Goal: Task Accomplishment & Management: Manage account settings

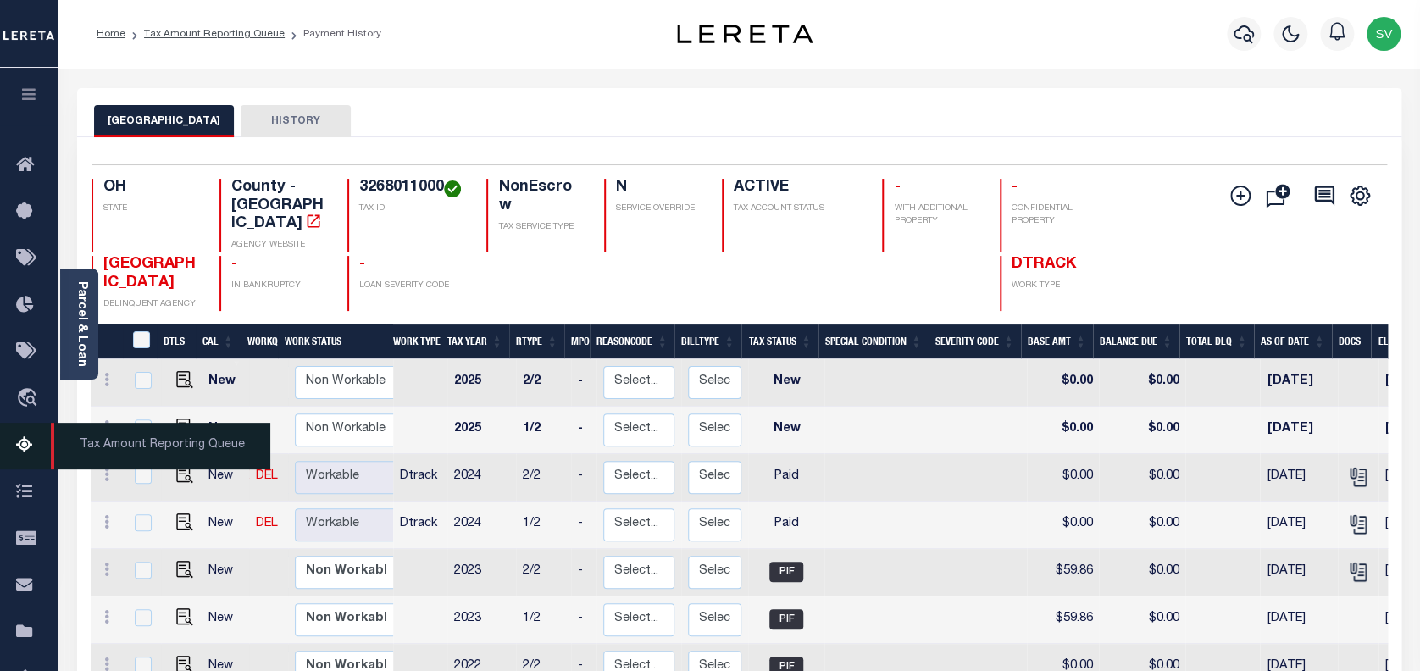
click at [16, 453] on icon at bounding box center [29, 446] width 27 height 21
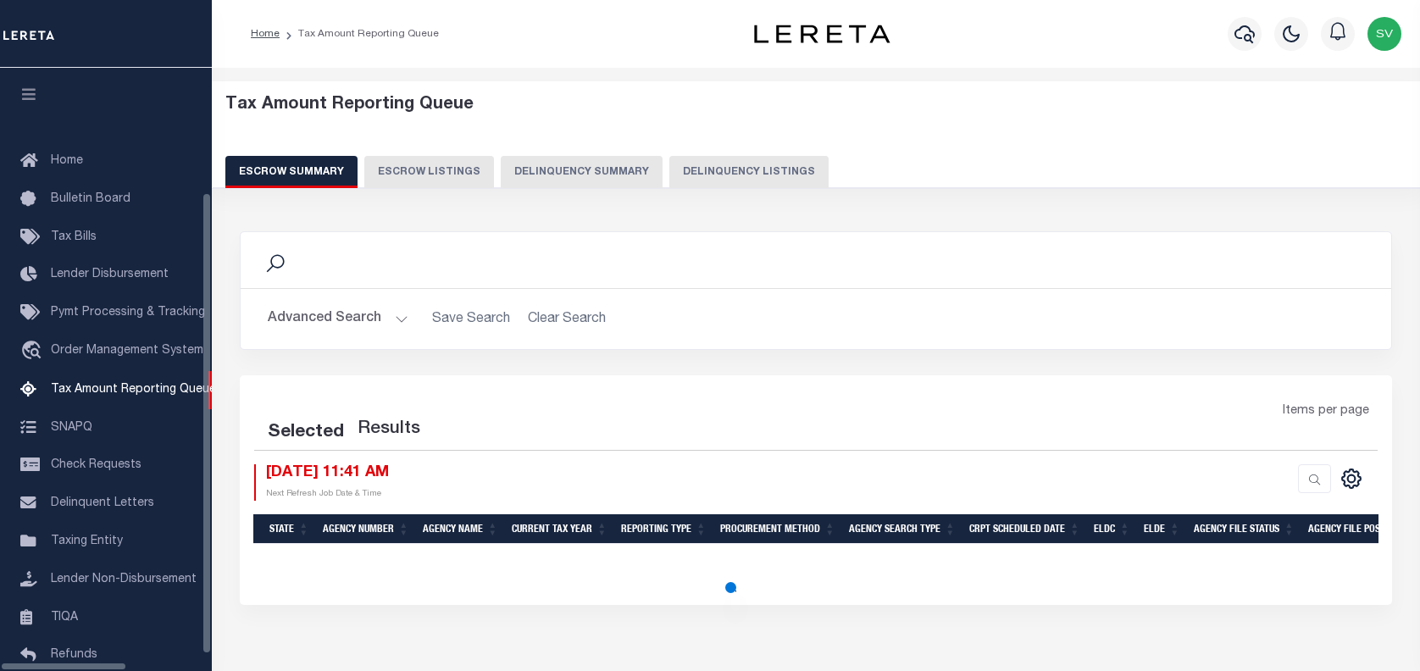
click at [702, 164] on button "Delinquency Listings" at bounding box center [749, 172] width 159 height 32
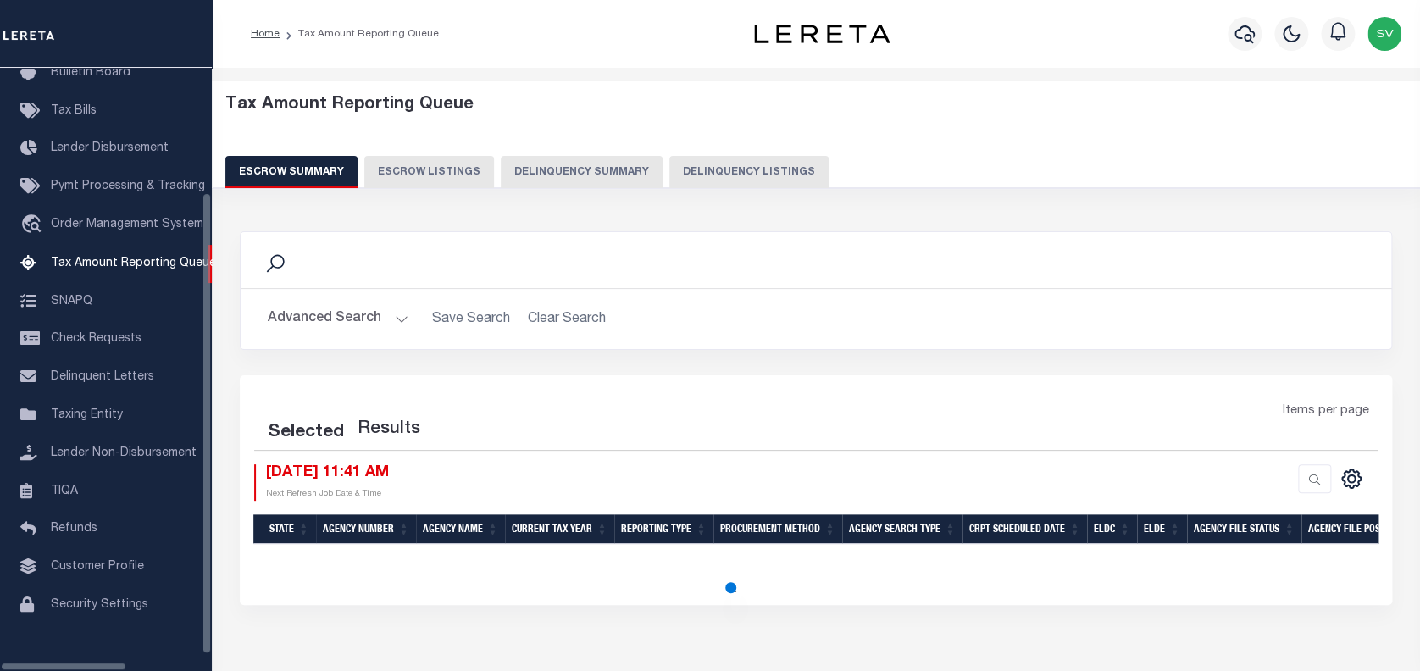
select select "100"
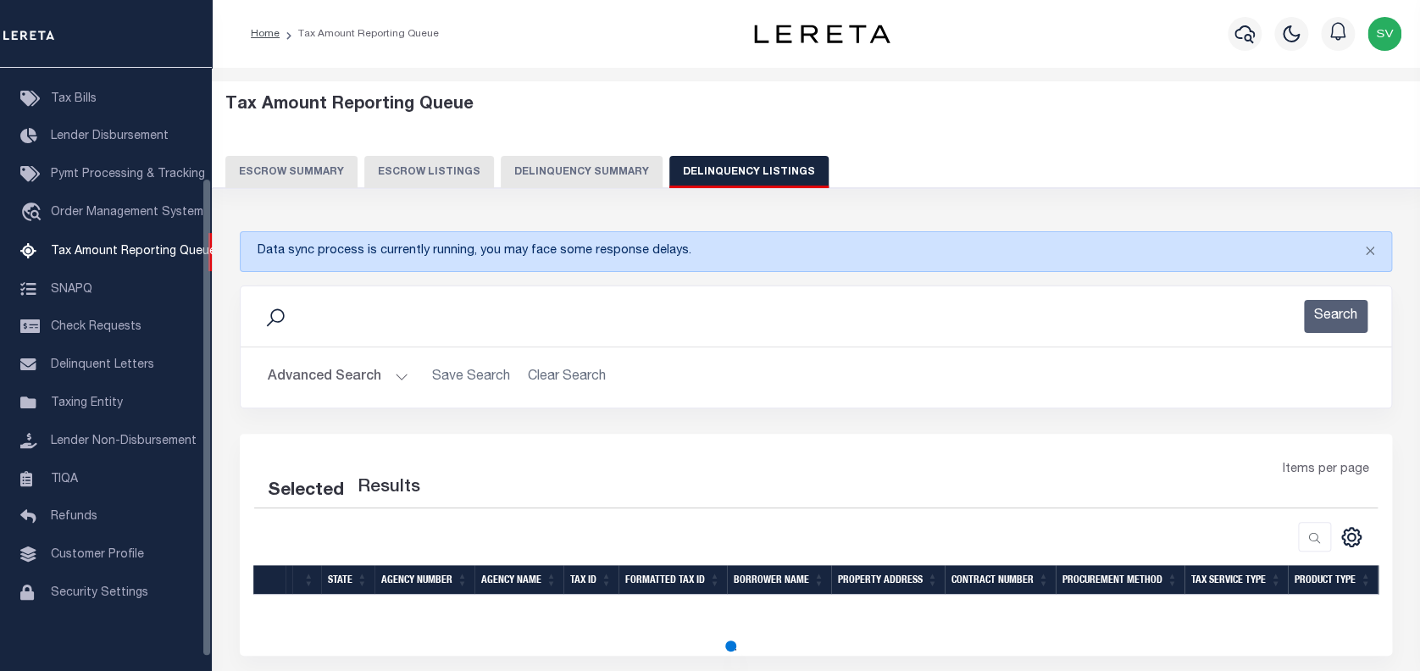
select select "100"
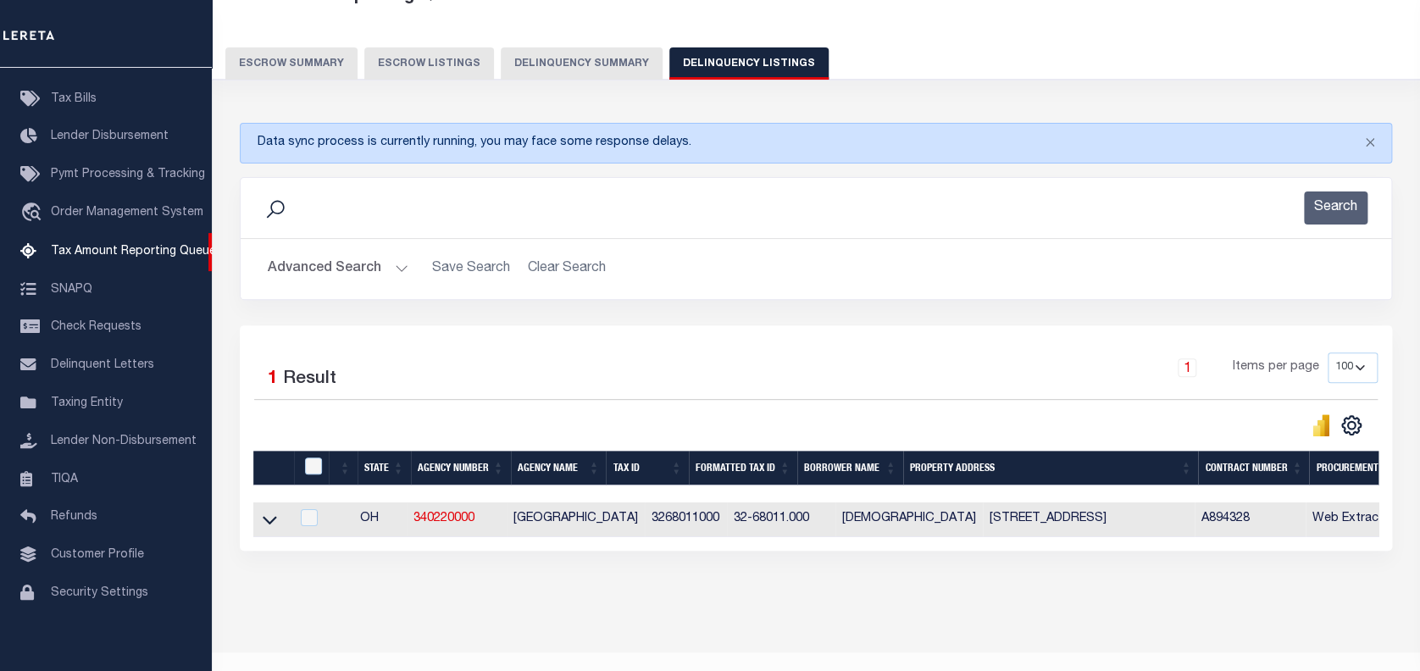
scroll to position [113, 0]
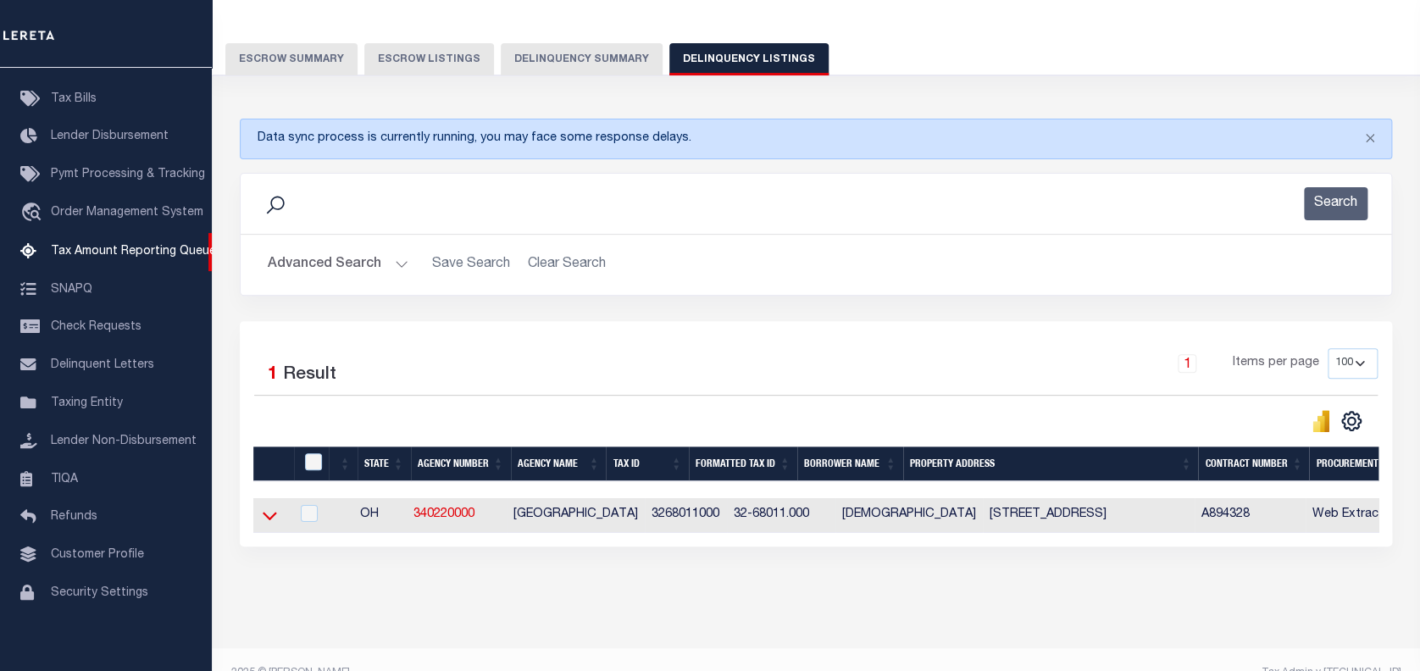
click at [270, 520] on icon at bounding box center [270, 516] width 14 height 8
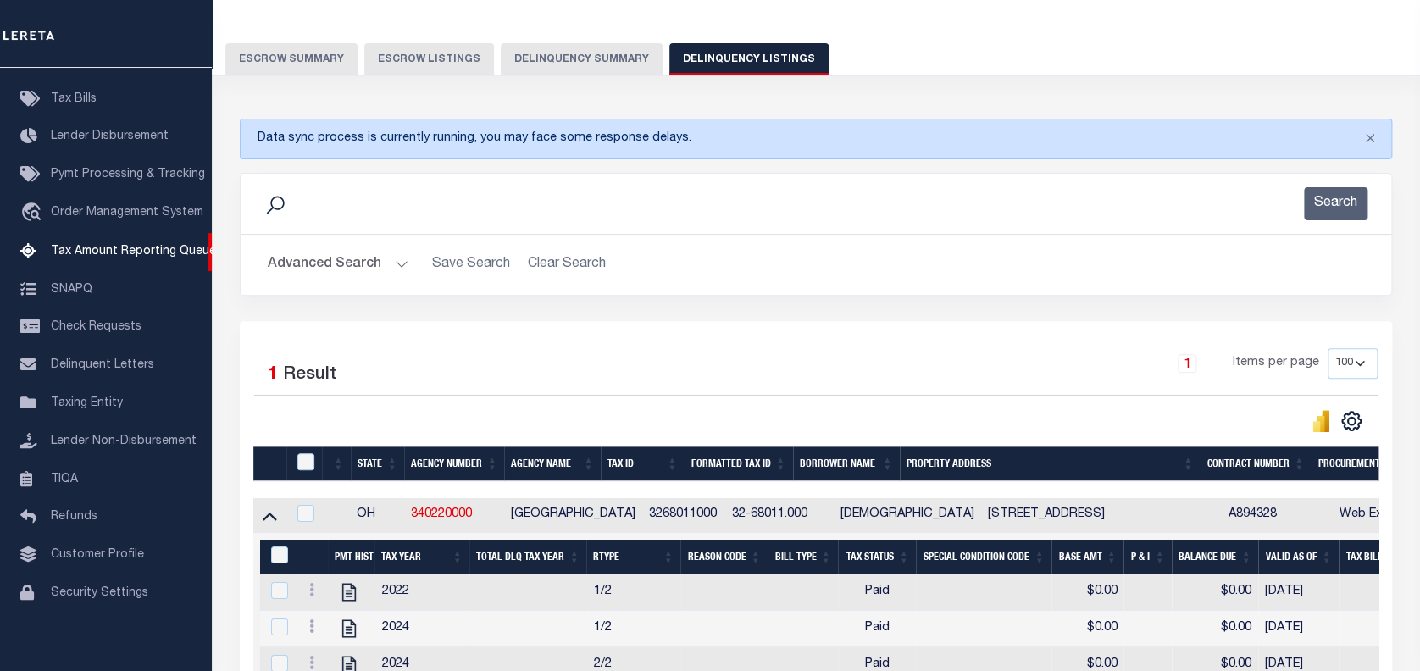
scroll to position [314, 0]
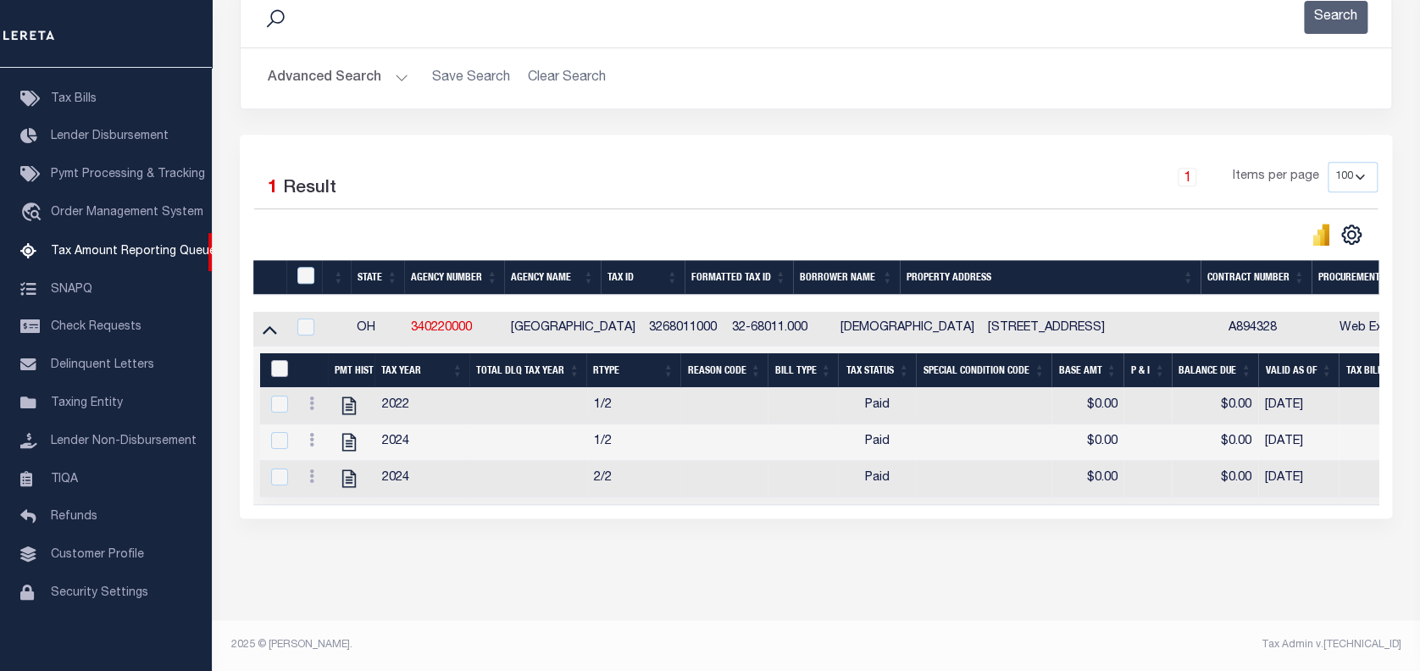
click at [276, 363] on input "&nbsp;" at bounding box center [279, 368] width 17 height 17
checkbox input "true"
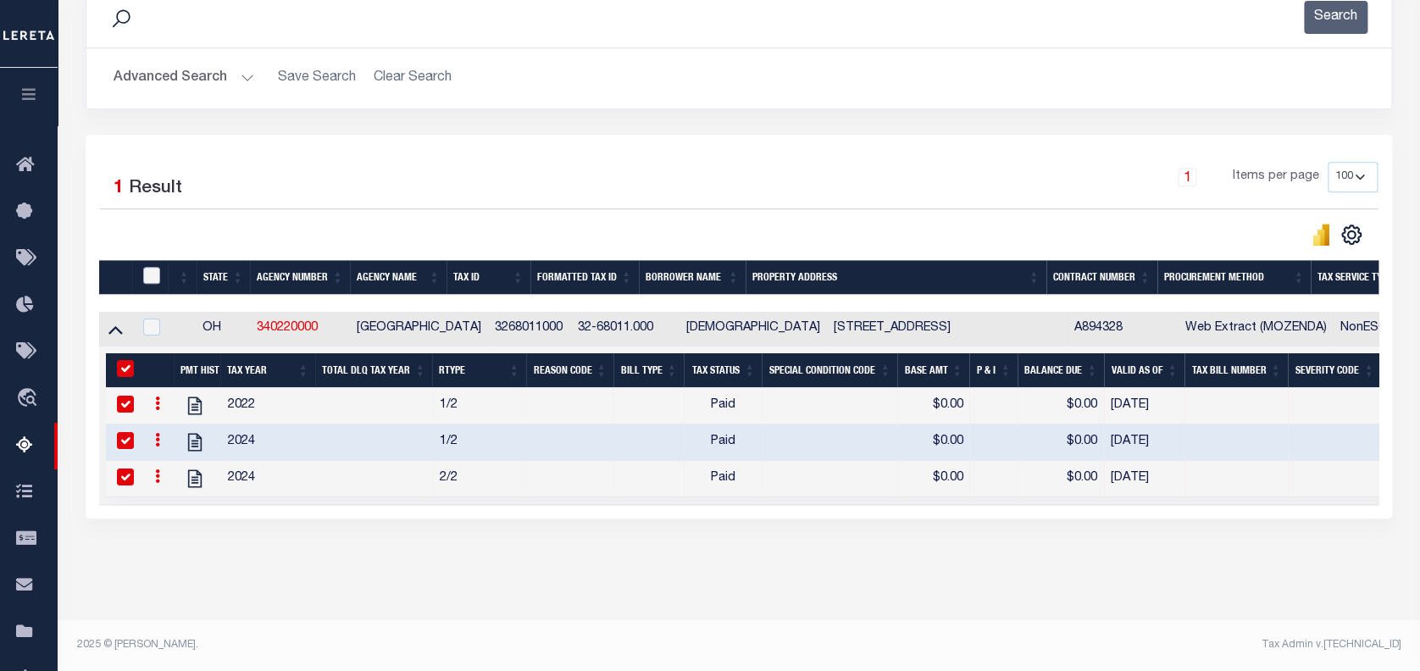
click at [150, 267] on input "checkbox" at bounding box center [151, 275] width 17 height 17
checkbox input "true"
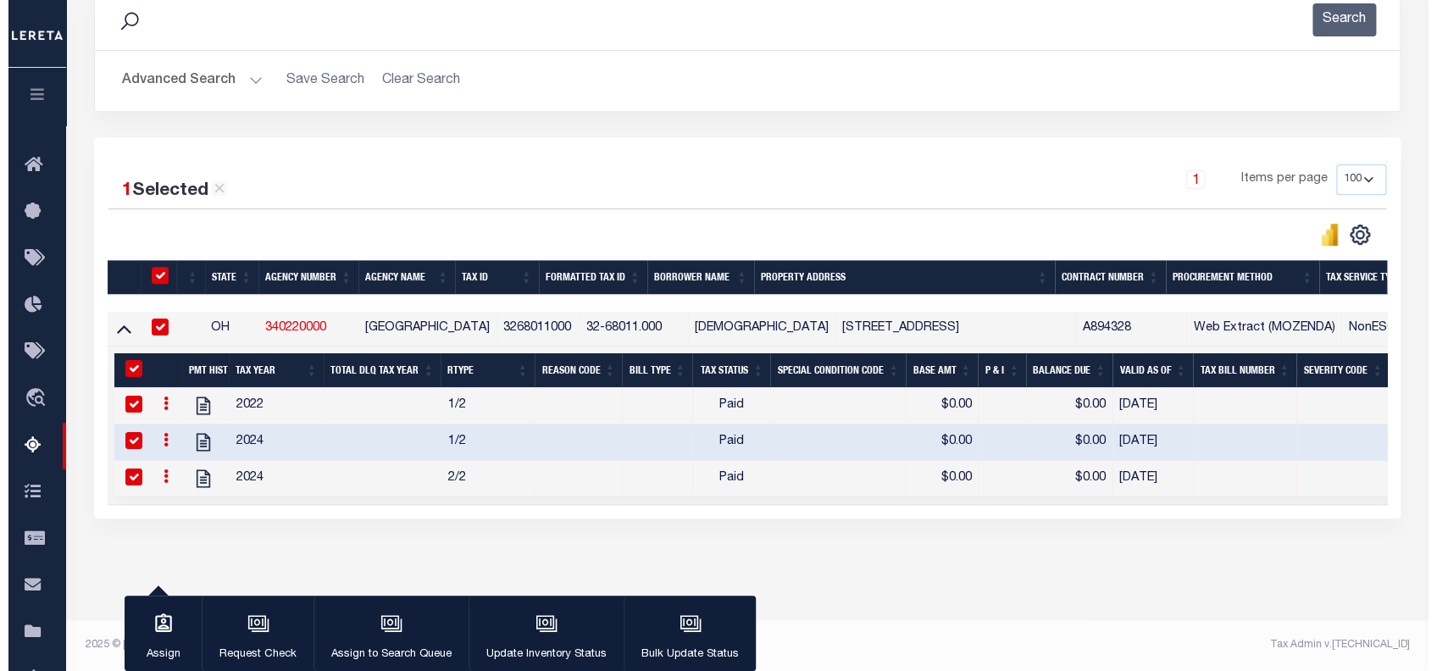
scroll to position [311, 0]
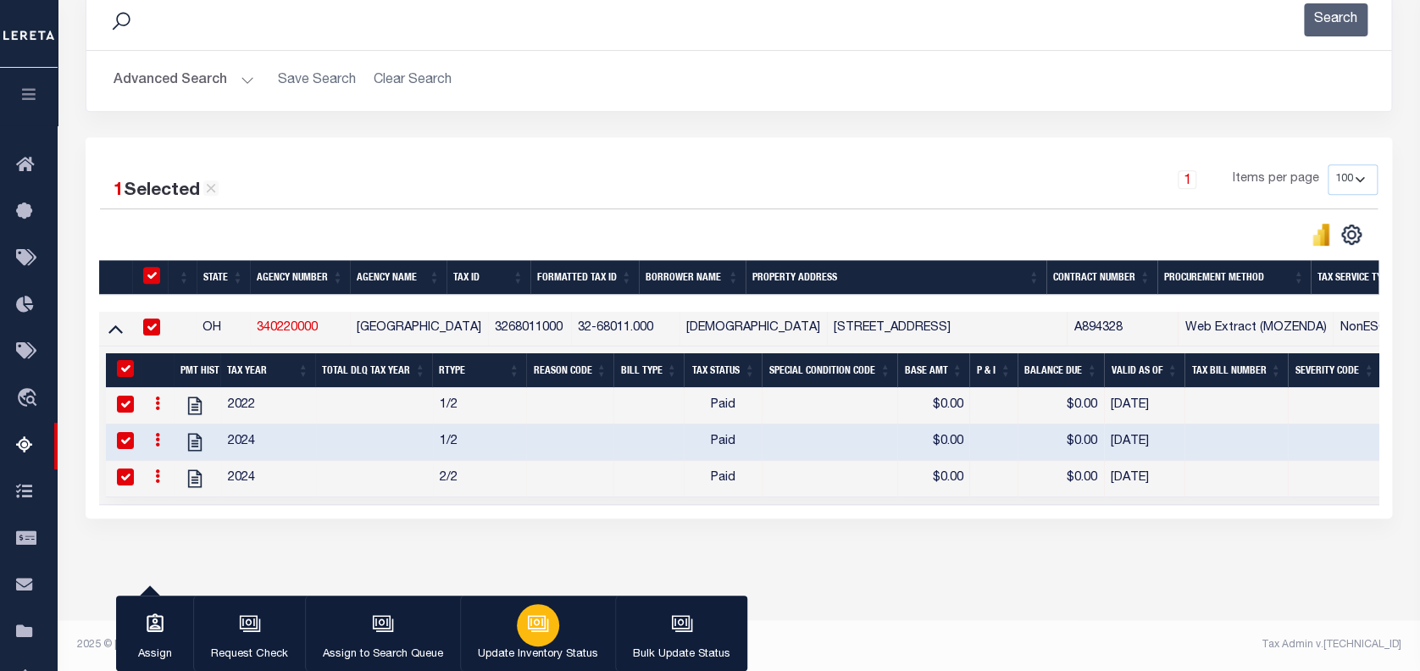
click at [540, 619] on icon "button" at bounding box center [538, 624] width 22 height 22
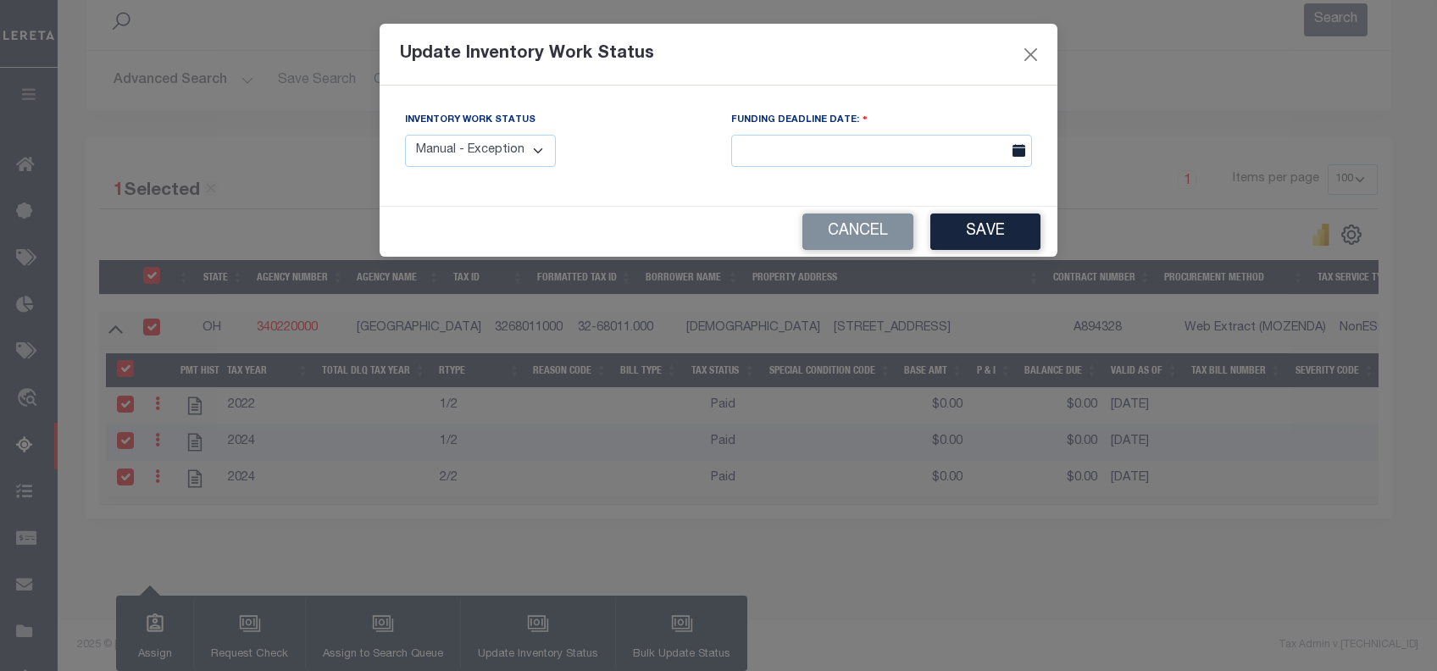
click at [532, 631] on div "Update Inventory Work Status Inventory Work Status Manual - Exception Pended - …" at bounding box center [718, 335] width 1437 height 671
click at [517, 164] on select "Manual - Exception Pended - Awaiting Search Late Add Exception Completed" at bounding box center [480, 151] width 151 height 33
select select "4"
click at [405, 135] on select "Manual - Exception Pended - Awaiting Search Late Add Exception Completed" at bounding box center [480, 151] width 151 height 33
click at [995, 233] on button "Save" at bounding box center [986, 232] width 110 height 36
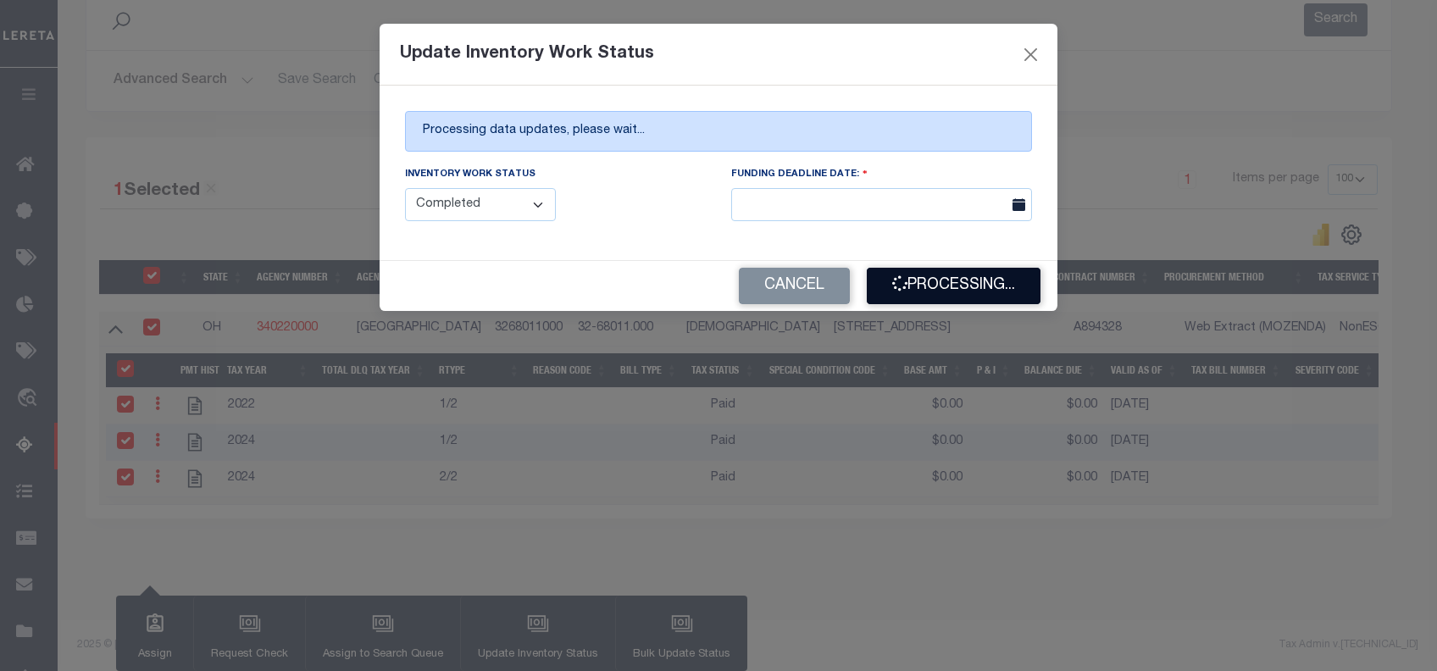
click at [940, 285] on button "Processing..." at bounding box center [954, 286] width 174 height 36
click at [947, 286] on button "Processing..." at bounding box center [954, 286] width 174 height 36
click at [983, 287] on div "Cancel Processing..." at bounding box center [719, 286] width 678 height 50
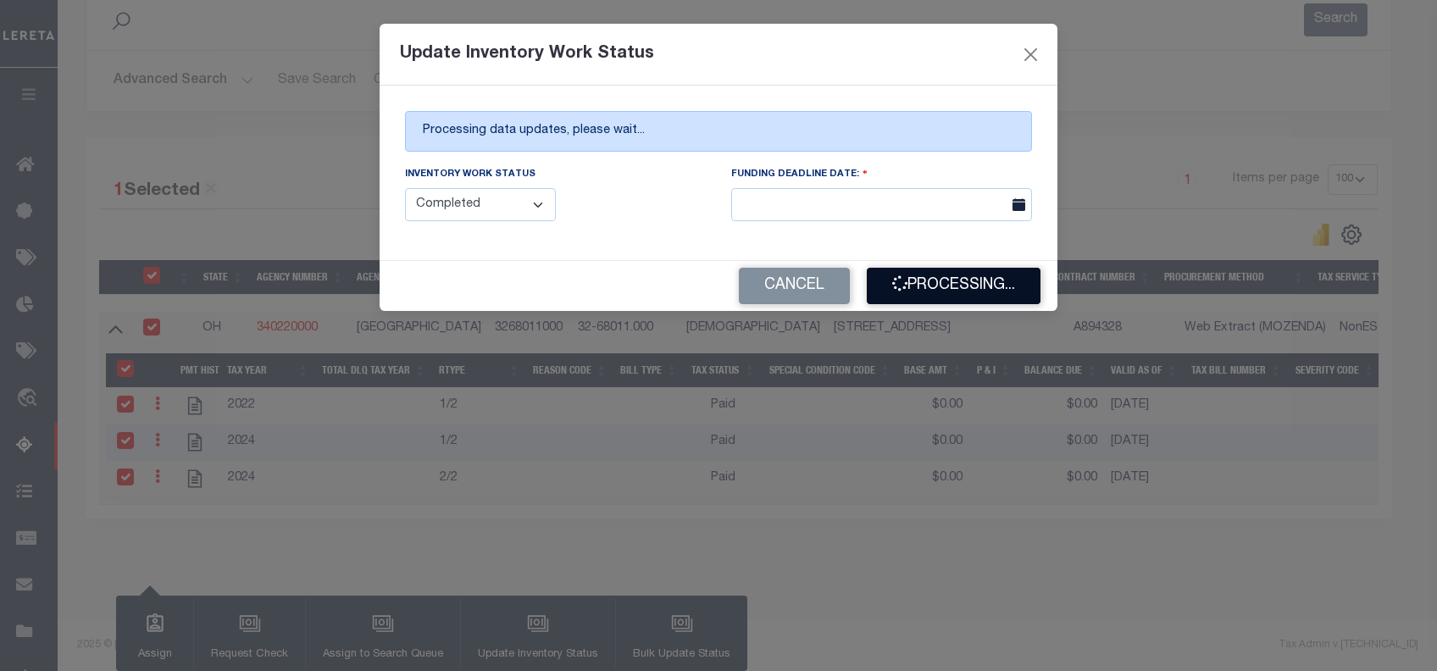
click at [952, 297] on button "Processing..." at bounding box center [954, 286] width 174 height 36
click at [942, 286] on button "Processing..." at bounding box center [954, 286] width 174 height 36
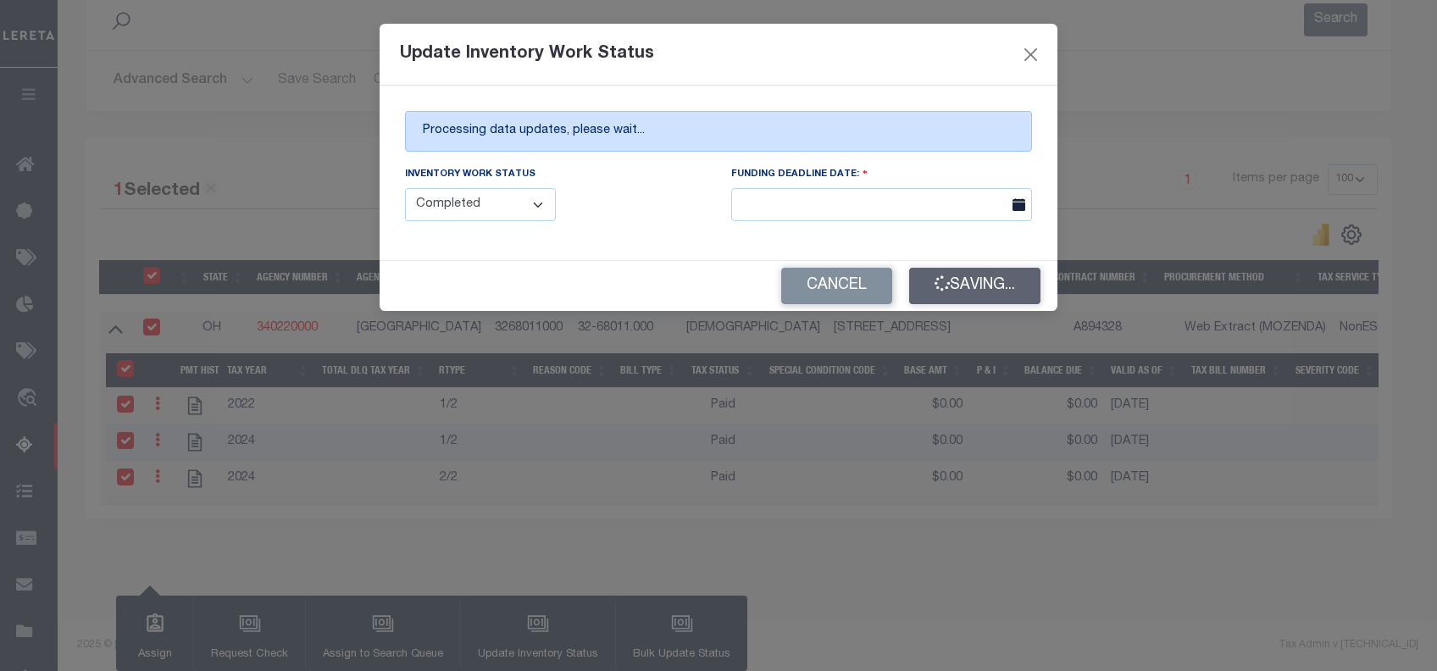
click at [942, 286] on div "Cancel Saving..." at bounding box center [719, 286] width 678 height 50
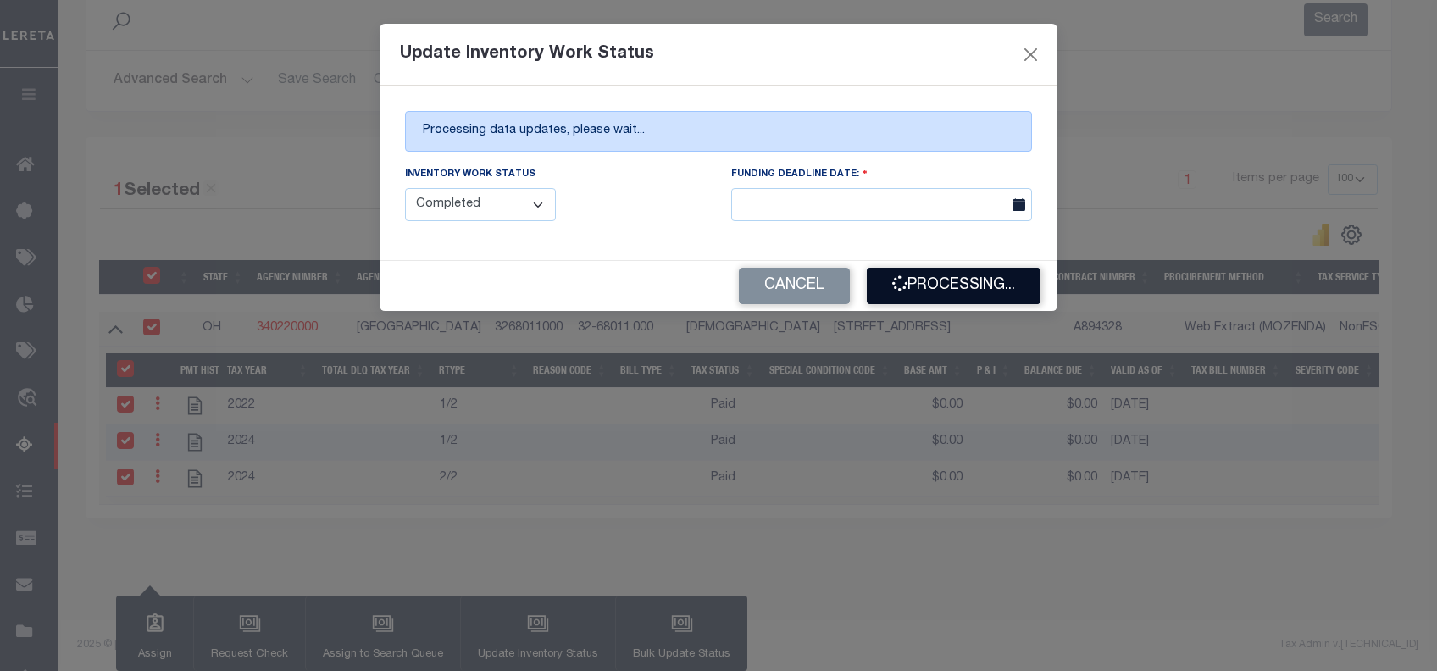
click at [945, 285] on button "Processing..." at bounding box center [954, 286] width 174 height 36
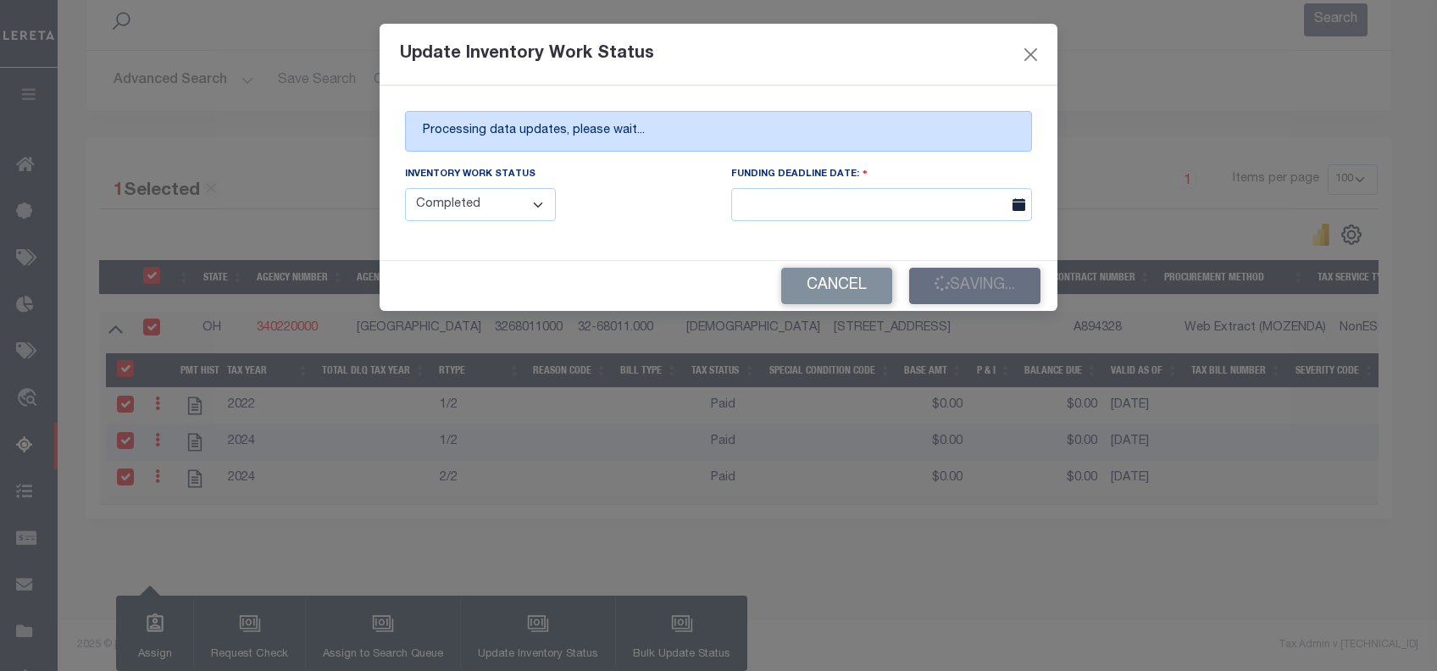
click at [977, 283] on div "Cancel Saving..." at bounding box center [719, 286] width 678 height 50
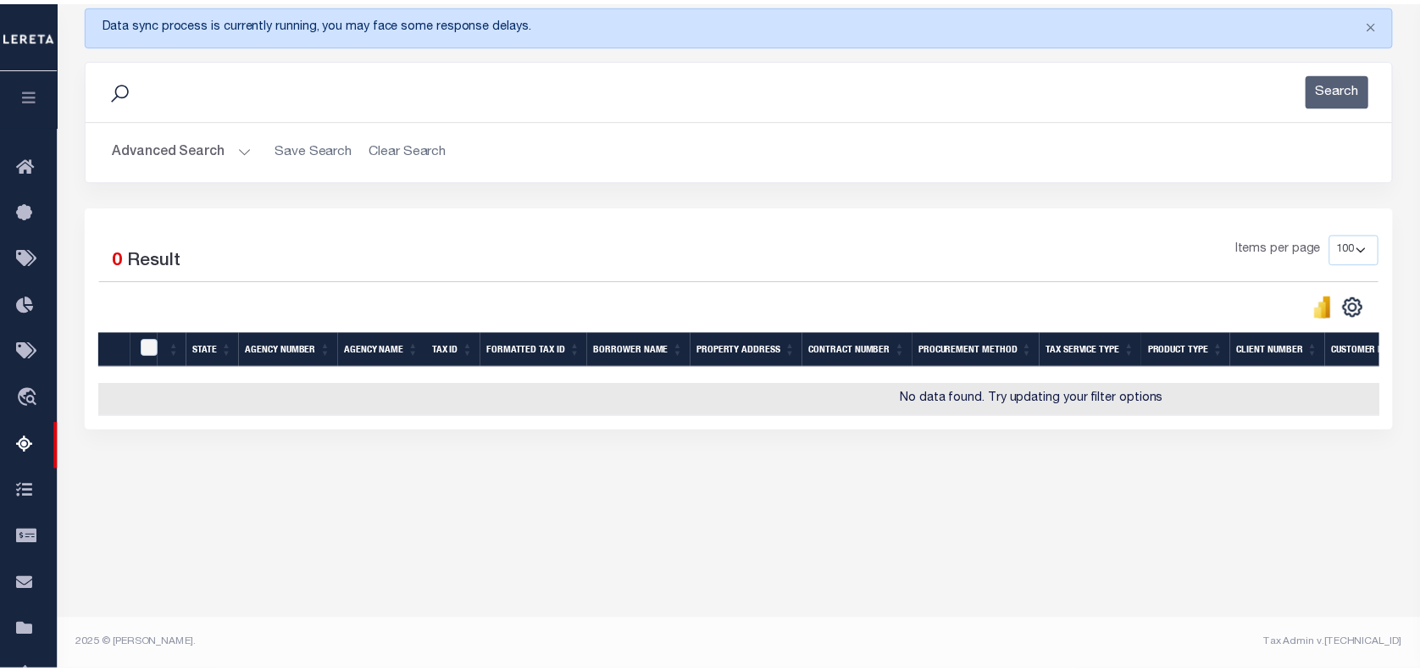
scroll to position [227, 0]
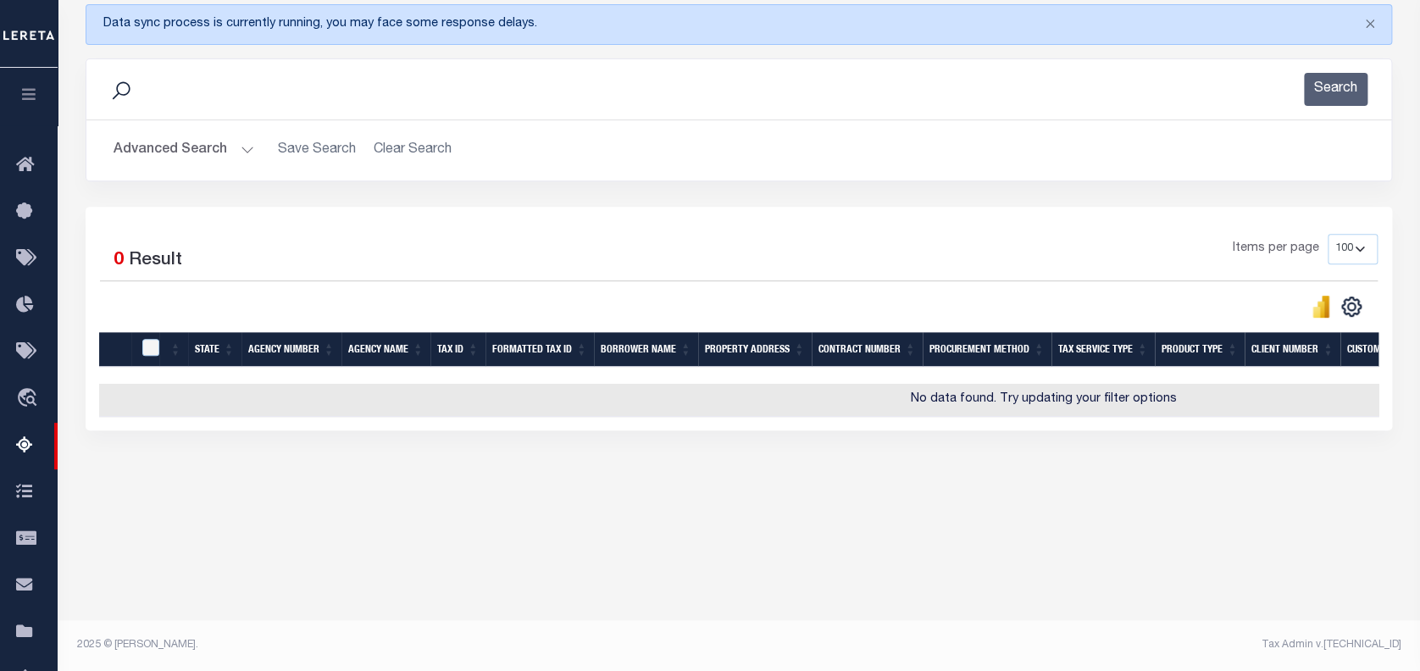
click at [178, 148] on button "Advanced Search" at bounding box center [184, 150] width 141 height 33
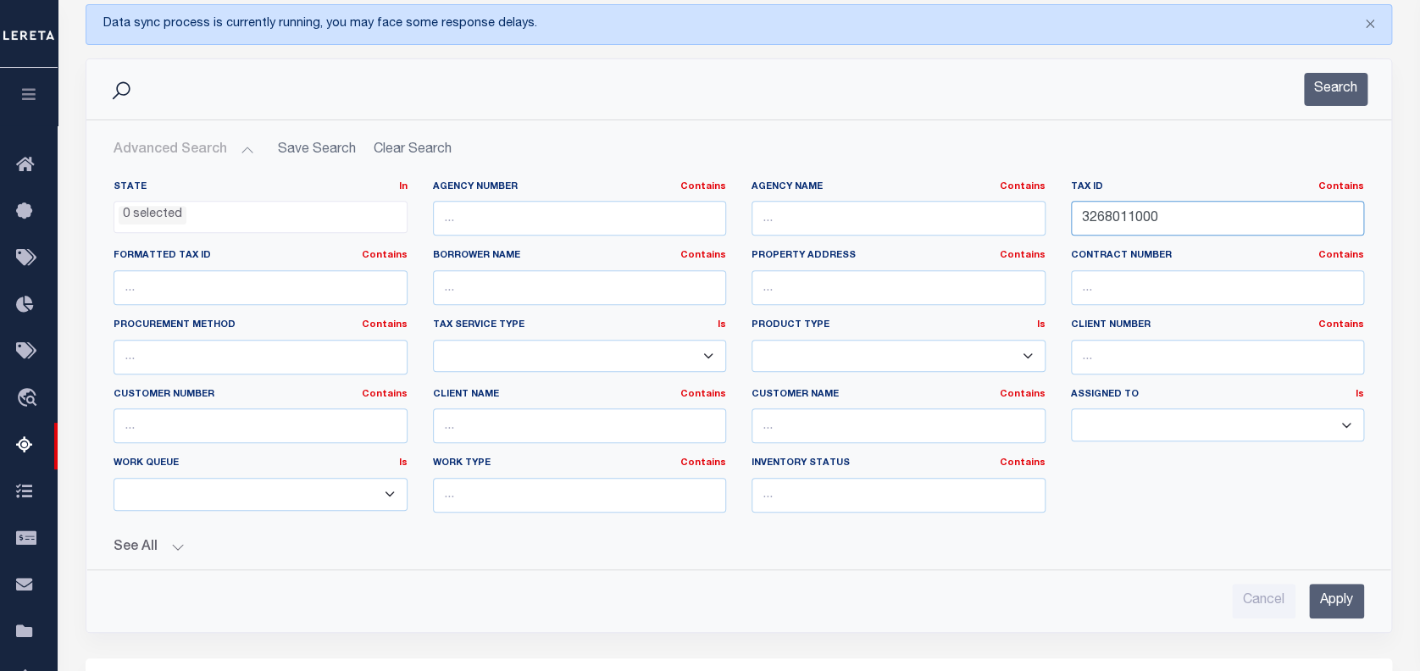
click at [1126, 219] on input "3268011000" at bounding box center [1218, 218] width 294 height 35
paste input "6"
type input "3268016000"
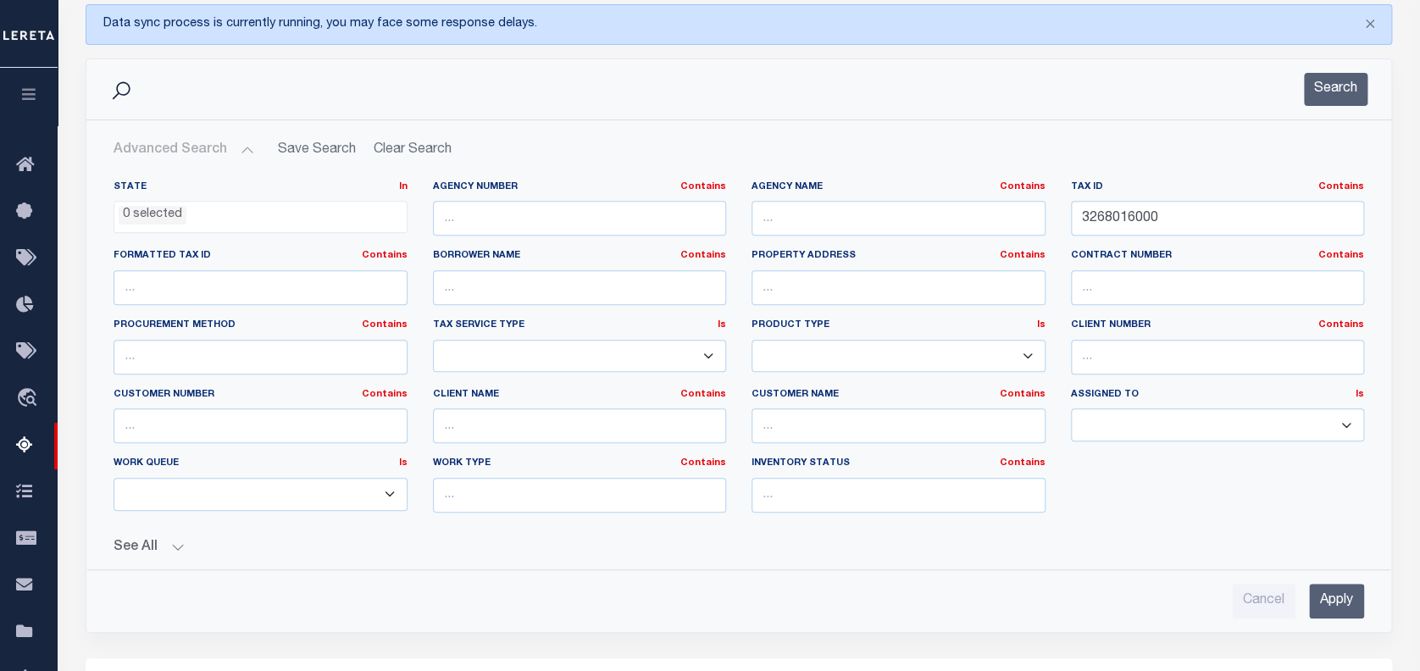
click at [1348, 599] on input "Apply" at bounding box center [1336, 601] width 55 height 35
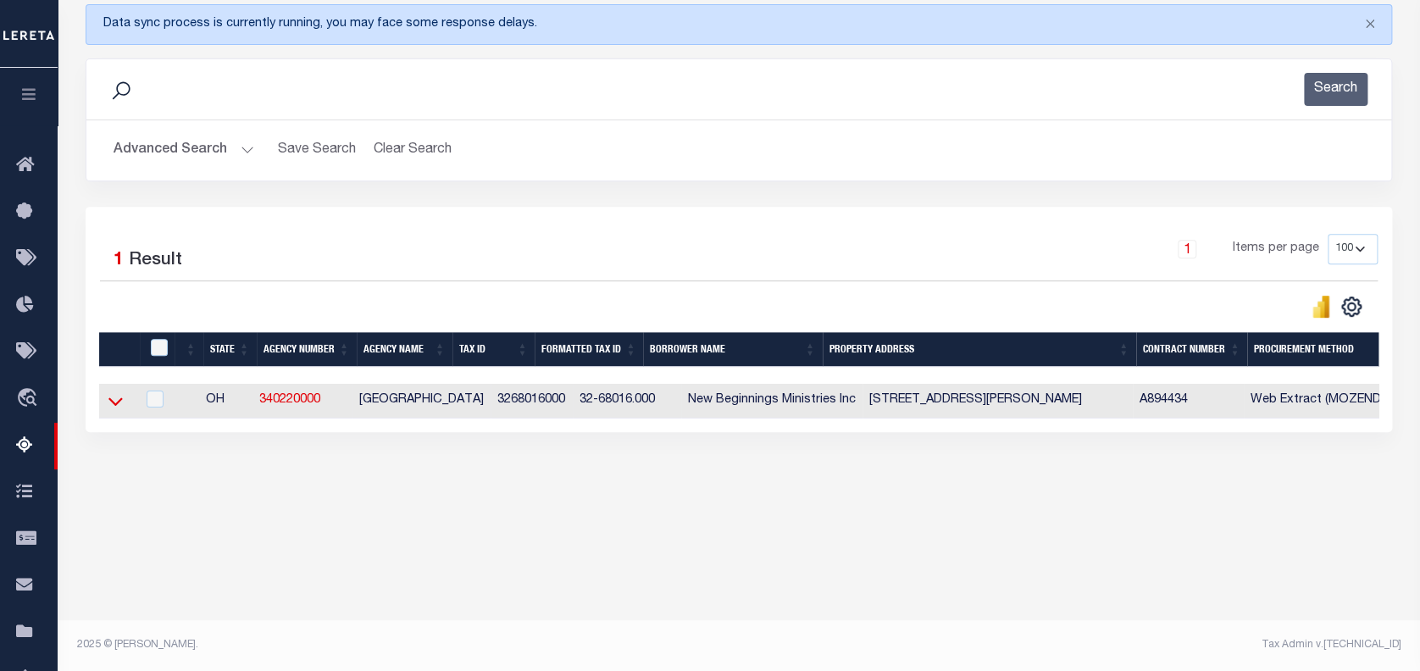
click at [113, 398] on icon at bounding box center [115, 401] width 14 height 18
click at [108, 402] on icon at bounding box center [115, 401] width 14 height 8
click at [192, 511] on div "Tax Amount Reporting Queue Escrow Summary Escrow Listings In" at bounding box center [739, 196] width 1353 height 676
click at [108, 407] on icon at bounding box center [115, 401] width 14 height 18
click at [119, 403] on icon at bounding box center [115, 401] width 14 height 8
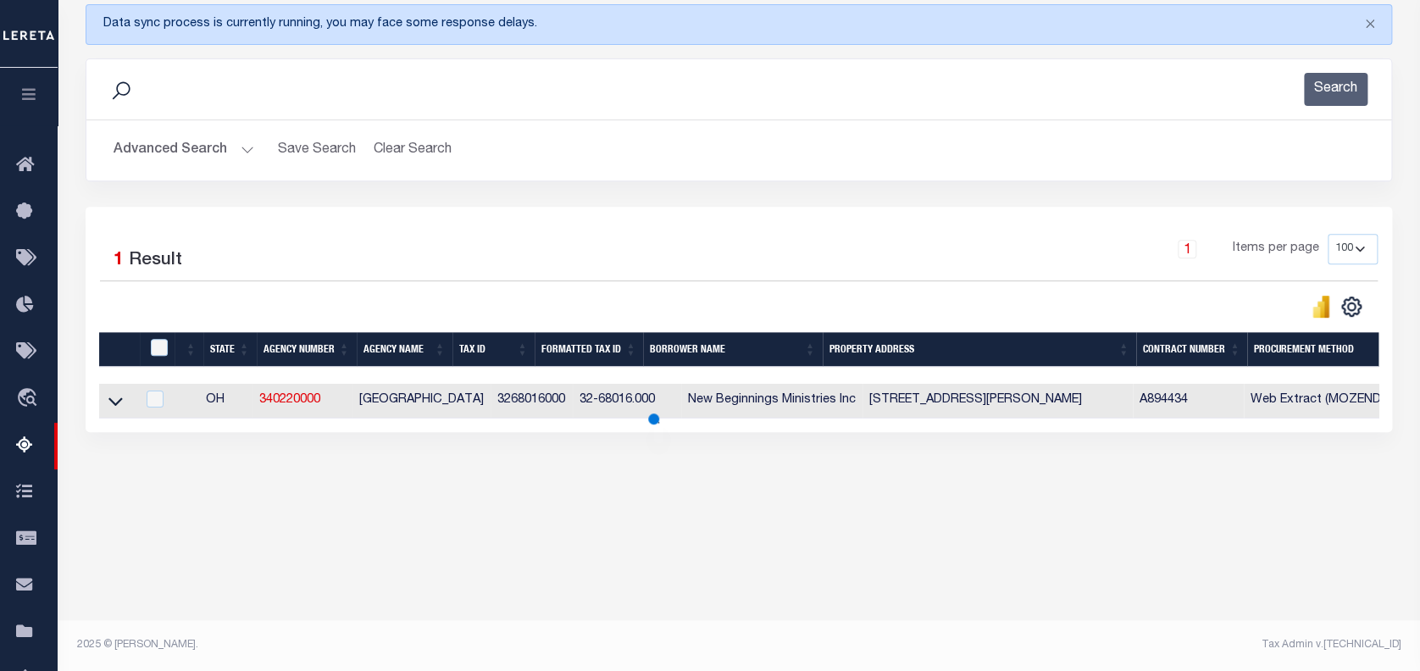
click at [114, 405] on icon at bounding box center [115, 401] width 14 height 8
click at [119, 406] on icon at bounding box center [115, 401] width 14 height 18
click at [113, 403] on icon at bounding box center [115, 401] width 14 height 18
click at [119, 407] on icon at bounding box center [115, 401] width 14 height 18
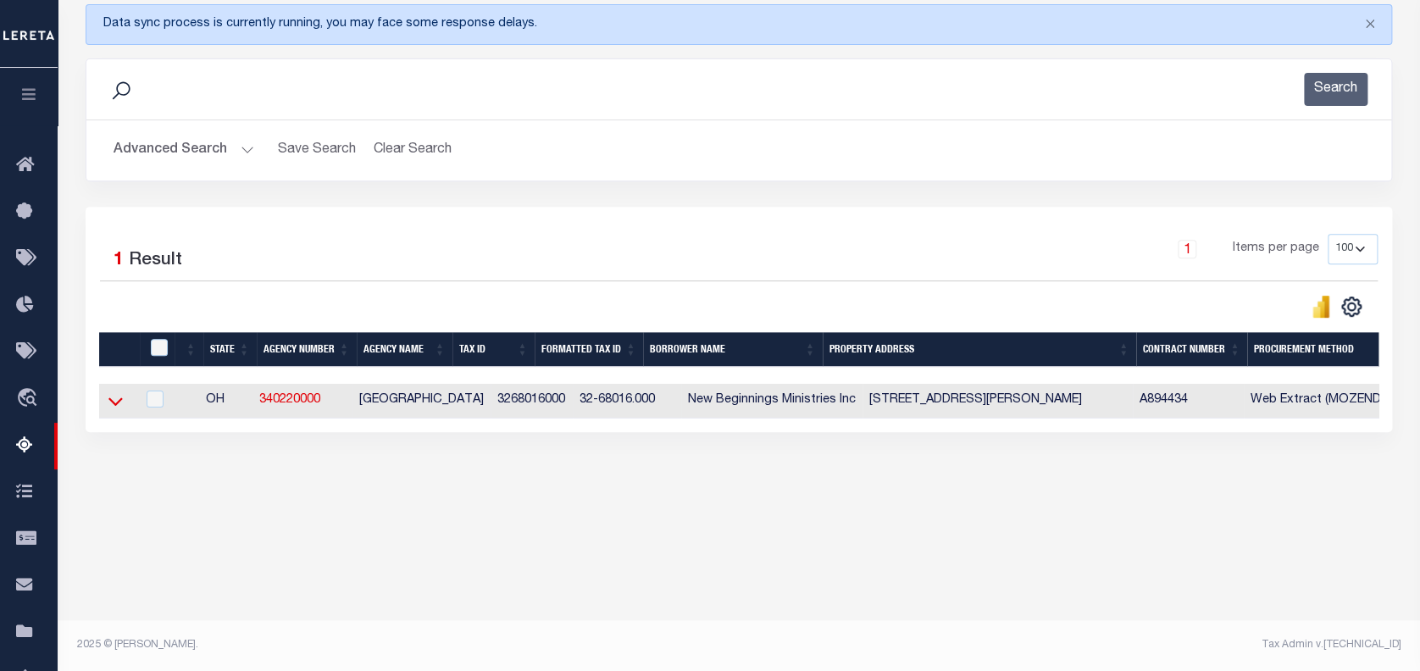
click at [113, 406] on icon at bounding box center [115, 401] width 14 height 8
click at [112, 406] on icon at bounding box center [115, 401] width 14 height 18
click at [192, 479] on div "Data sync process is currently running, you may face some response delays. Sear…" at bounding box center [740, 235] width 1330 height 496
click at [108, 403] on icon at bounding box center [115, 401] width 14 height 18
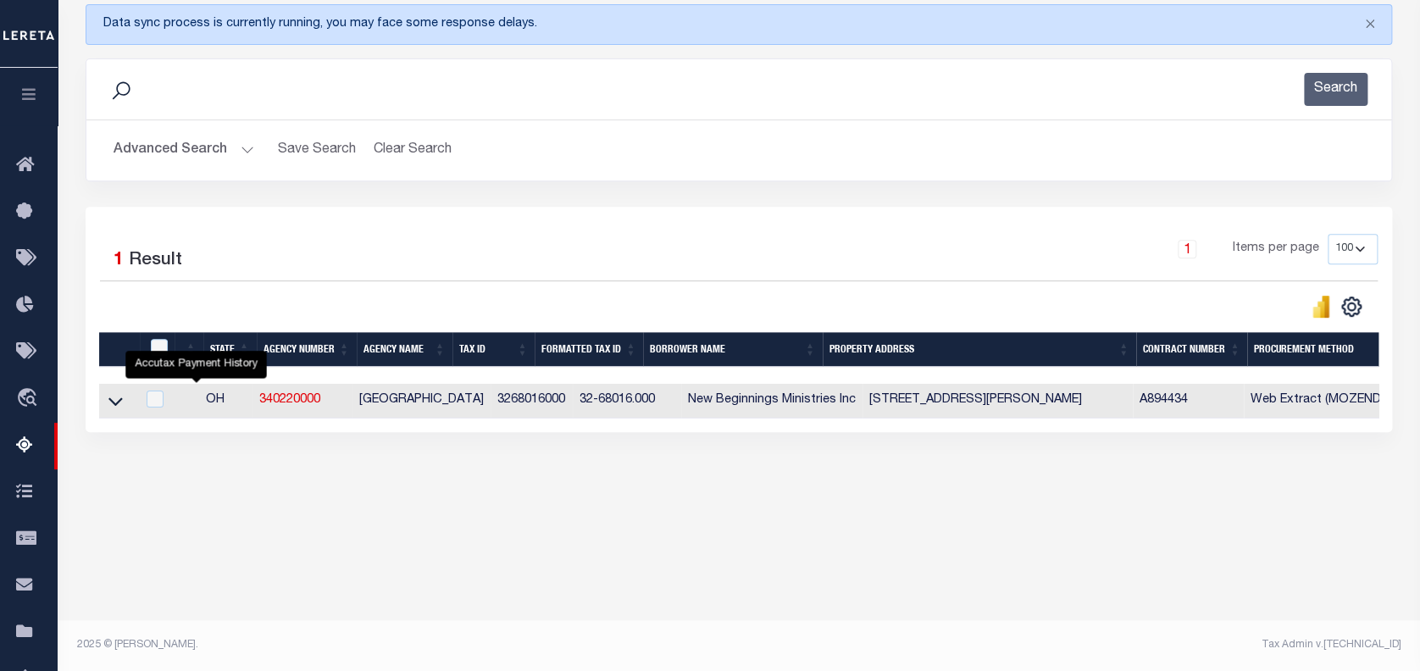
click at [201, 475] on div "Data sync process is currently running, you may face some response delays. Sear…" at bounding box center [740, 235] width 1330 height 496
click at [114, 409] on icon at bounding box center [115, 401] width 14 height 18
click at [121, 405] on icon at bounding box center [115, 401] width 14 height 18
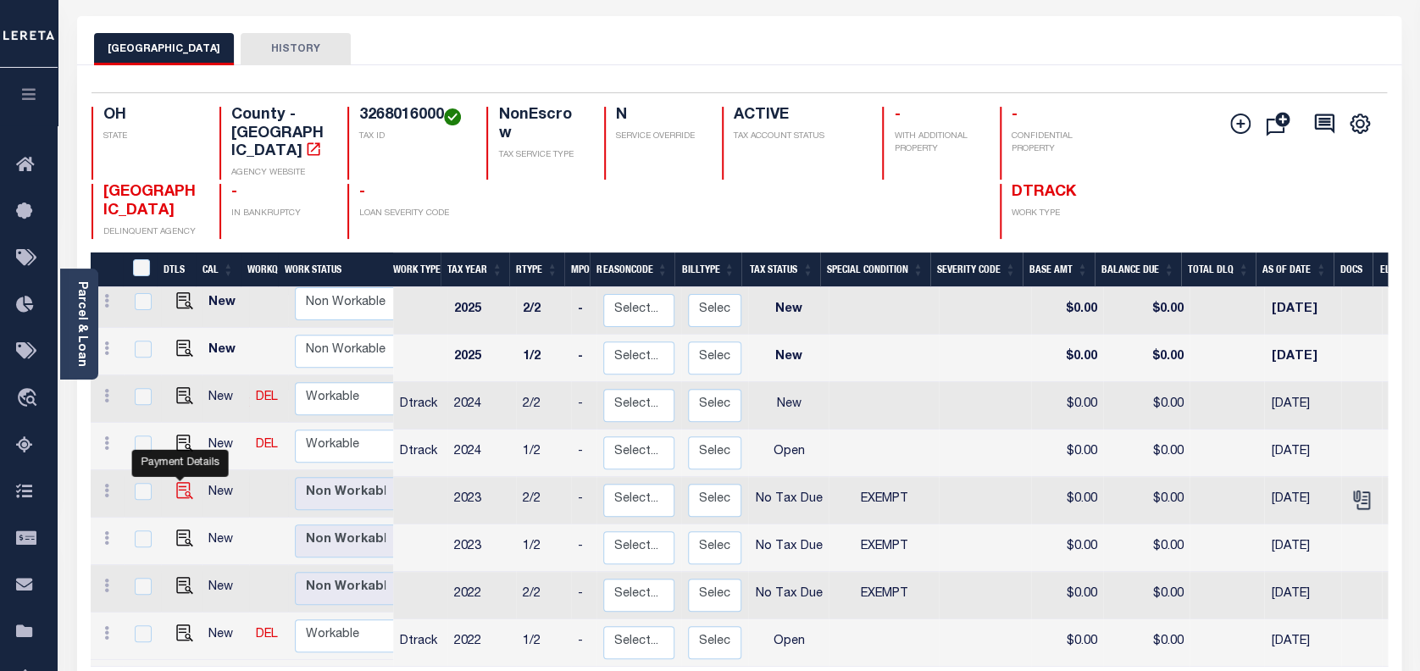
scroll to position [113, 0]
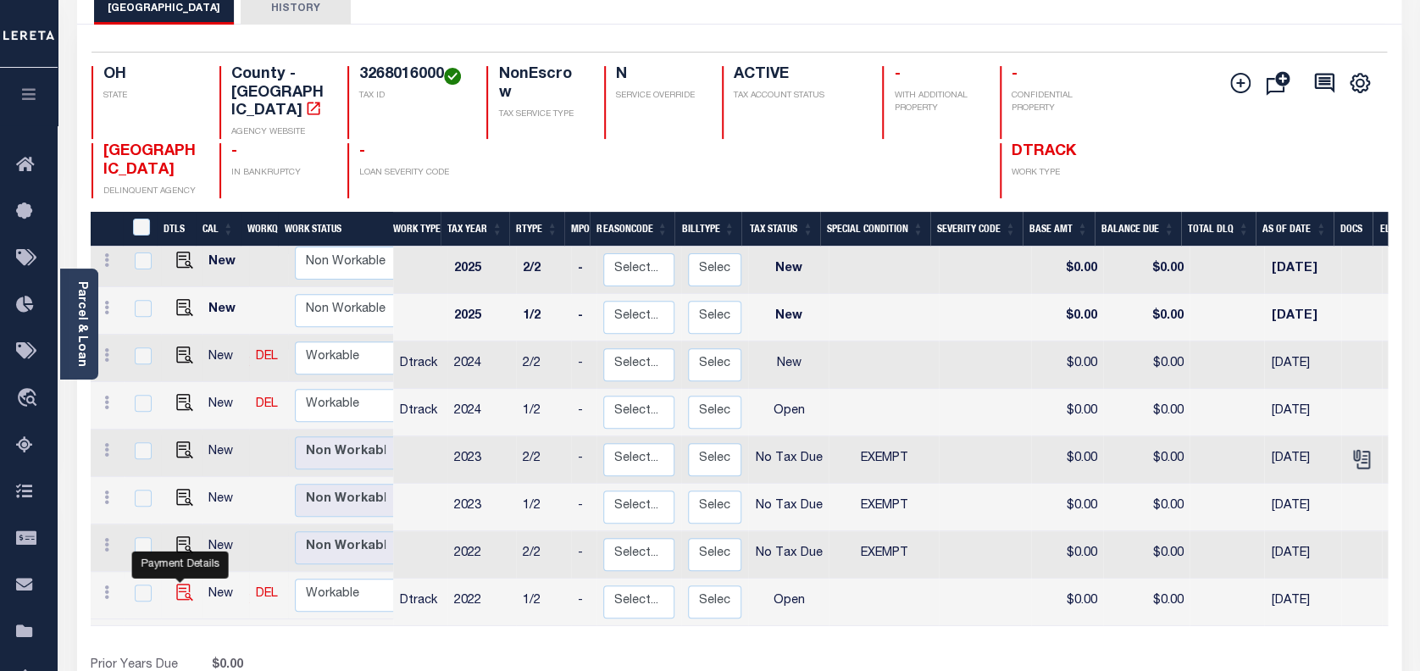
click at [176, 584] on img "" at bounding box center [184, 592] width 17 height 17
checkbox input "true"
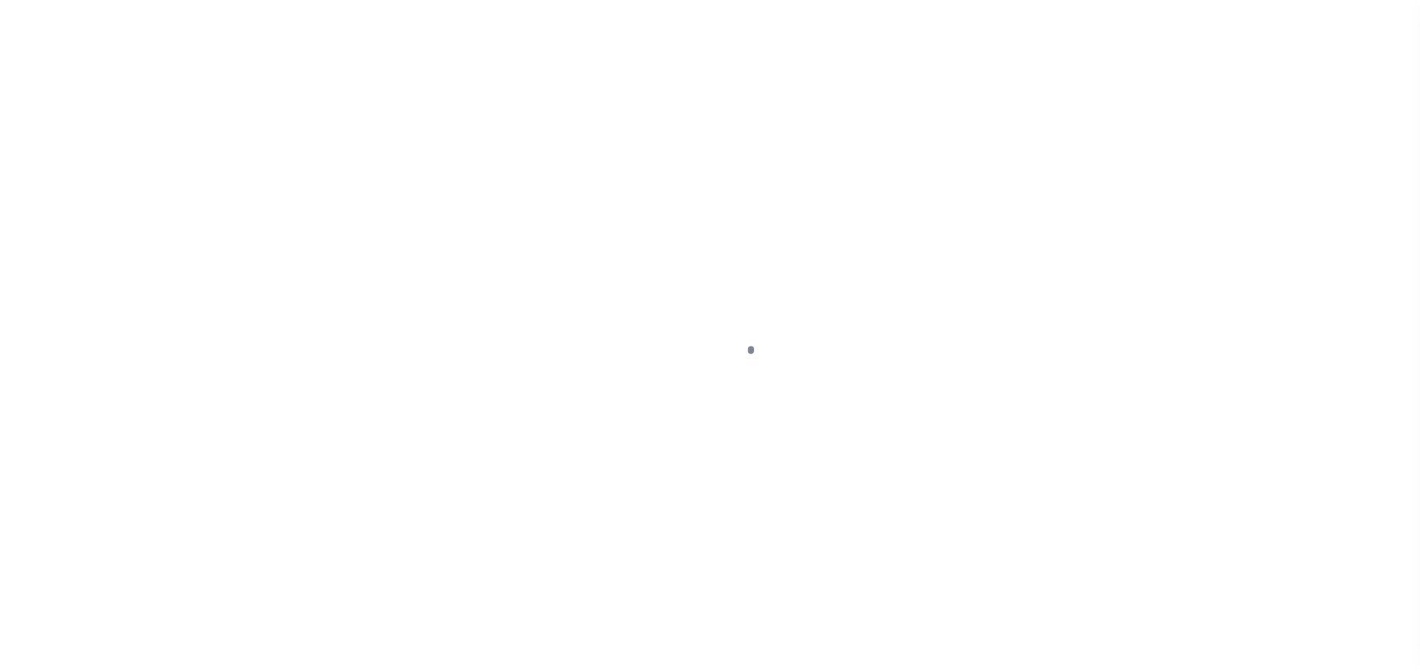
select select "OP2"
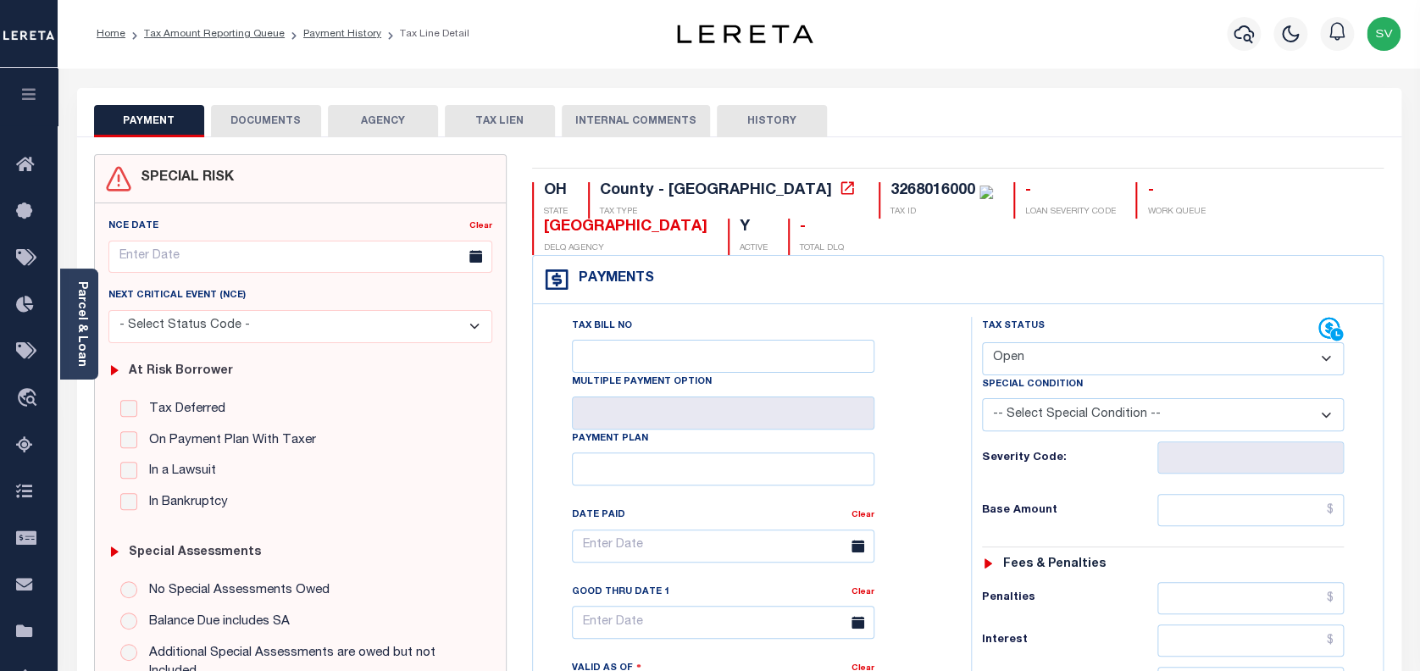
click at [274, 120] on button "DOCUMENTS" at bounding box center [266, 121] width 110 height 32
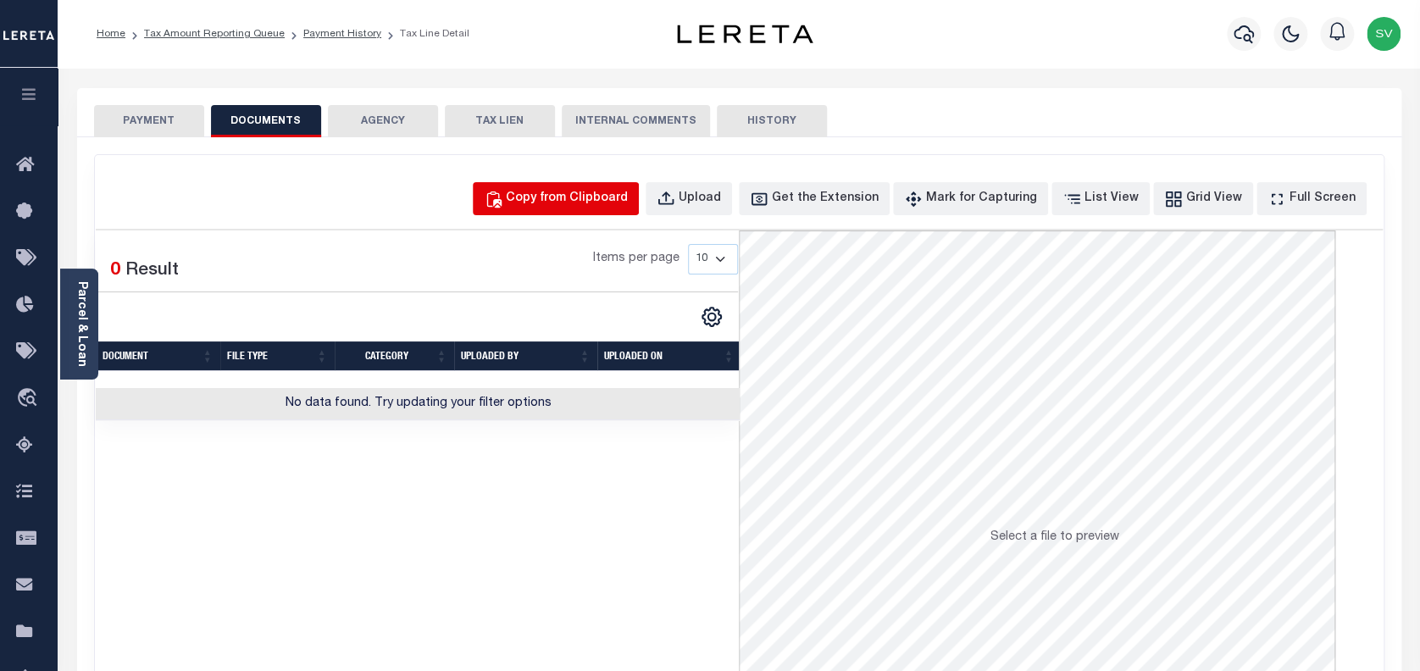
click at [584, 203] on div "Copy from Clipboard" at bounding box center [567, 199] width 122 height 19
select select "POP"
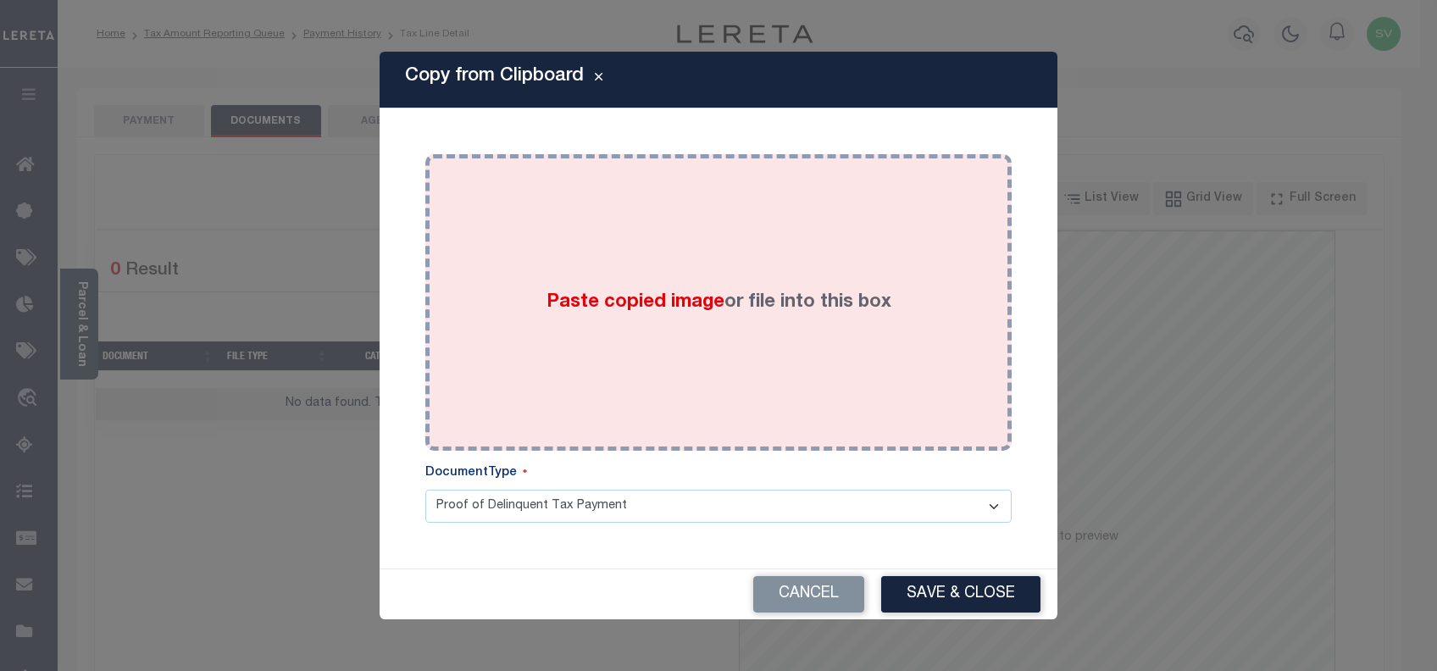
click at [770, 303] on label "Paste copied image or file into this box" at bounding box center [719, 303] width 345 height 28
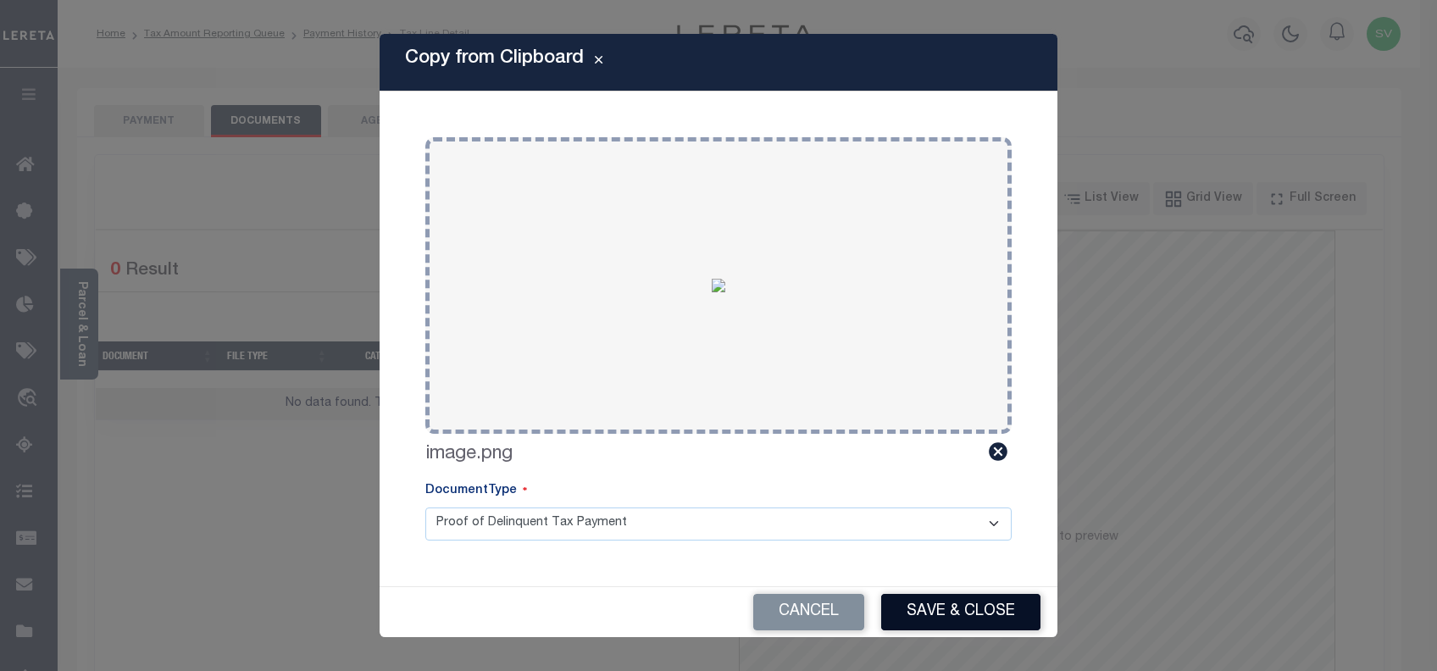
click at [962, 603] on button "Save & Close" at bounding box center [960, 612] width 159 height 36
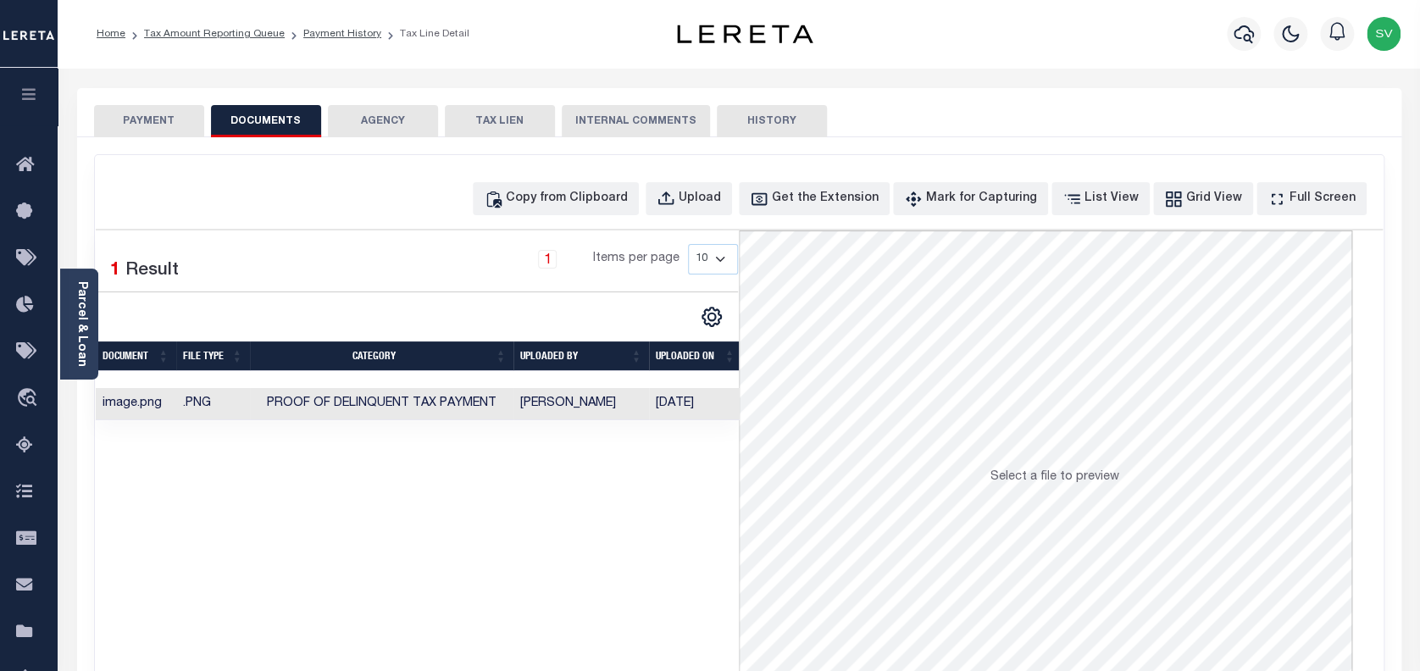
click at [132, 115] on button "PAYMENT" at bounding box center [149, 121] width 110 height 32
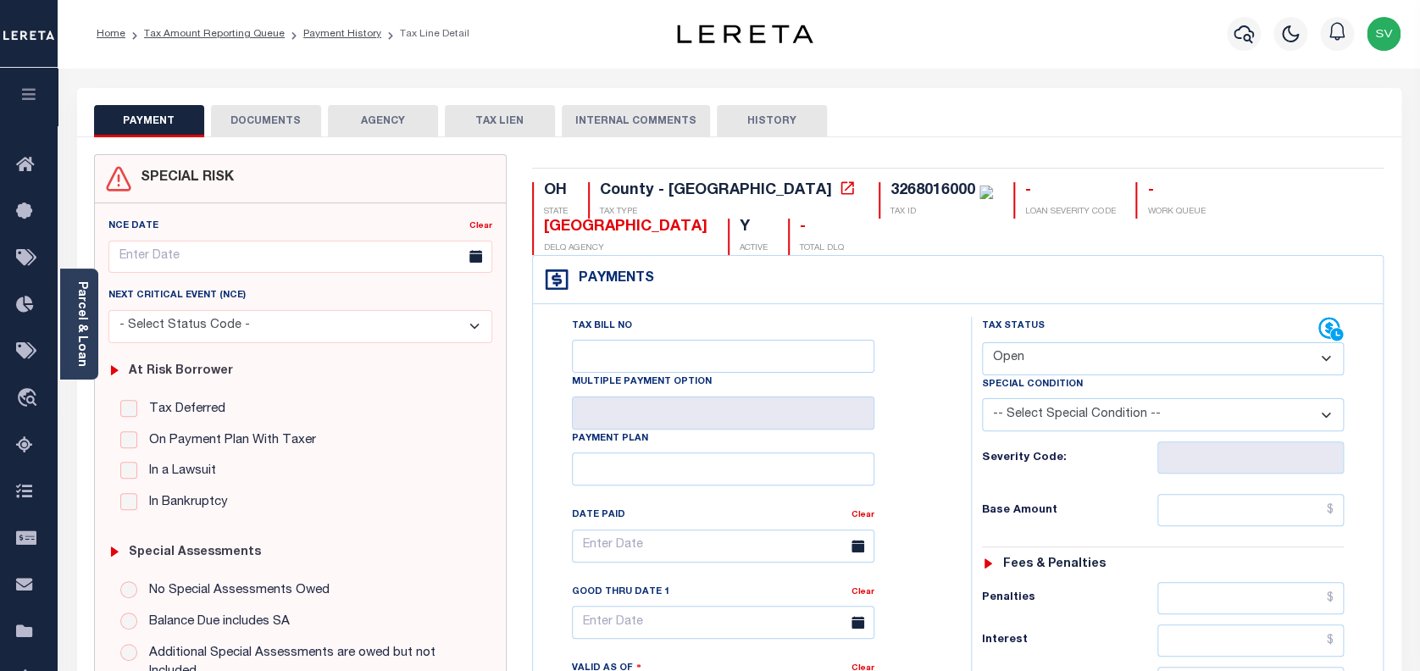
click at [1046, 342] on select "- Select Status Code - Open Due/Unpaid Paid Incomplete No Tax Due Internal Refu…" at bounding box center [1163, 358] width 363 height 33
select select "PYD"
click at [982, 342] on select "- Select Status Code - Open Due/Unpaid Paid Incomplete No Tax Due Internal Refu…" at bounding box center [1163, 358] width 363 height 33
type input "[DATE]"
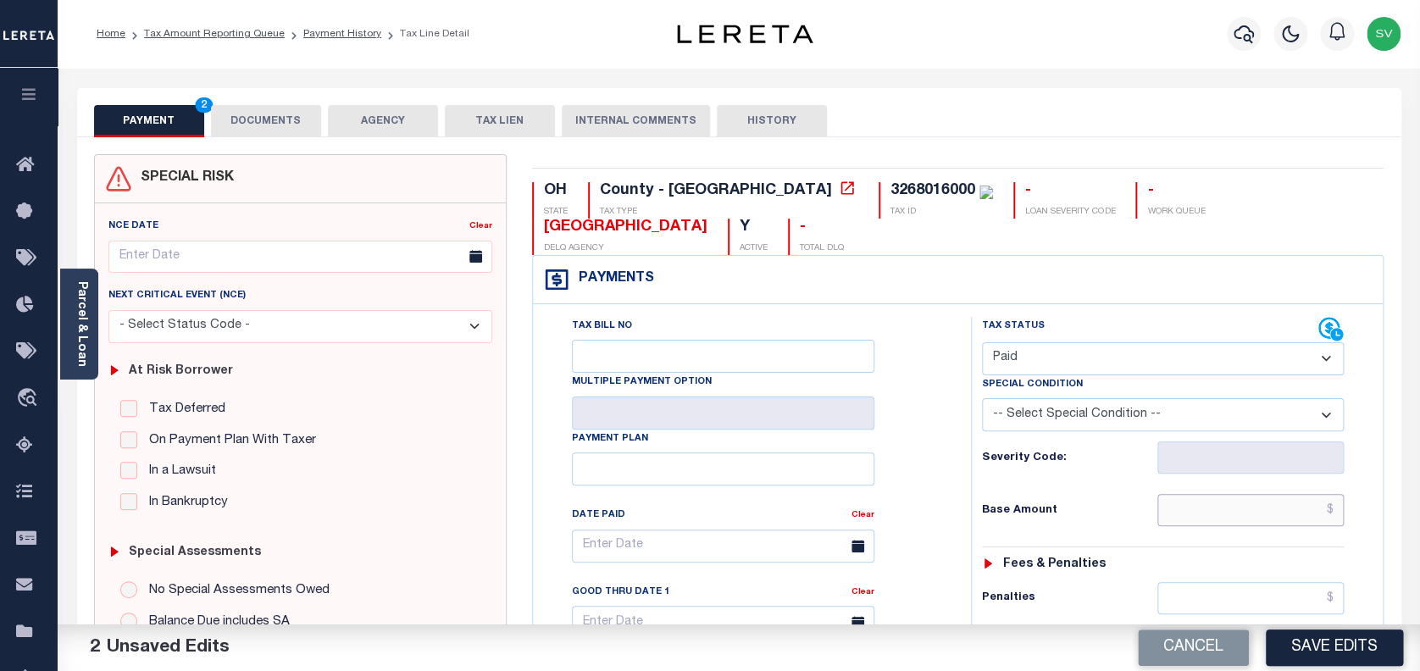
click at [1281, 494] on input "text" at bounding box center [1251, 510] width 187 height 32
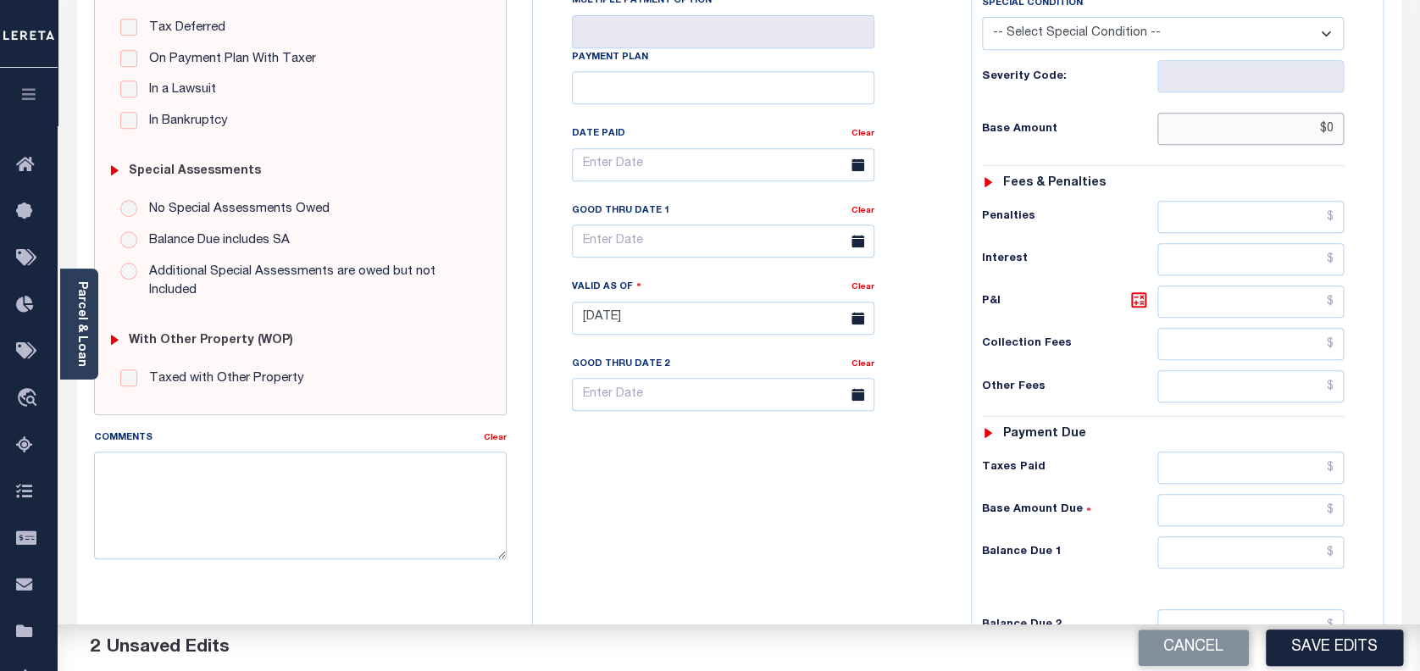
scroll to position [452, 0]
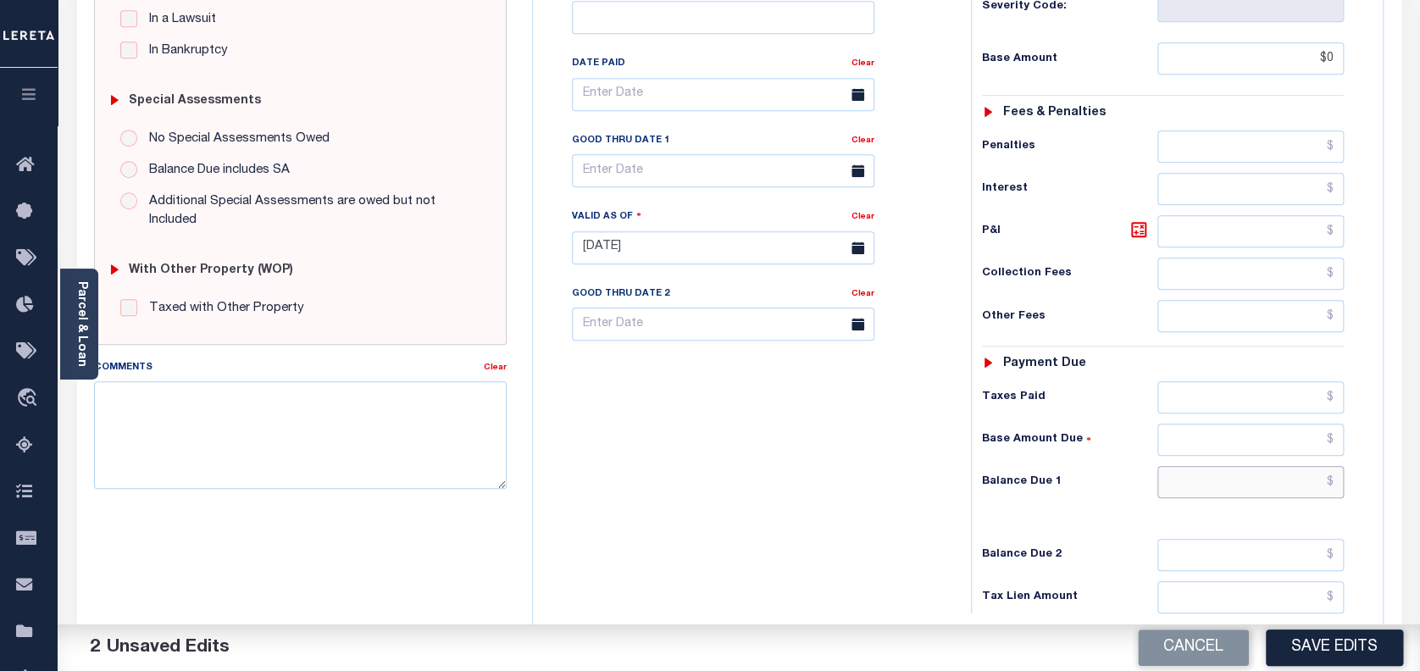
type input "$0.00"
click at [1264, 466] on input "text" at bounding box center [1251, 482] width 187 height 32
type input "$0.00"
click at [1328, 648] on button "Save Edits" at bounding box center [1334, 648] width 137 height 36
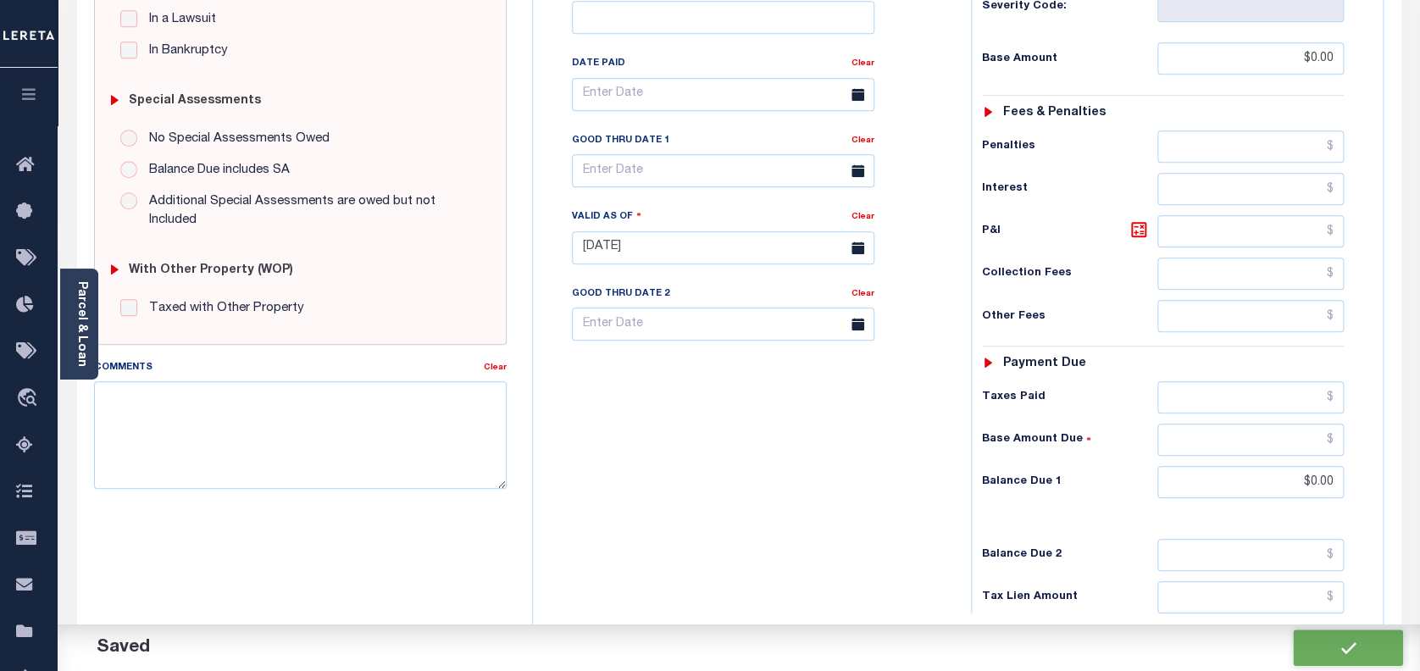
checkbox input "false"
type input "$0"
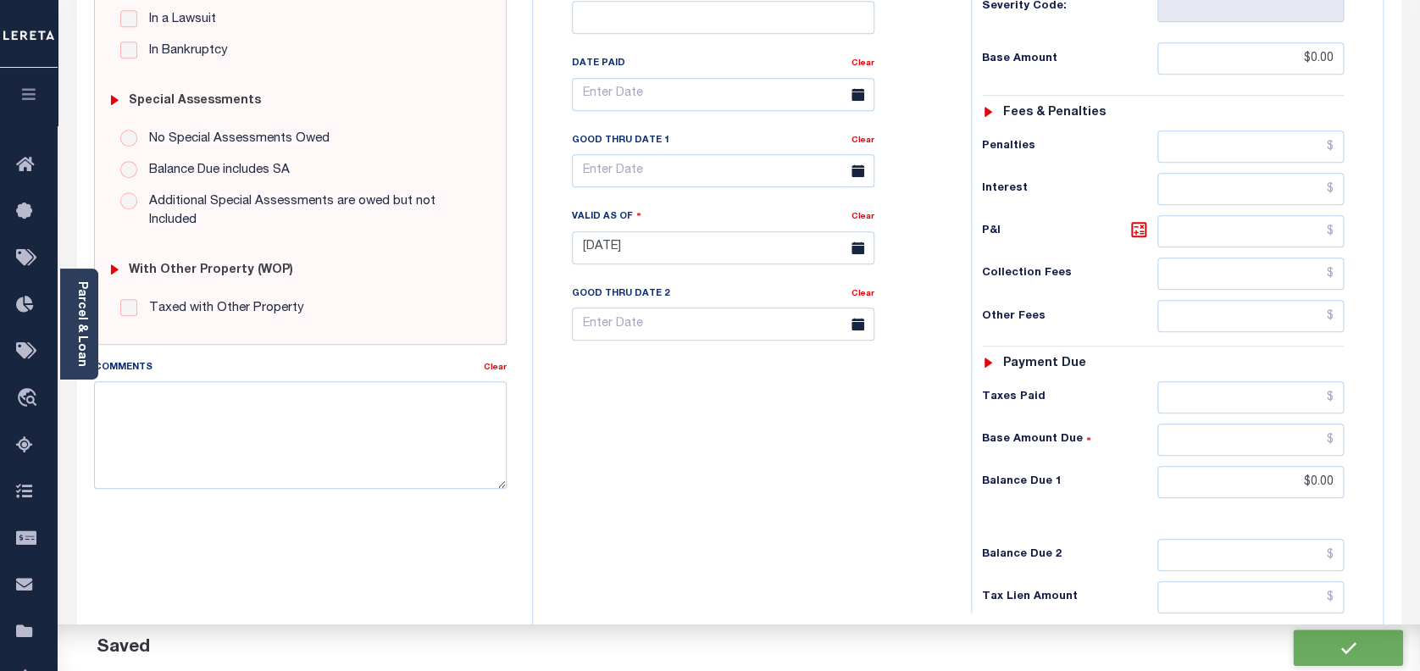
type input "$0"
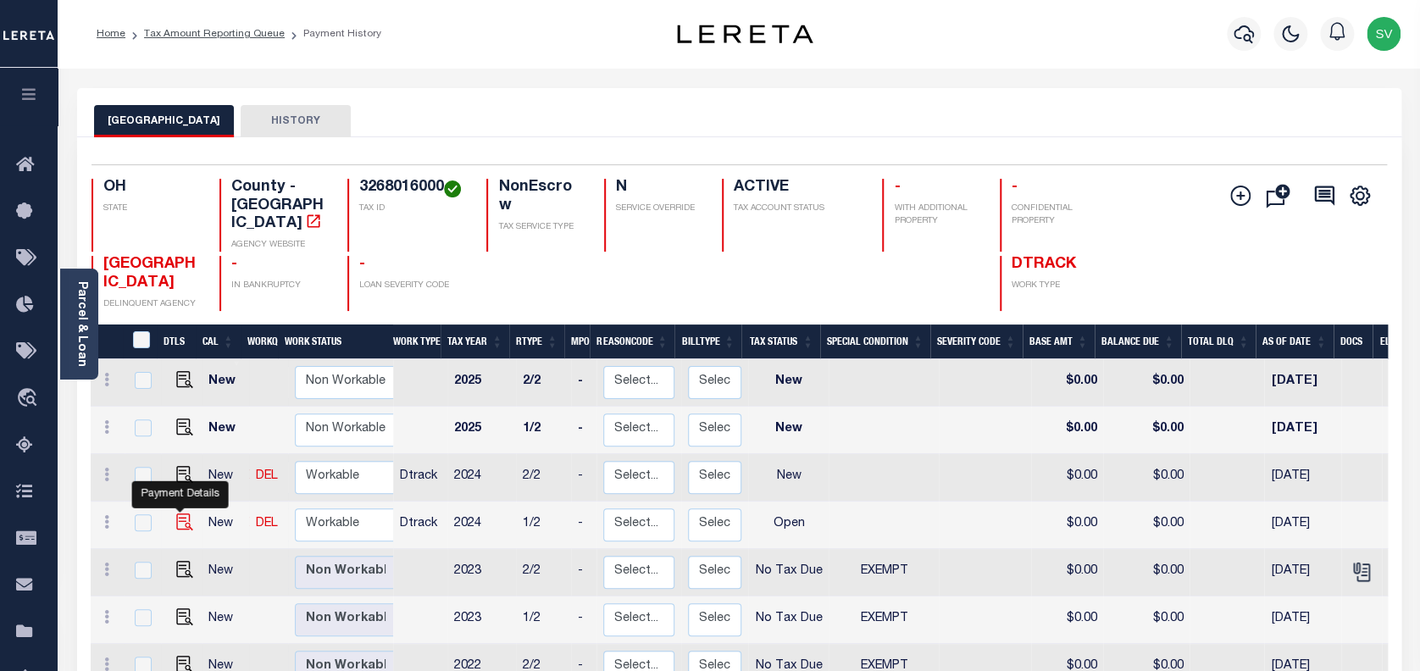
click at [182, 514] on img "" at bounding box center [184, 522] width 17 height 17
checkbox input "true"
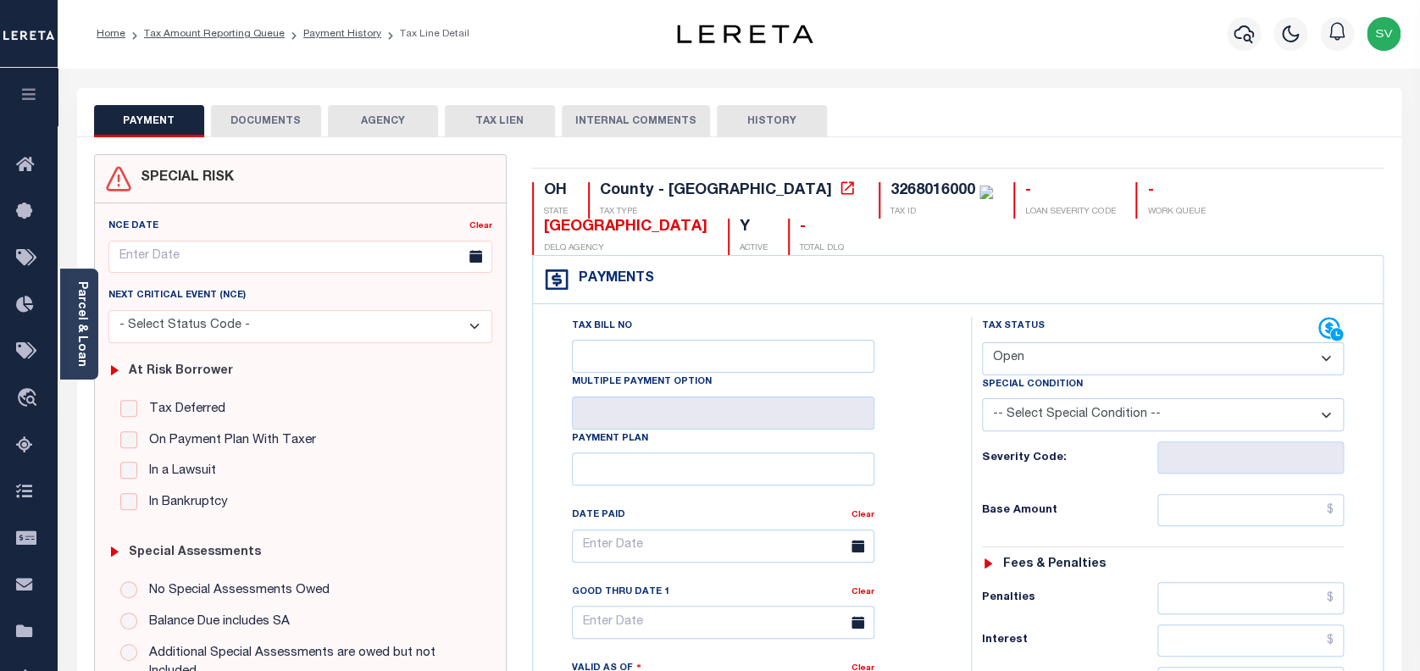
click at [242, 115] on button "DOCUMENTS" at bounding box center [266, 121] width 110 height 32
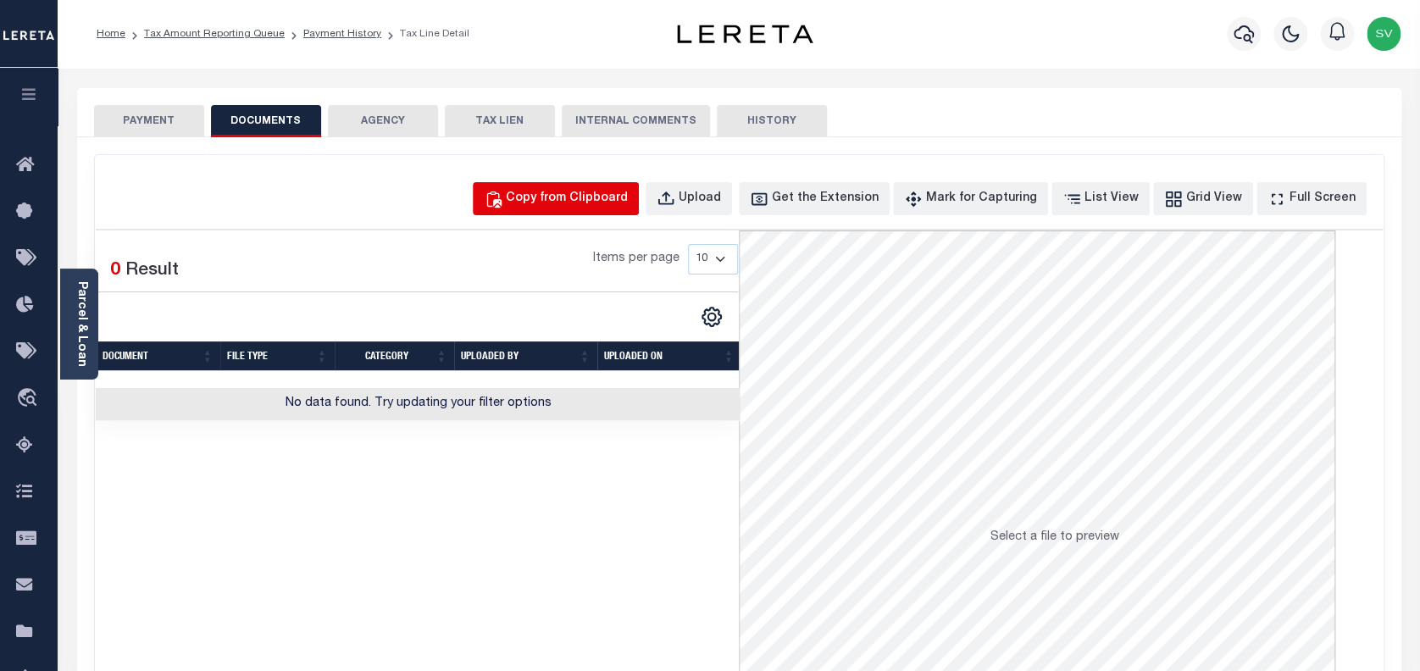
click at [591, 199] on div "Copy from Clipboard" at bounding box center [567, 199] width 122 height 19
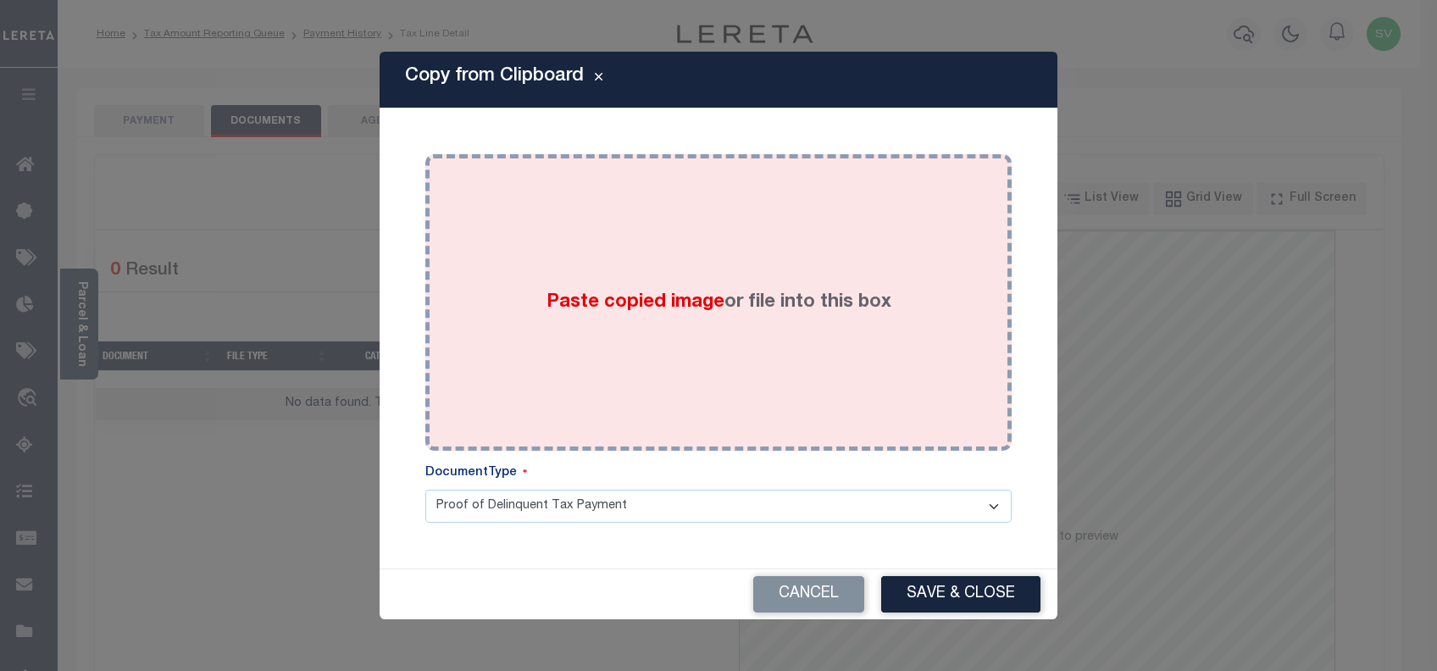
click at [608, 195] on div "Paste copied image or file into this box" at bounding box center [718, 302] width 561 height 271
click at [737, 281] on div "Paste copied image or file into this box" at bounding box center [718, 302] width 561 height 271
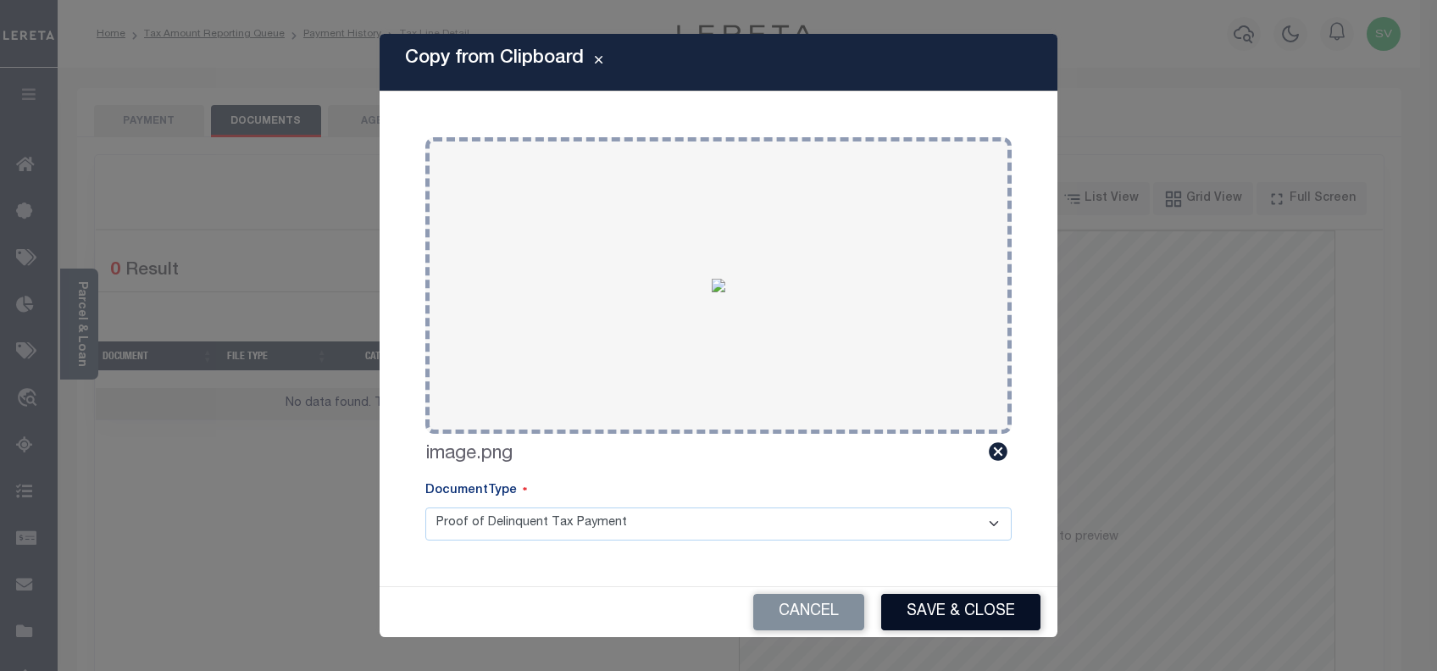
click at [967, 594] on button "Save & Close" at bounding box center [960, 612] width 159 height 36
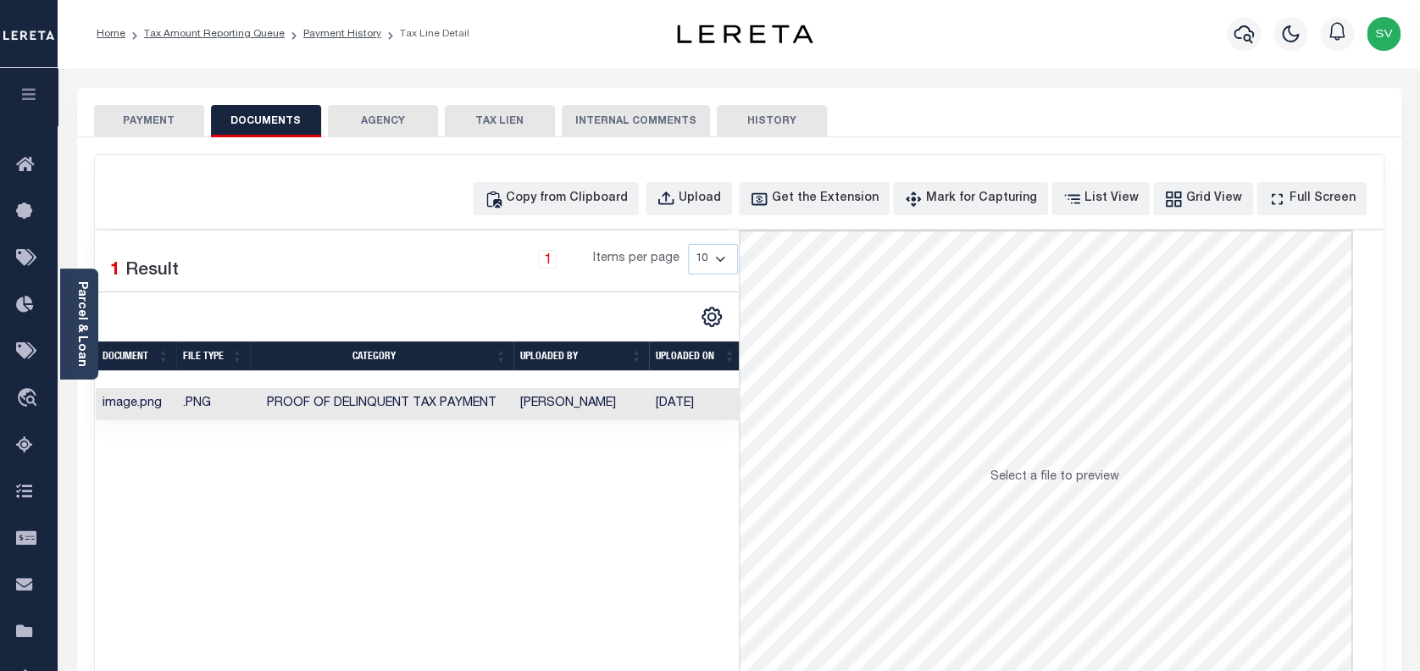
click at [160, 121] on button "PAYMENT" at bounding box center [149, 121] width 110 height 32
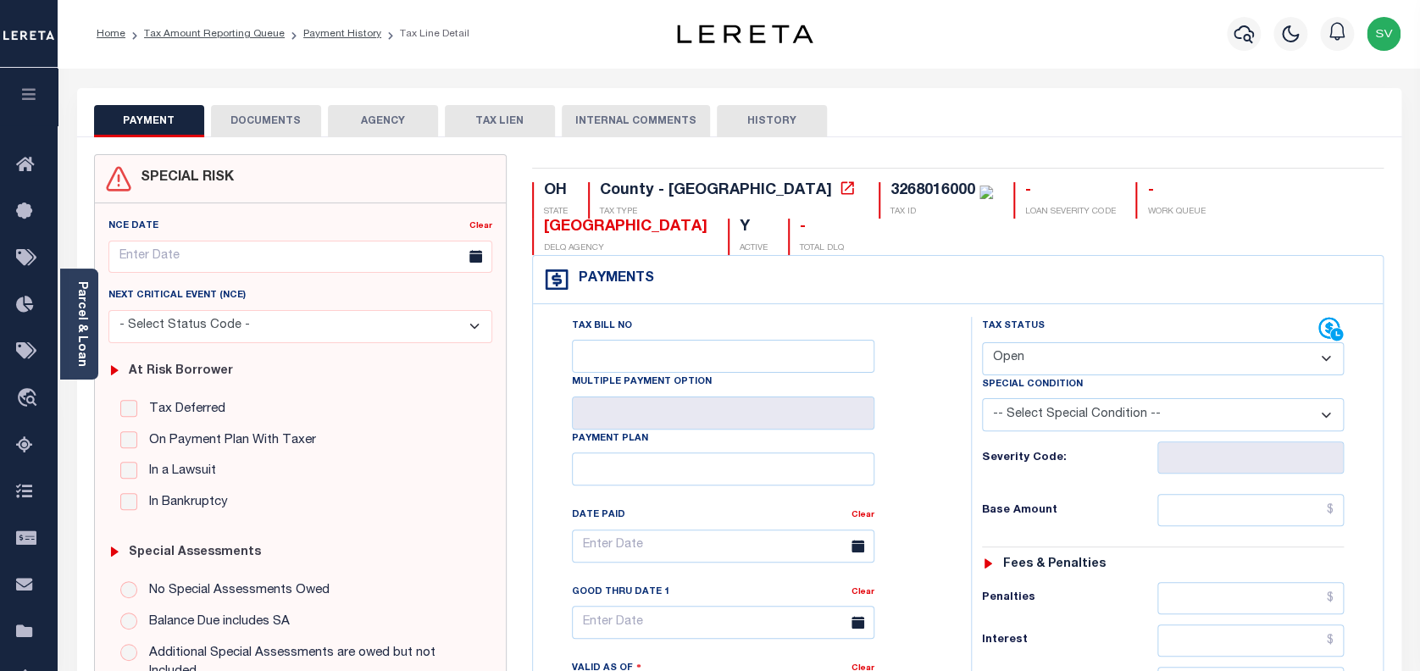
click at [1035, 342] on select "- Select Status Code - Open Due/Unpaid Paid Incomplete No Tax Due Internal Refu…" at bounding box center [1163, 358] width 363 height 33
select select "PYD"
click at [982, 342] on select "- Select Status Code - Open Due/Unpaid Paid Incomplete No Tax Due Internal Refu…" at bounding box center [1163, 358] width 363 height 33
type input "[DATE]"
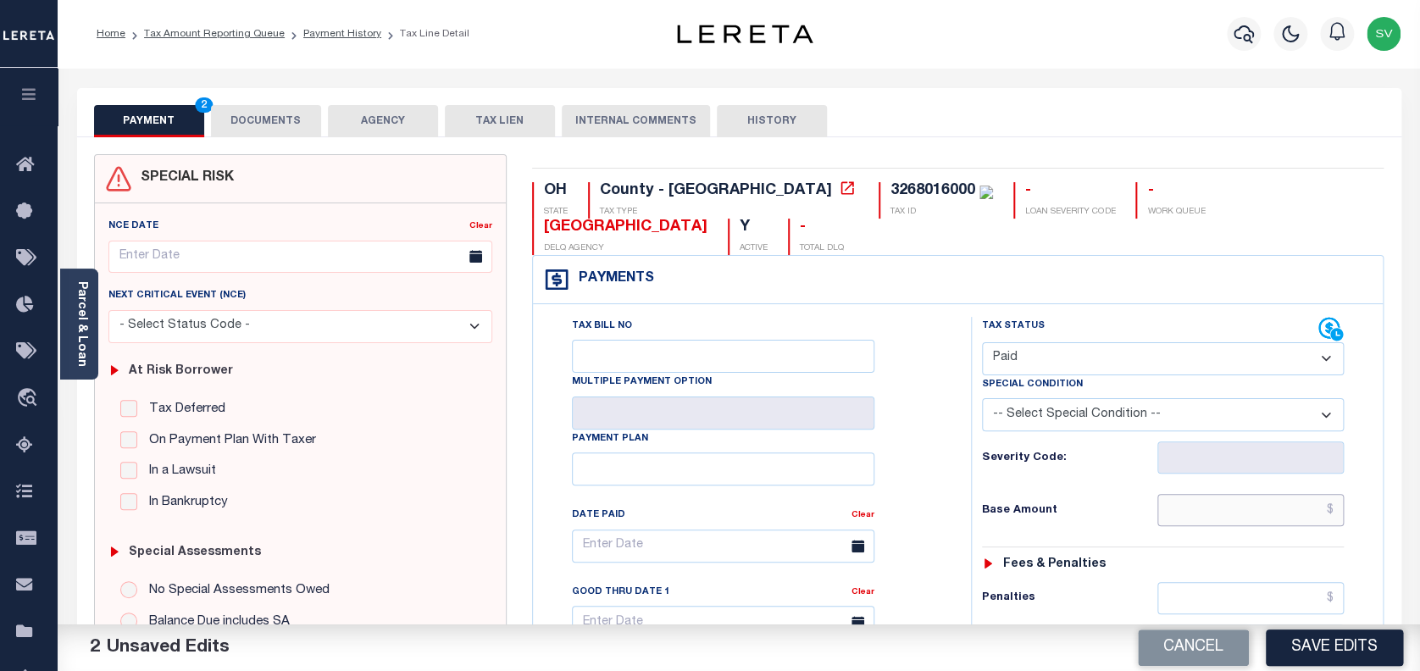
click at [1233, 494] on input "text" at bounding box center [1251, 510] width 187 height 32
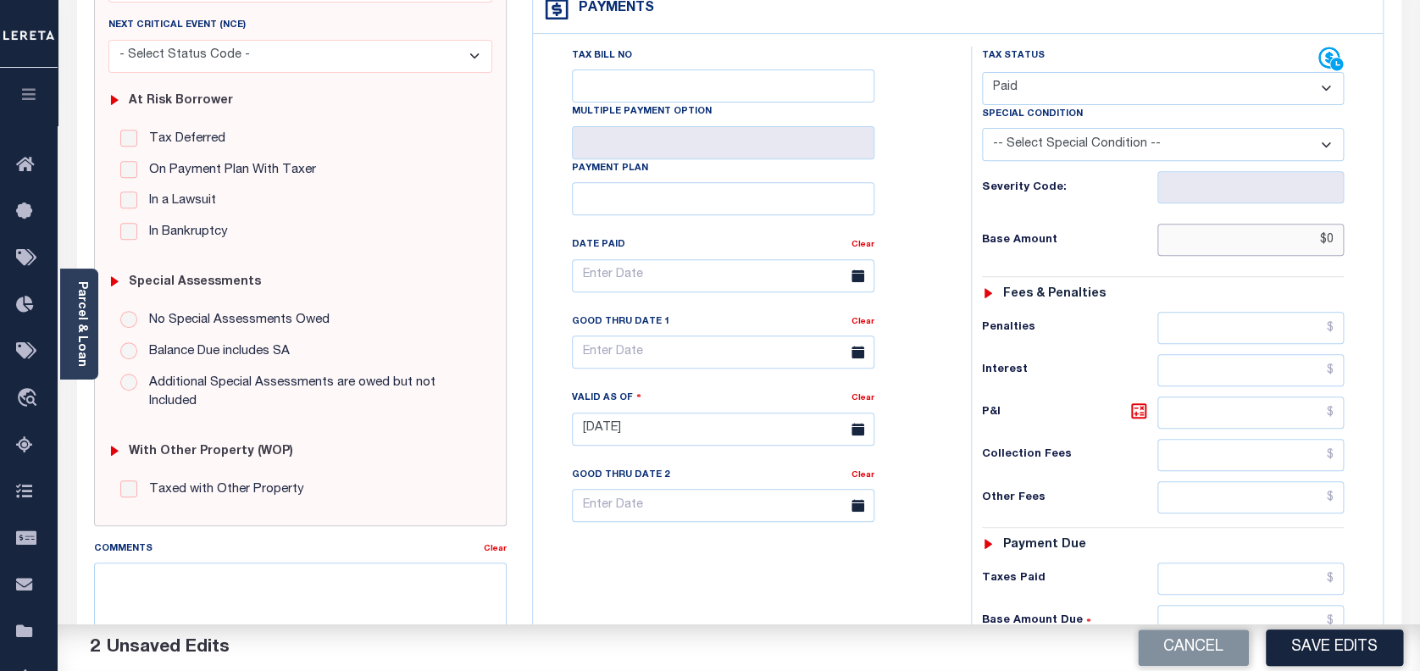
scroll to position [339, 0]
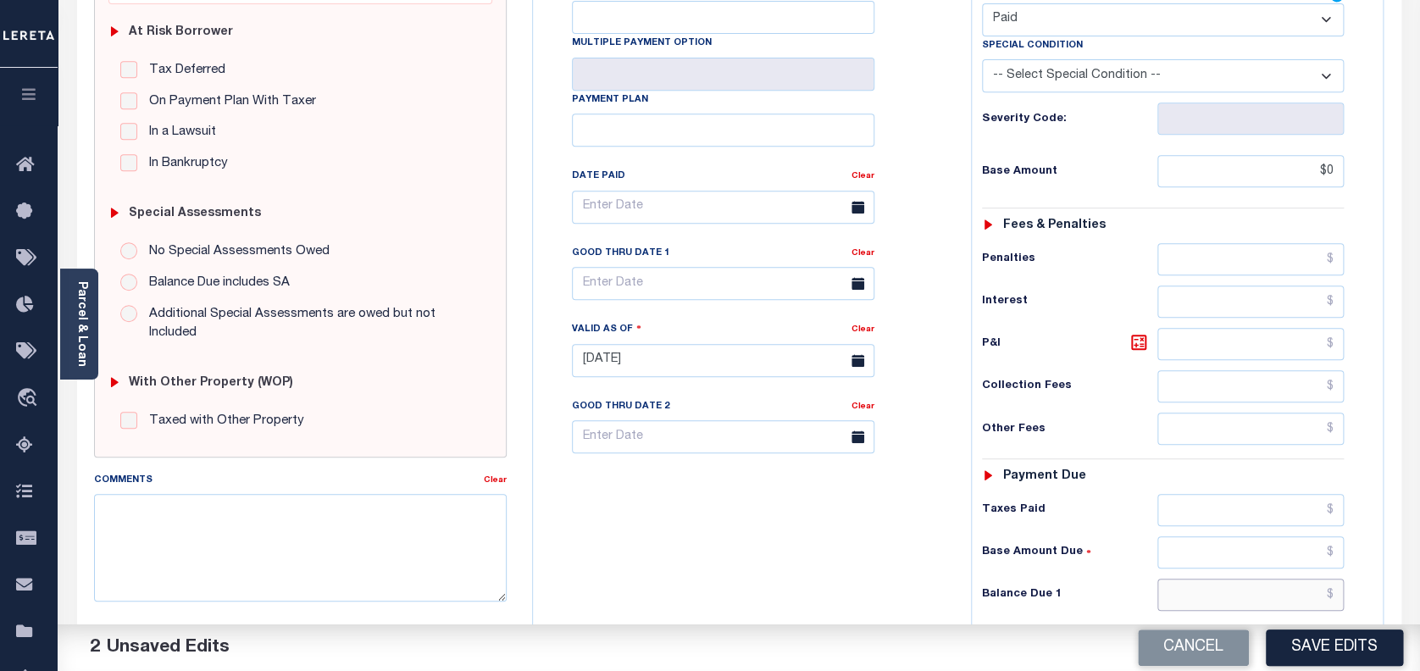
type input "$0.00"
click at [1209, 579] on input "text" at bounding box center [1251, 595] width 187 height 32
type input "$0.00"
click at [1312, 648] on button "Save Edits" at bounding box center [1334, 648] width 137 height 36
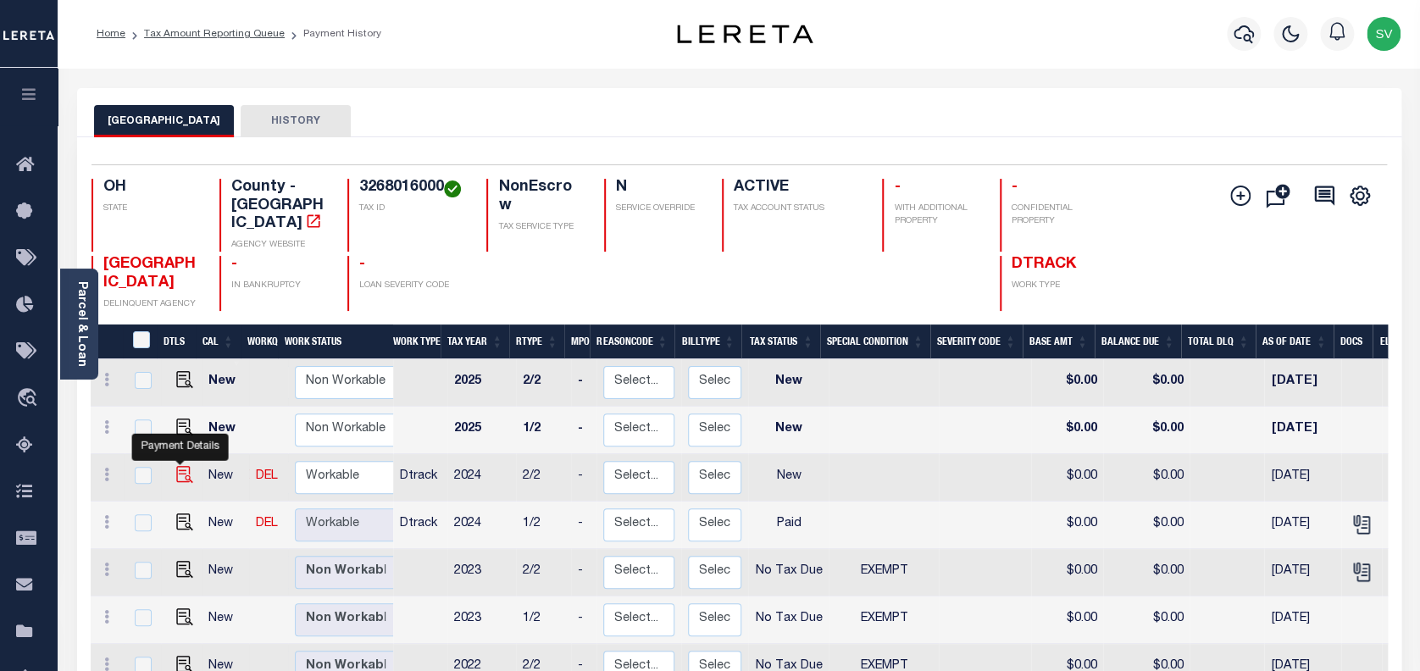
click at [180, 466] on img "" at bounding box center [184, 474] width 17 height 17
checkbox input "true"
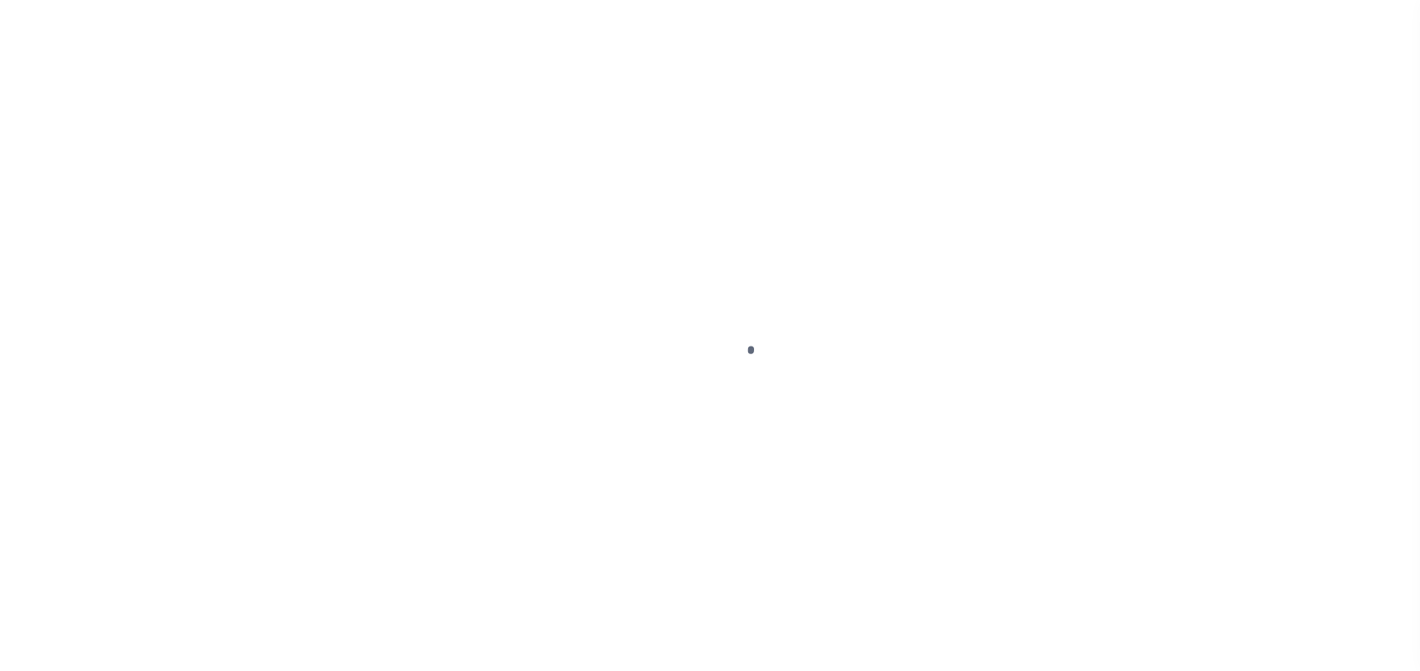
select select "NW2"
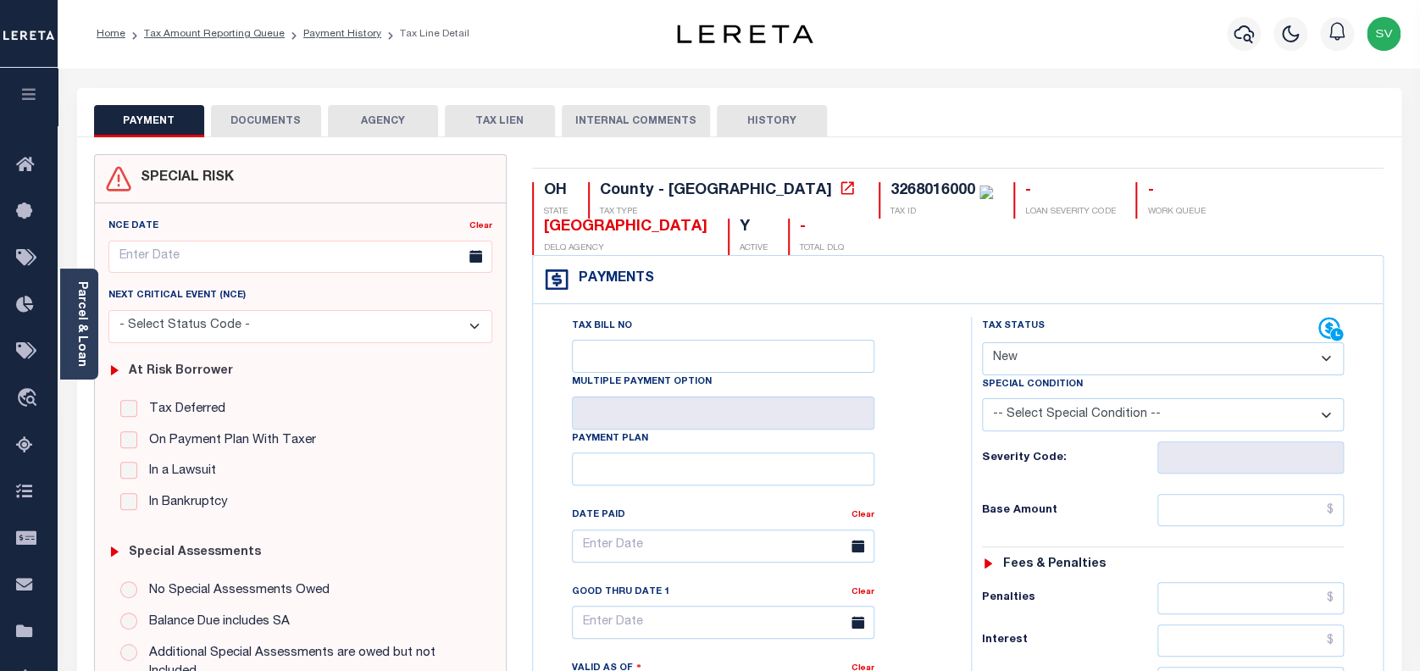
click at [273, 117] on button "DOCUMENTS" at bounding box center [266, 121] width 110 height 32
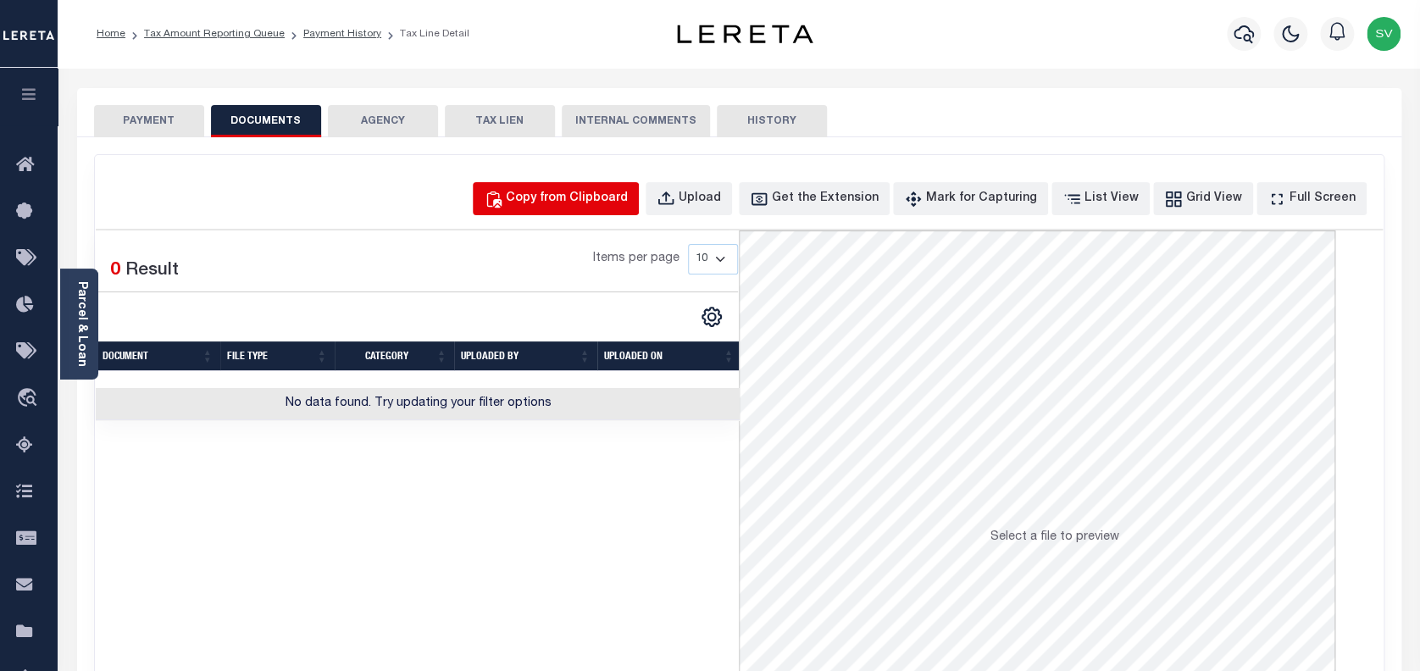
click at [598, 187] on button "Copy from Clipboard" at bounding box center [556, 198] width 166 height 33
select select "POP"
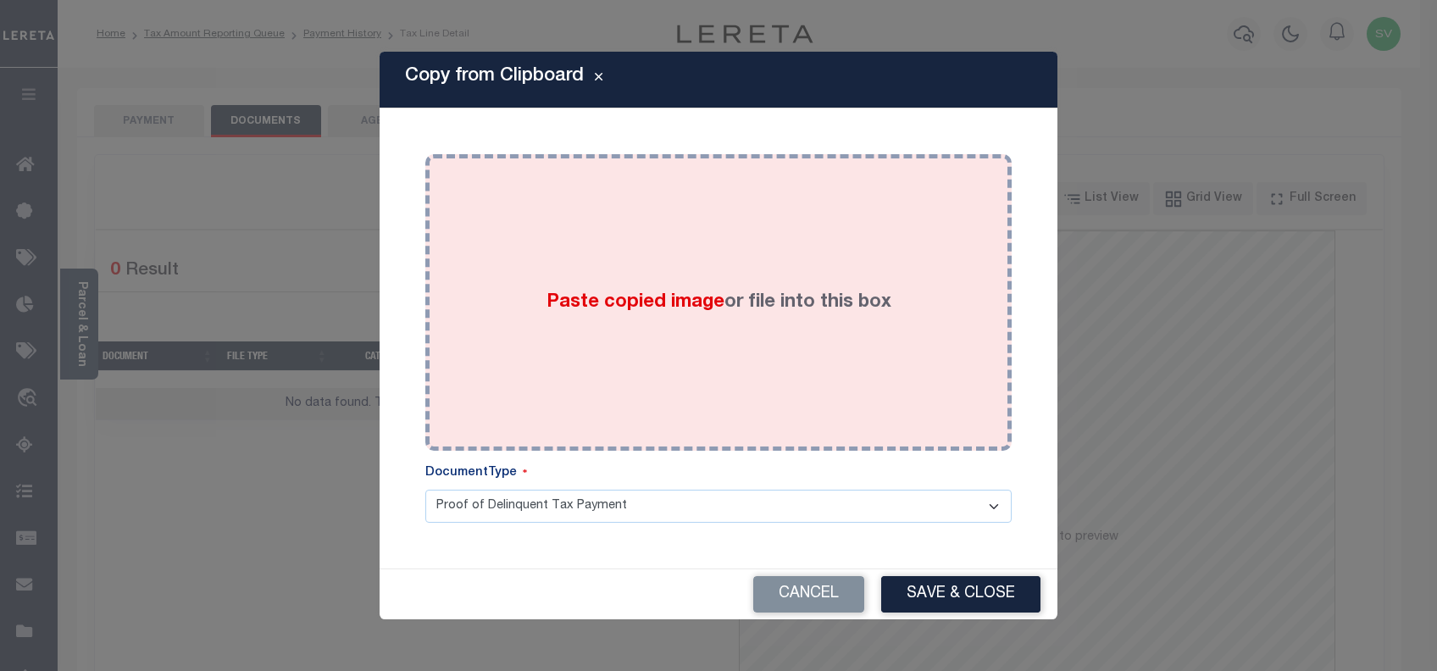
click at [917, 283] on div "Paste copied image or file into this box" at bounding box center [718, 302] width 561 height 271
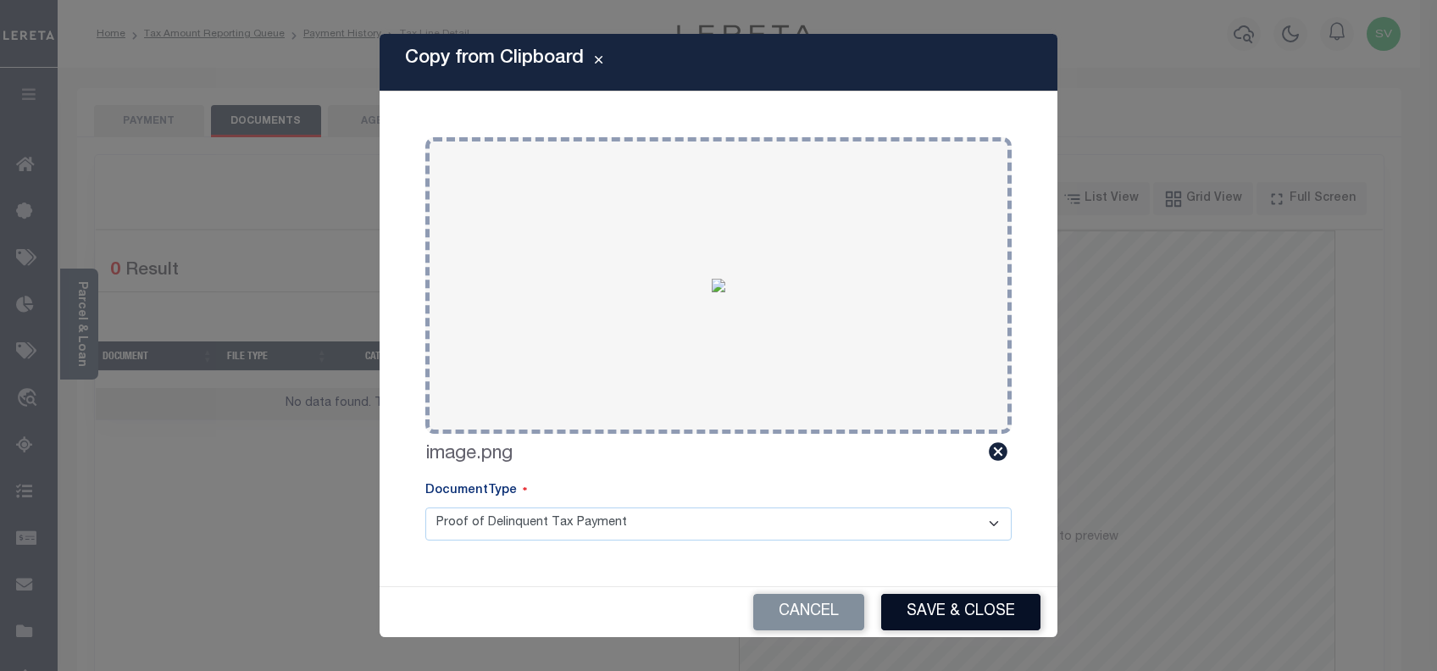
click at [977, 600] on button "Save & Close" at bounding box center [960, 612] width 159 height 36
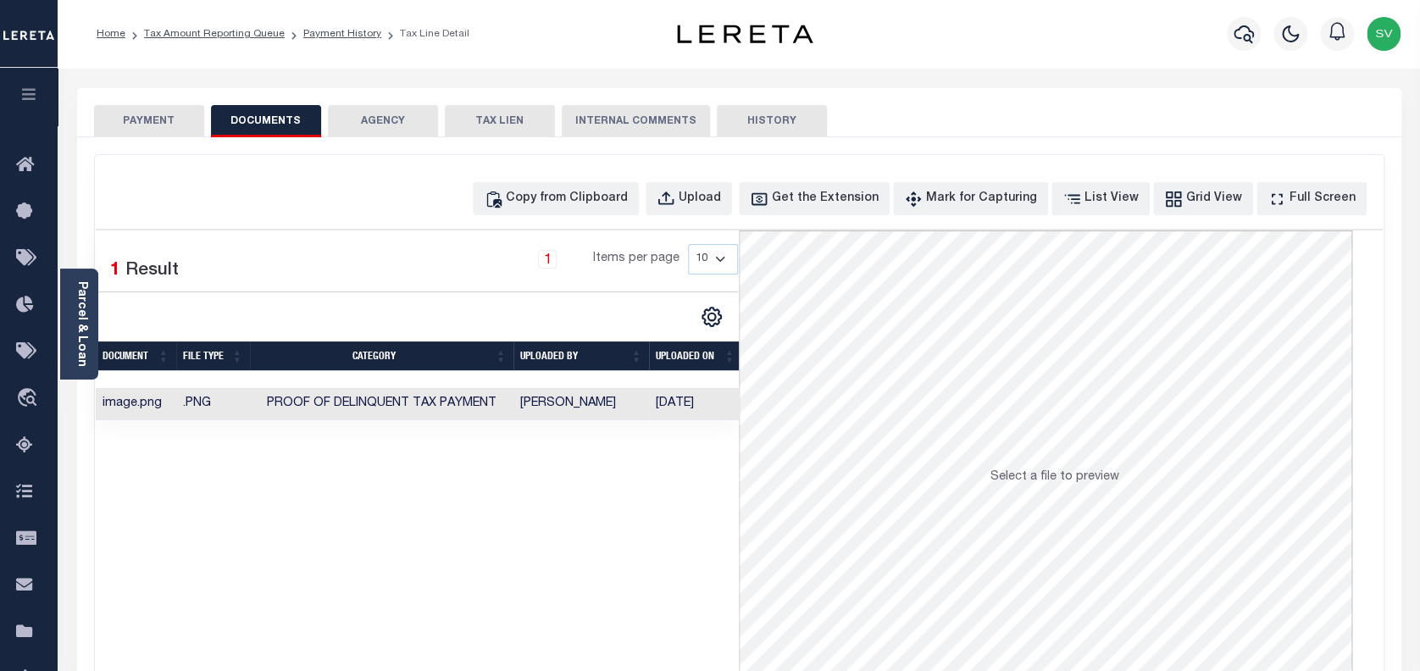
click at [149, 117] on button "PAYMENT" at bounding box center [149, 121] width 110 height 32
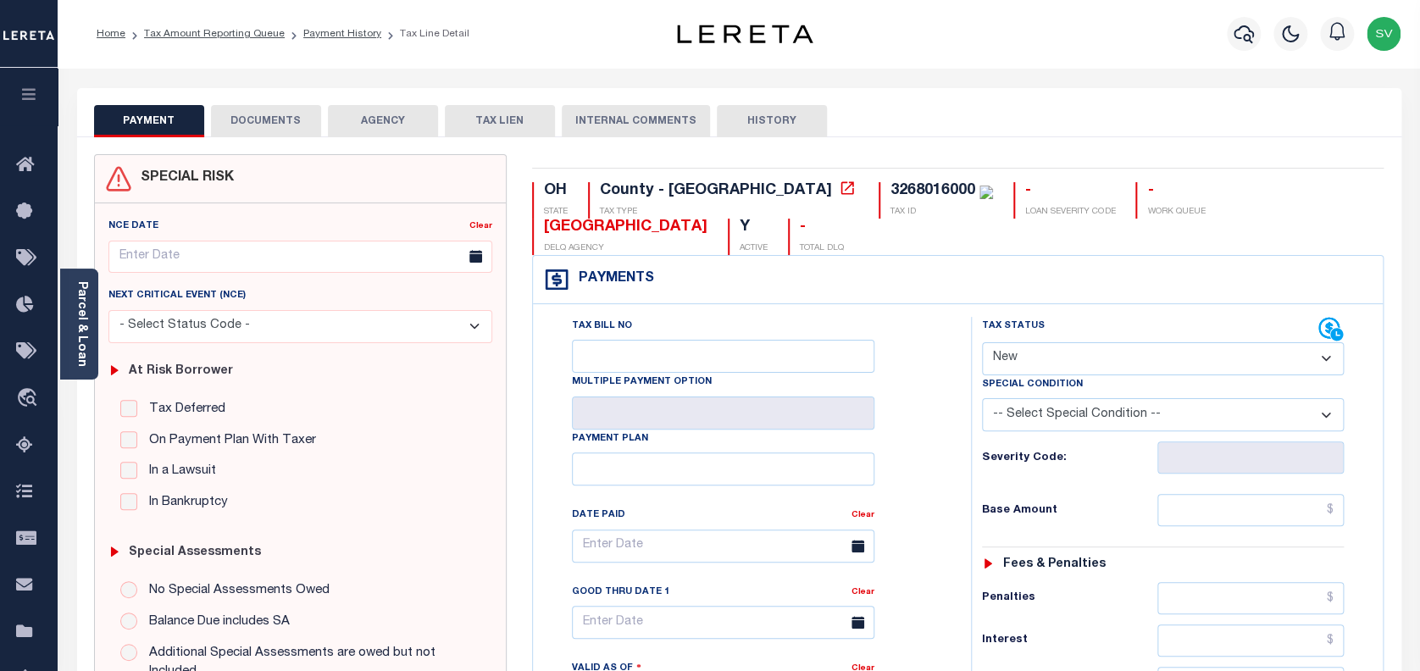
click at [1042, 342] on select "- Select Status Code - Open Due/Unpaid Paid Incomplete No Tax Due Internal Refu…" at bounding box center [1163, 358] width 363 height 33
select select "PYD"
click at [982, 342] on select "- Select Status Code - Open Due/Unpaid Paid Incomplete No Tax Due Internal Refu…" at bounding box center [1163, 358] width 363 height 33
type input "[DATE]"
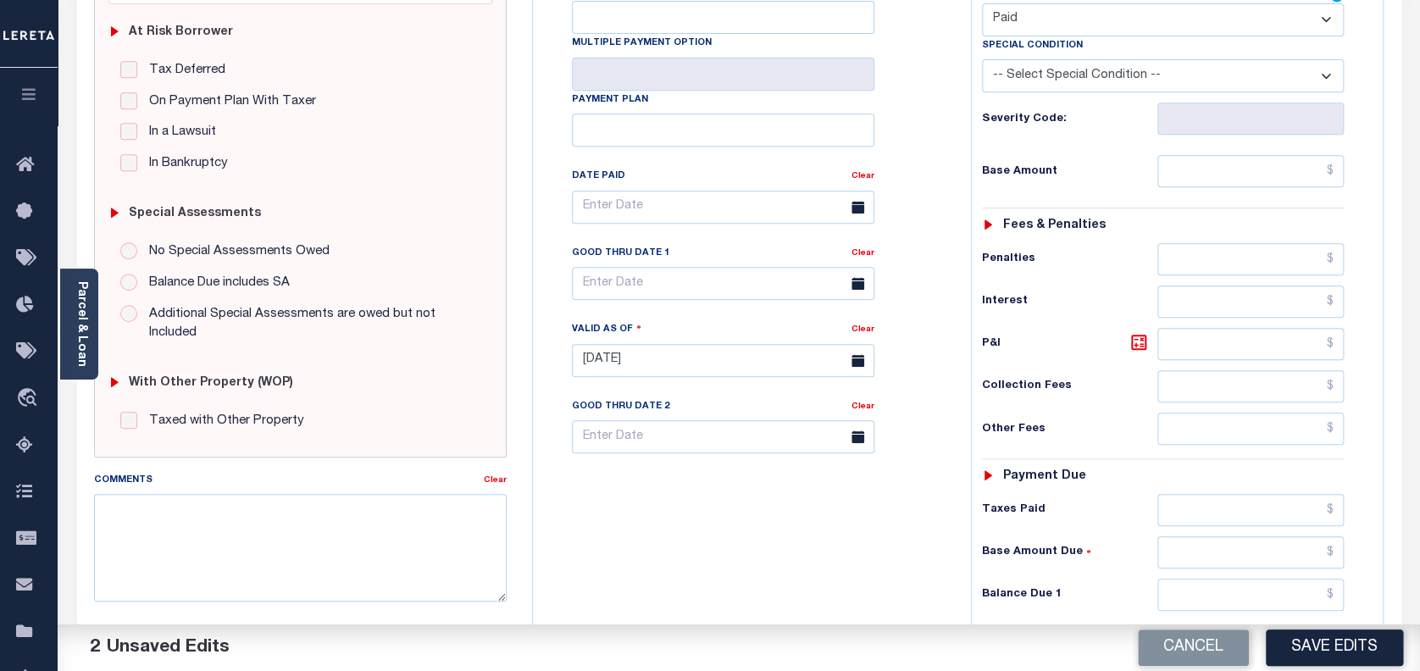
scroll to position [339, 0]
click at [1223, 155] on input "text" at bounding box center [1251, 171] width 187 height 32
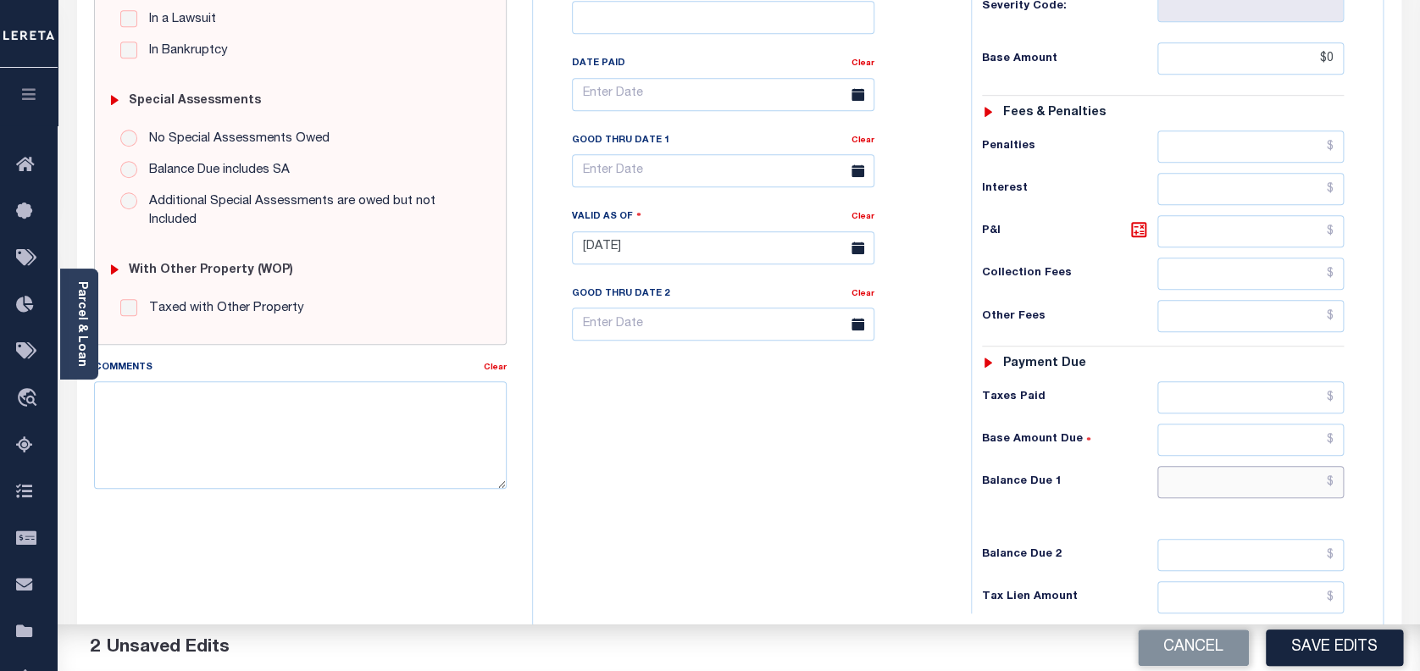
type input "$0.00"
click at [1207, 466] on input "text" at bounding box center [1251, 482] width 187 height 32
type input "$0.00"
click at [1307, 649] on button "Save Edits" at bounding box center [1334, 648] width 137 height 36
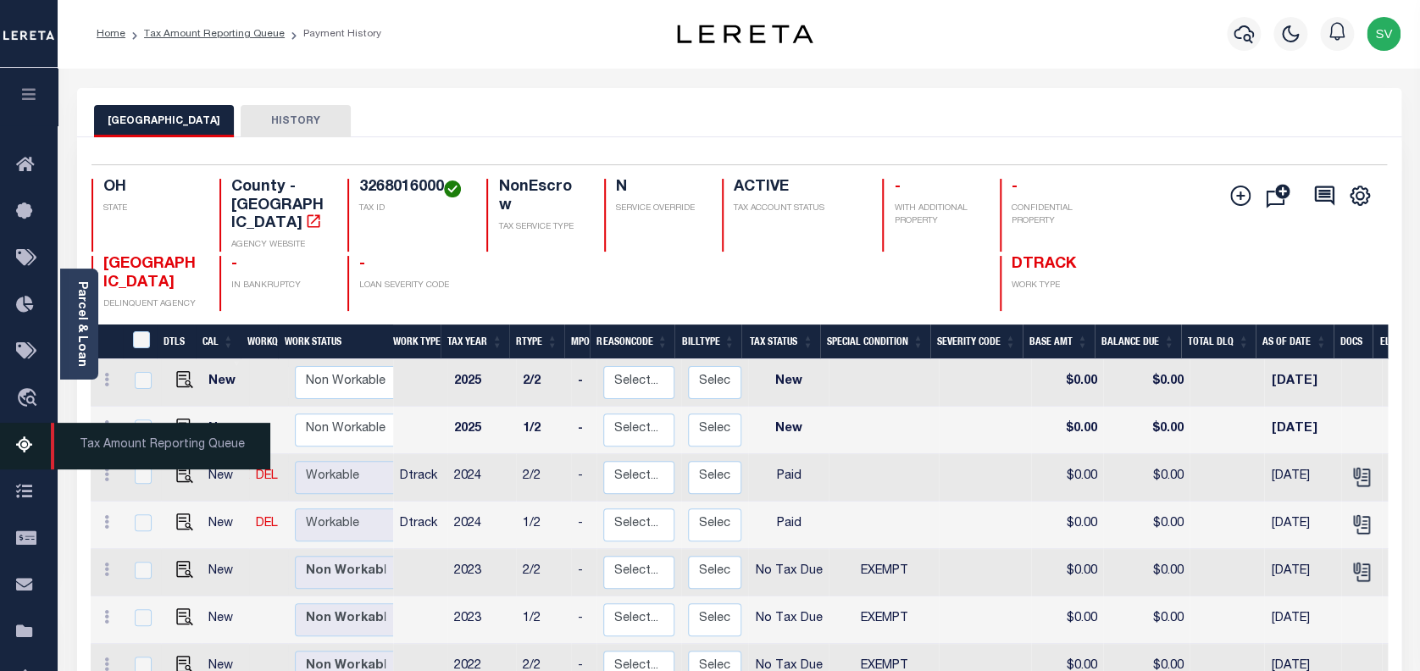
click at [27, 446] on icon at bounding box center [29, 446] width 27 height 21
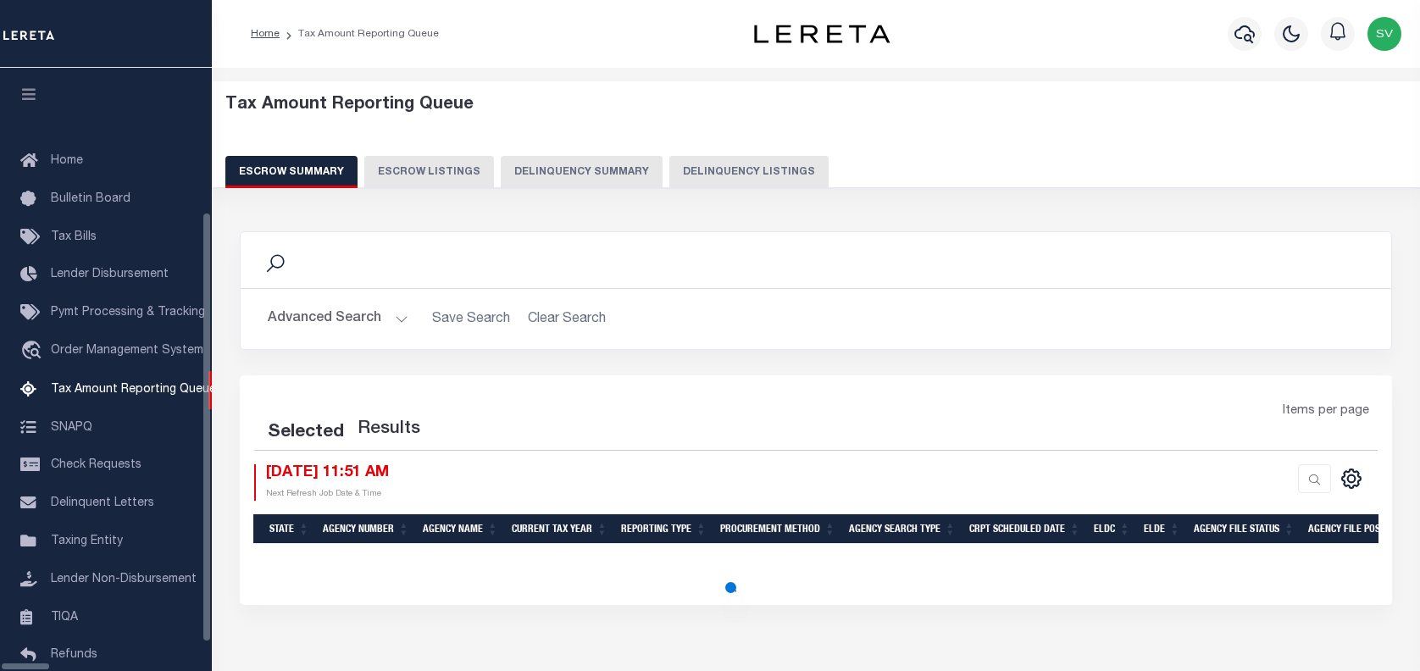
select select "100"
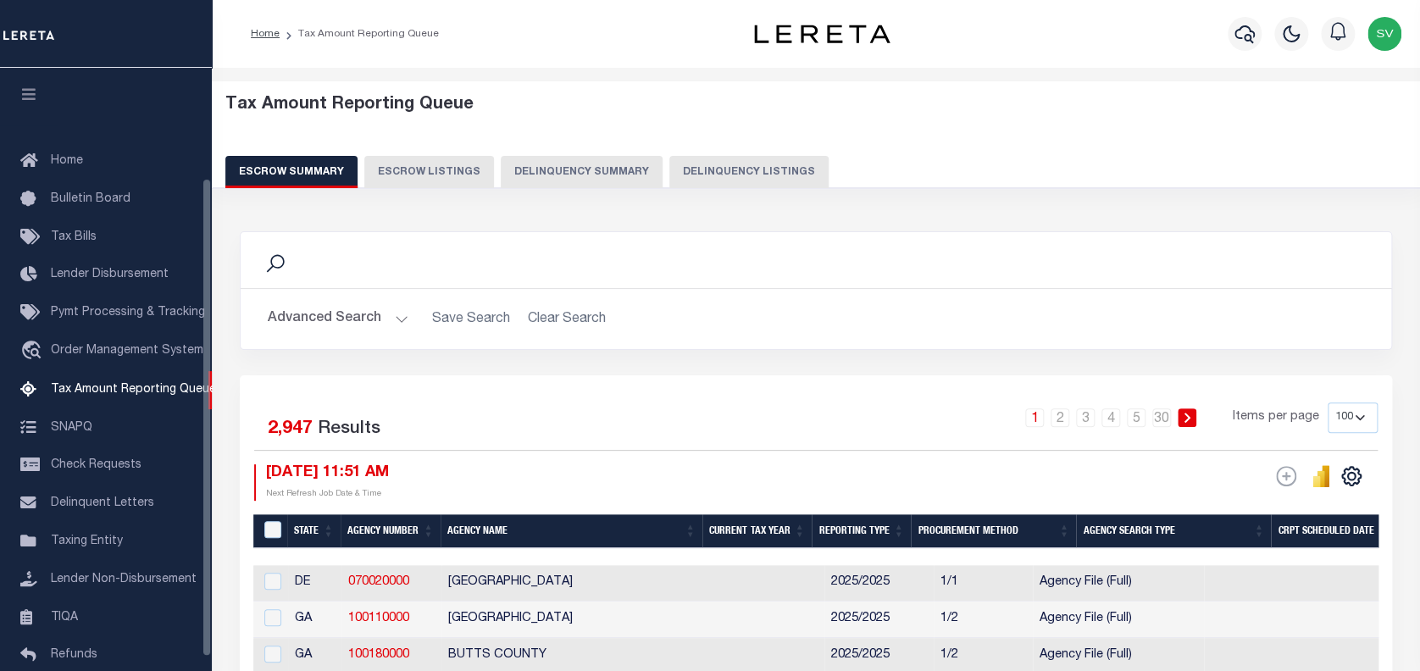
scroll to position [138, 0]
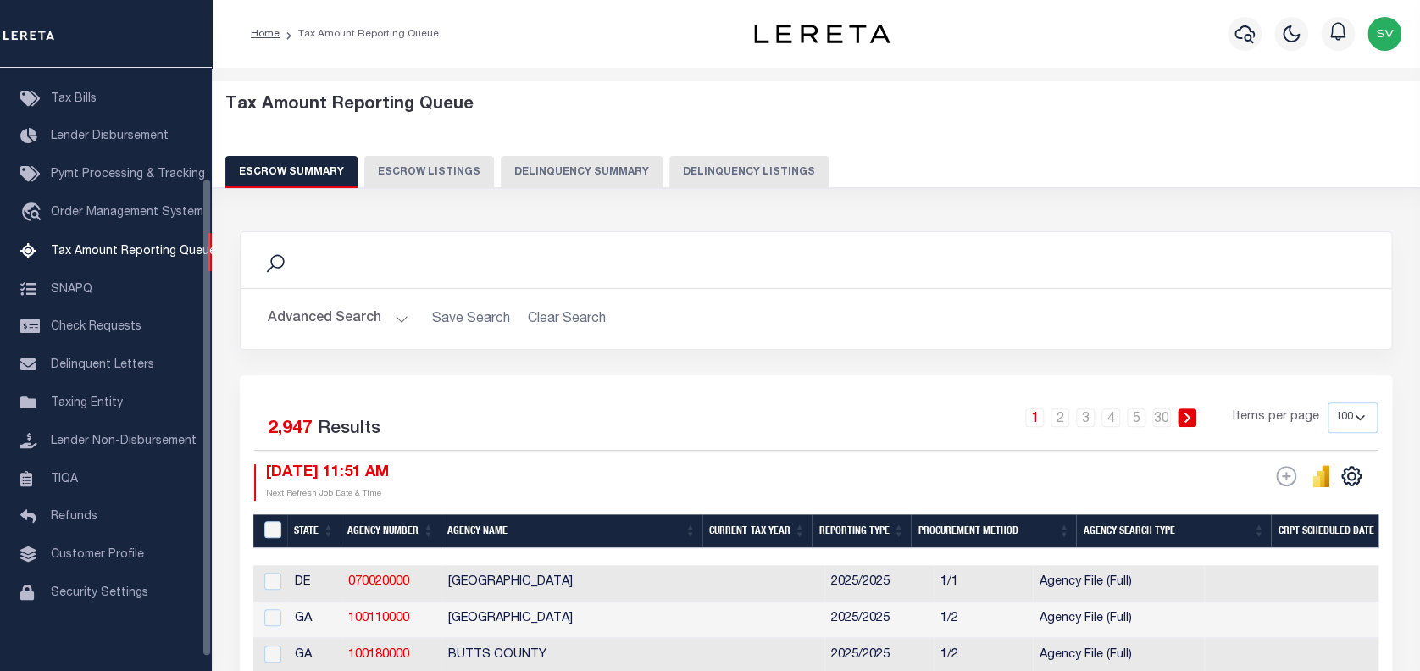
click at [682, 168] on button "Delinquency Listings" at bounding box center [749, 172] width 159 height 32
select select "100"
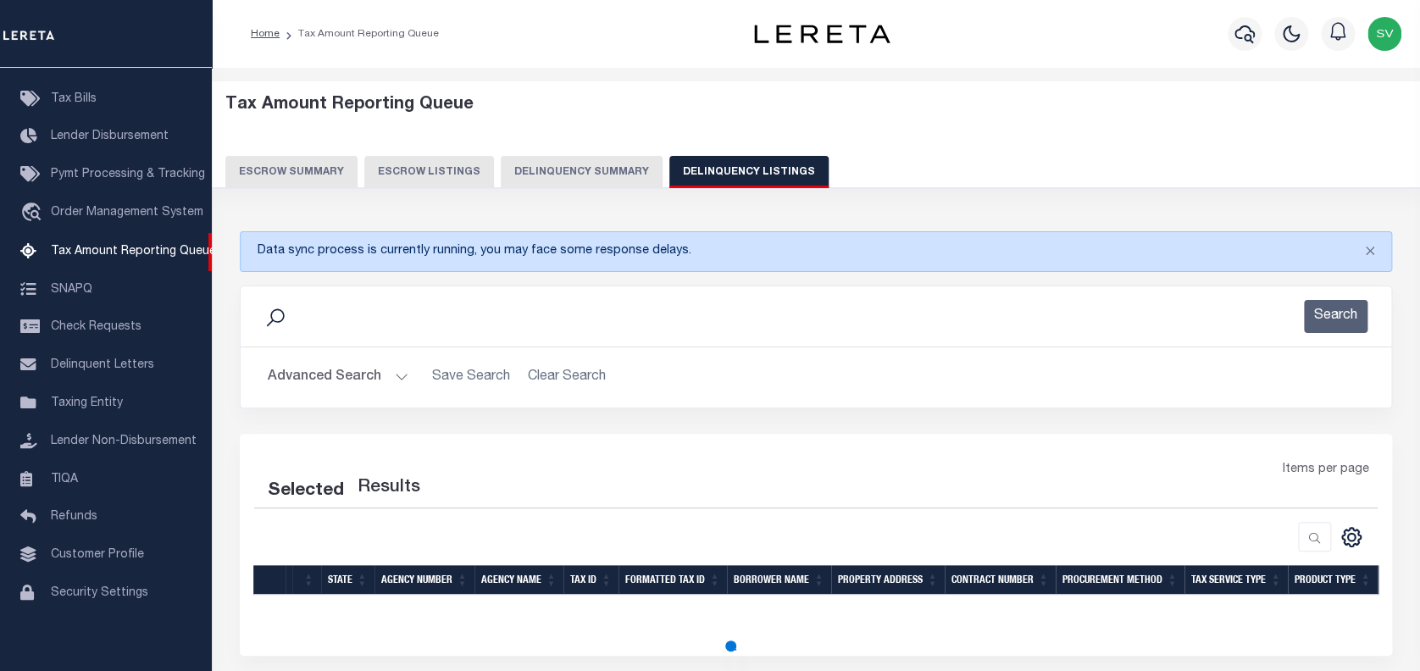
select select "100"
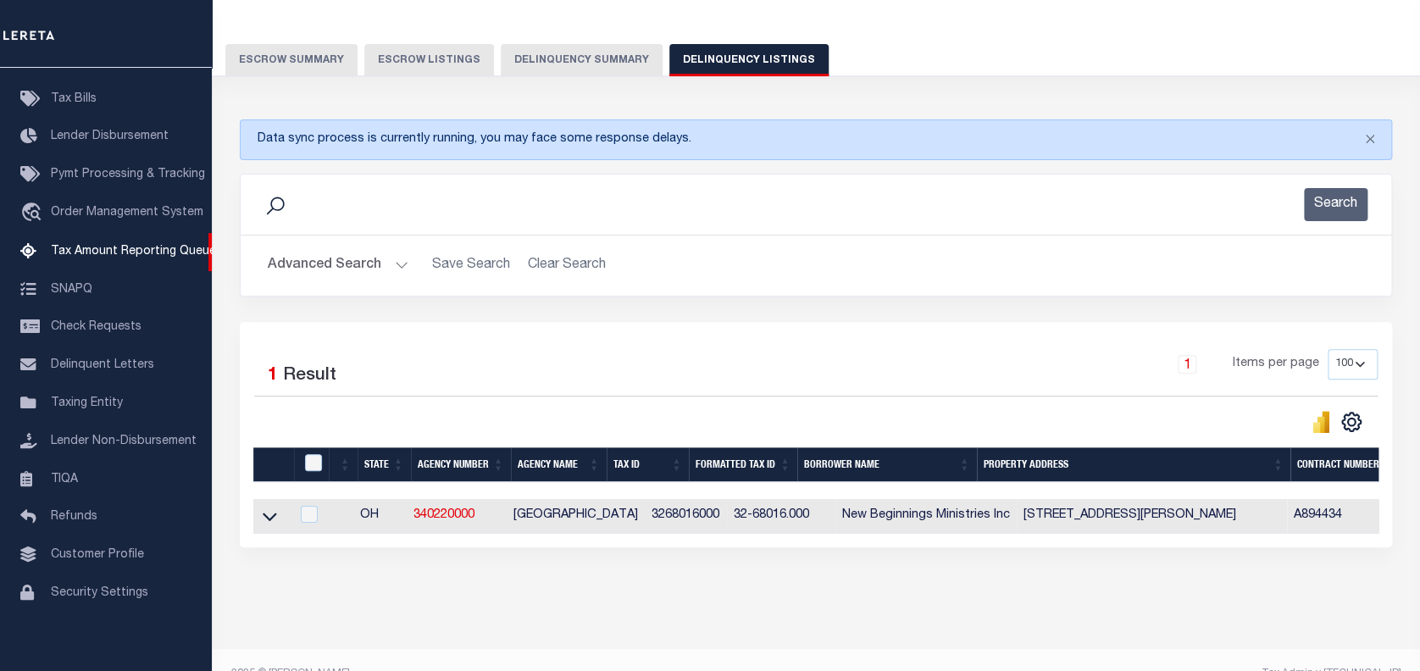
scroll to position [113, 0]
click at [270, 516] on icon at bounding box center [270, 516] width 14 height 18
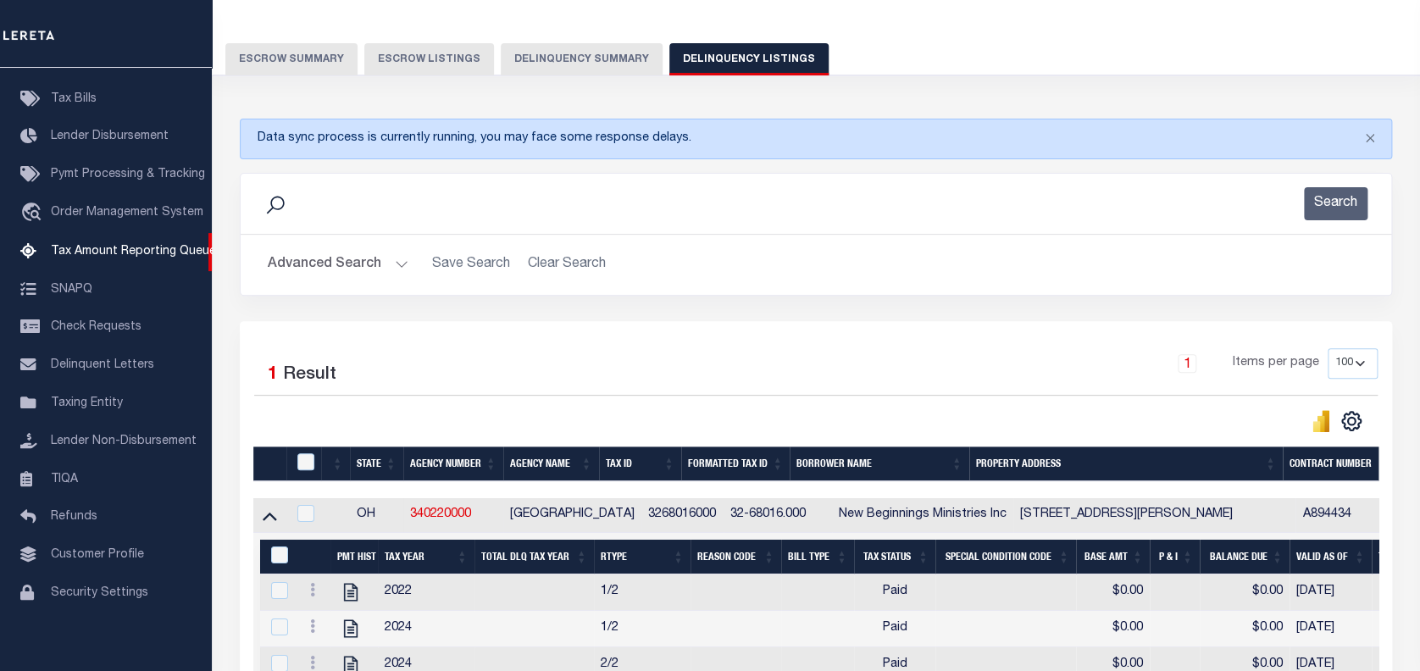
scroll to position [153, 0]
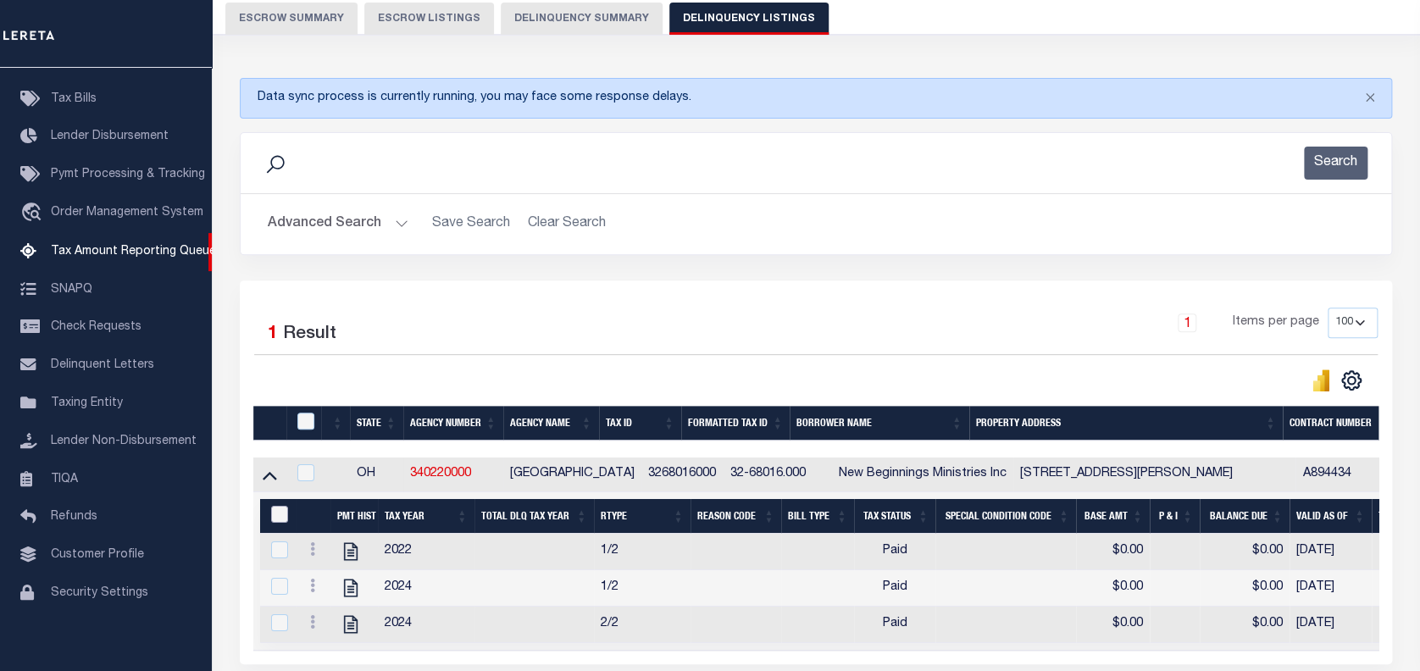
click at [273, 516] on input "&nbsp;" at bounding box center [279, 514] width 17 height 17
checkbox input "true"
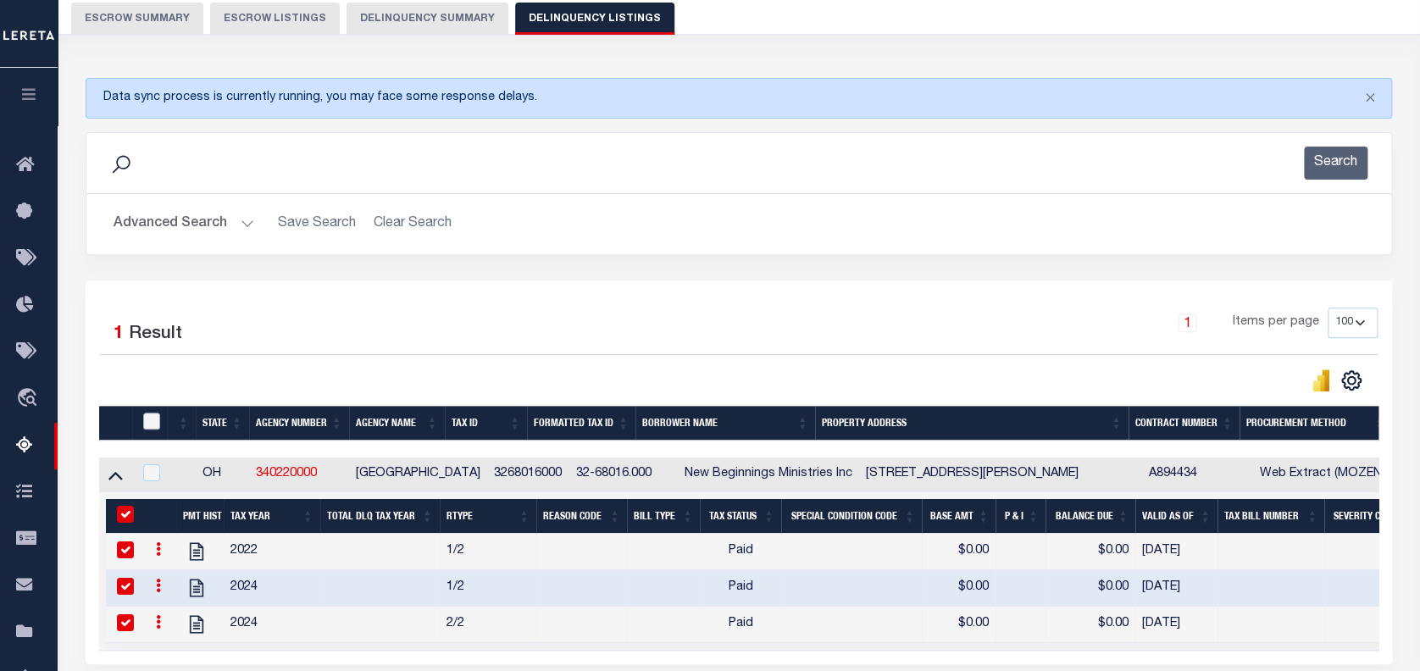
click at [150, 419] on input "checkbox" at bounding box center [151, 421] width 17 height 17
checkbox input "true"
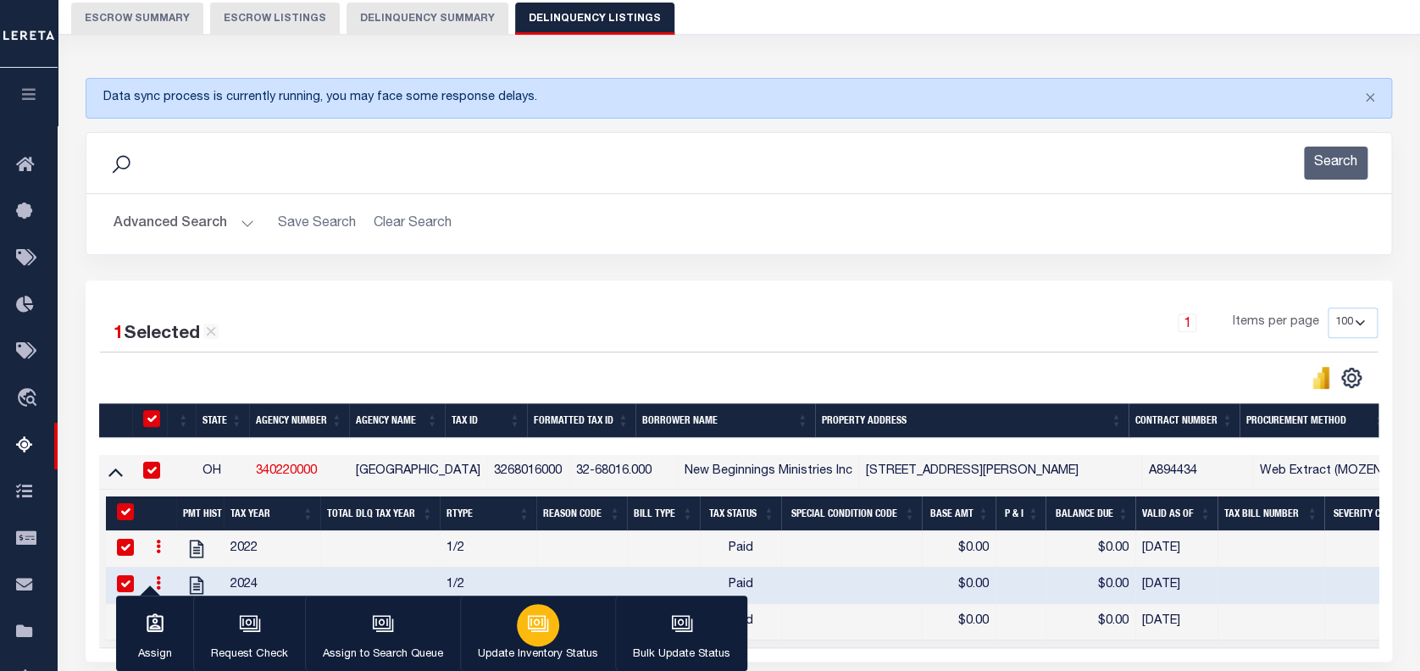
click at [527, 623] on icon "button" at bounding box center [538, 624] width 22 height 22
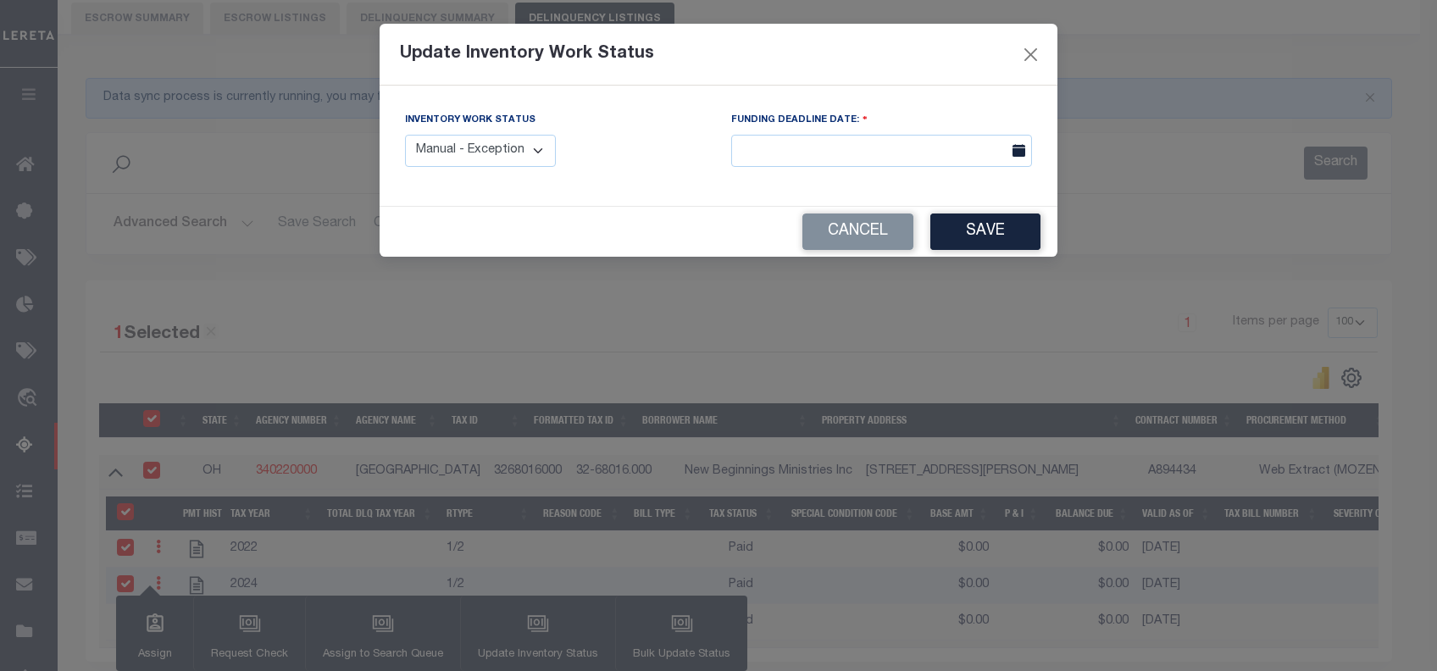
click at [511, 145] on select "Manual - Exception Pended - Awaiting Search Late Add Exception Completed" at bounding box center [480, 151] width 151 height 33
select select "4"
click at [405, 135] on select "Manual - Exception Pended - Awaiting Search Late Add Exception Completed" at bounding box center [480, 151] width 151 height 33
click at [977, 231] on button "Save" at bounding box center [986, 232] width 110 height 36
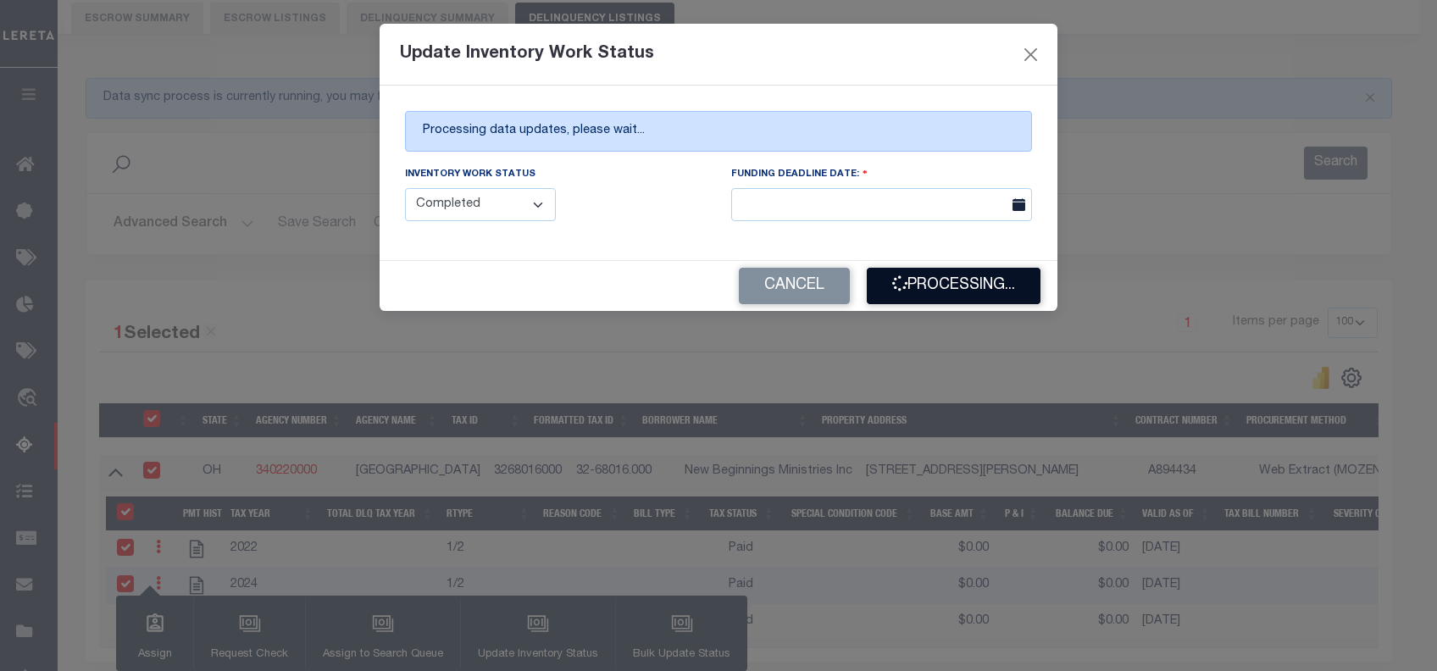
click at [949, 290] on button "Processing..." at bounding box center [954, 286] width 174 height 36
click at [949, 290] on div "Cancel Processing..." at bounding box center [719, 286] width 678 height 50
click at [956, 292] on button "Processing..." at bounding box center [954, 286] width 174 height 36
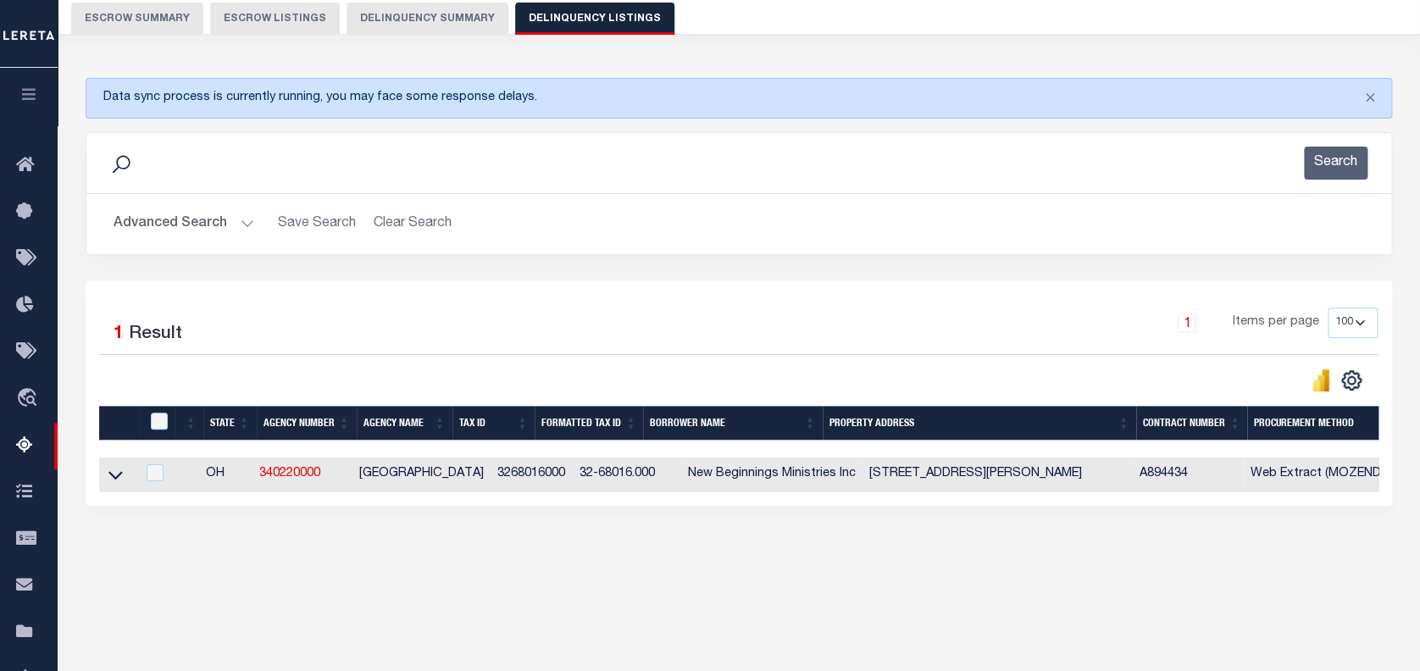
click at [174, 225] on button "Advanced Search" at bounding box center [184, 224] width 141 height 33
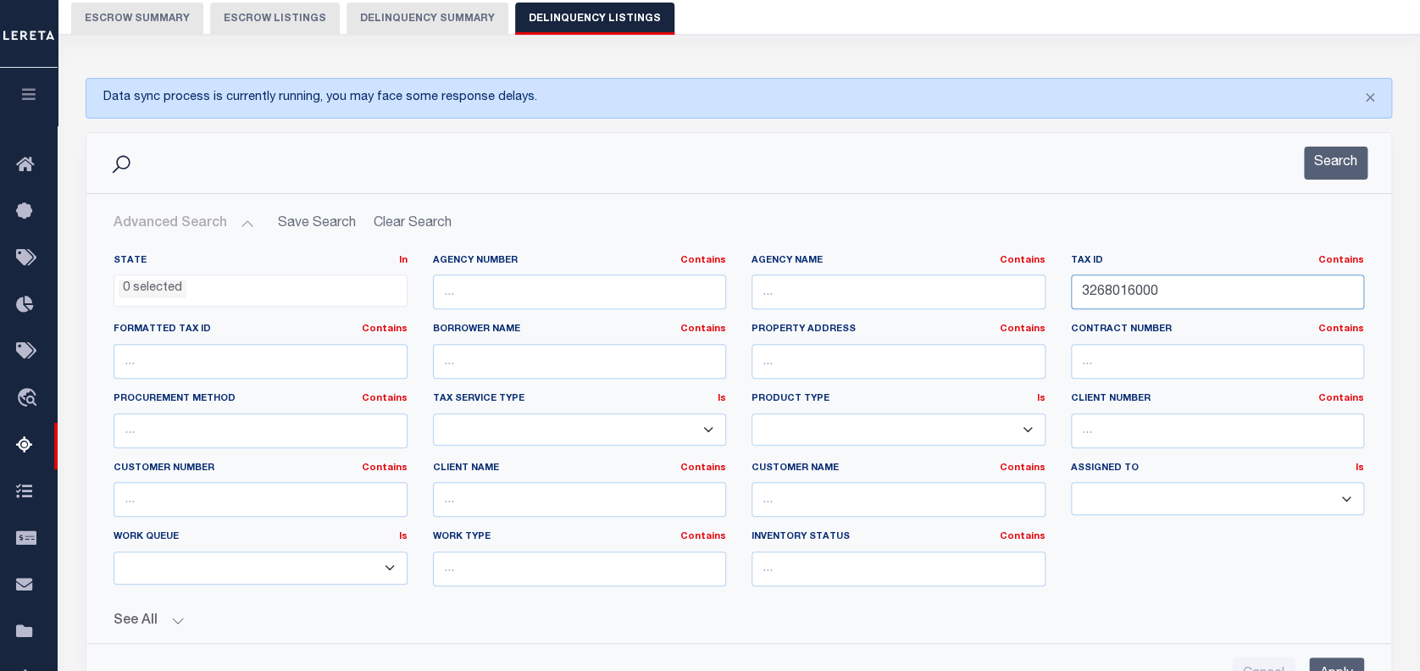
click at [1131, 293] on input "3268016000" at bounding box center [1218, 292] width 294 height 35
click at [1141, 292] on input "3268016000" at bounding box center [1218, 292] width 294 height 35
paste input "22"
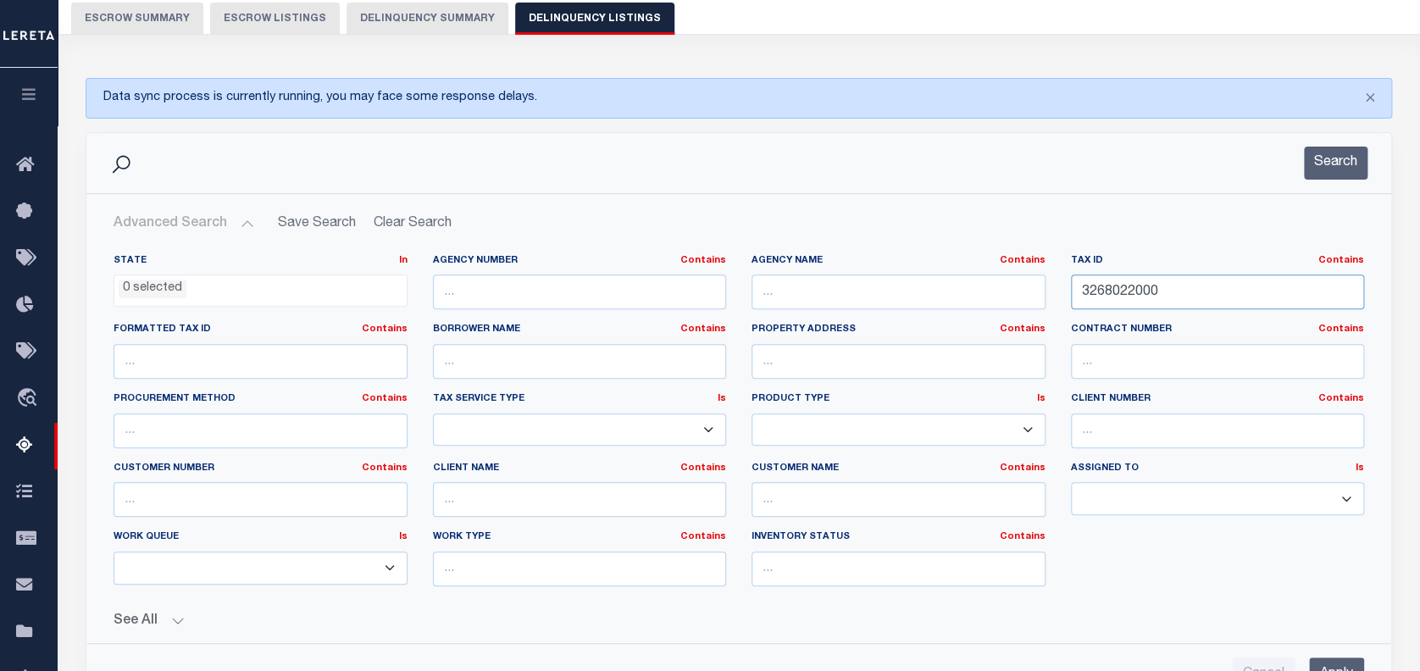
type input "3268022000"
click at [1337, 664] on input "Apply" at bounding box center [1336, 675] width 55 height 35
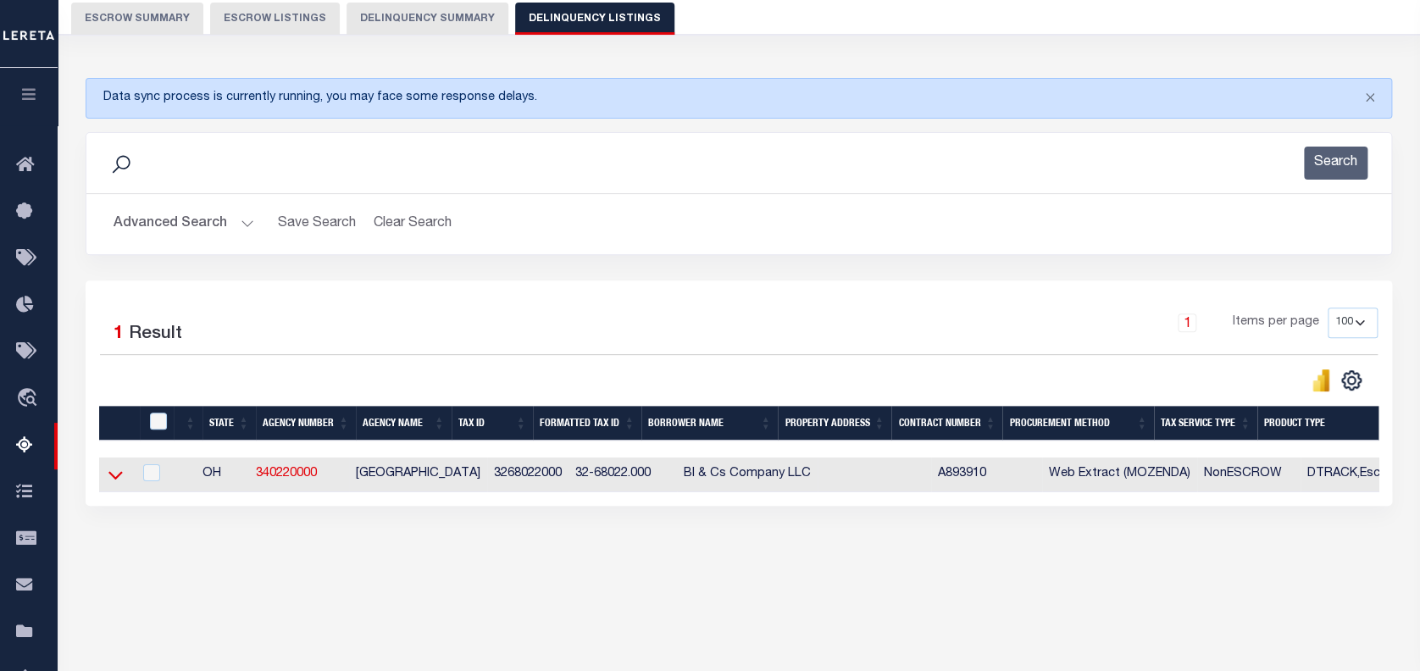
click at [114, 470] on icon at bounding box center [115, 475] width 14 height 18
click at [109, 475] on icon at bounding box center [115, 475] width 14 height 8
click at [192, 576] on div "Tax Amount Reporting Queue Escrow Summary Escrow Listings In" at bounding box center [739, 269] width 1353 height 676
click at [114, 481] on icon at bounding box center [115, 475] width 14 height 18
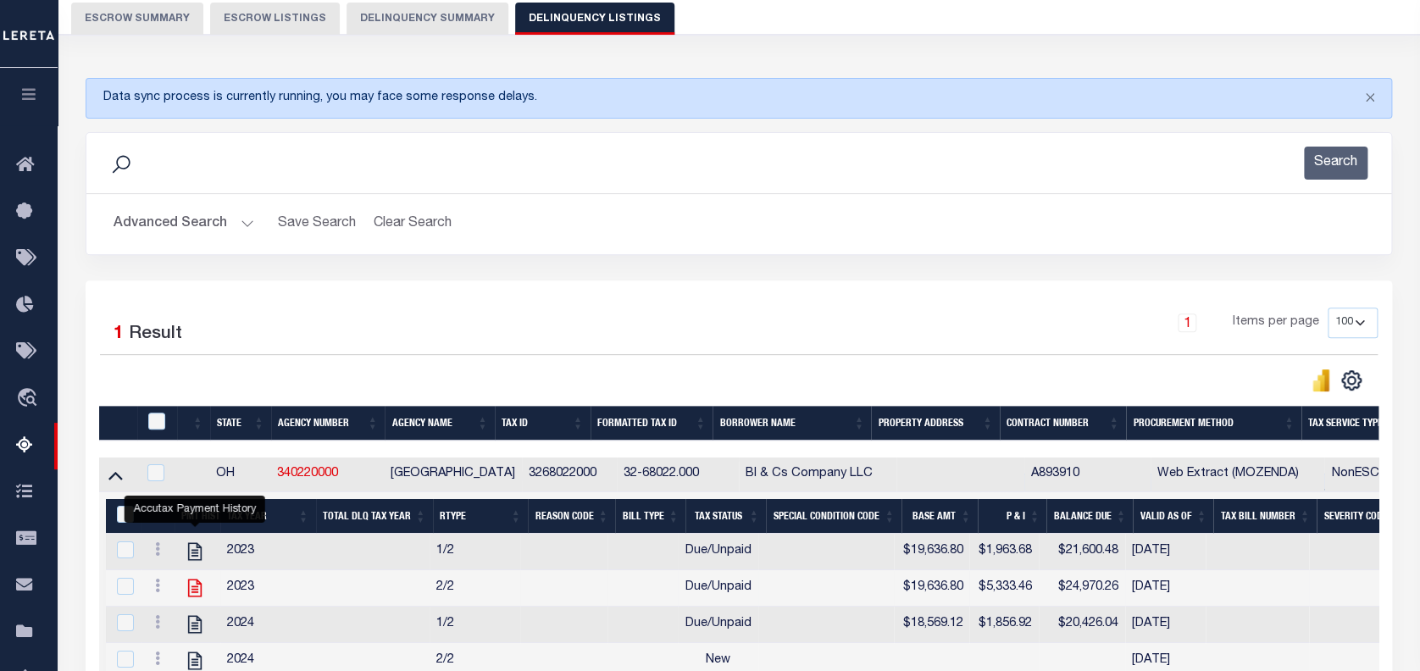
click at [197, 584] on icon at bounding box center [195, 589] width 14 height 18
checkbox input "false"
checkbox input "true"
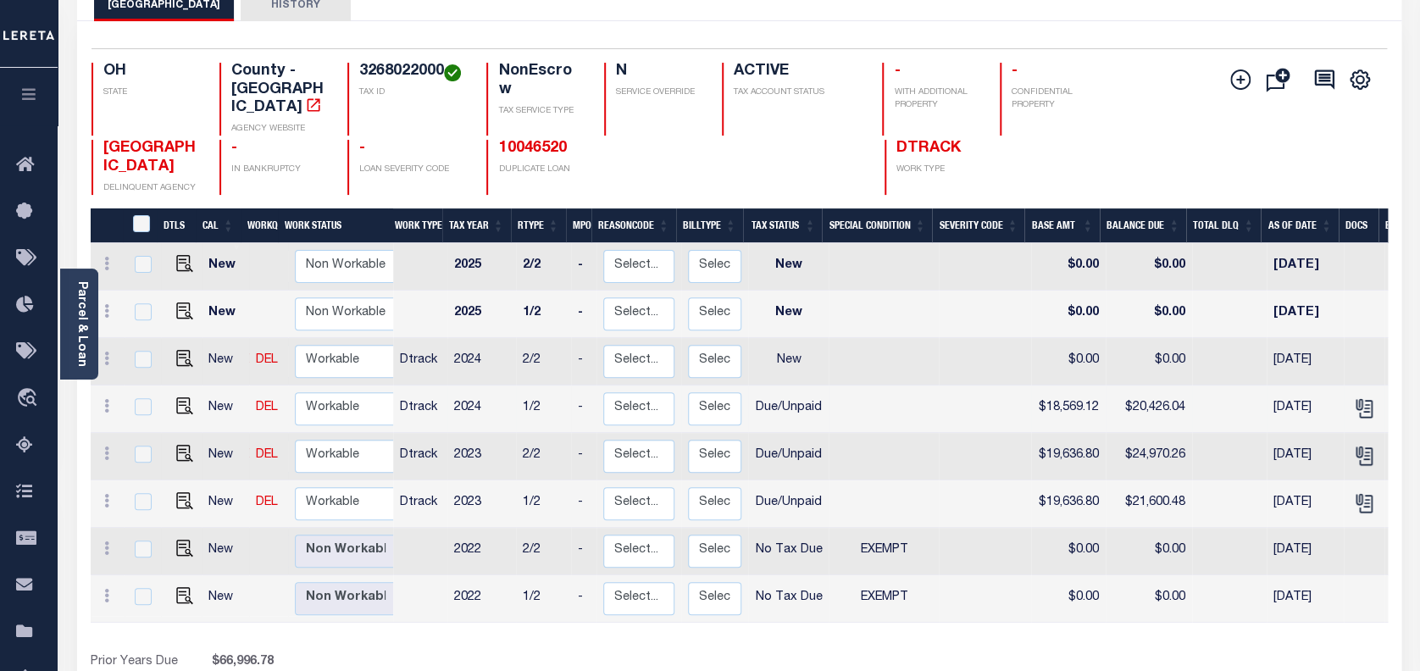
scroll to position [113, 0]
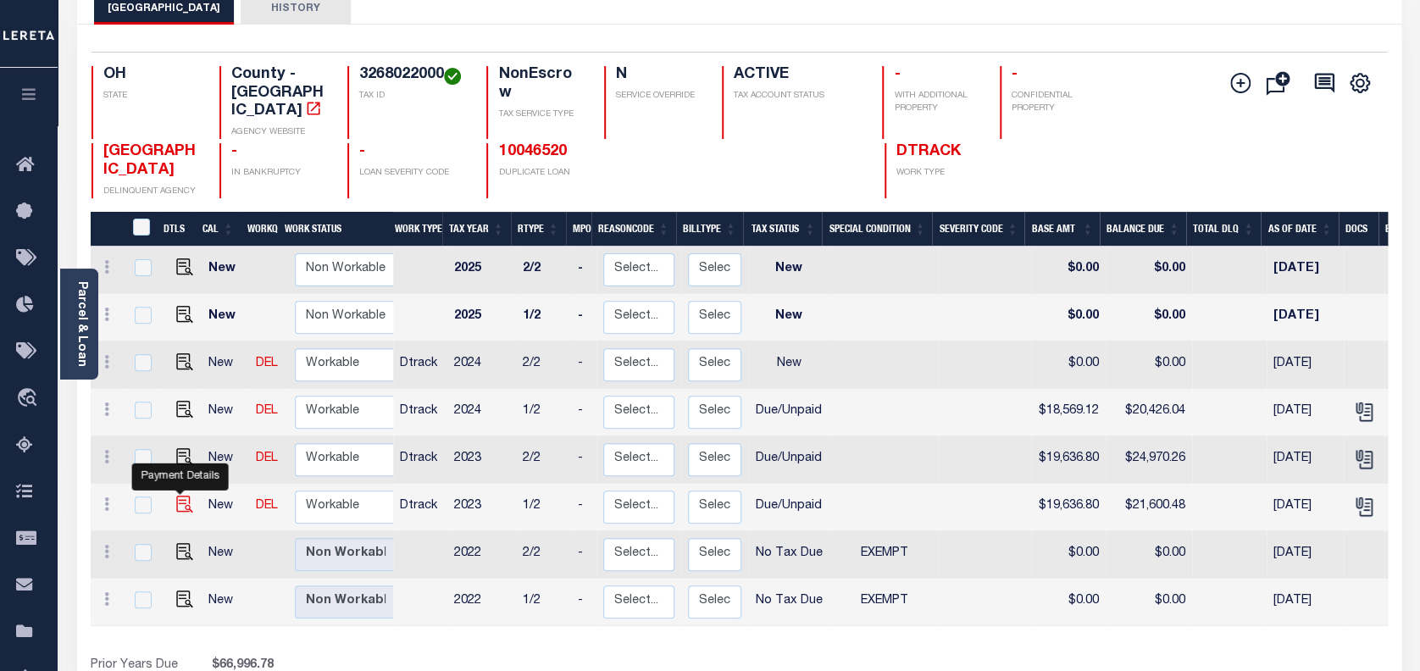
click at [180, 496] on img "" at bounding box center [184, 504] width 17 height 17
checkbox input "true"
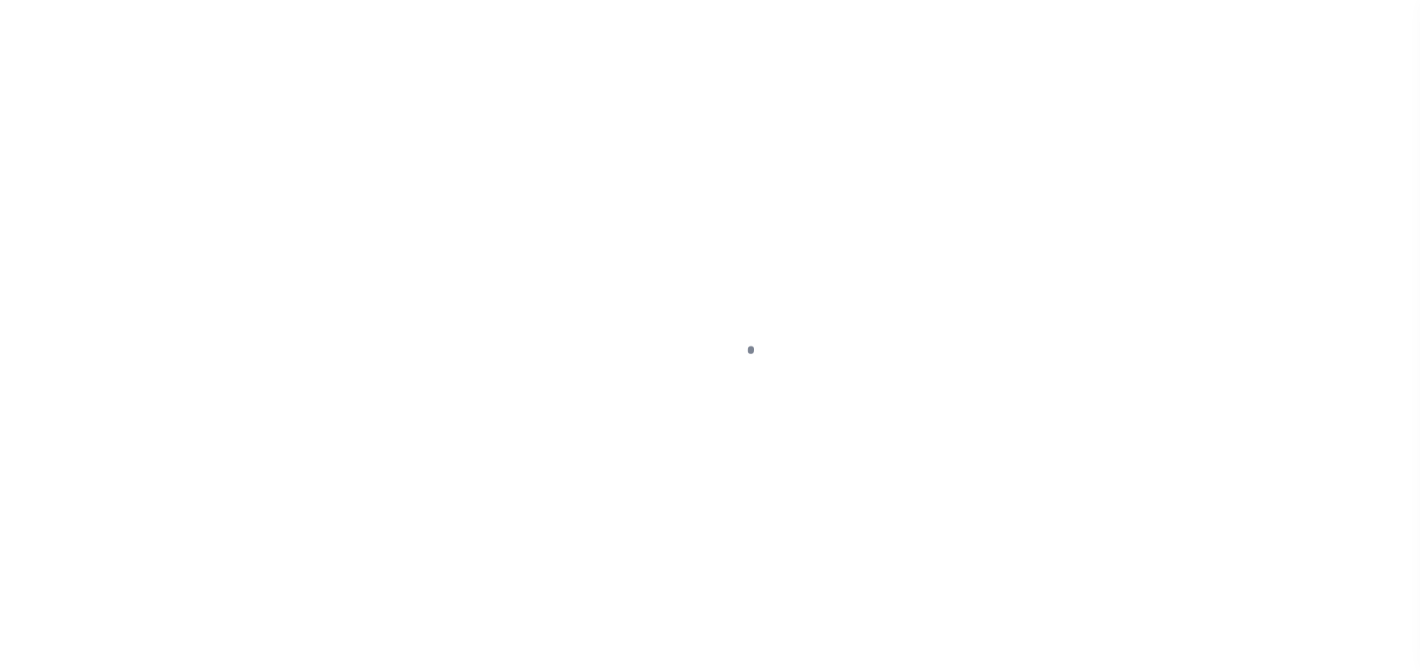
select select "DUE"
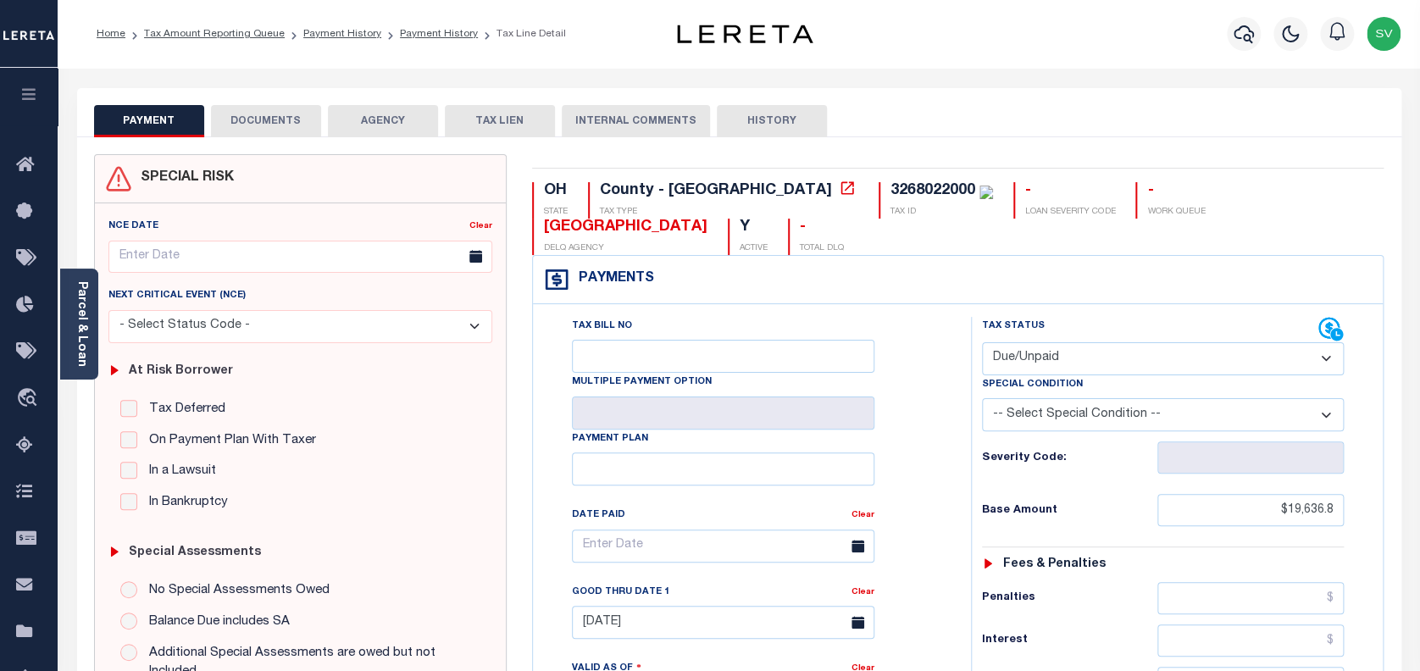
click at [303, 122] on button "DOCUMENTS" at bounding box center [266, 121] width 110 height 32
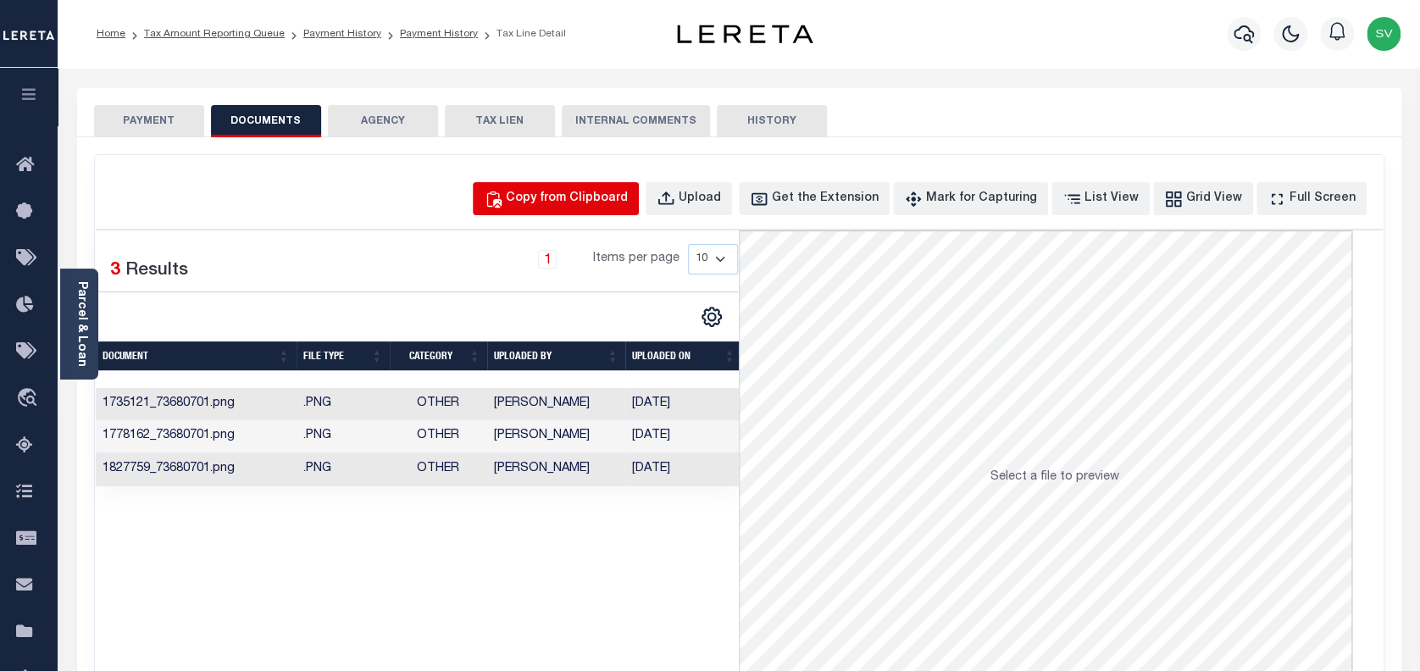
click at [586, 202] on div "Copy from Clipboard" at bounding box center [567, 199] width 122 height 19
select select "POP"
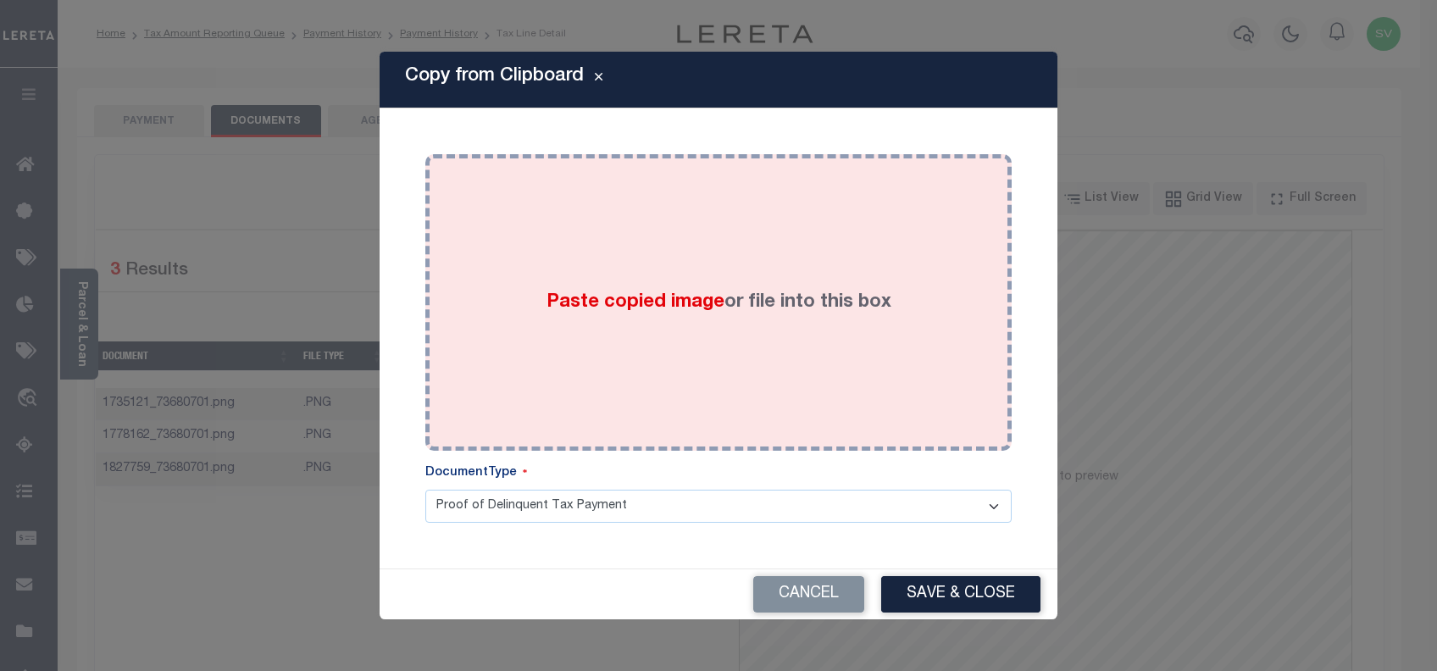
click at [768, 324] on div "Paste copied image or file into this box" at bounding box center [718, 302] width 561 height 271
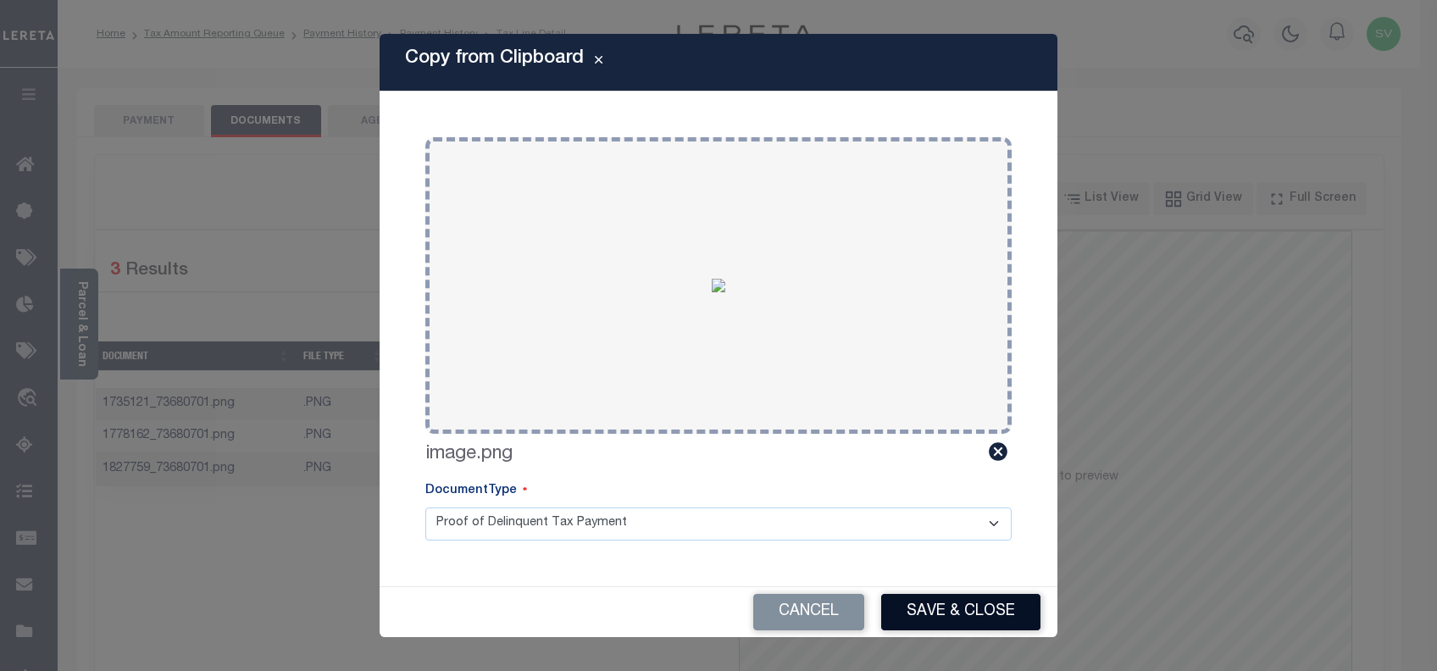
click at [942, 604] on button "Save & Close" at bounding box center [960, 612] width 159 height 36
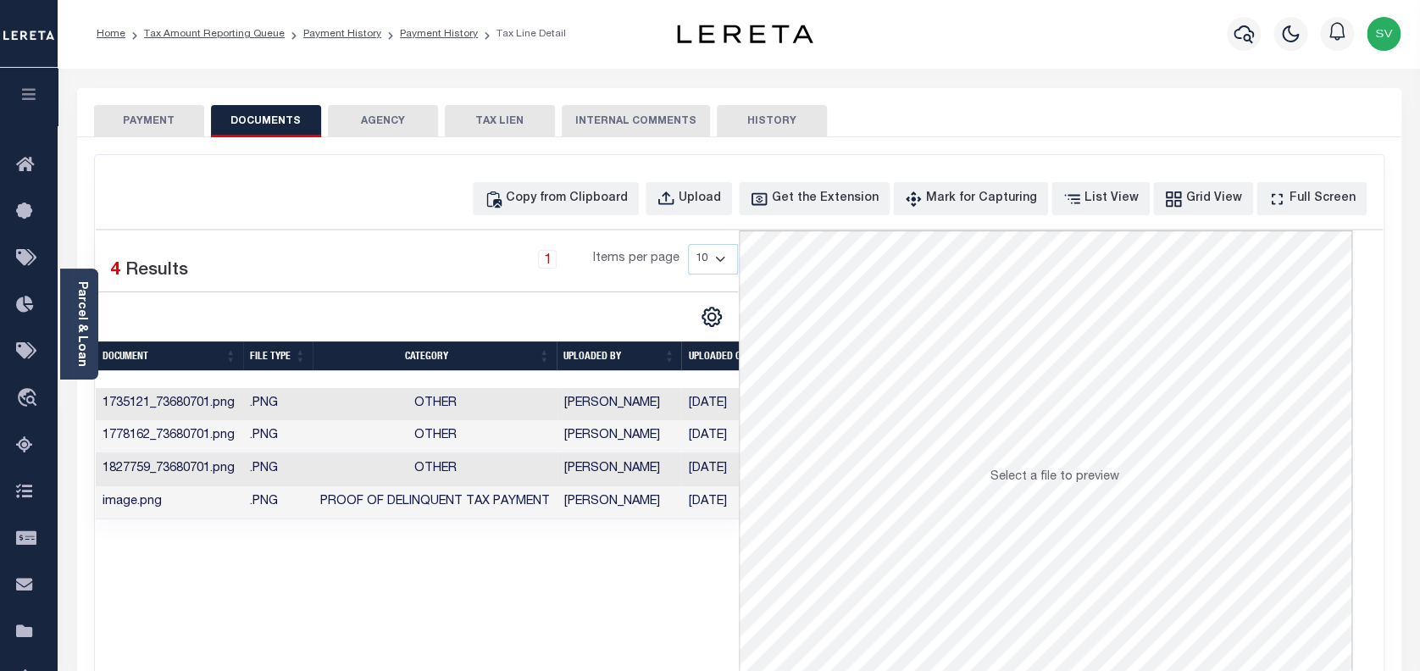
click at [175, 120] on button "PAYMENT" at bounding box center [149, 121] width 110 height 32
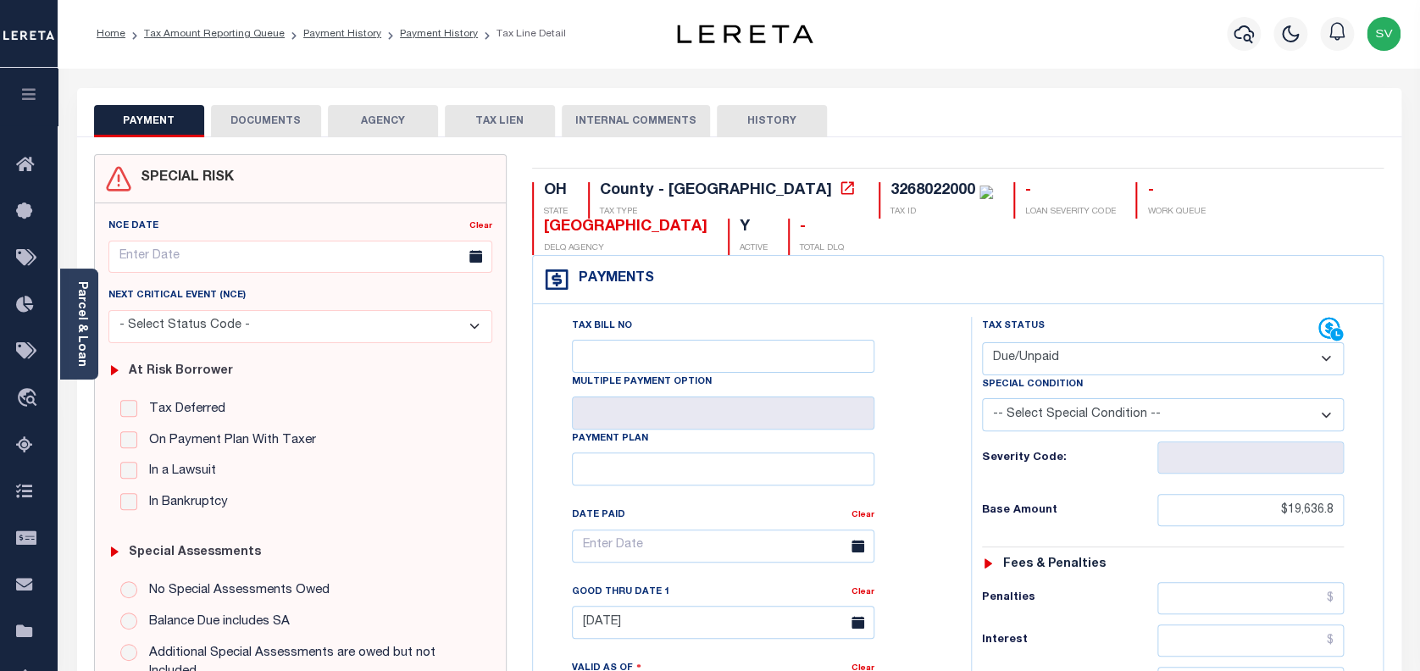
click at [1099, 342] on select "- Select Status Code - Open Due/Unpaid Paid Incomplete No Tax Due Internal Refu…" at bounding box center [1163, 358] width 363 height 33
select select "PYD"
click at [982, 342] on select "- Select Status Code - Open Due/Unpaid Paid Incomplete No Tax Due Internal Refu…" at bounding box center [1163, 358] width 363 height 33
type input "[DATE]"
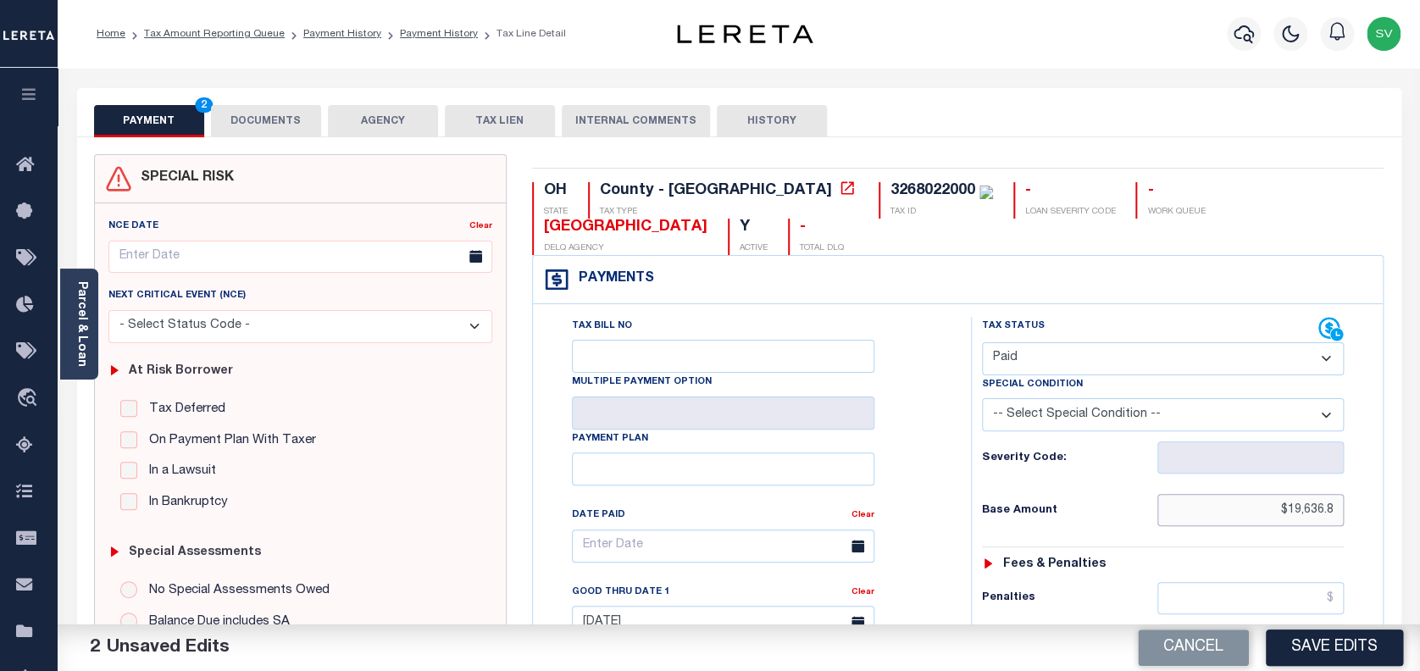
click at [1293, 494] on input "$19,636.8" at bounding box center [1251, 510] width 187 height 32
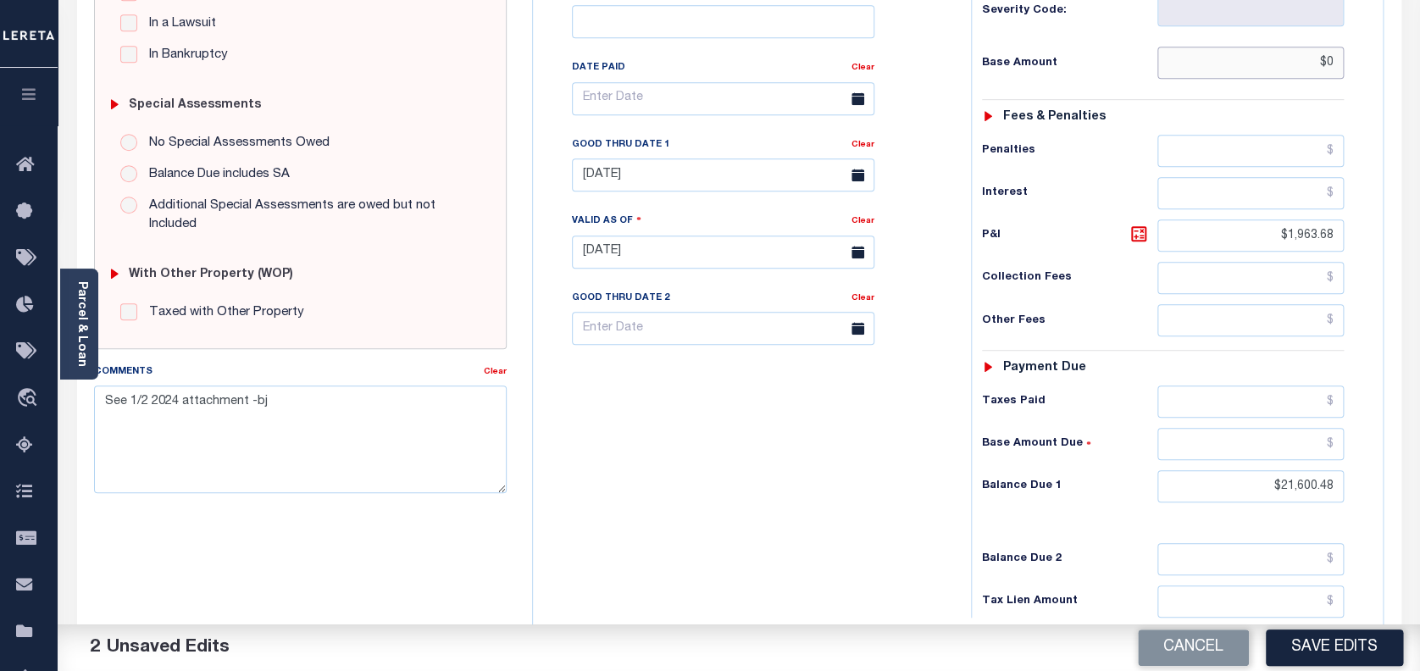
scroll to position [452, 0]
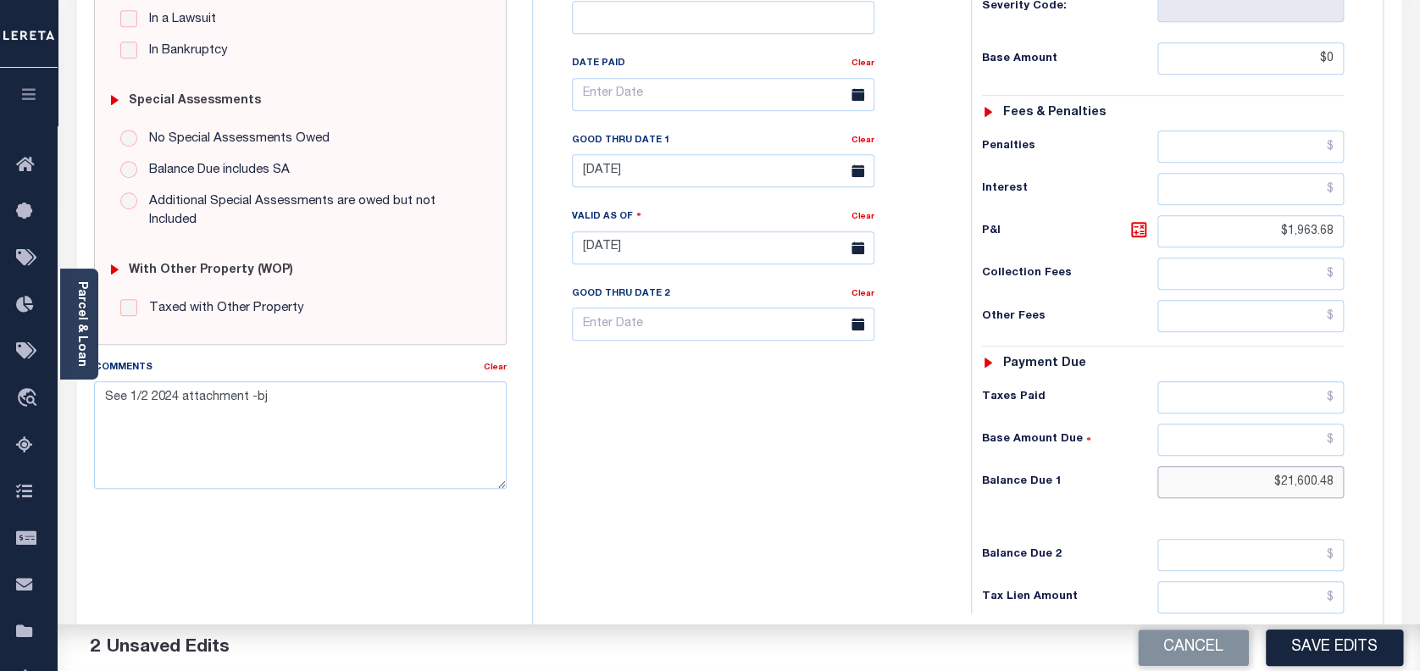
type input "$0.00"
click at [1285, 466] on input "$21,600.48" at bounding box center [1251, 482] width 187 height 32
type input "$0.00"
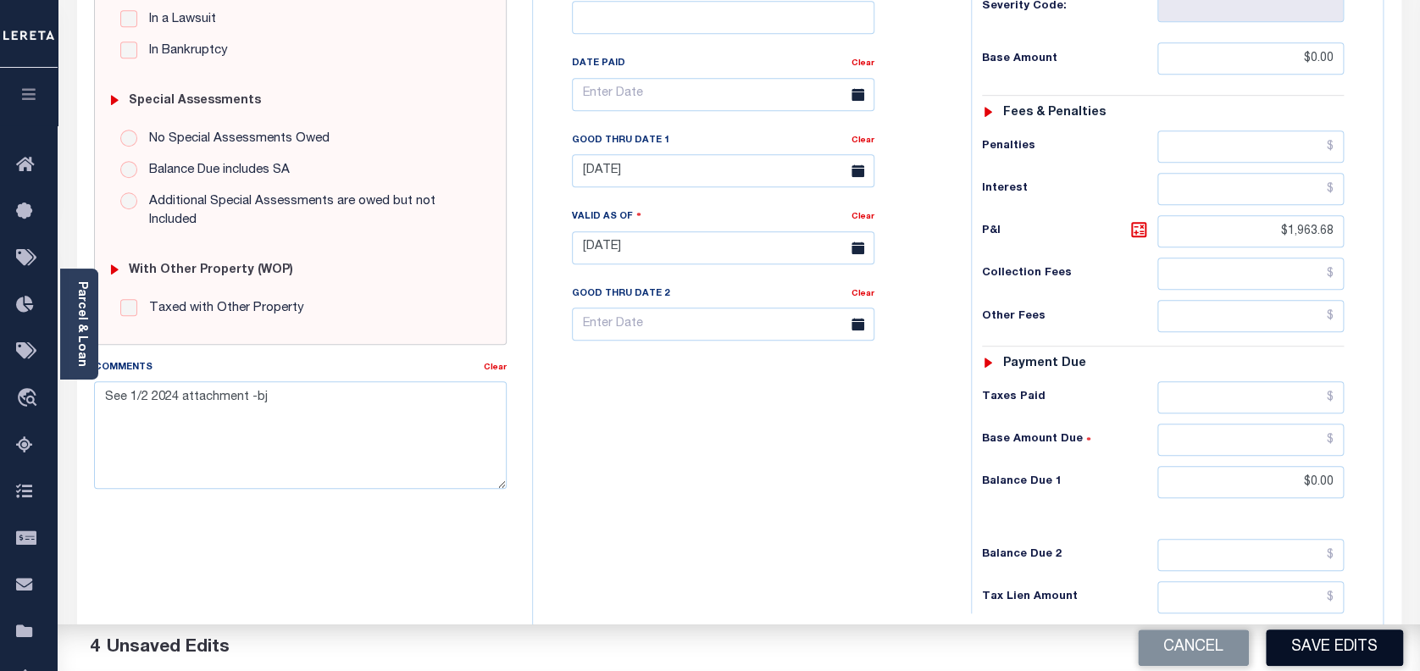
click at [1334, 641] on button "Save Edits" at bounding box center [1334, 648] width 137 height 36
checkbox input "false"
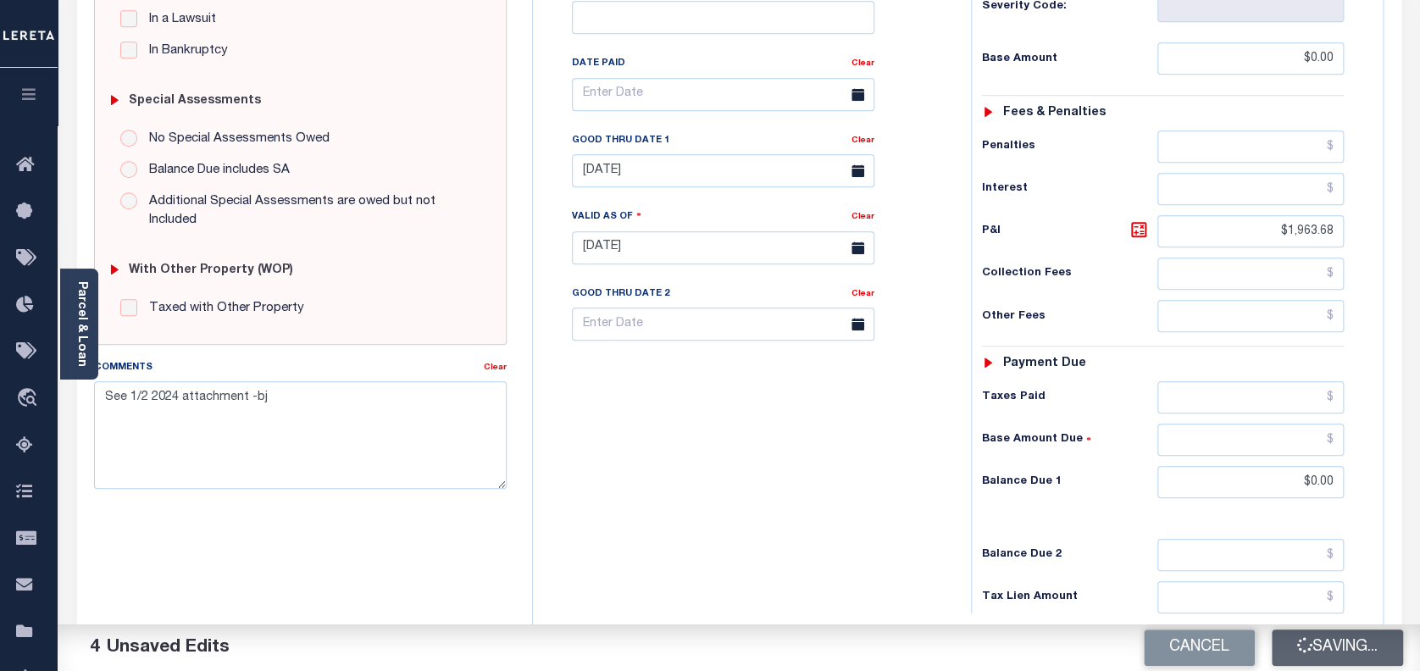
type input "$0"
type input "$1,963.68"
type input "$0"
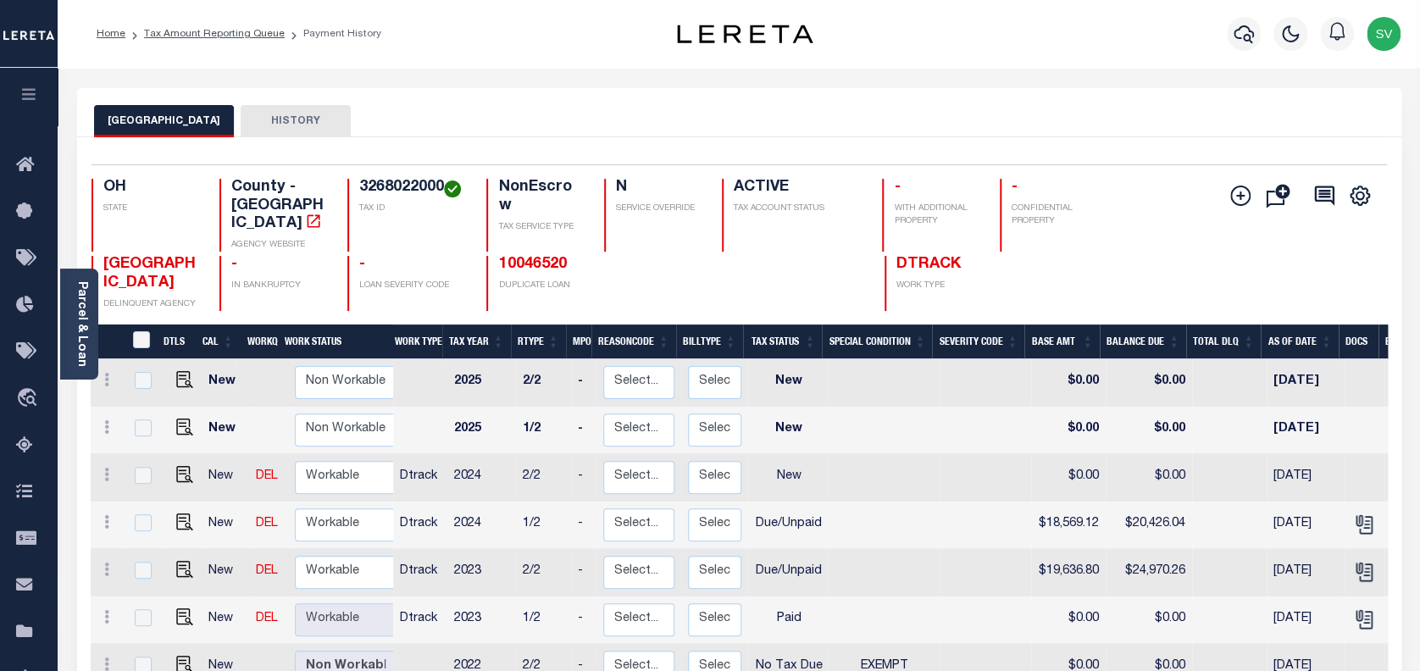
click at [179, 549] on td at bounding box center [182, 572] width 42 height 47
checkbox input "true"
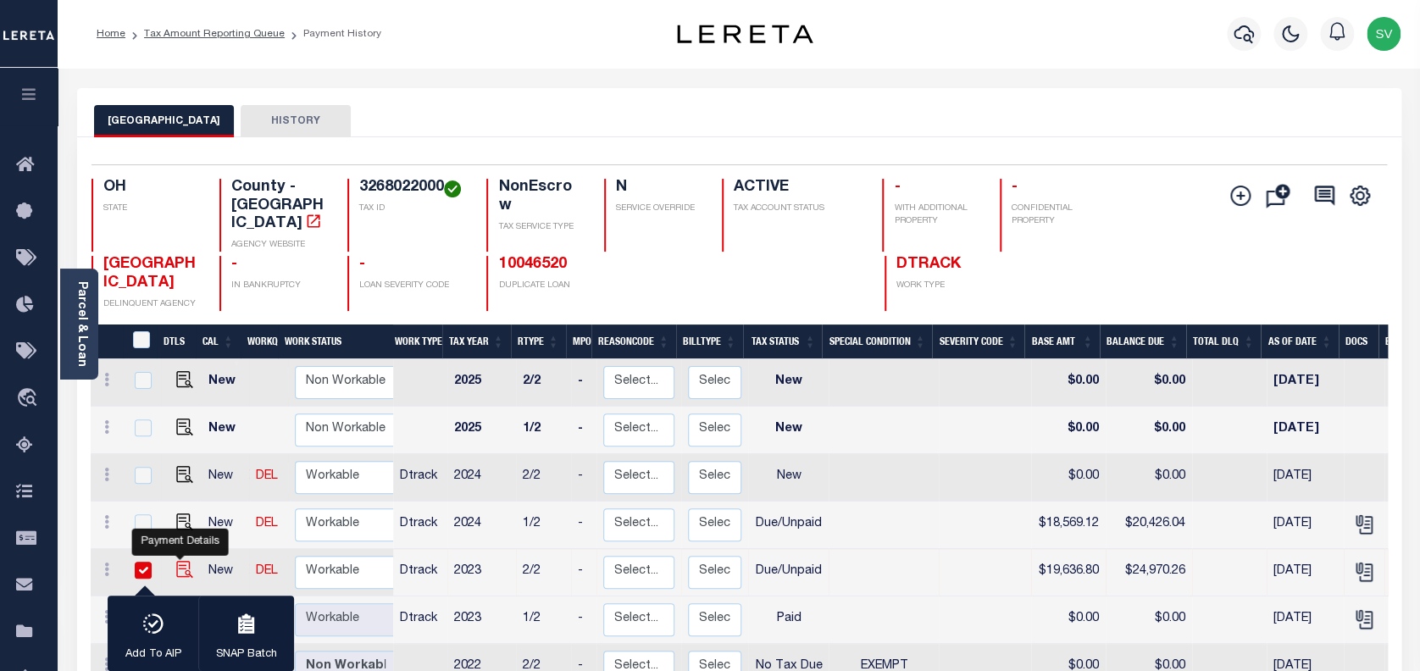
click at [178, 561] on img "" at bounding box center [184, 569] width 17 height 17
checkbox input "false"
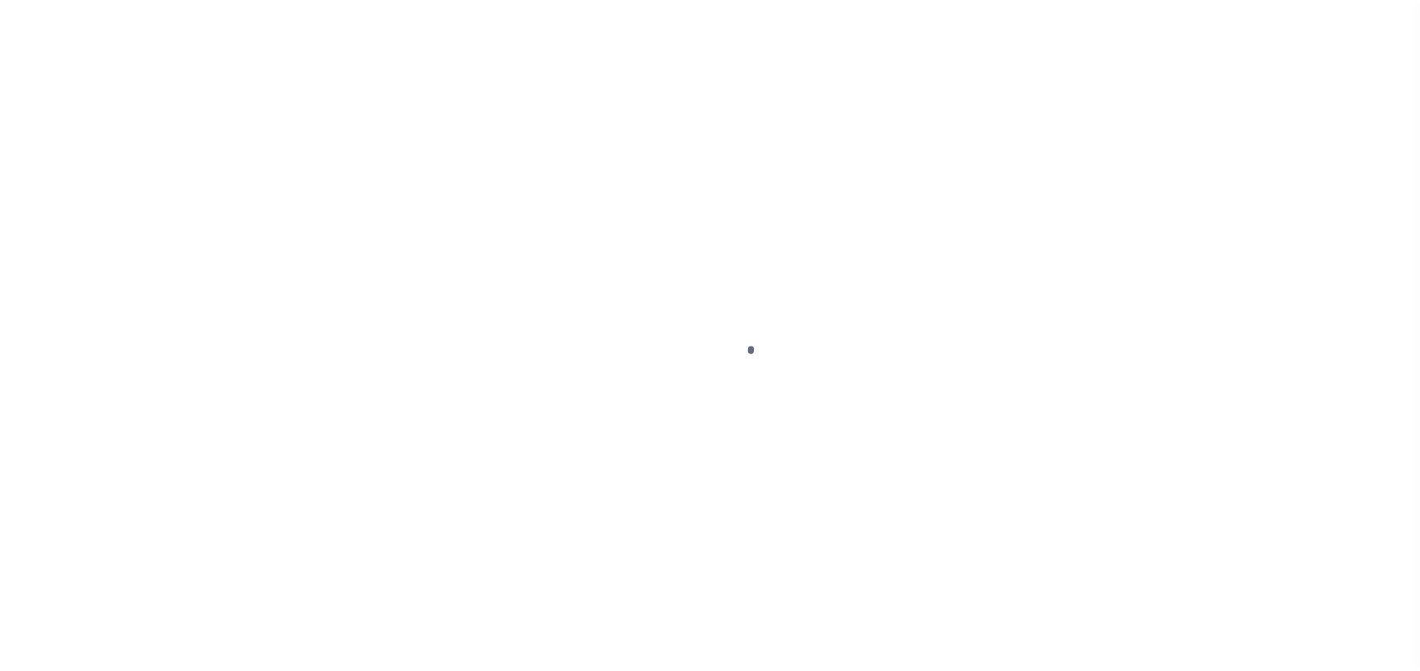
select select "DUE"
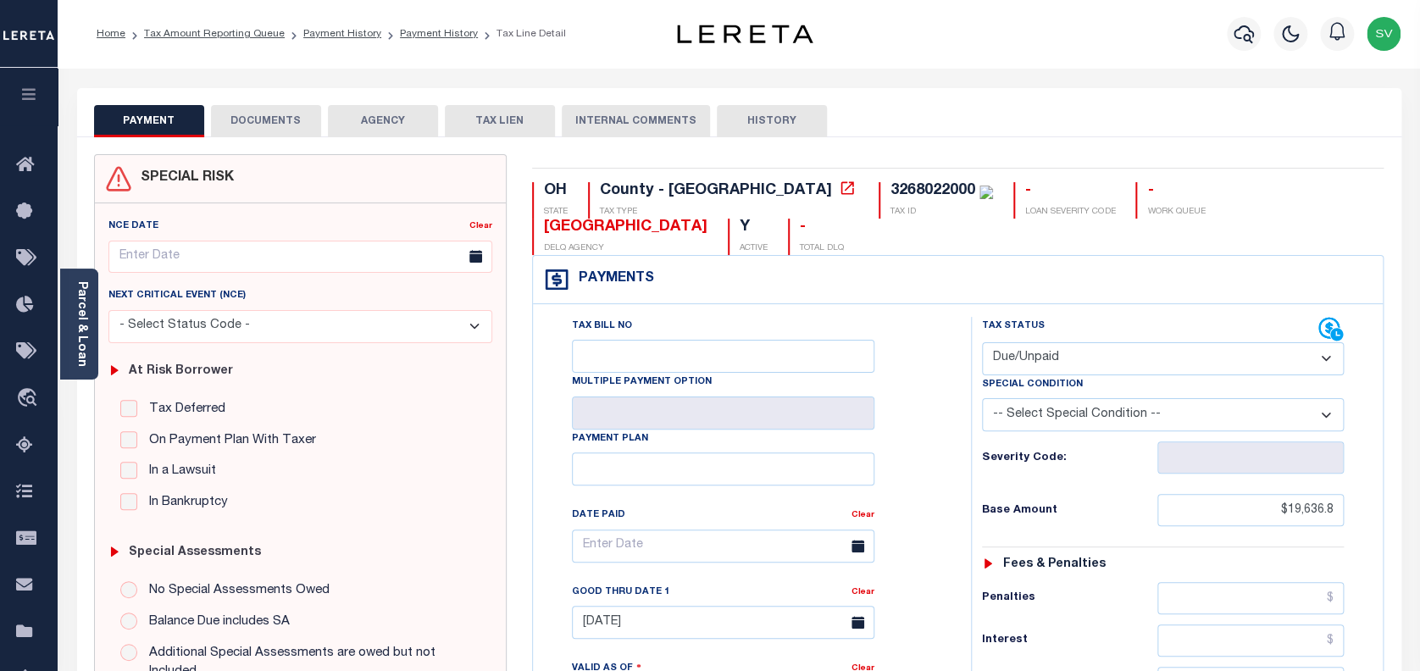
click at [290, 124] on button "DOCUMENTS" at bounding box center [266, 121] width 110 height 32
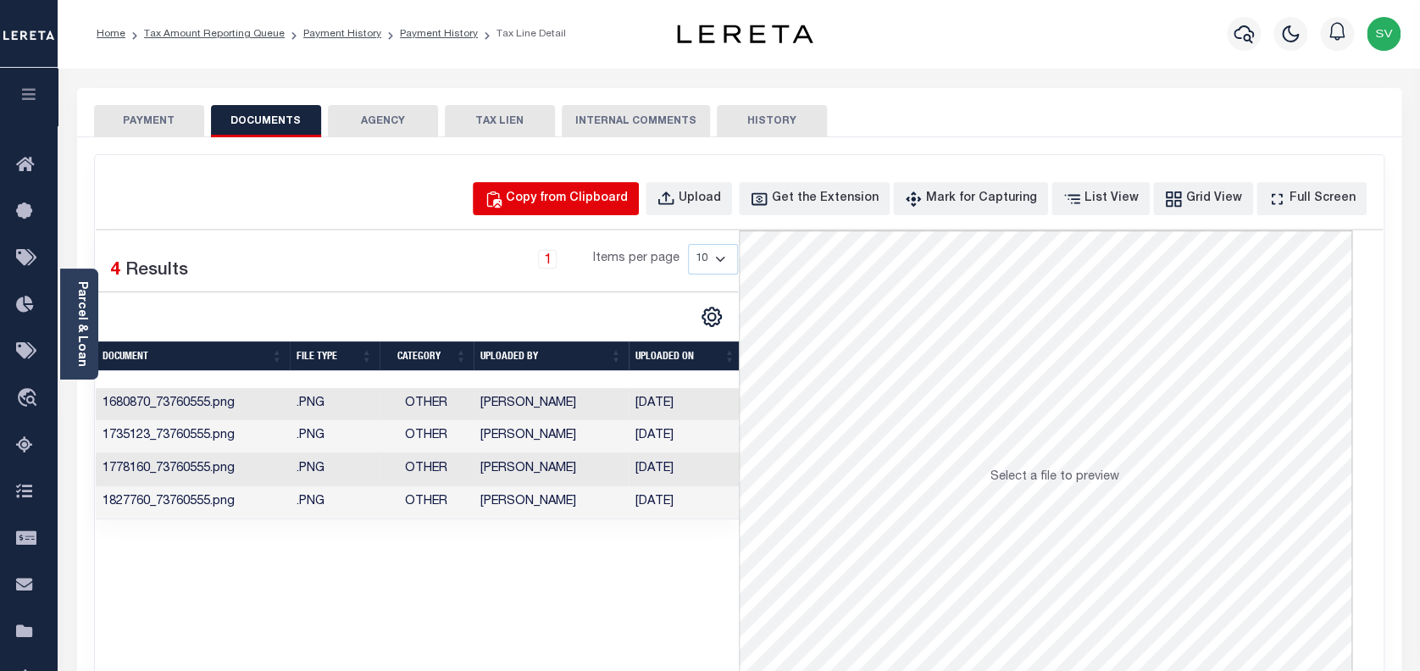
click at [605, 204] on div "Copy from Clipboard" at bounding box center [567, 199] width 122 height 19
select select "POP"
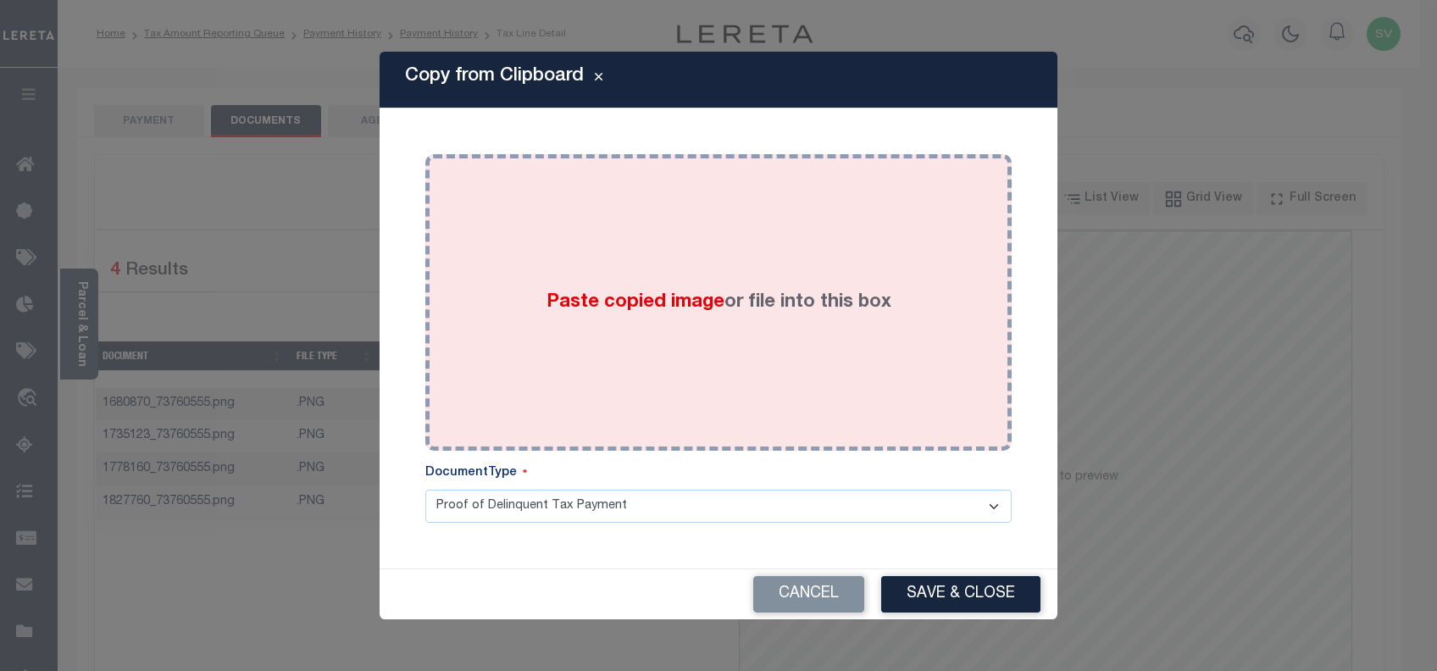
click at [708, 308] on span "Paste copied image" at bounding box center [636, 302] width 178 height 19
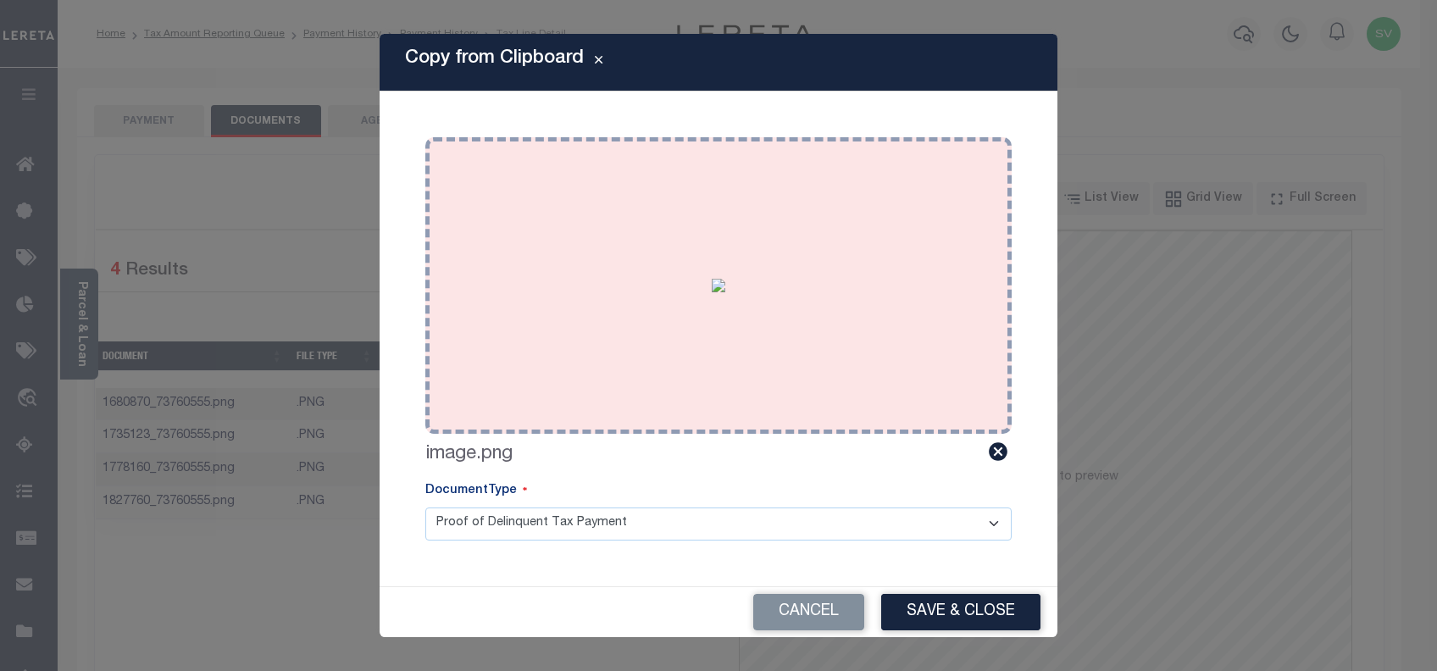
click at [725, 292] on img at bounding box center [719, 286] width 14 height 14
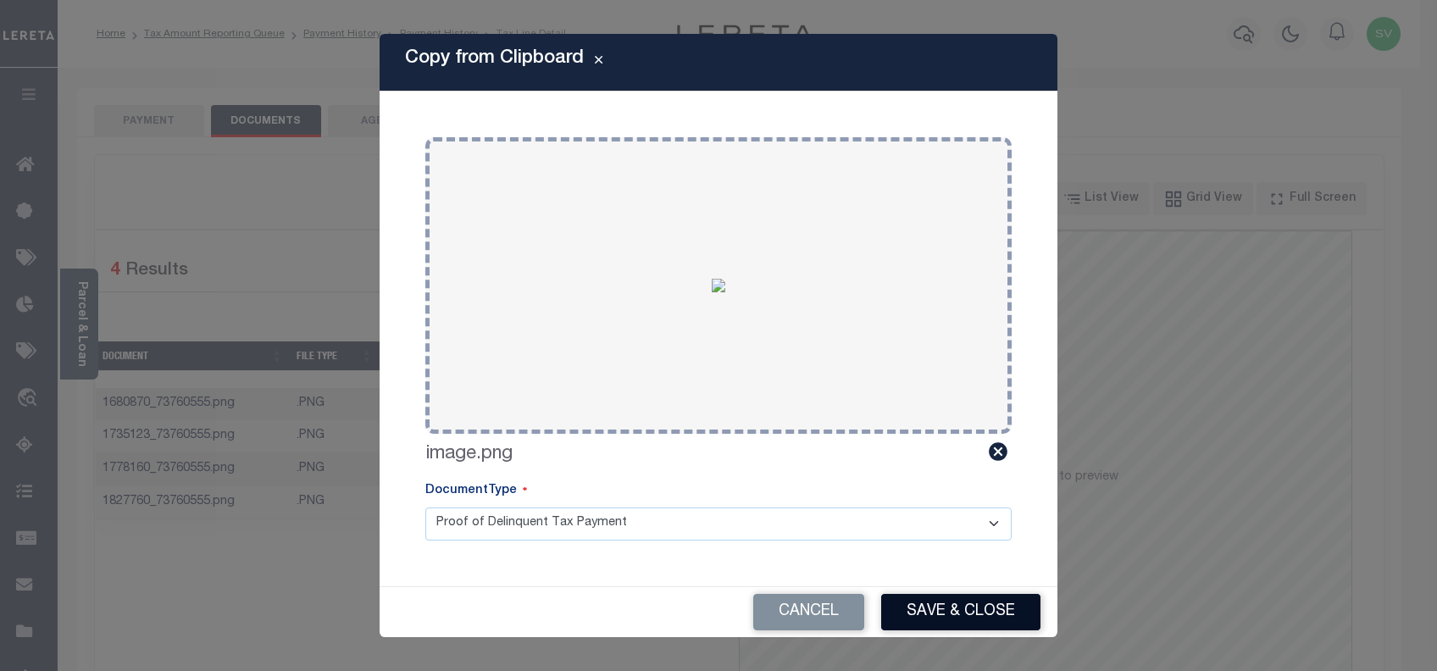
click at [953, 624] on button "Save & Close" at bounding box center [960, 612] width 159 height 36
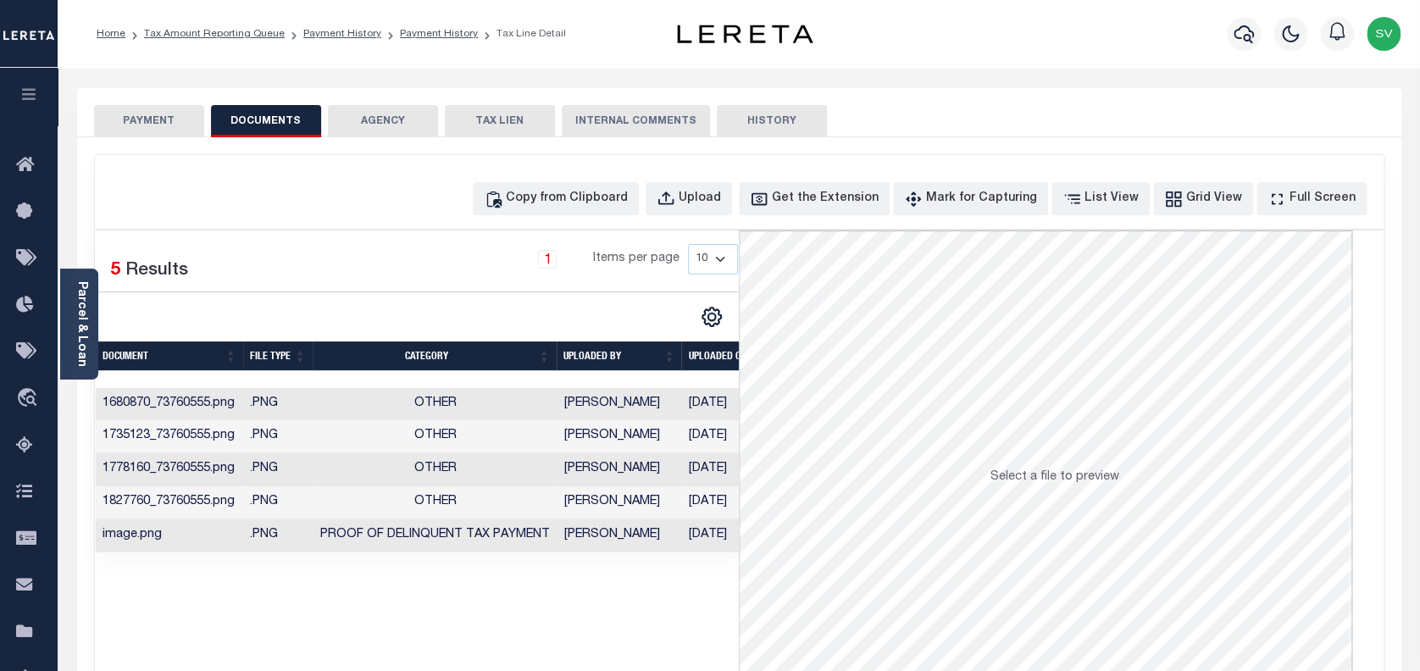
click at [146, 114] on button "PAYMENT" at bounding box center [149, 121] width 110 height 32
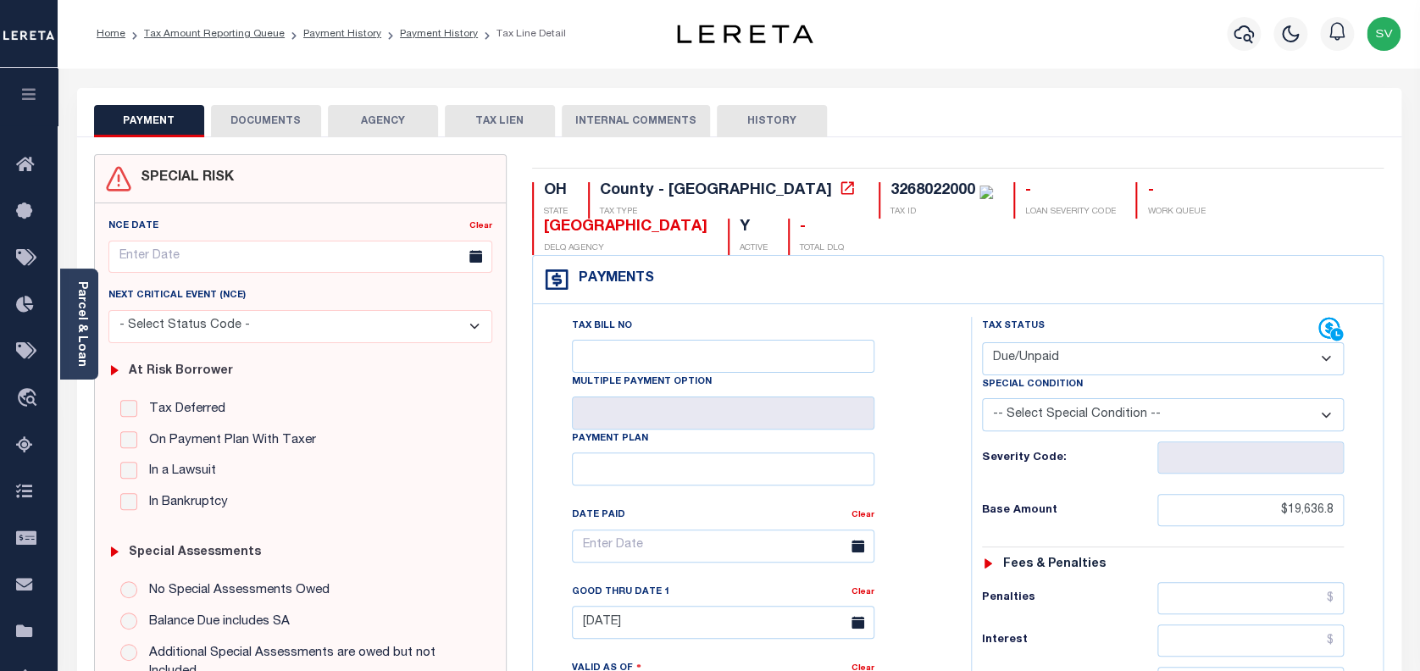
click at [1072, 342] on select "- Select Status Code - Open Due/Unpaid Paid Incomplete No Tax Due Internal Refu…" at bounding box center [1163, 358] width 363 height 33
select select "PYD"
click at [982, 342] on select "- Select Status Code - Open Due/Unpaid Paid Incomplete No Tax Due Internal Refu…" at bounding box center [1163, 358] width 363 height 33
type input "[DATE]"
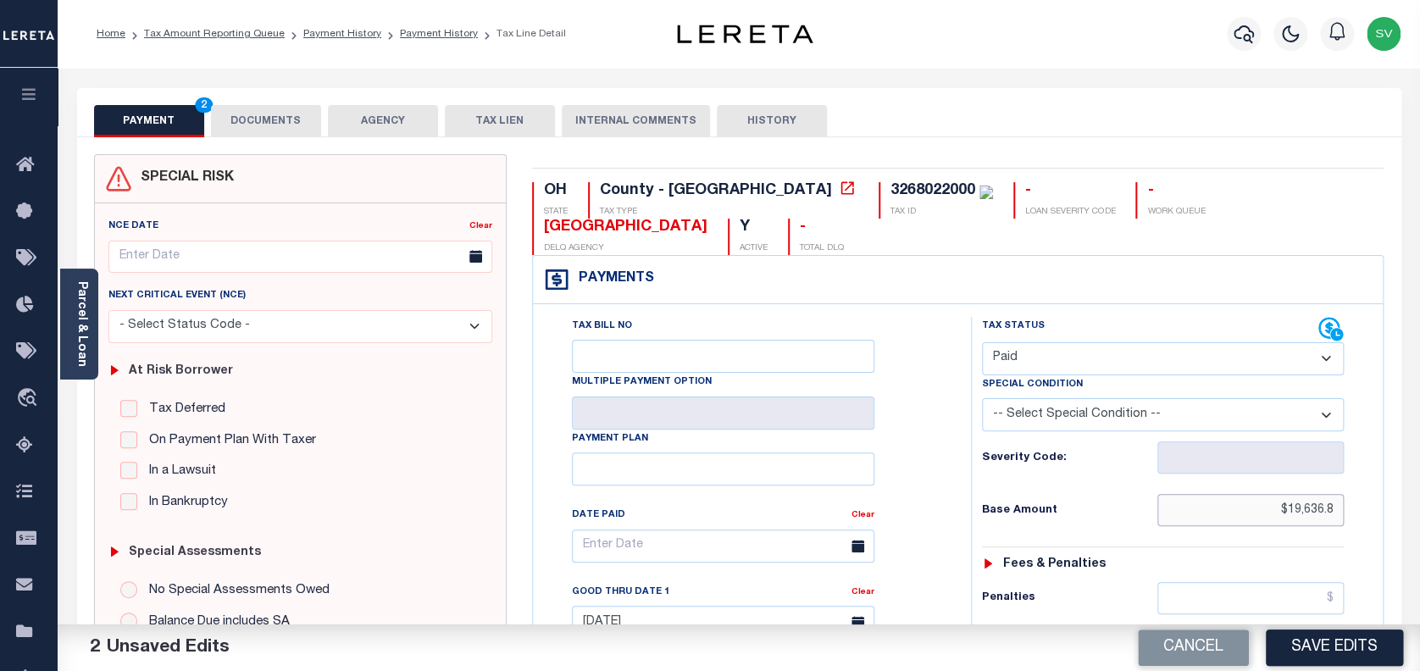
click at [1288, 494] on input "$19,636.8" at bounding box center [1251, 510] width 187 height 32
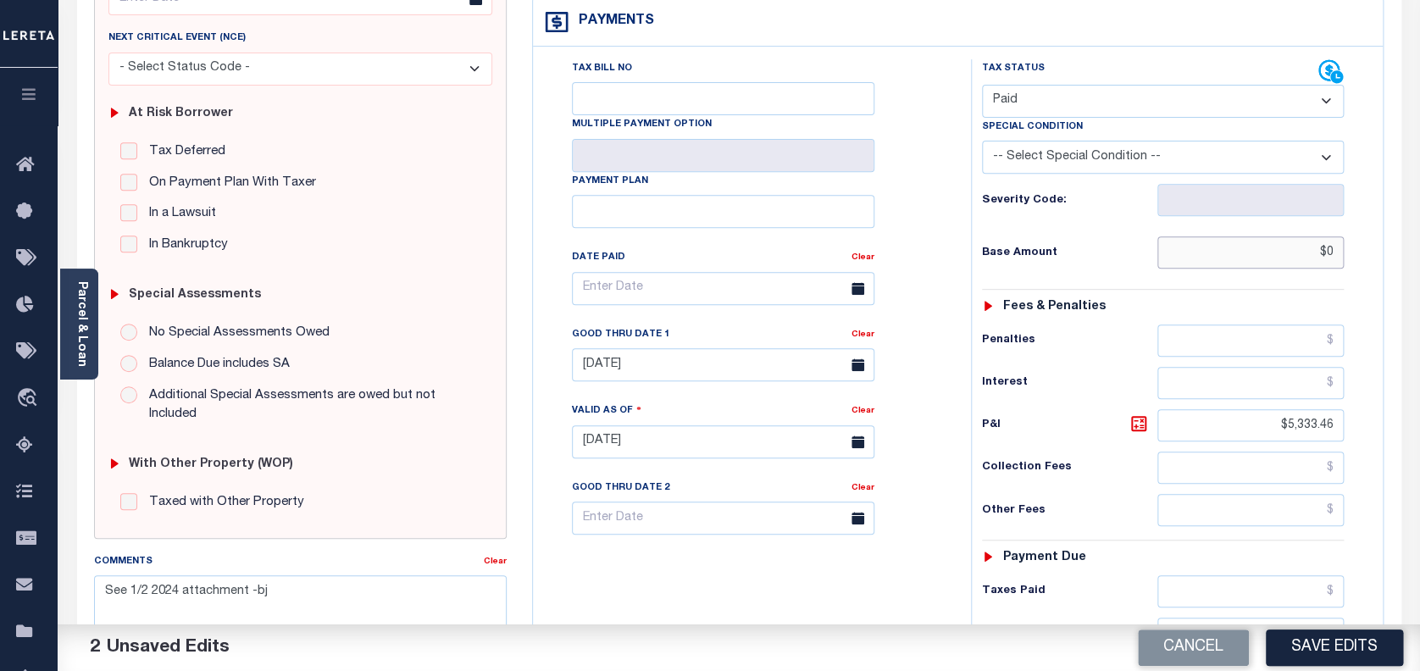
scroll to position [339, 0]
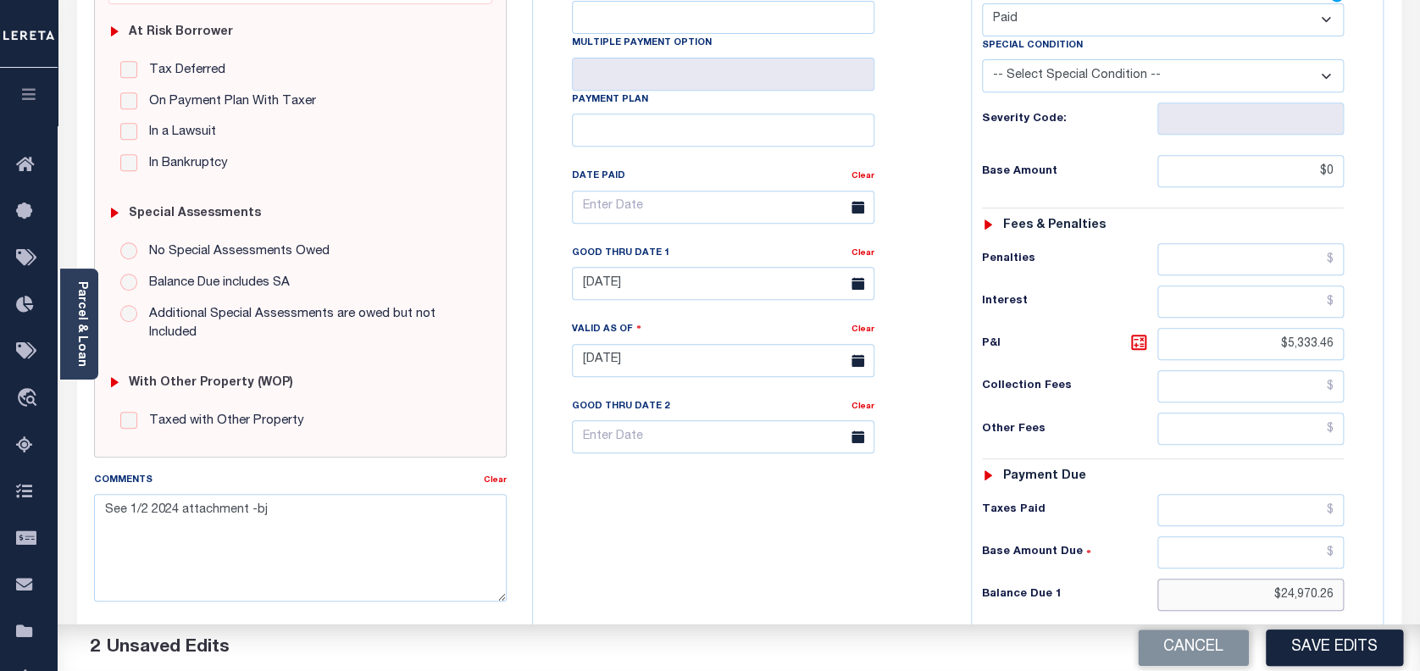
type input "$0.00"
click at [1295, 579] on input "$24,970.26" at bounding box center [1251, 595] width 187 height 32
type input "$0.00"
click at [1336, 638] on button "Save Edits" at bounding box center [1334, 648] width 137 height 36
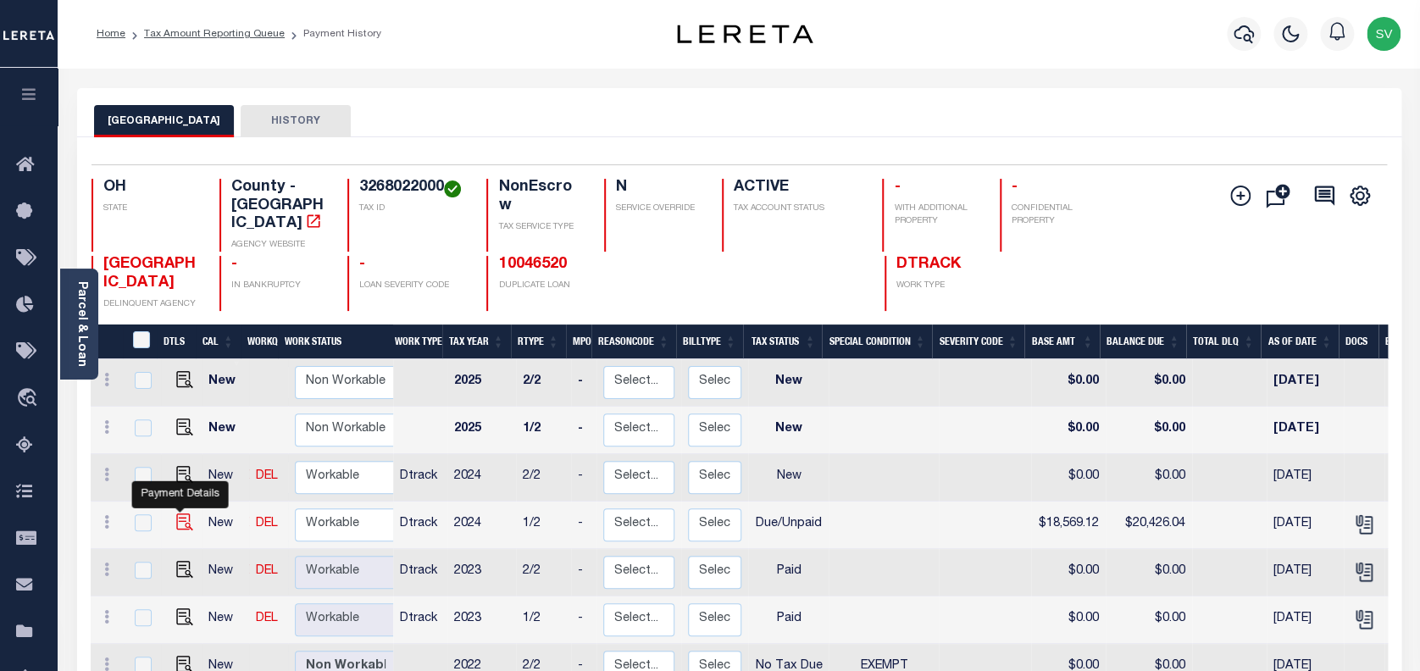
click at [181, 514] on img "" at bounding box center [184, 522] width 17 height 17
checkbox input "true"
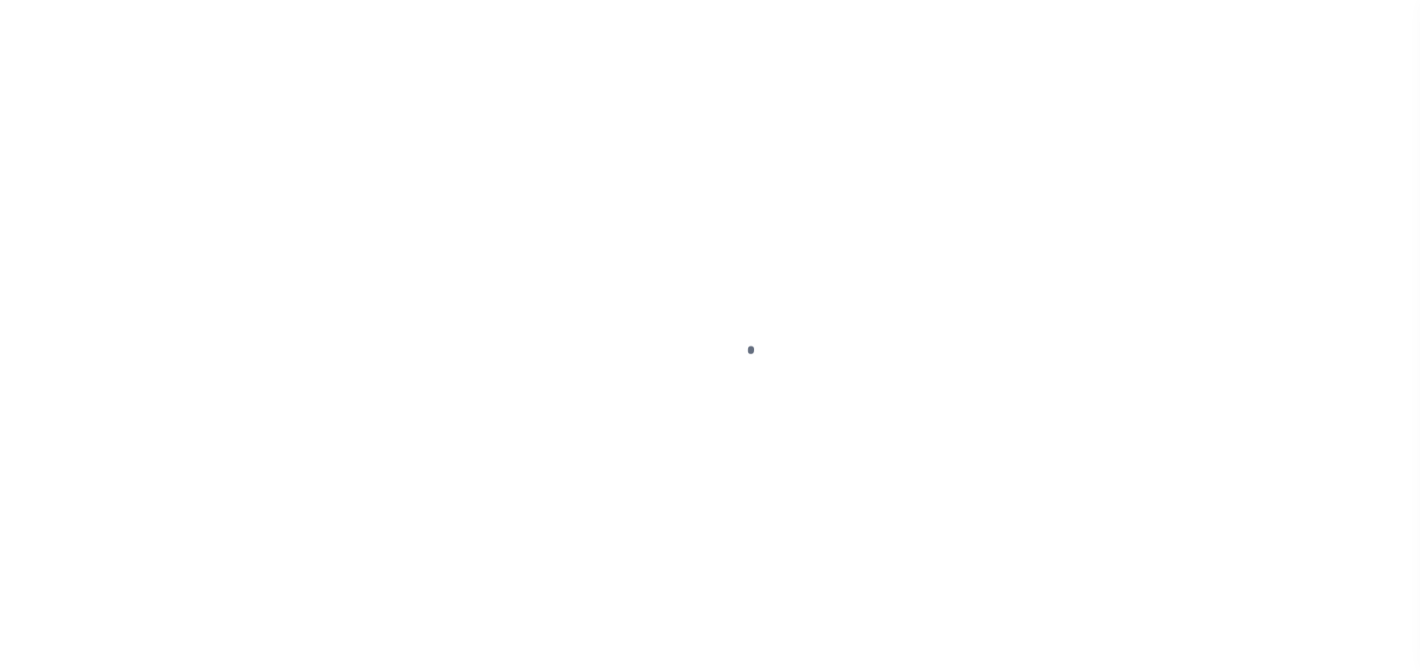
select select "DUE"
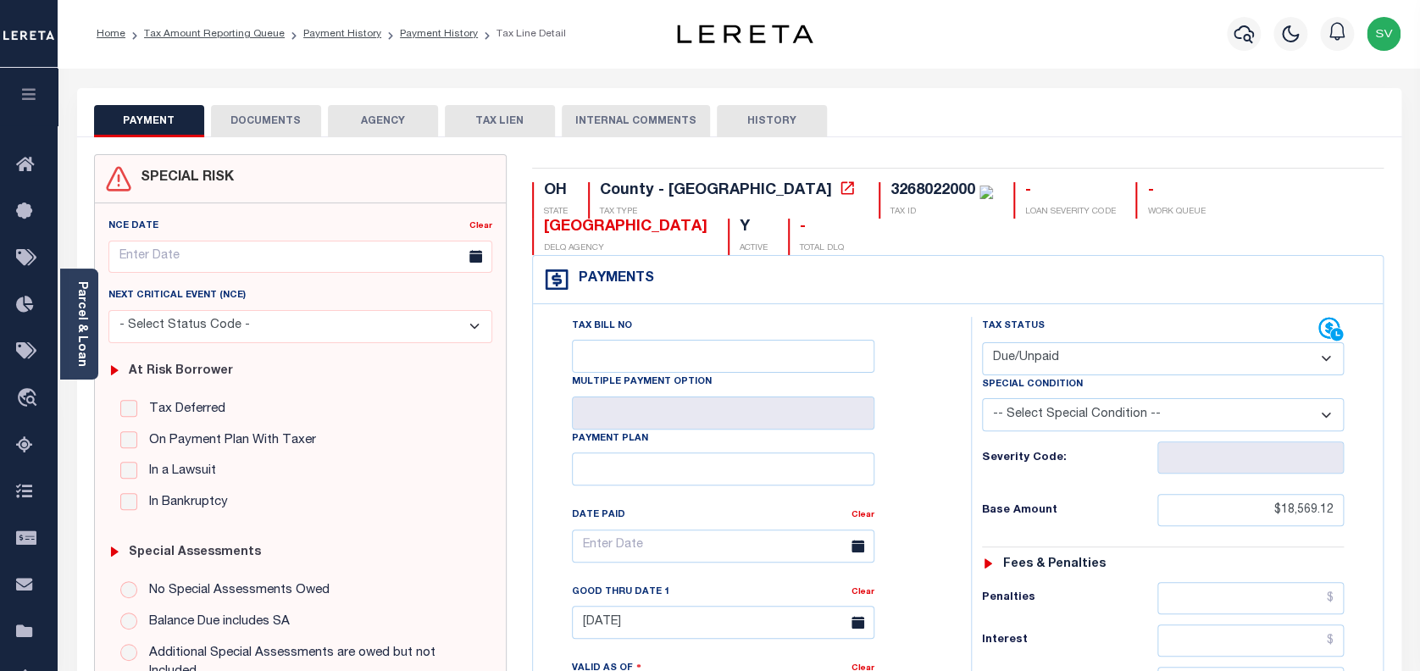
click at [261, 120] on button "DOCUMENTS" at bounding box center [266, 121] width 110 height 32
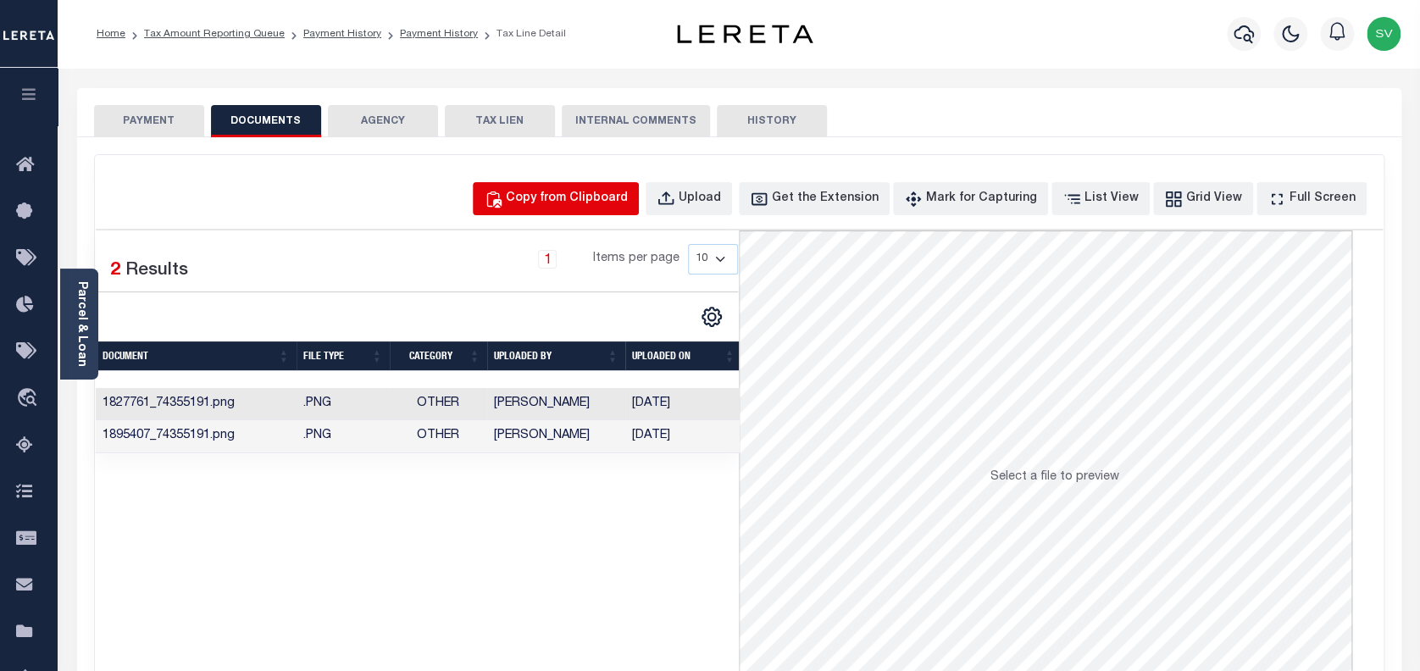
click at [615, 193] on div "Copy from Clipboard" at bounding box center [567, 199] width 122 height 19
select select "POP"
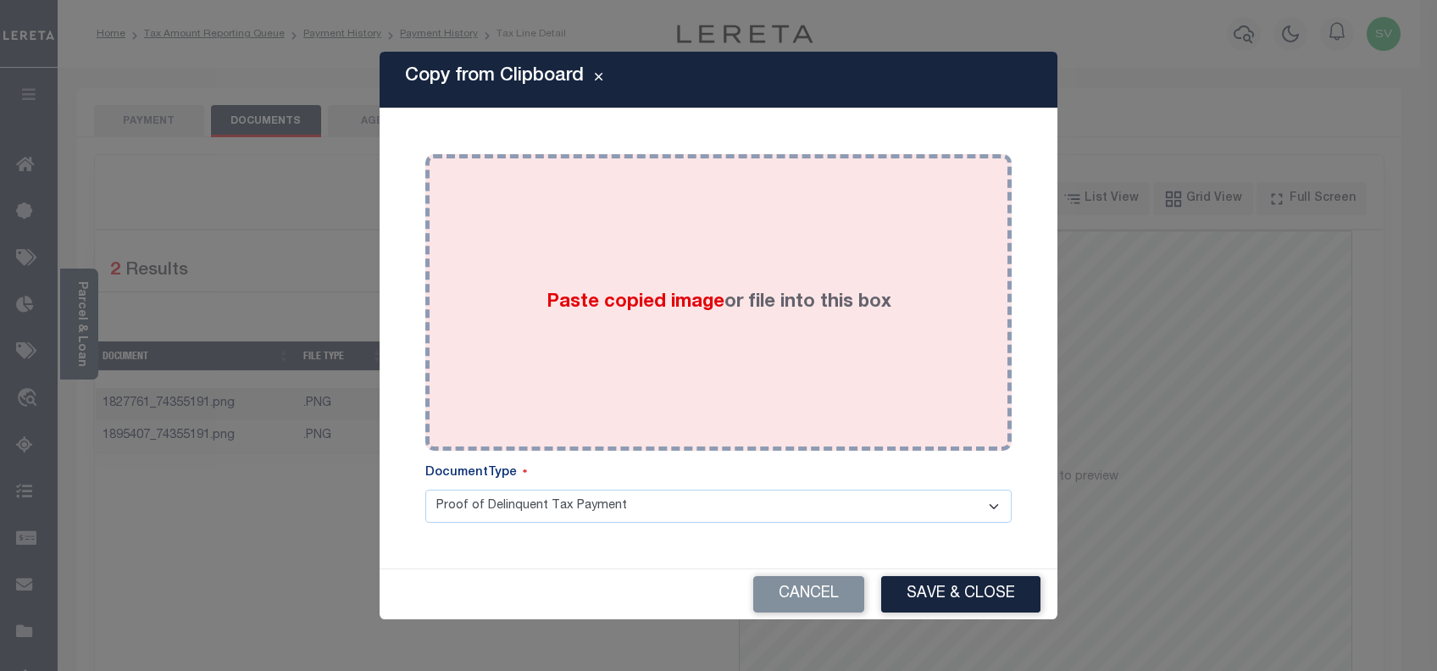
click at [858, 309] on label "Paste copied image or file into this box" at bounding box center [719, 303] width 345 height 28
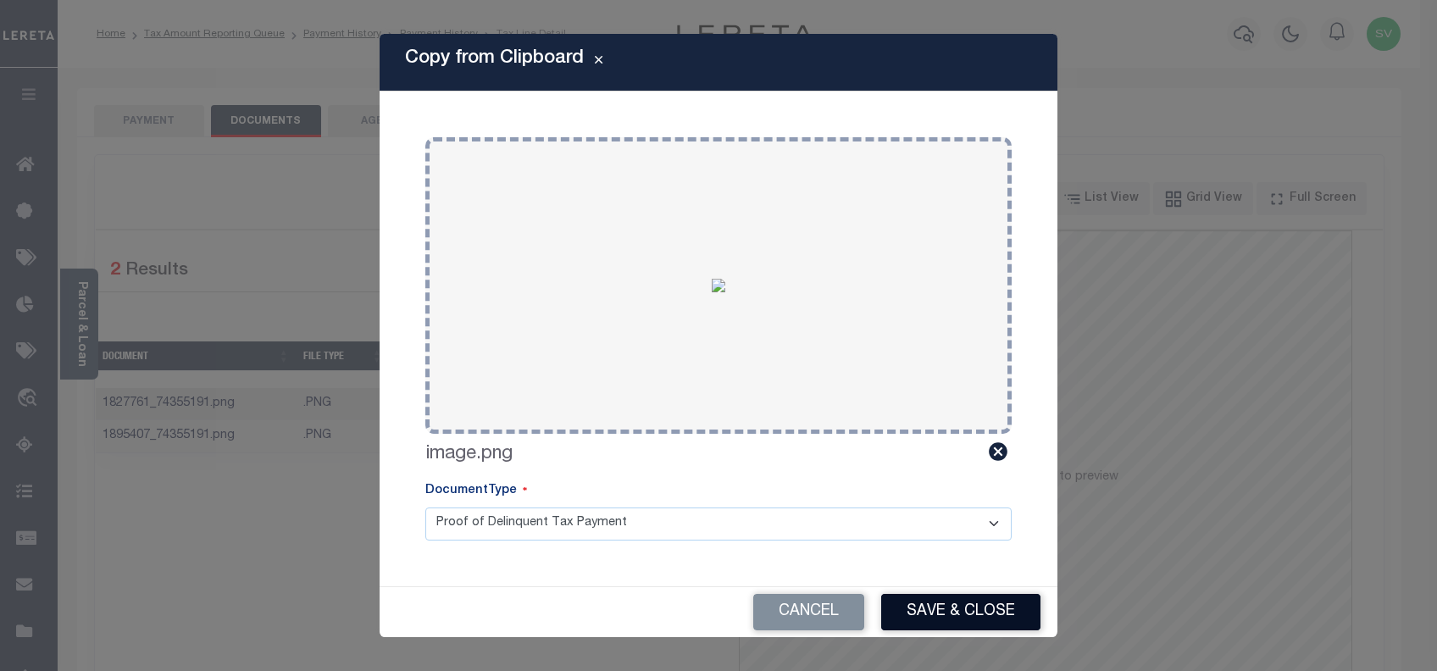
click at [963, 610] on button "Save & Close" at bounding box center [960, 612] width 159 height 36
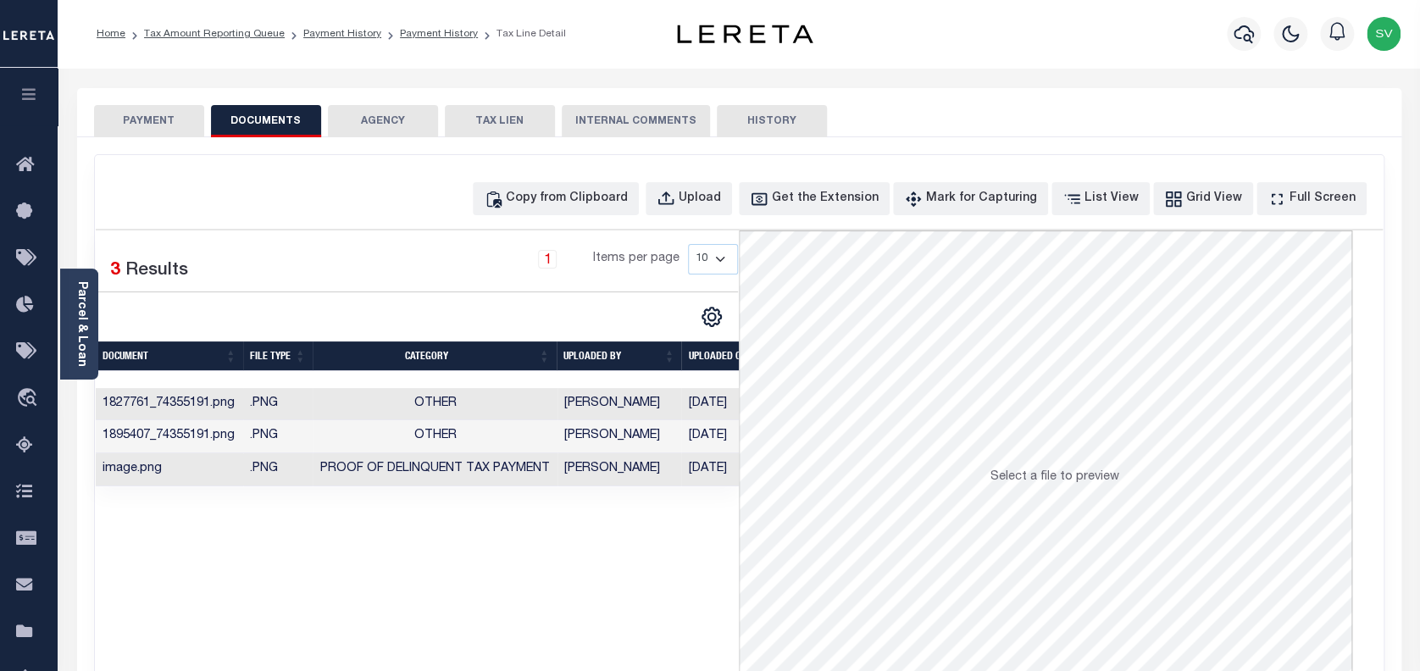
click at [152, 125] on button "PAYMENT" at bounding box center [149, 121] width 110 height 32
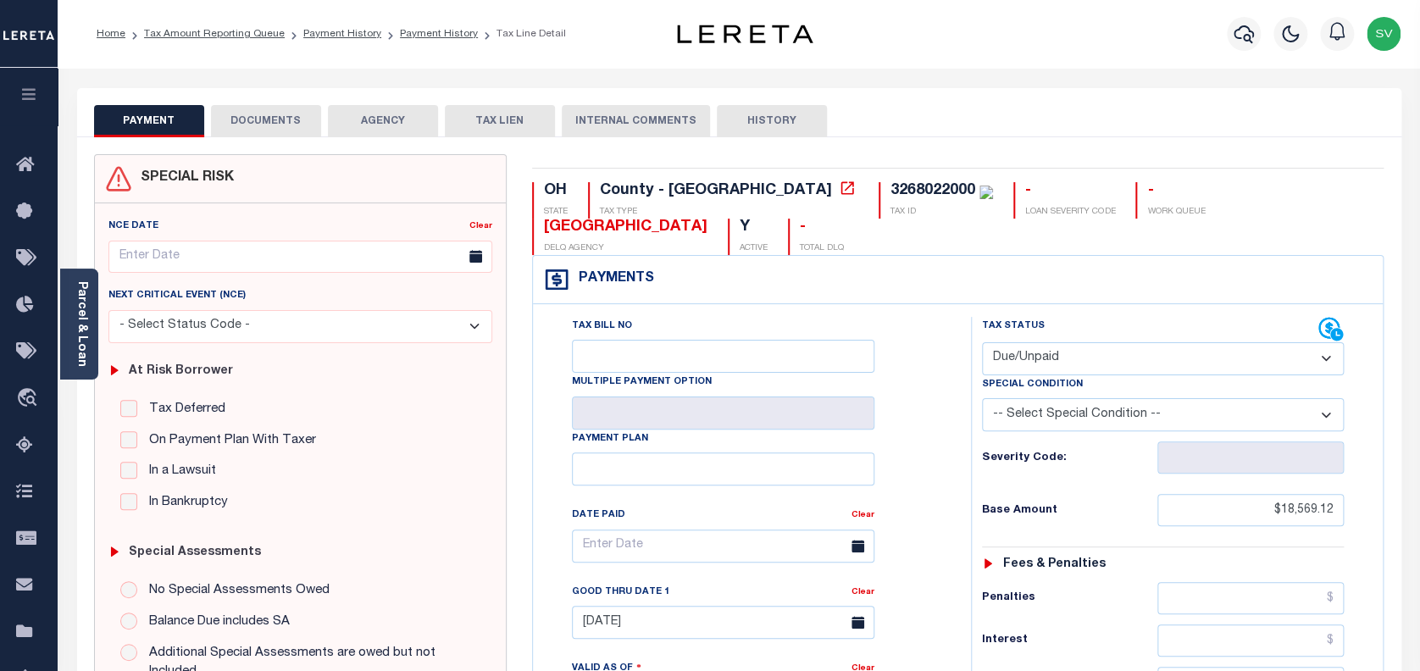
click at [1150, 342] on select "- Select Status Code - Open Due/Unpaid Paid Incomplete No Tax Due Internal Refu…" at bounding box center [1163, 358] width 363 height 33
select select "PYD"
click at [982, 342] on select "- Select Status Code - Open Due/Unpaid Paid Incomplete No Tax Due Internal Refu…" at bounding box center [1163, 358] width 363 height 33
type input "[DATE]"
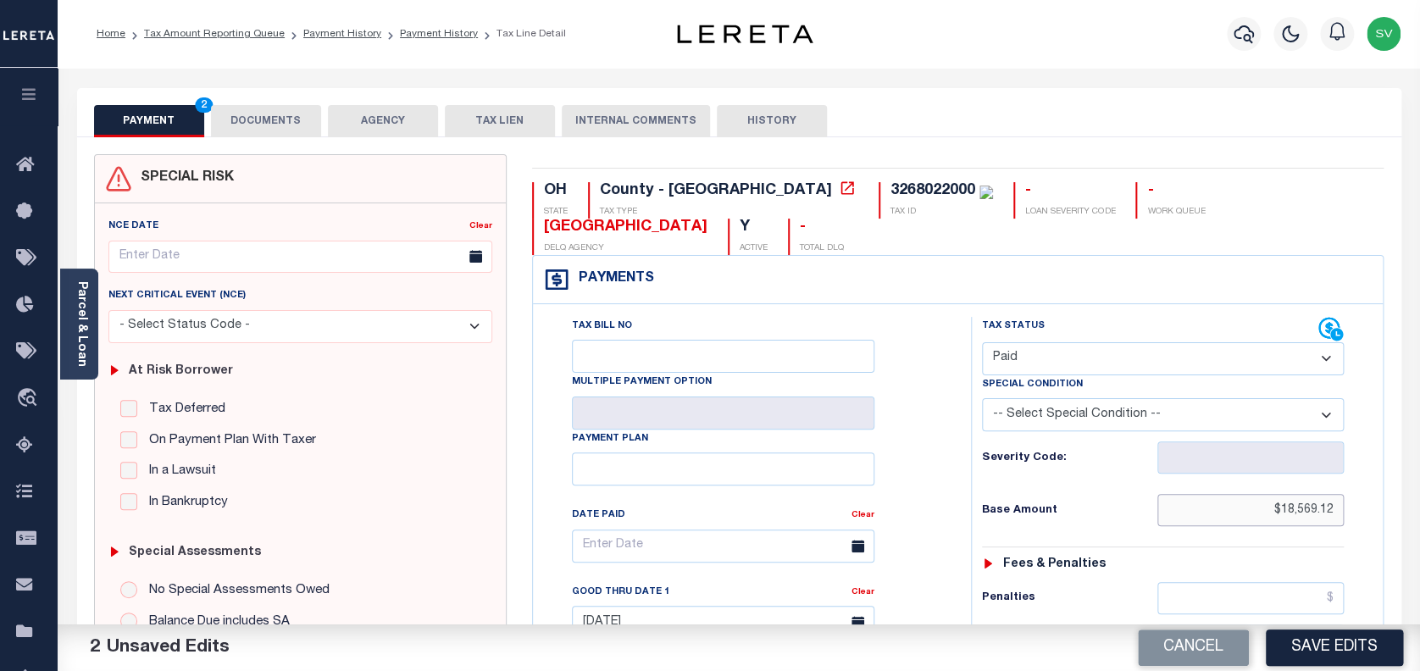
click at [1291, 494] on input "$18,569.12" at bounding box center [1251, 510] width 187 height 32
click at [1288, 494] on input "$18,569.12" at bounding box center [1251, 510] width 187 height 32
click at [1288, 494] on input "$1,008,569.12" at bounding box center [1251, 510] width 187 height 32
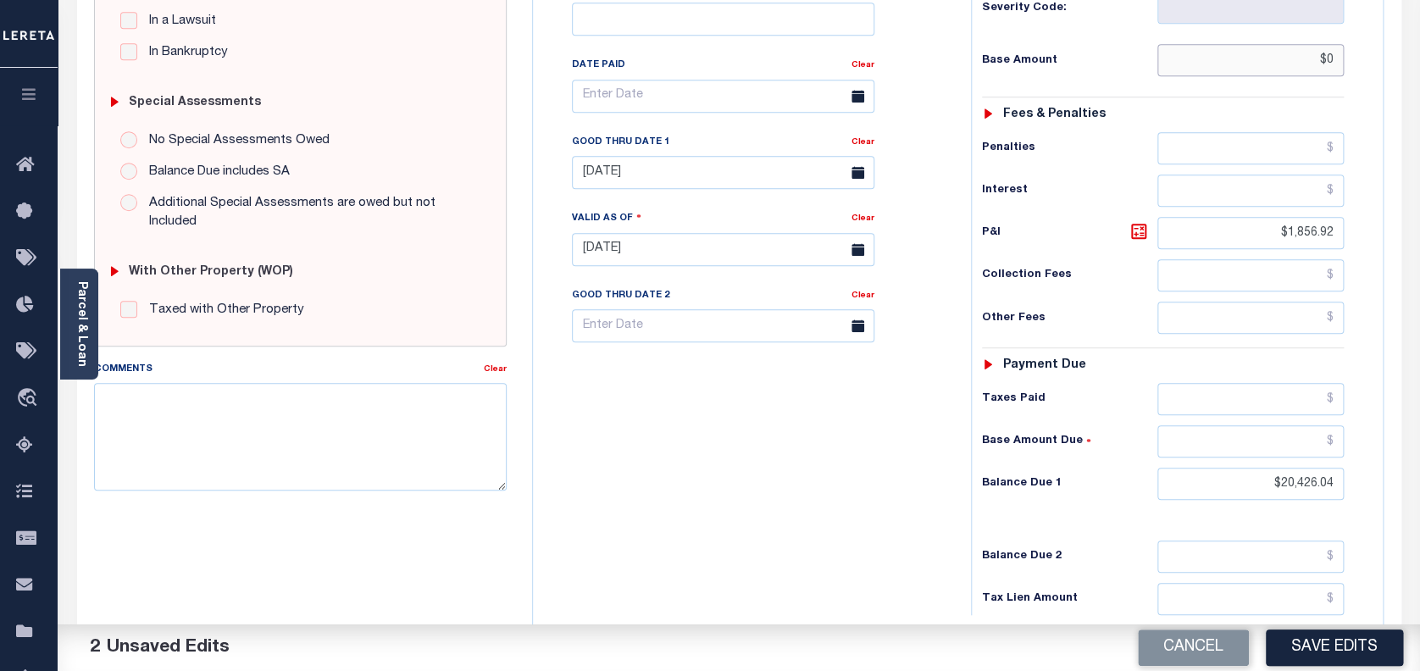
scroll to position [452, 0]
type input "$0.00"
click at [1301, 466] on input "$20,426.04" at bounding box center [1251, 482] width 187 height 32
type input "$0.00"
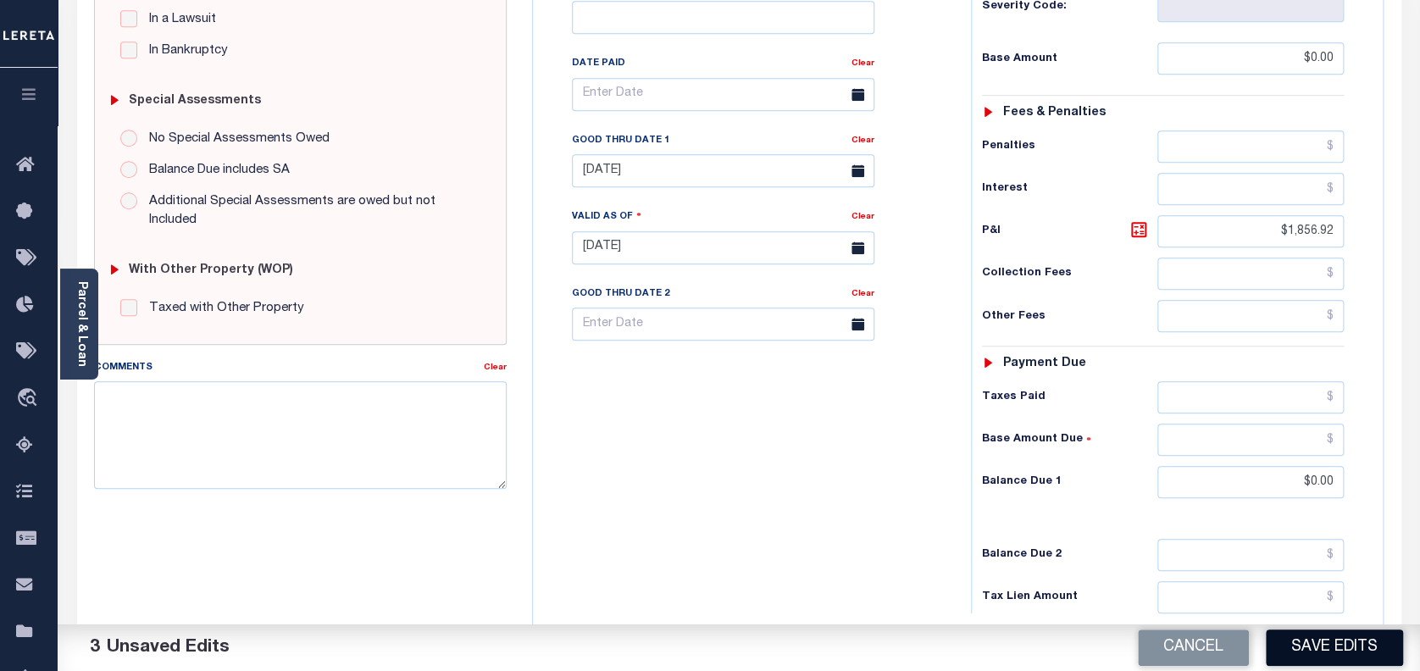
click at [1319, 655] on button "Save Edits" at bounding box center [1334, 648] width 137 height 36
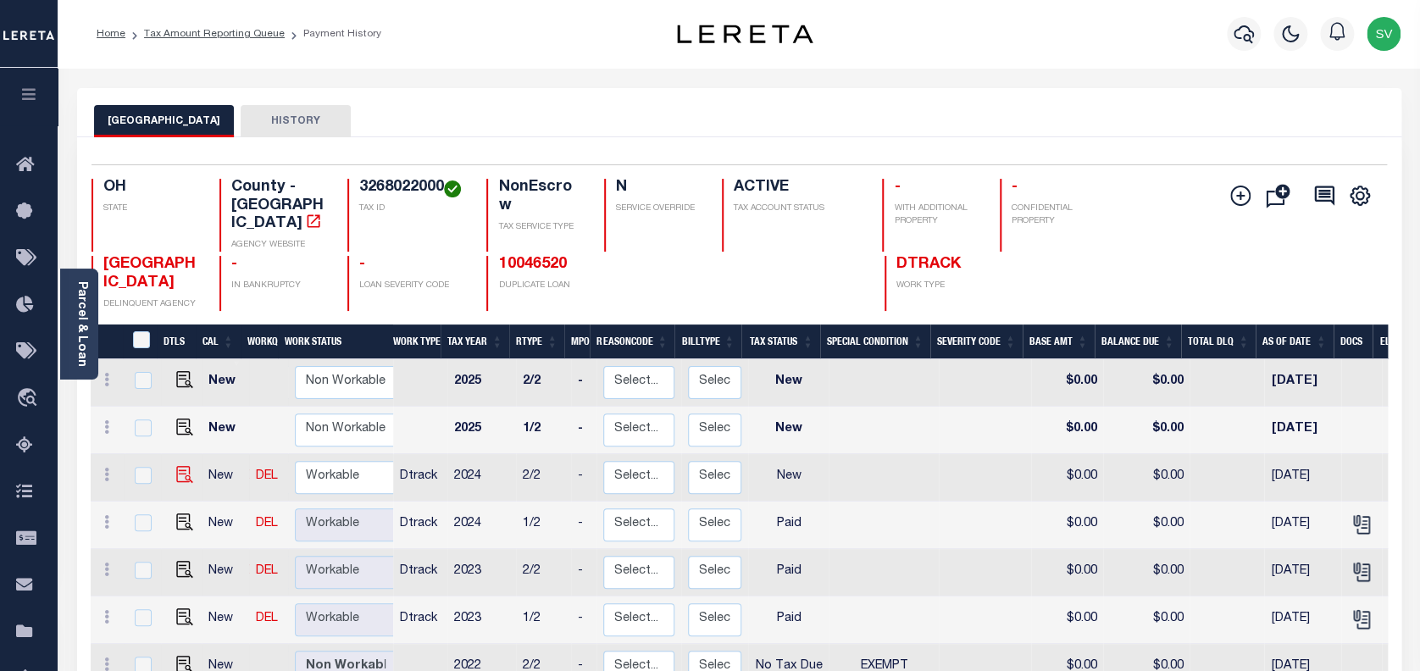
click at [183, 466] on img at bounding box center [184, 474] width 17 height 17
checkbox input "true"
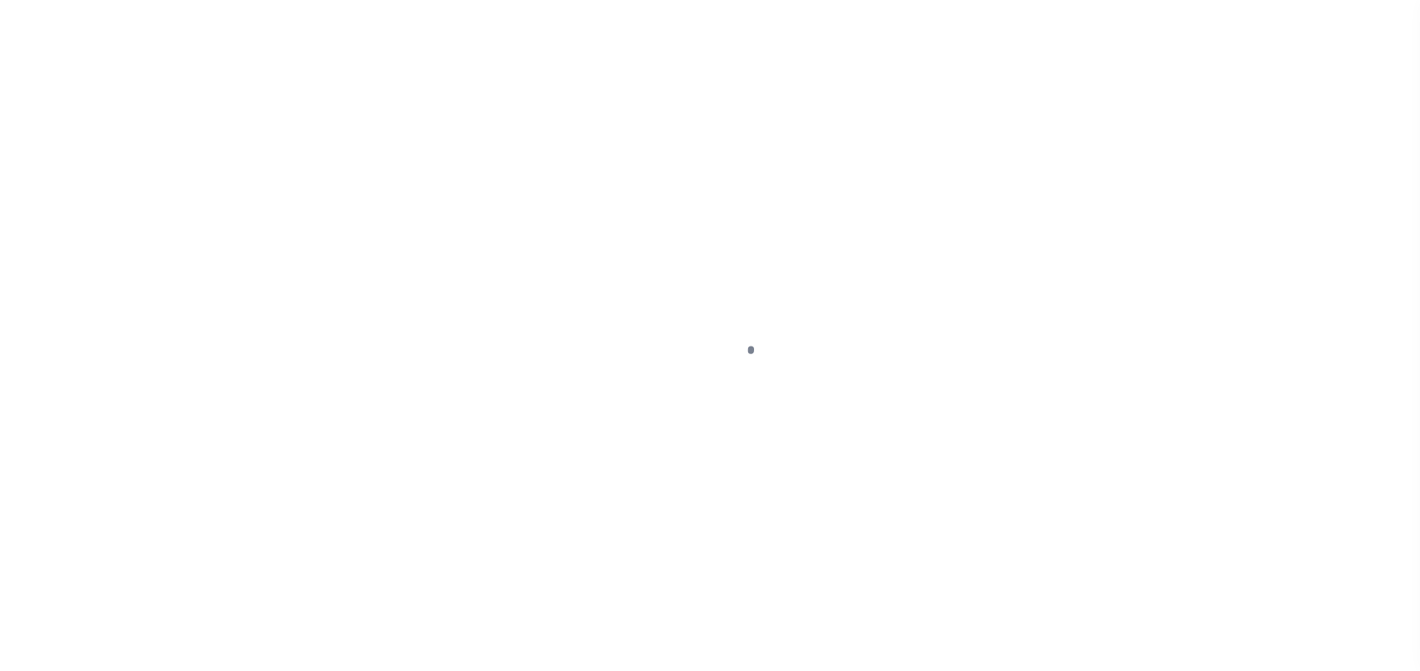
select select "NW2"
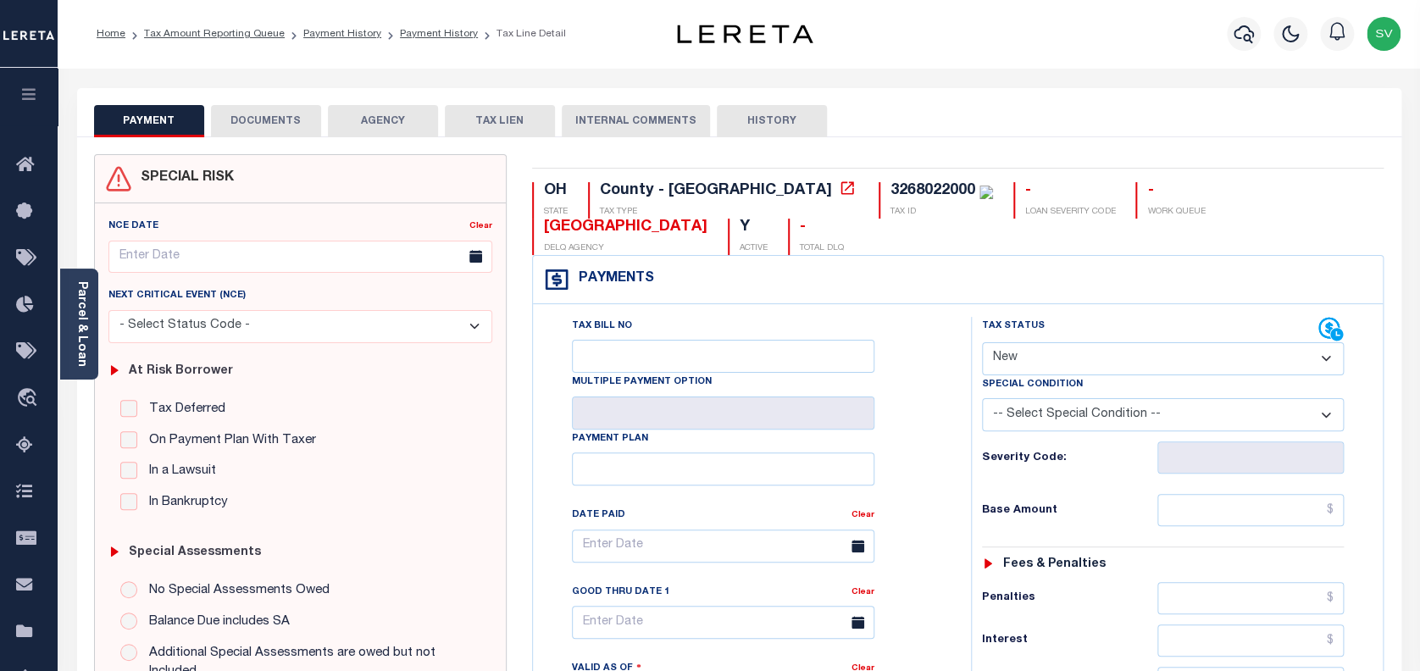
click at [264, 115] on button "DOCUMENTS" at bounding box center [266, 121] width 110 height 32
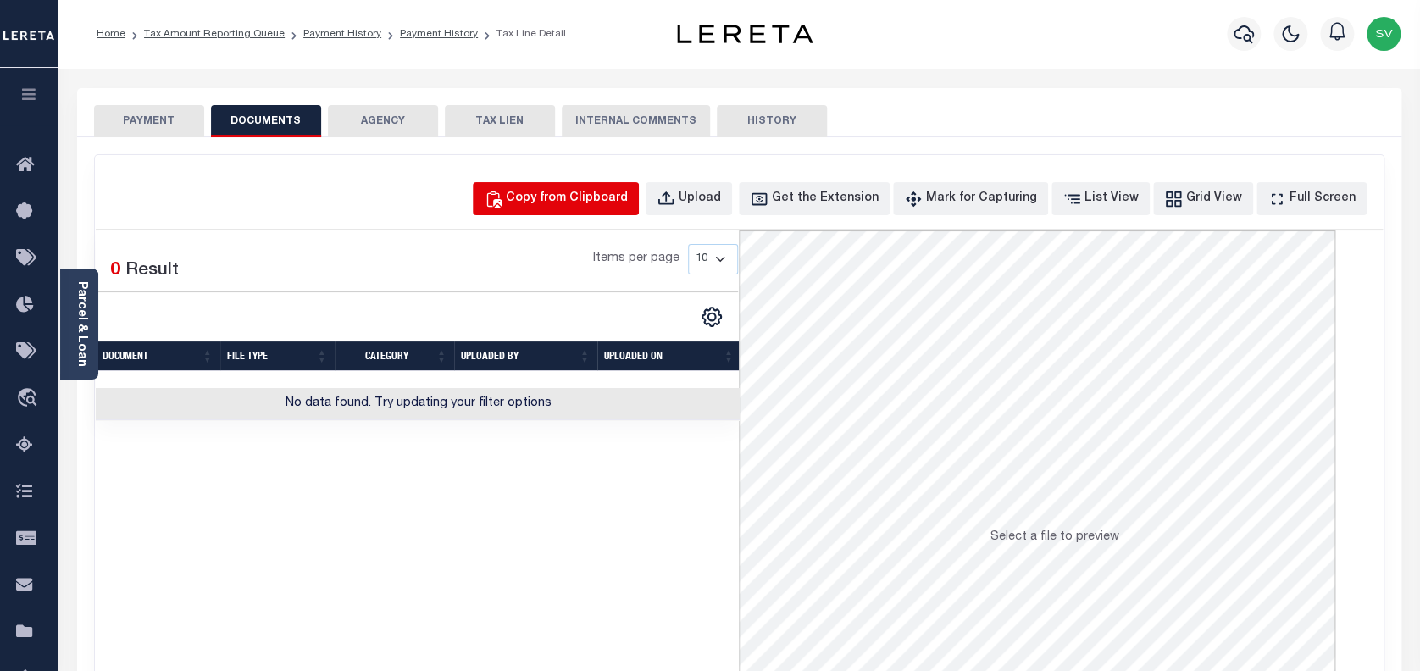
click at [599, 199] on div "Copy from Clipboard" at bounding box center [567, 199] width 122 height 19
select select "POP"
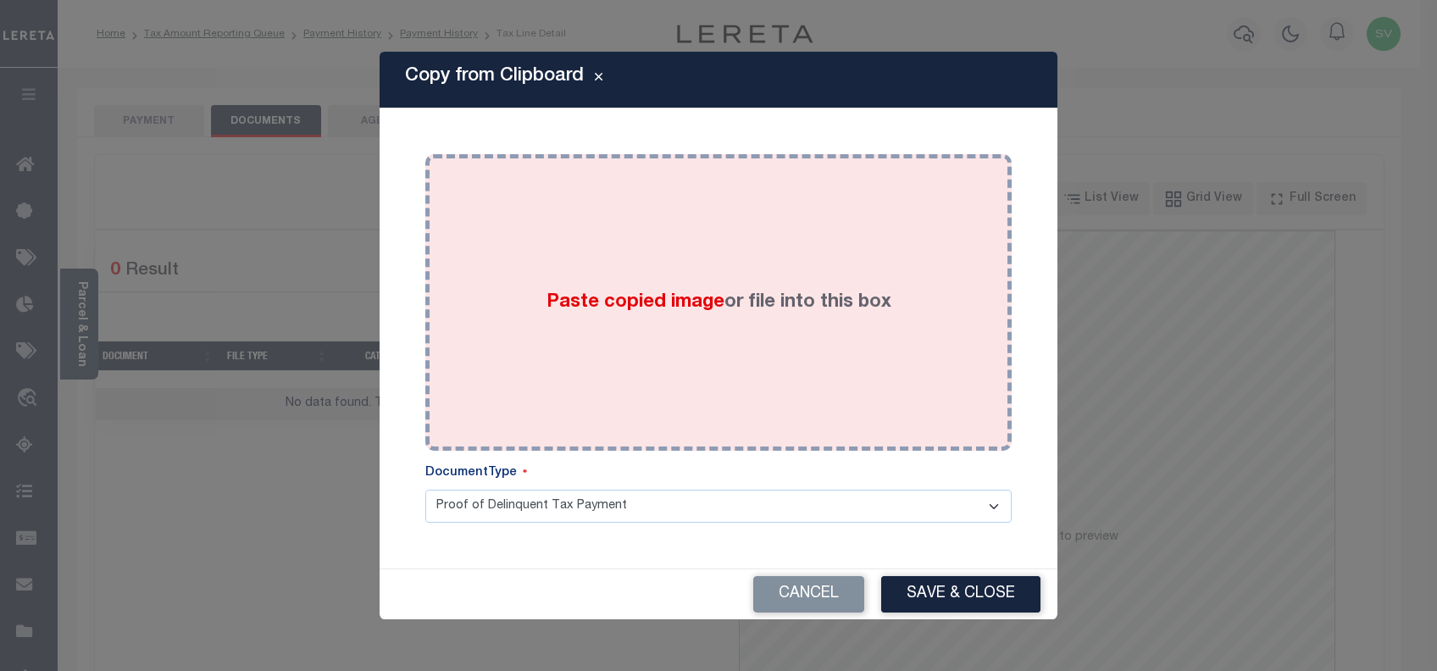
click at [721, 281] on div "Paste copied image or file into this box" at bounding box center [718, 302] width 561 height 271
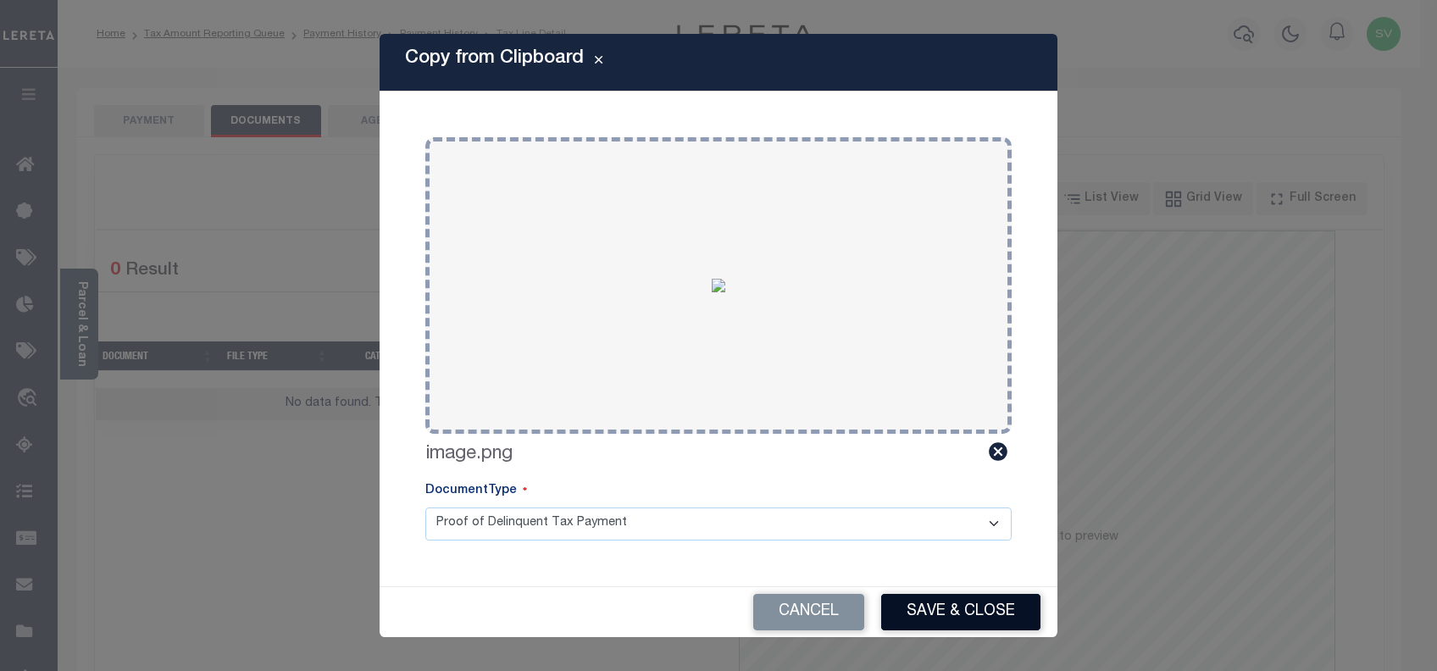
click at [948, 600] on button "Save & Close" at bounding box center [960, 612] width 159 height 36
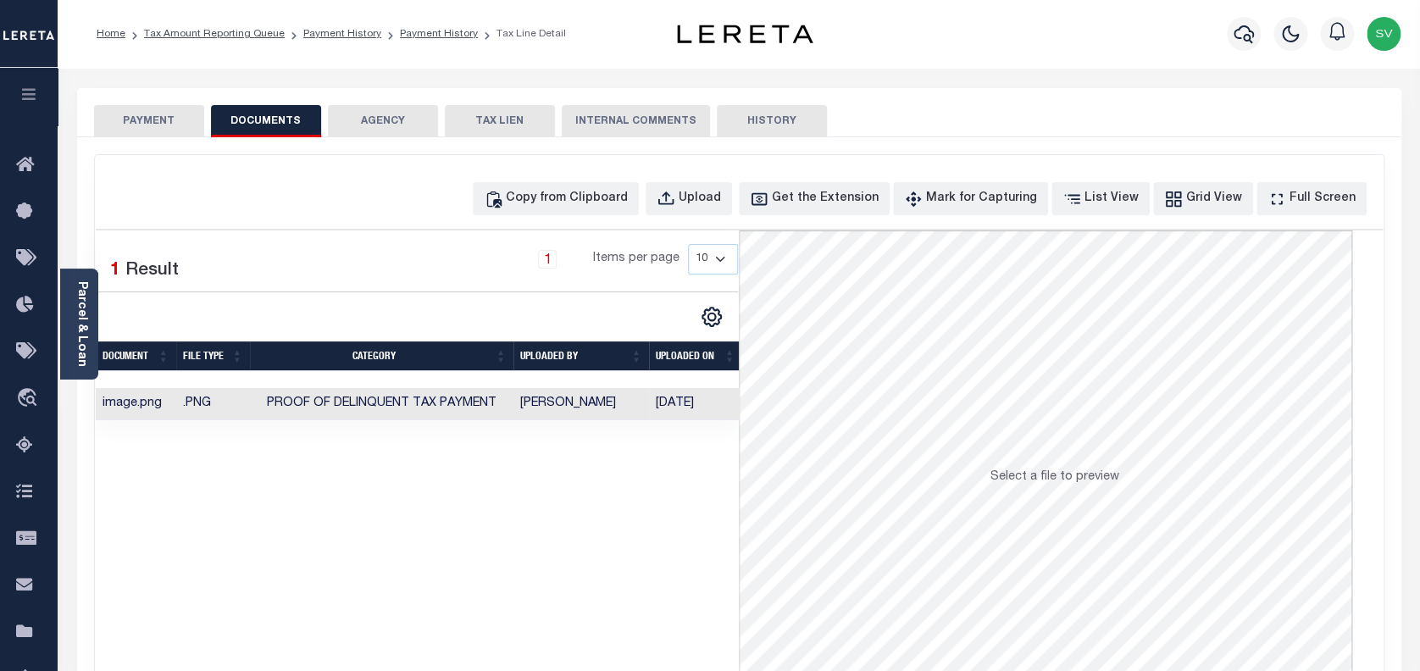
click at [158, 120] on button "PAYMENT" at bounding box center [149, 121] width 110 height 32
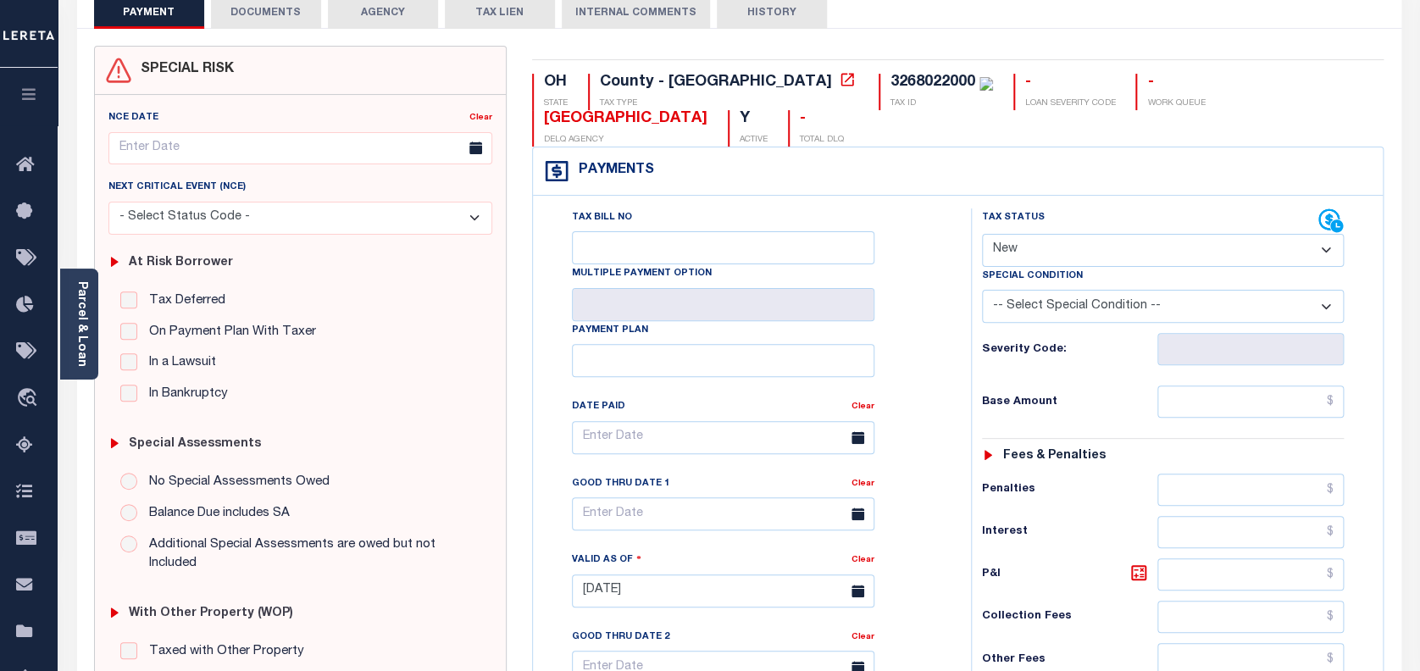
scroll to position [113, 0]
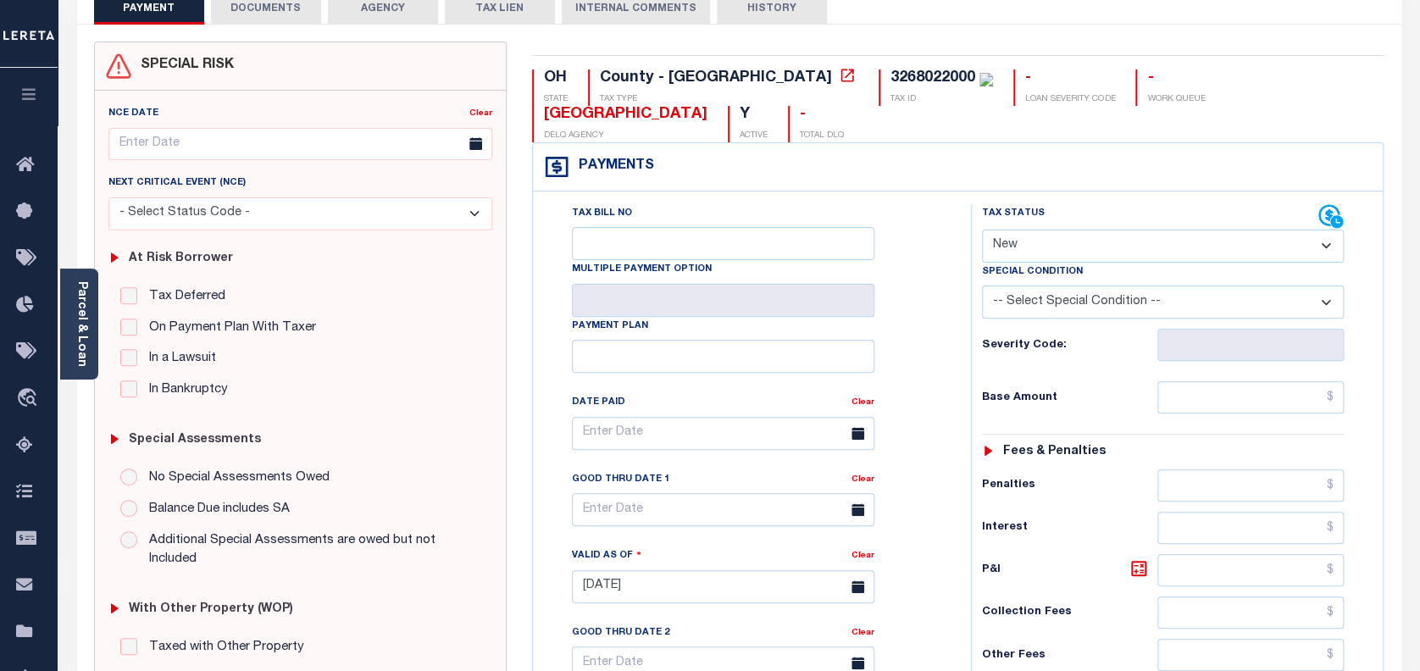
click at [1083, 230] on select "- Select Status Code - Open Due/Unpaid Paid Incomplete No Tax Due Internal Refu…" at bounding box center [1163, 246] width 363 height 33
select select "PYD"
click at [982, 230] on select "- Select Status Code - Open Due/Unpaid Paid Incomplete No Tax Due Internal Refu…" at bounding box center [1163, 246] width 363 height 33
type input "[DATE]"
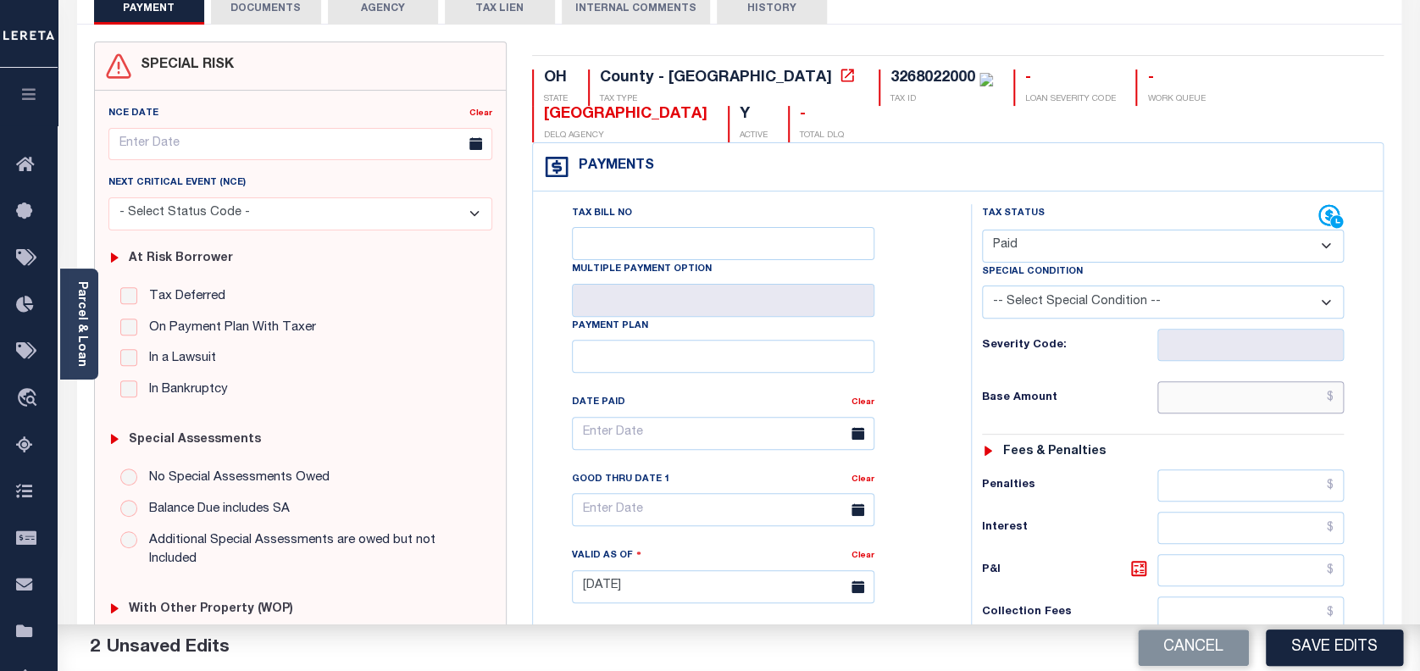
click at [1232, 381] on input "text" at bounding box center [1251, 397] width 187 height 32
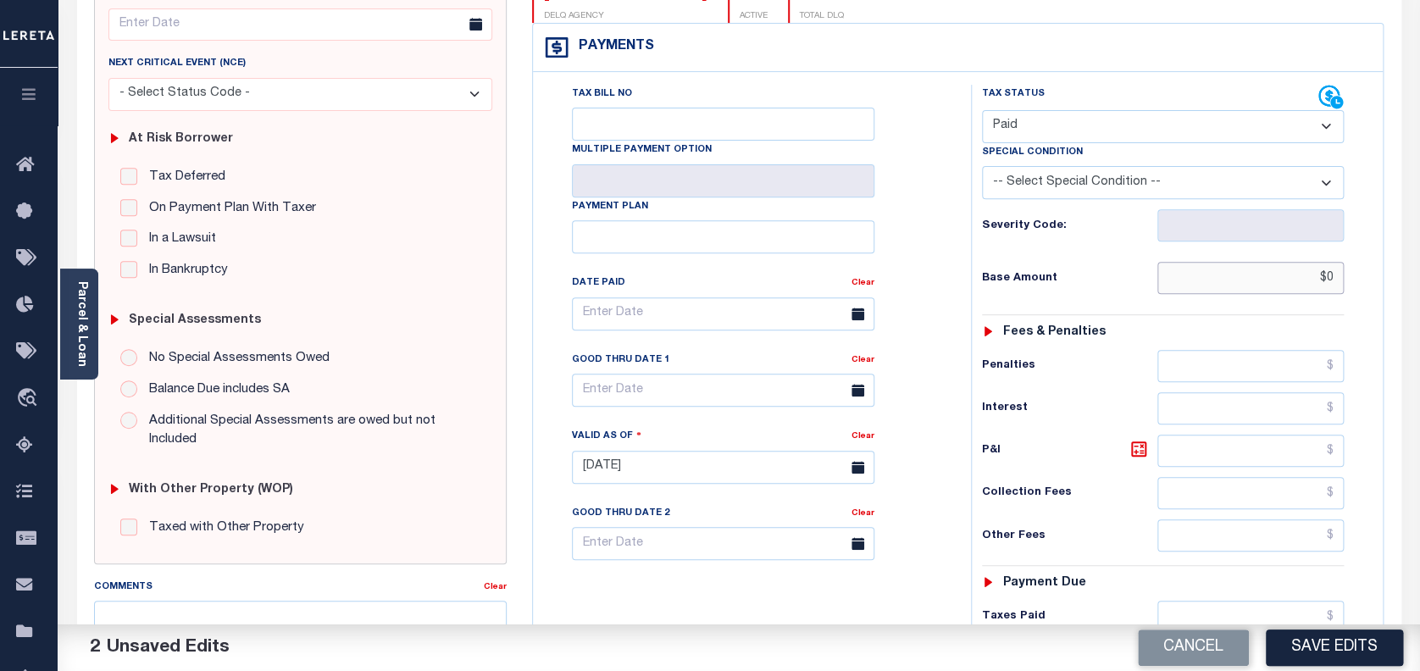
scroll to position [339, 0]
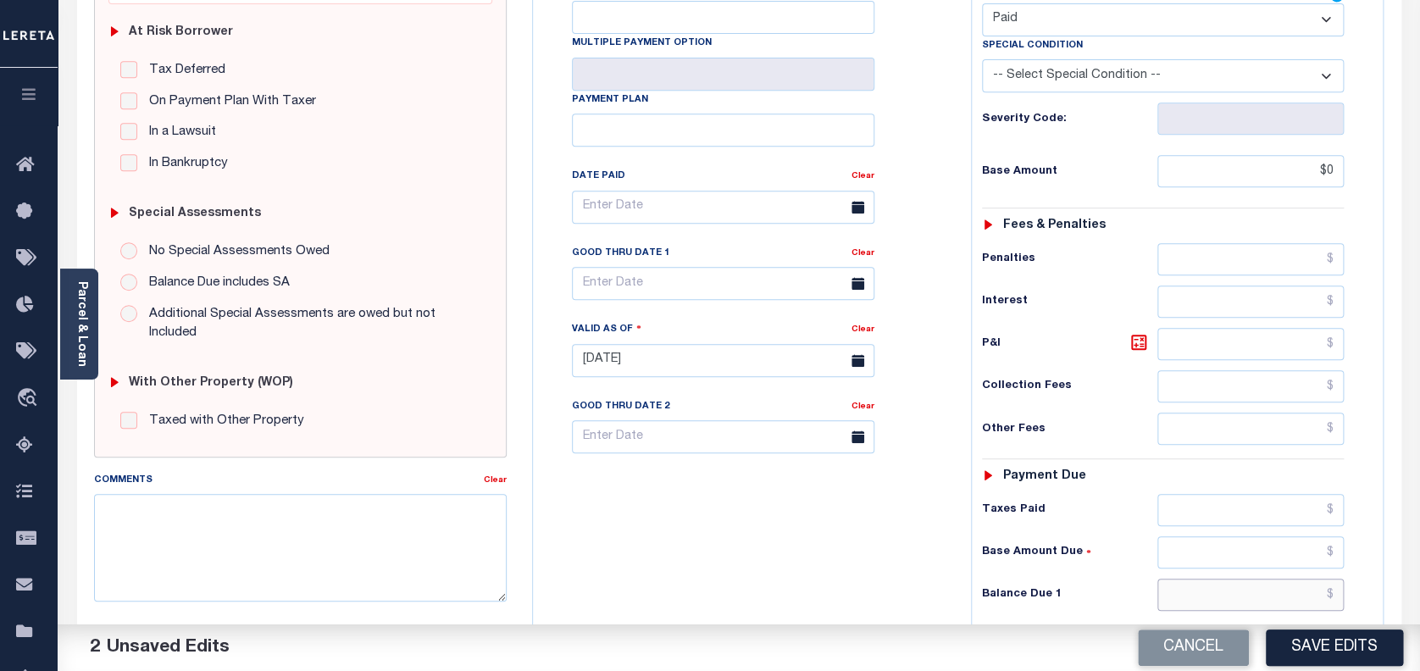
click at [1196, 579] on input "text" at bounding box center [1251, 595] width 187 height 32
type input "$0.00"
click at [1295, 328] on input "$1,856.92" at bounding box center [1251, 344] width 187 height 32
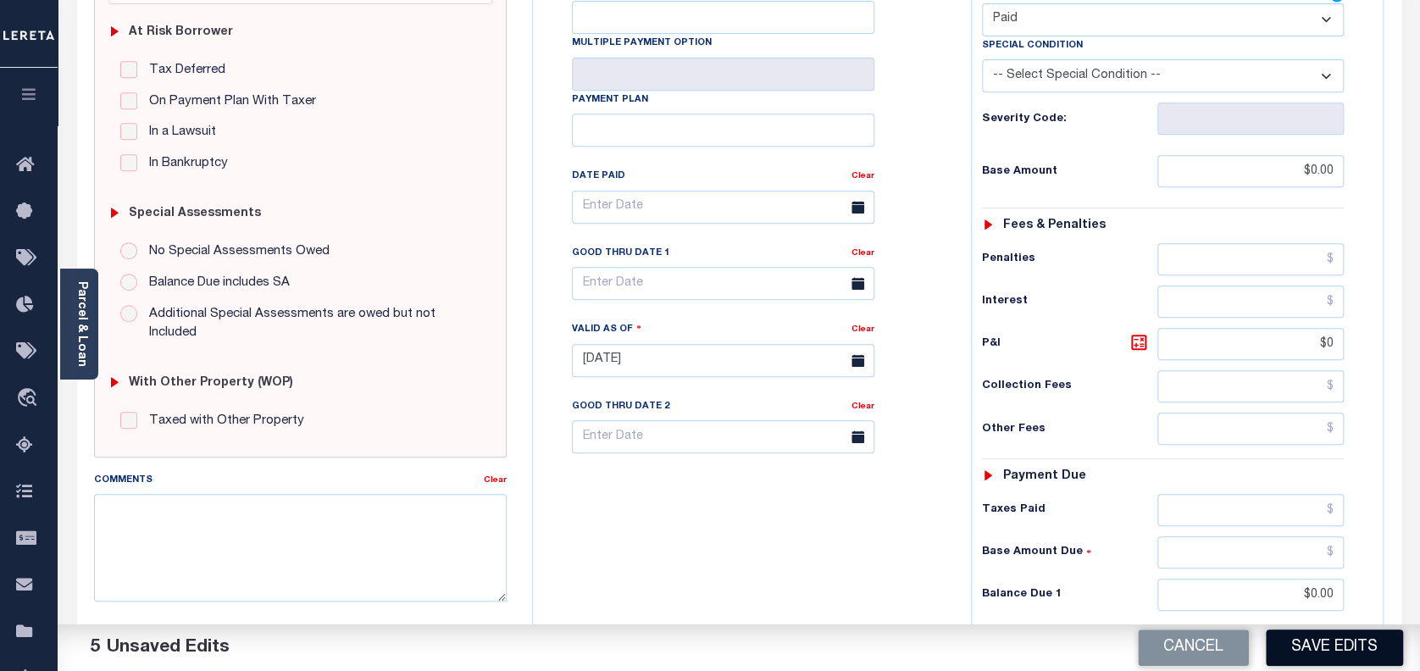
click at [1337, 648] on button "Save Edits" at bounding box center [1334, 648] width 137 height 36
type input "$0.00"
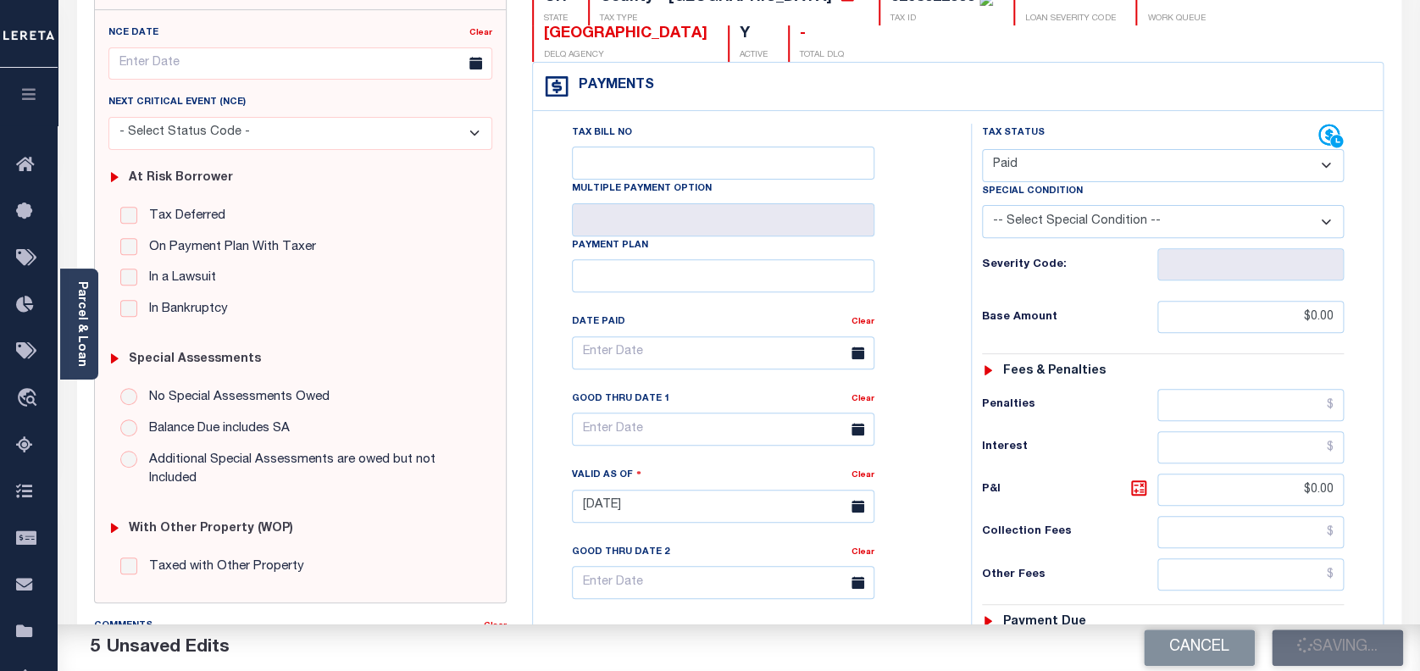
scroll to position [113, 0]
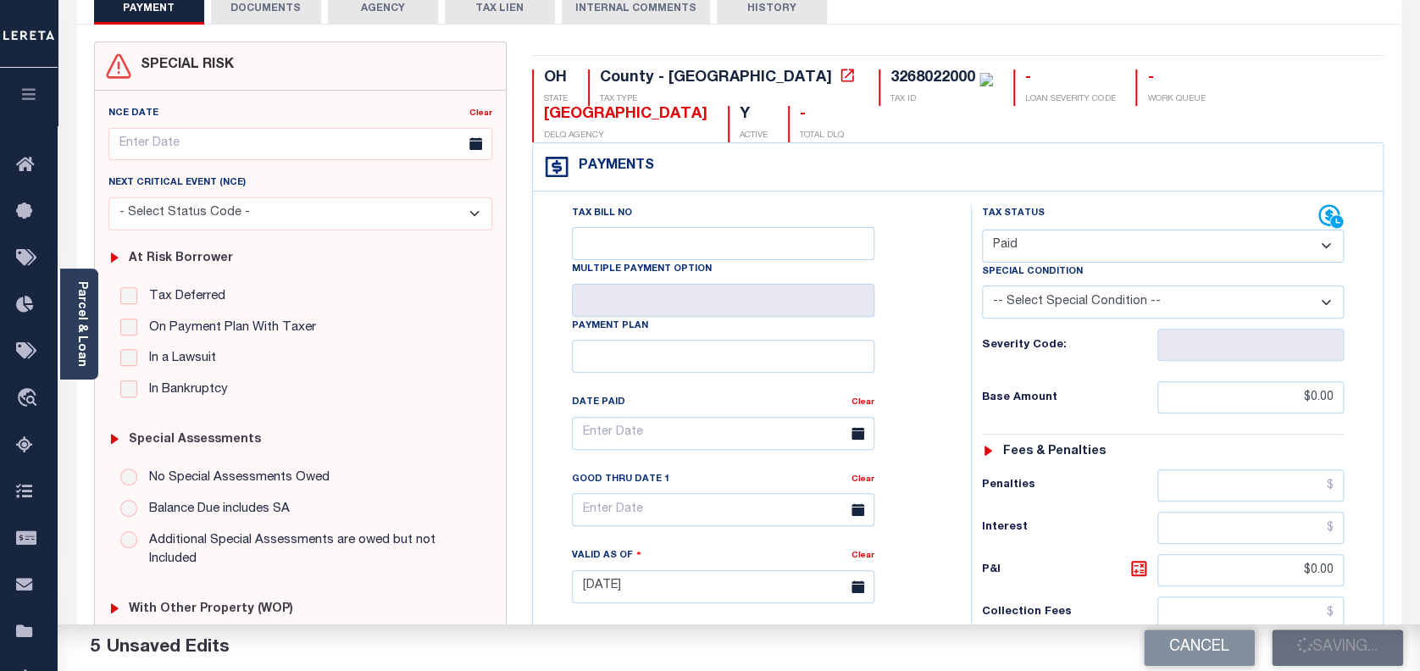
checkbox input "false"
type input "$0"
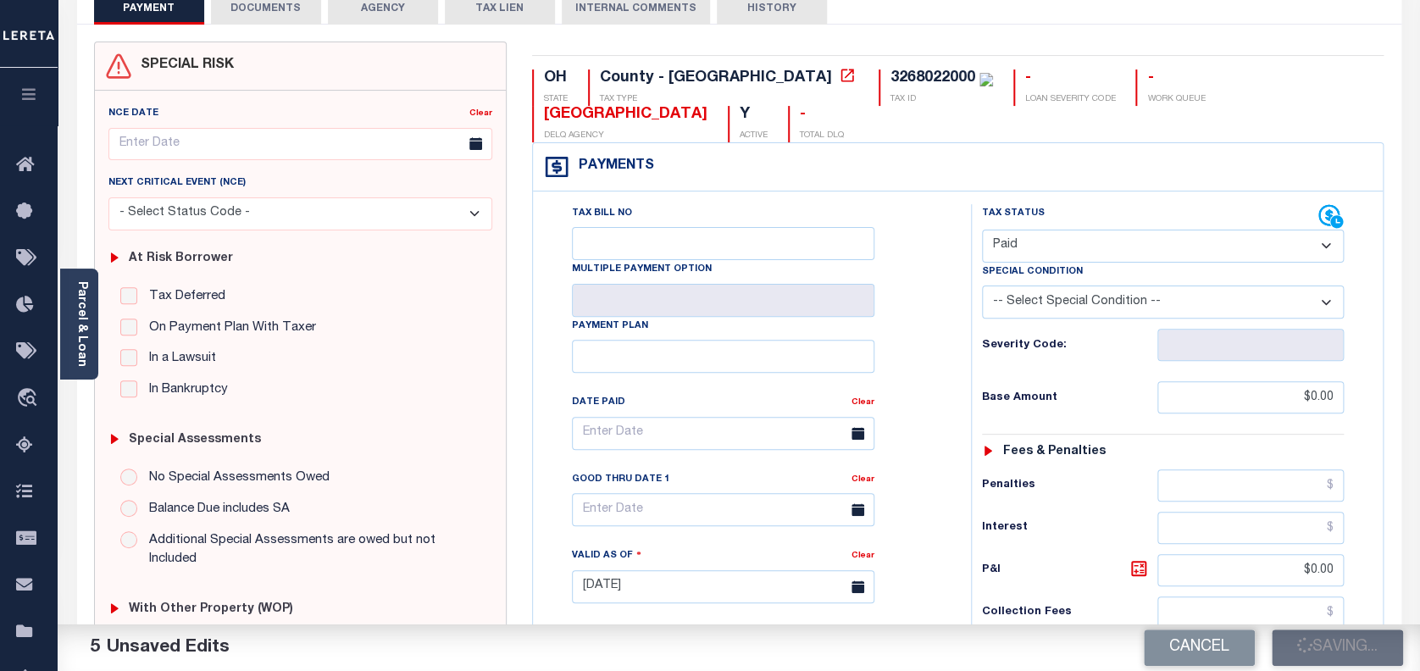
type input "$0"
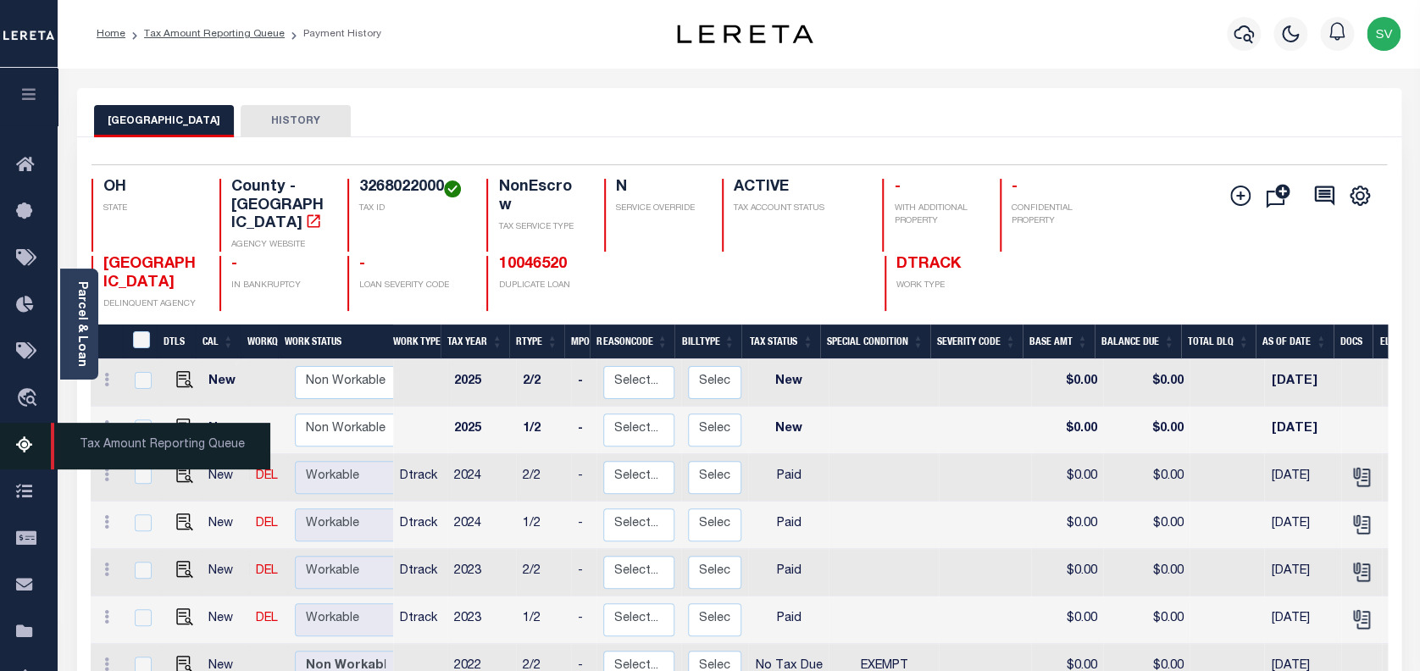
click at [27, 450] on icon at bounding box center [29, 446] width 27 height 21
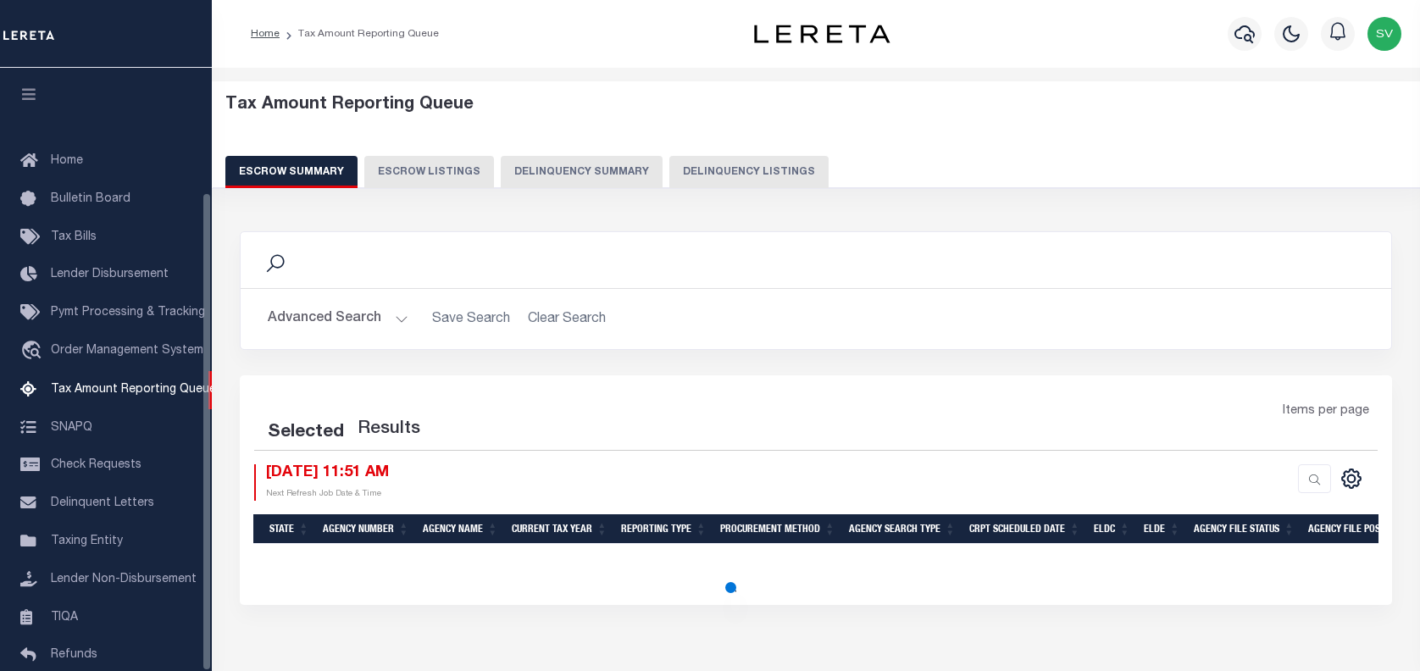
click at [741, 169] on button "Delinquency Listings" at bounding box center [749, 172] width 159 height 32
select select "100"
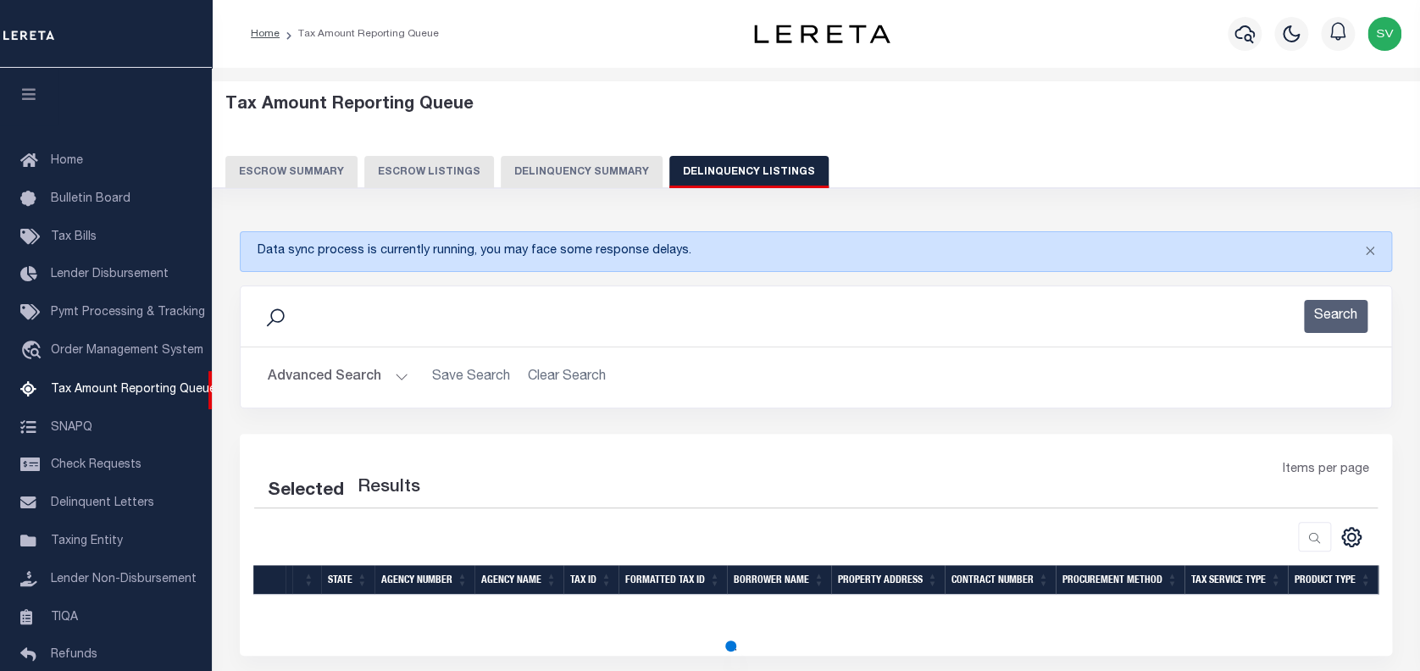
select select "100"
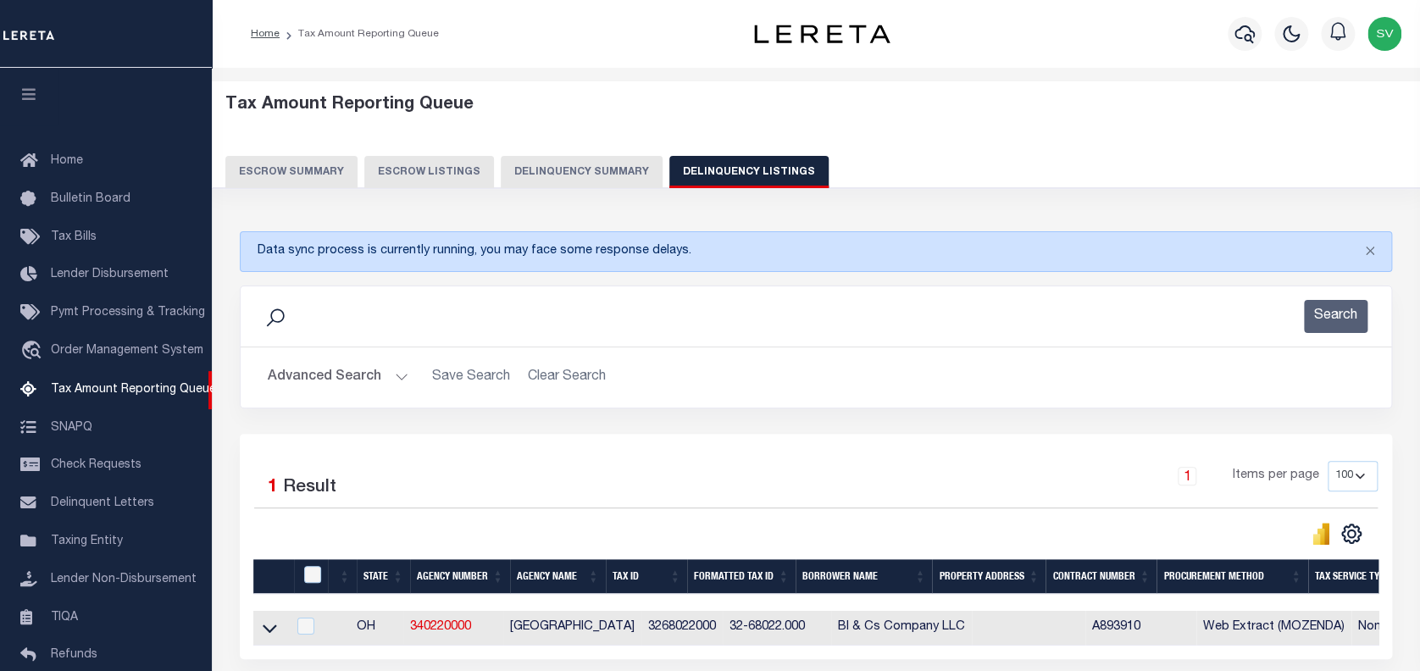
scroll to position [156, 0]
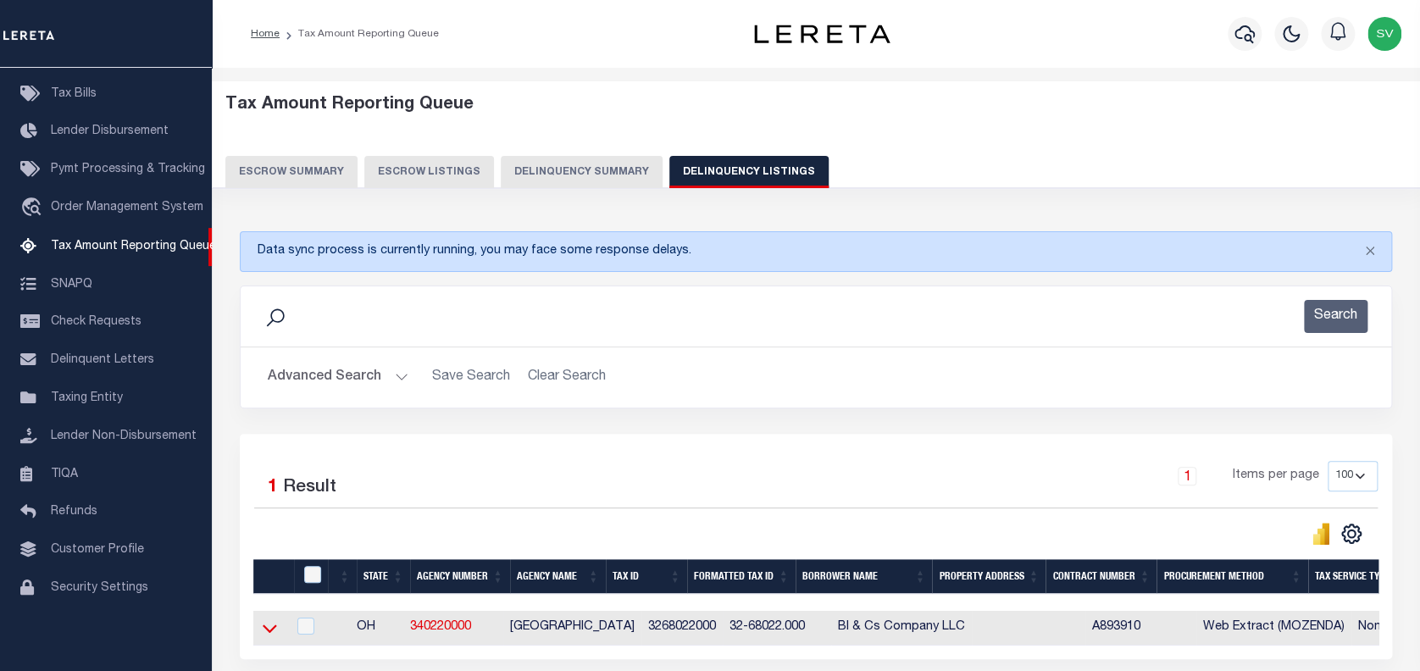
click at [267, 627] on icon at bounding box center [270, 629] width 14 height 18
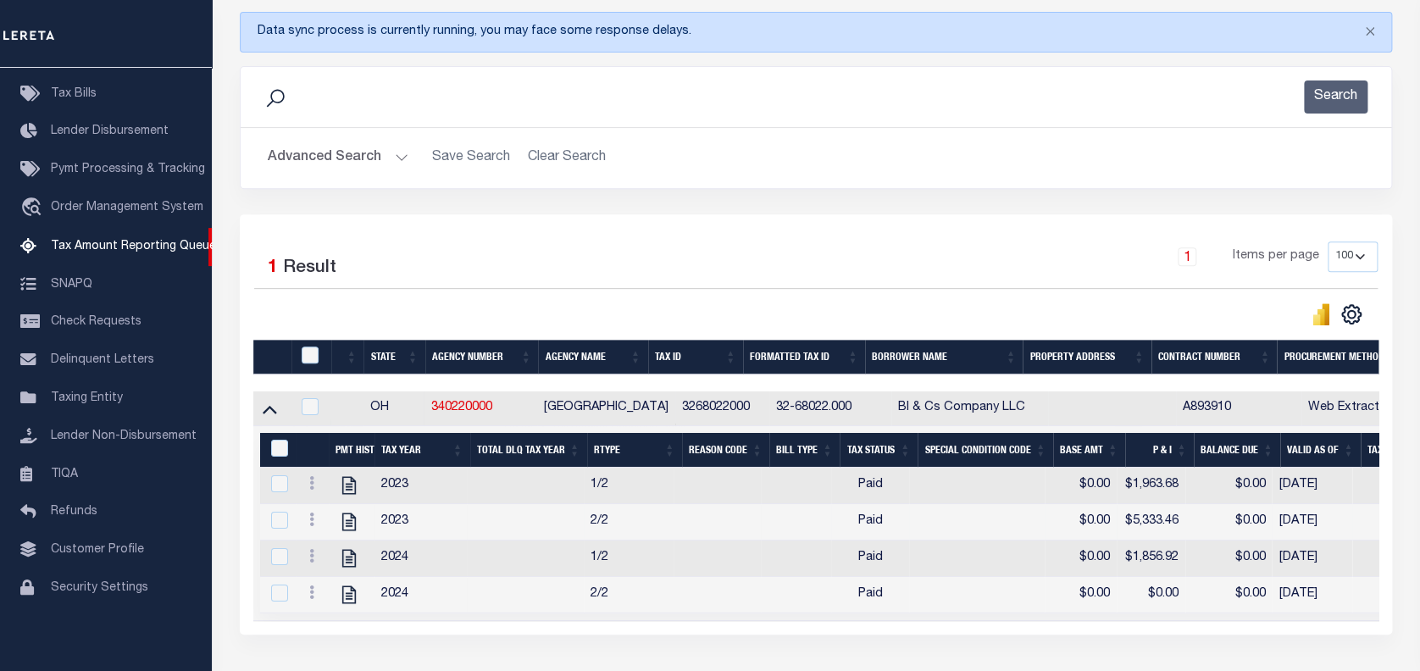
scroll to position [266, 0]
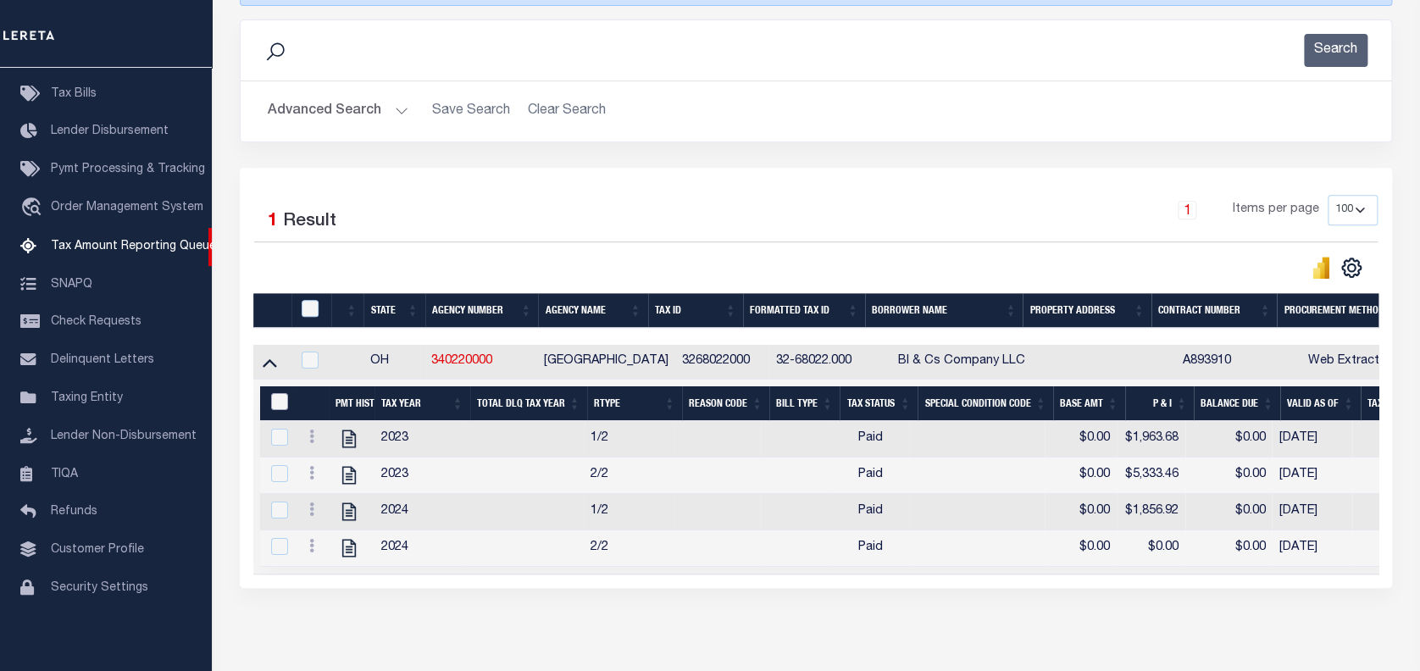
click at [285, 400] on input "&nbsp;" at bounding box center [279, 401] width 17 height 17
checkbox input "true"
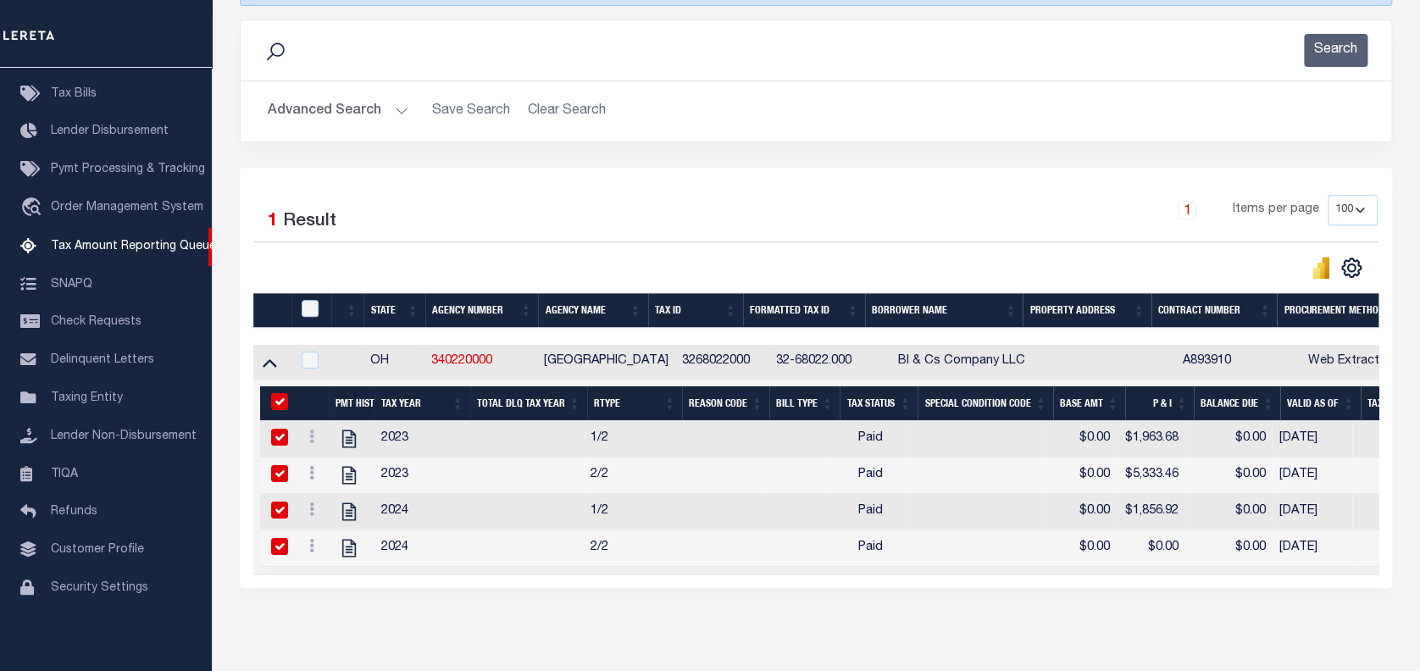
checkbox input "true"
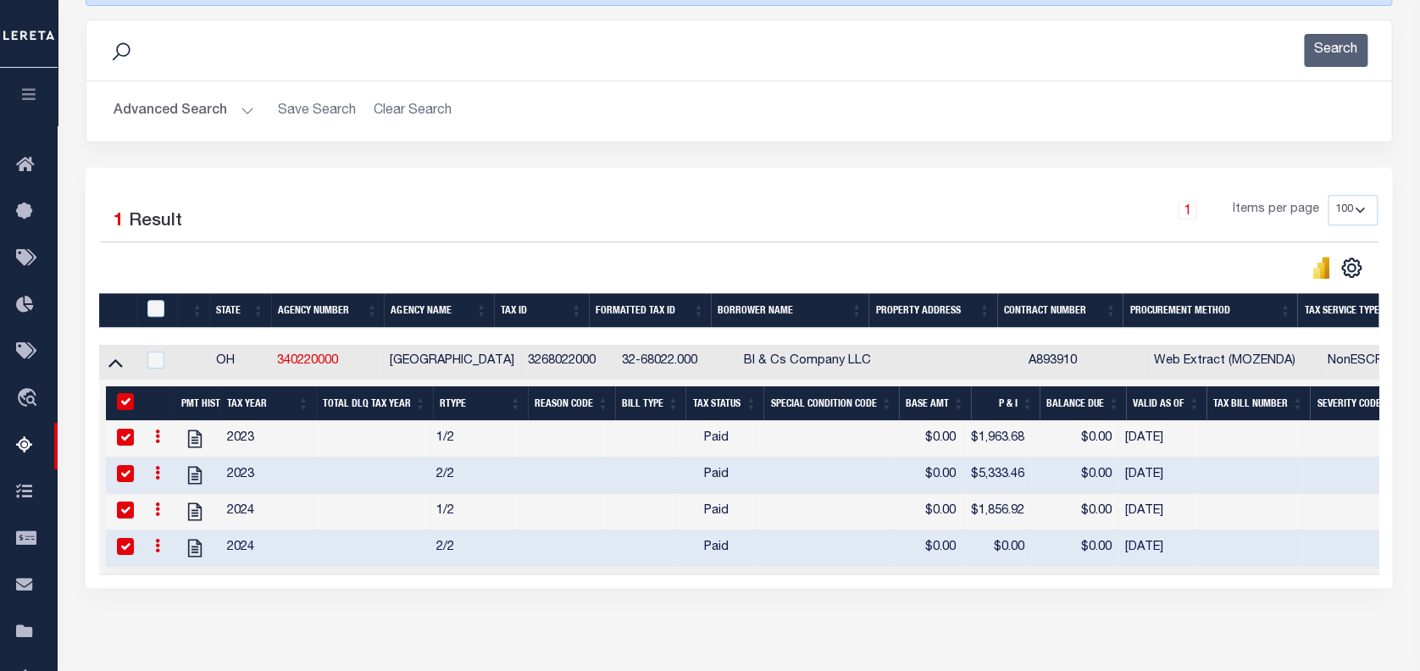
click at [129, 400] on input "&nbsp;" at bounding box center [125, 401] width 17 height 17
checkbox input "false"
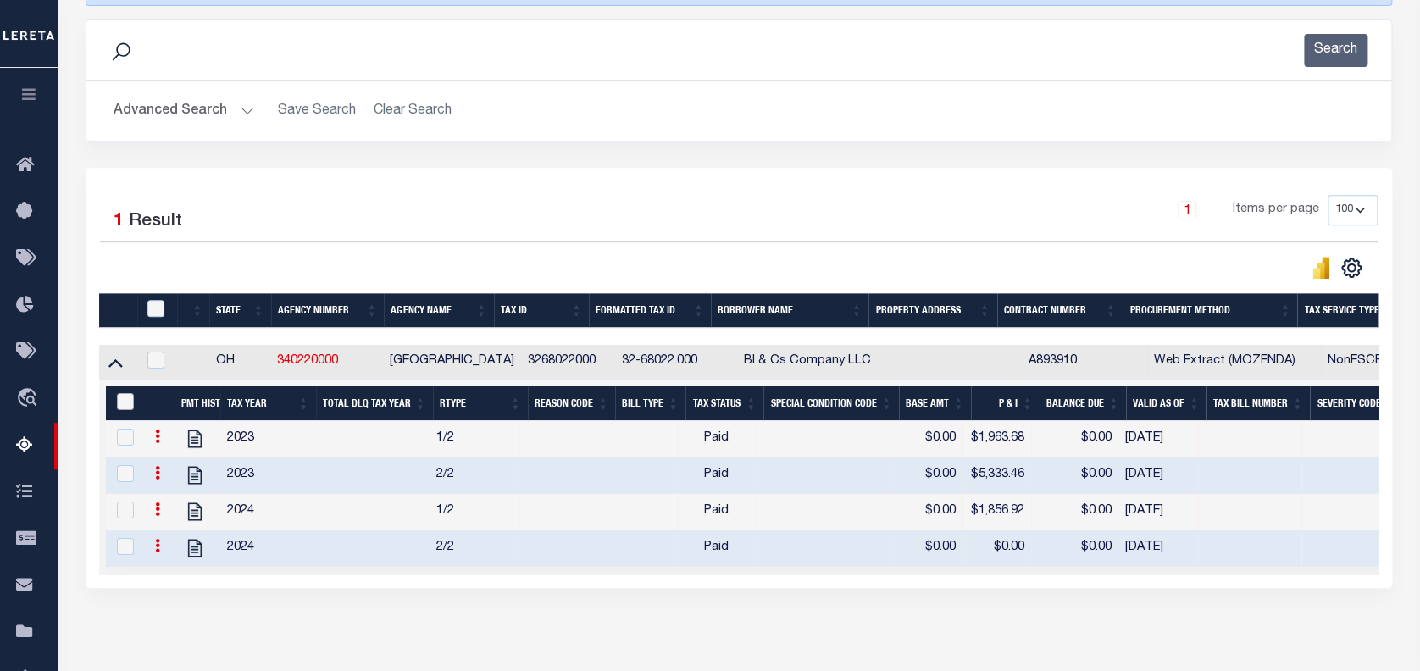
checkbox input "false"
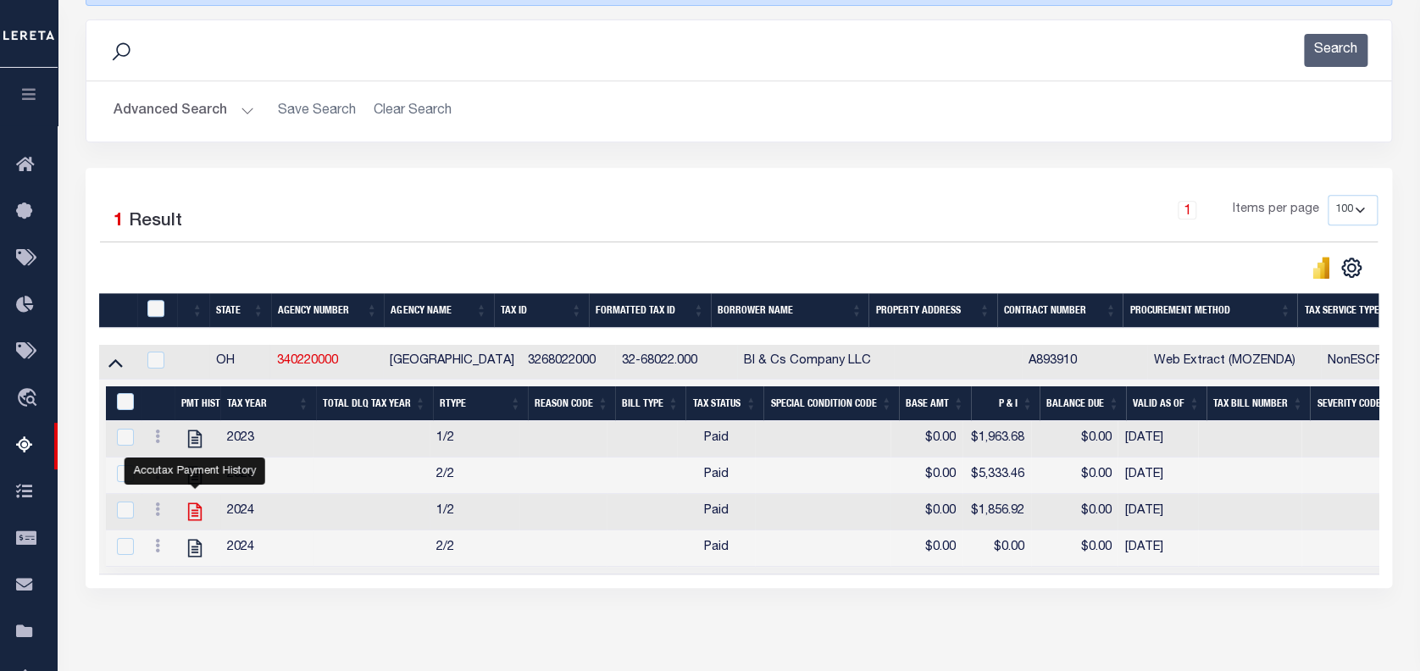
click at [189, 507] on icon "" at bounding box center [195, 512] width 22 height 22
checkbox input "true"
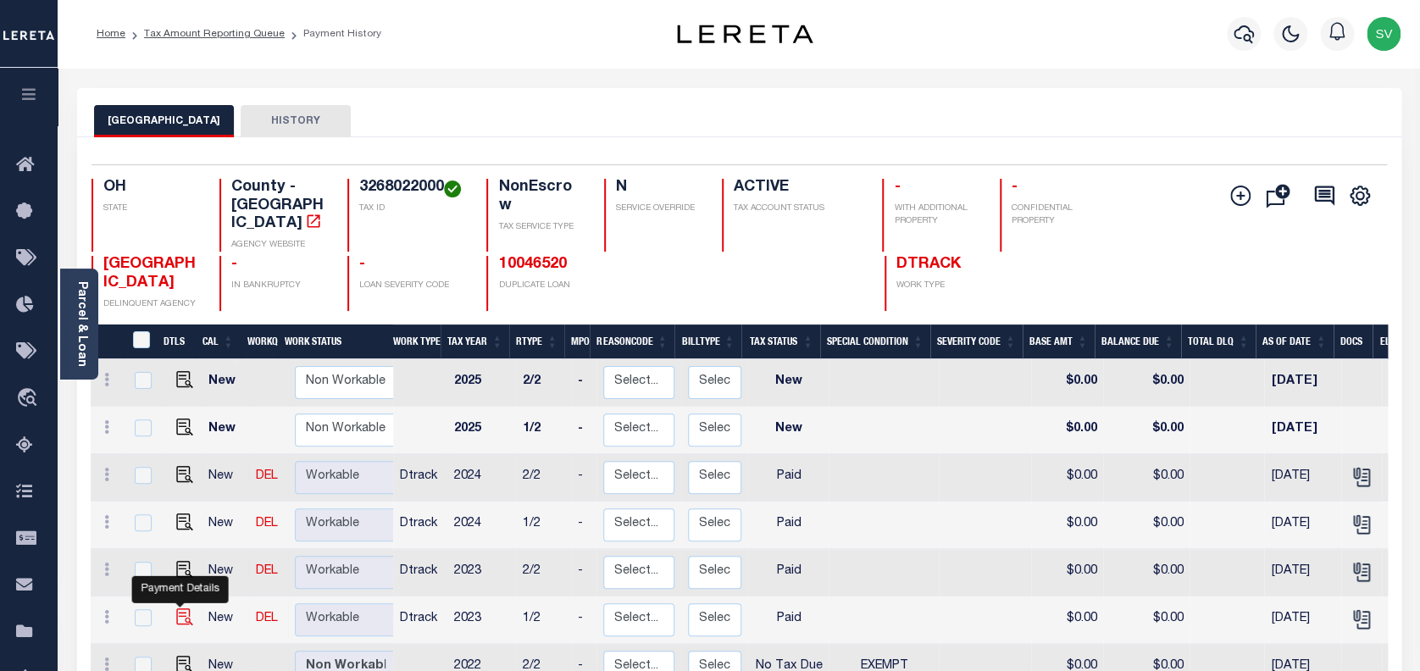
click at [180, 609] on img "" at bounding box center [184, 617] width 17 height 17
checkbox input "true"
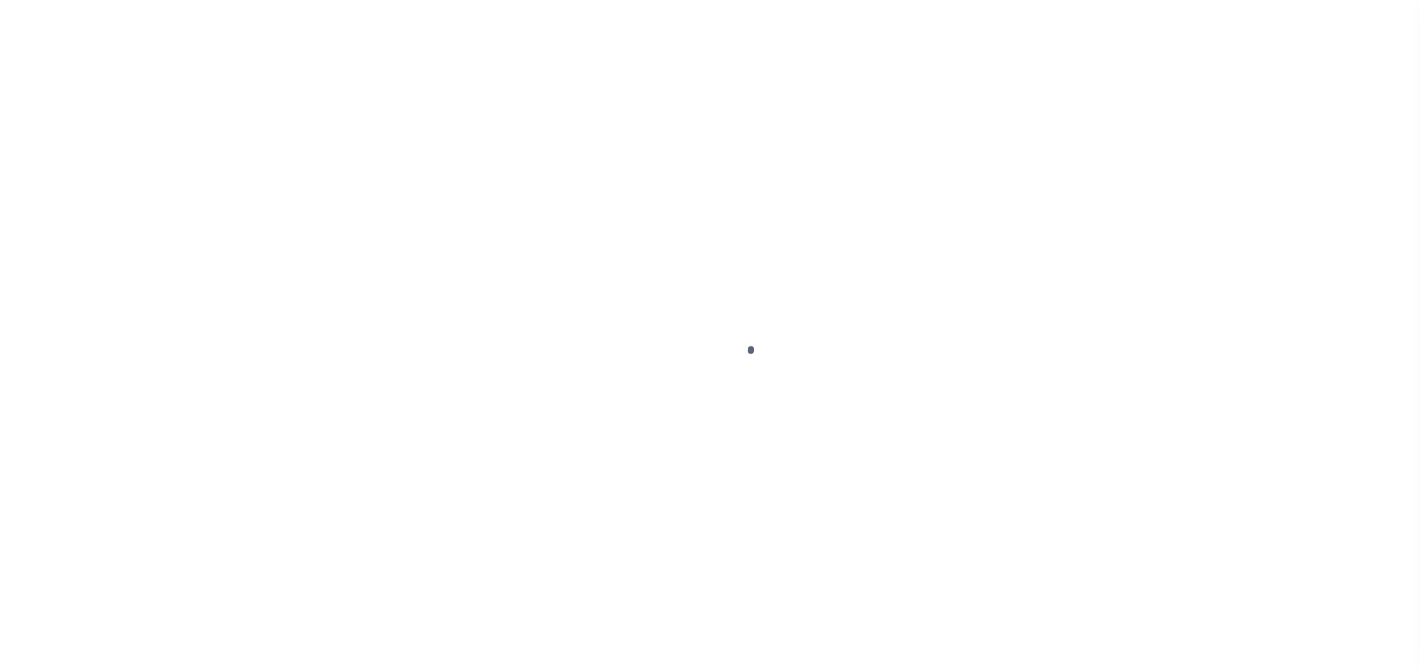
select select "PYD"
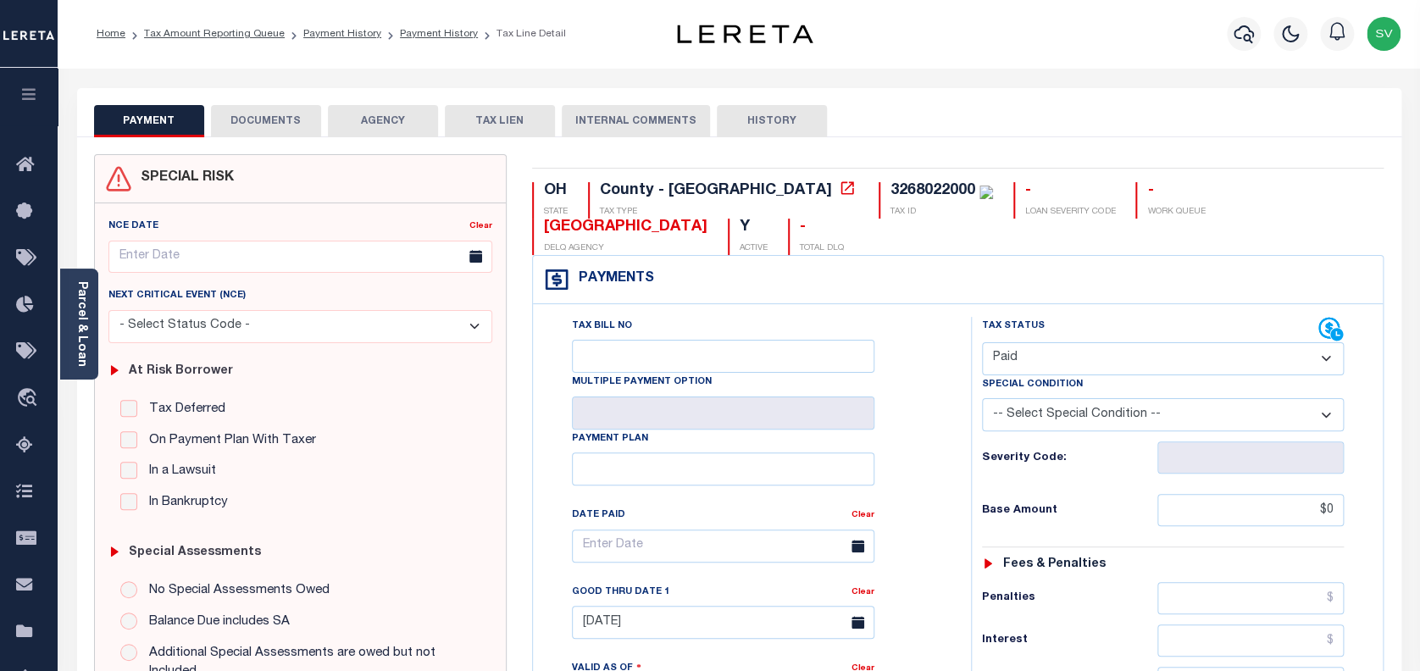
scroll to position [225, 0]
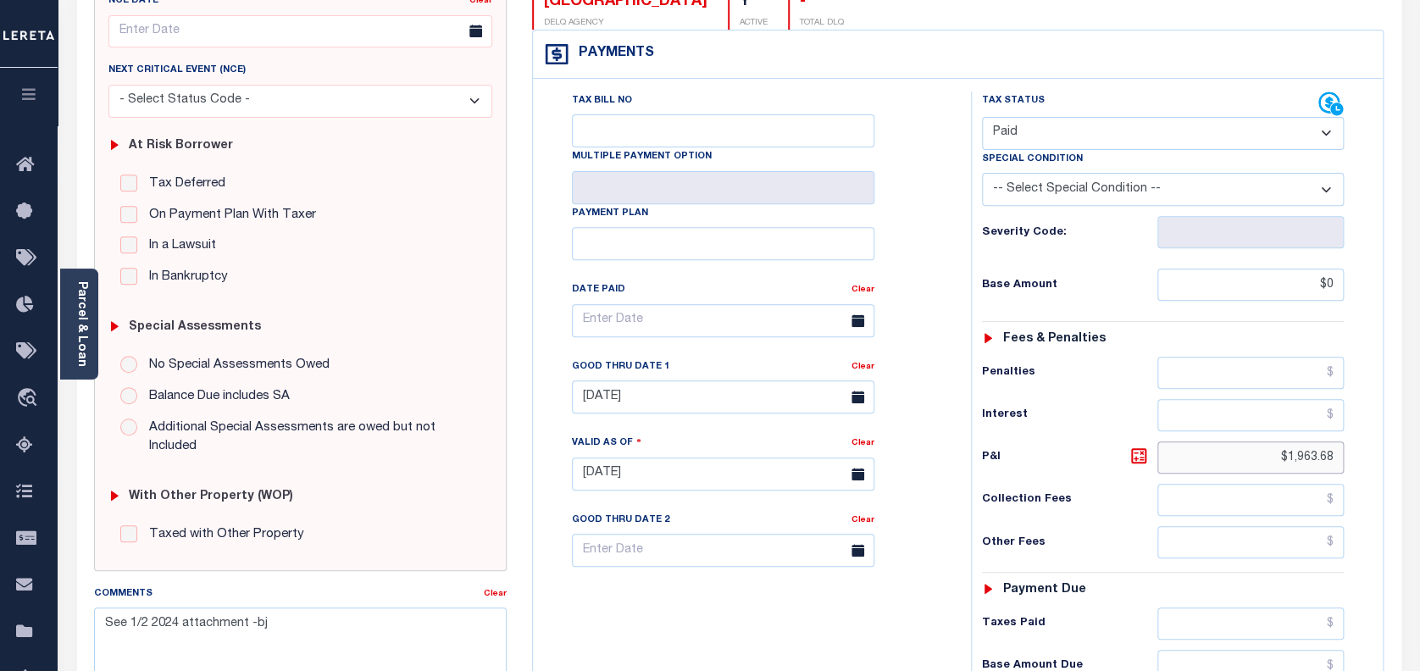
click at [1316, 442] on input "$1,963.68" at bounding box center [1251, 458] width 187 height 32
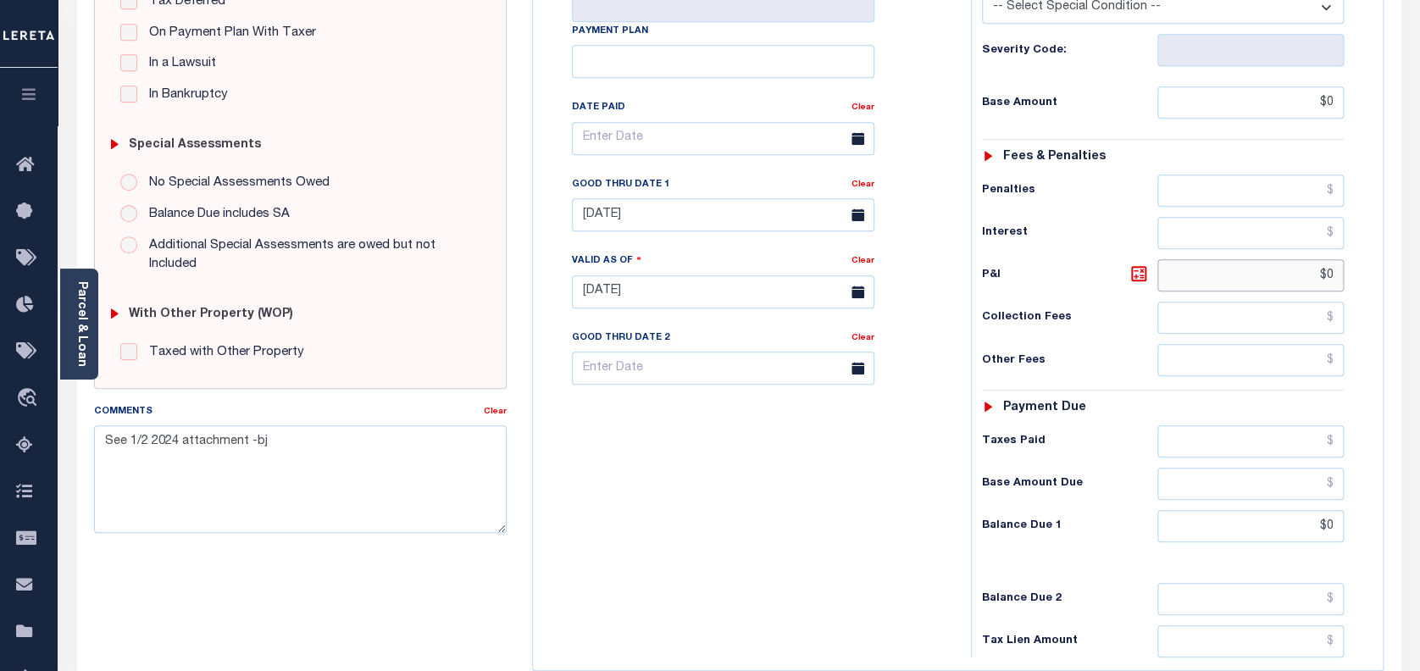
scroll to position [452, 0]
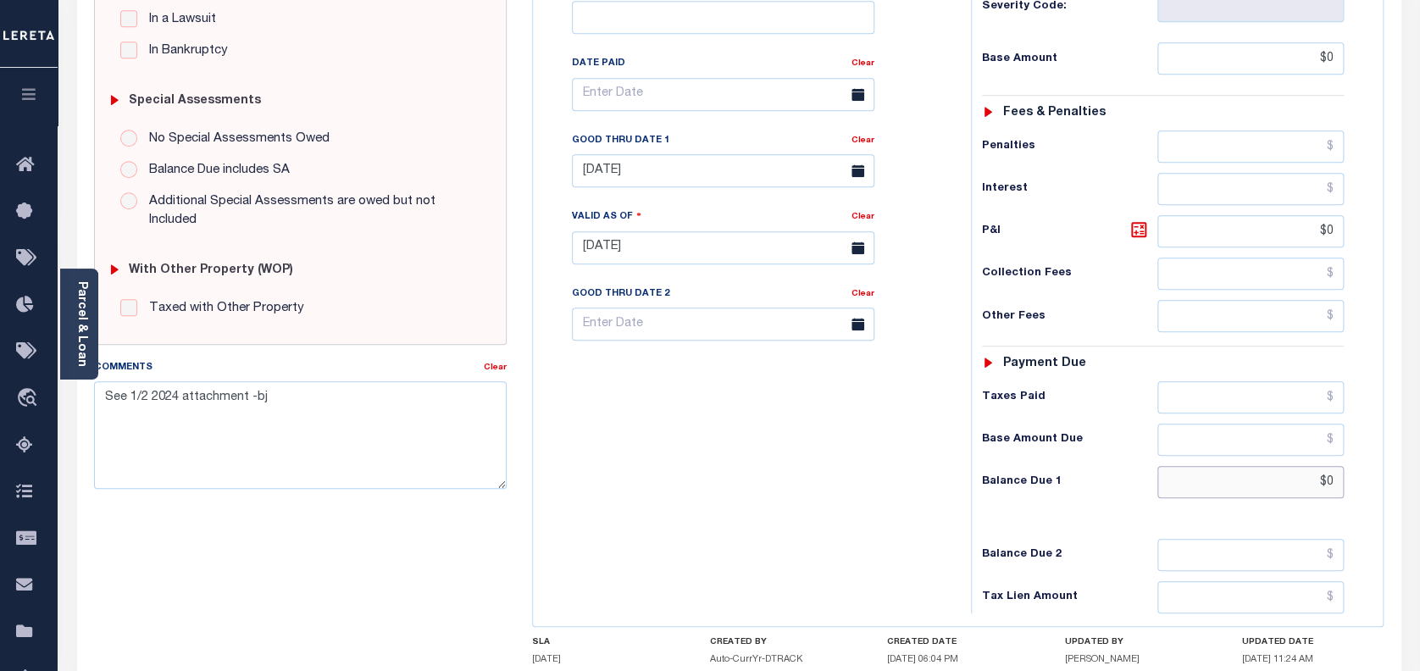
type input "$0.00"
click at [1325, 466] on input "$0" at bounding box center [1251, 482] width 187 height 32
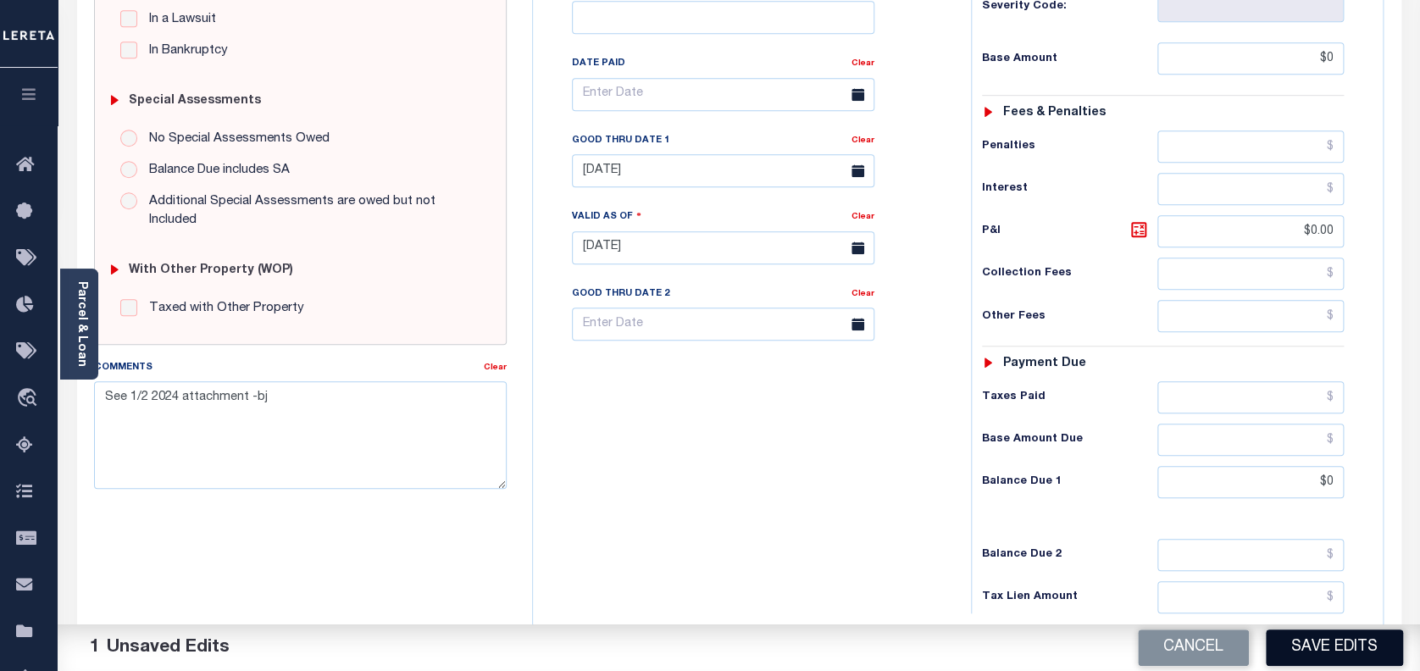
type input "$0.00"
click at [1348, 651] on button "Save Edits" at bounding box center [1334, 648] width 137 height 36
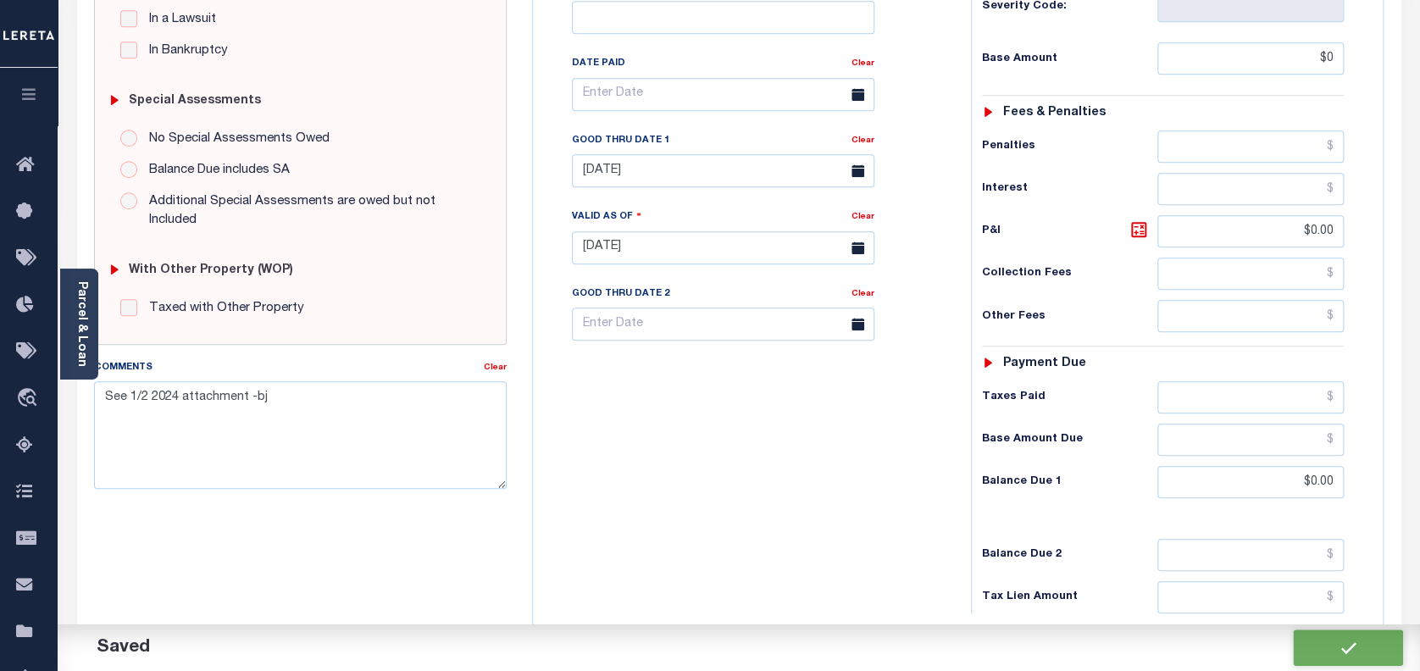
checkbox input "false"
type input "$0"
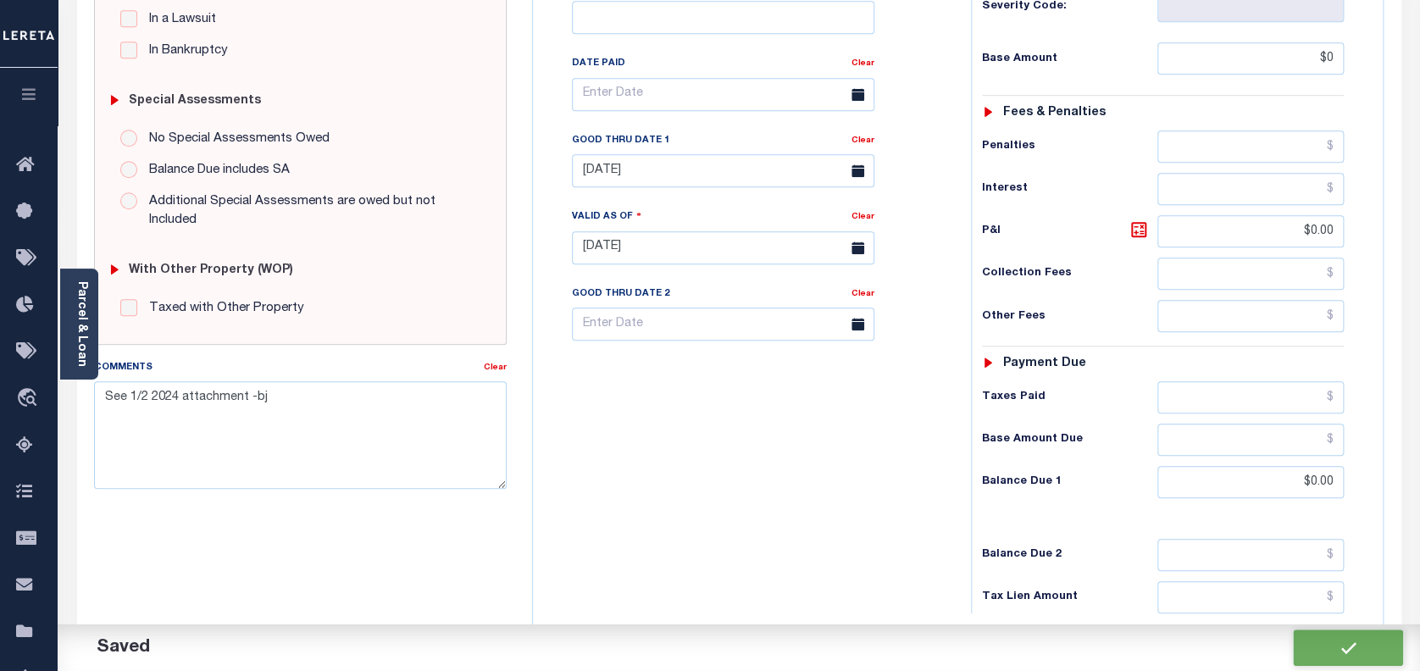
type input "$0"
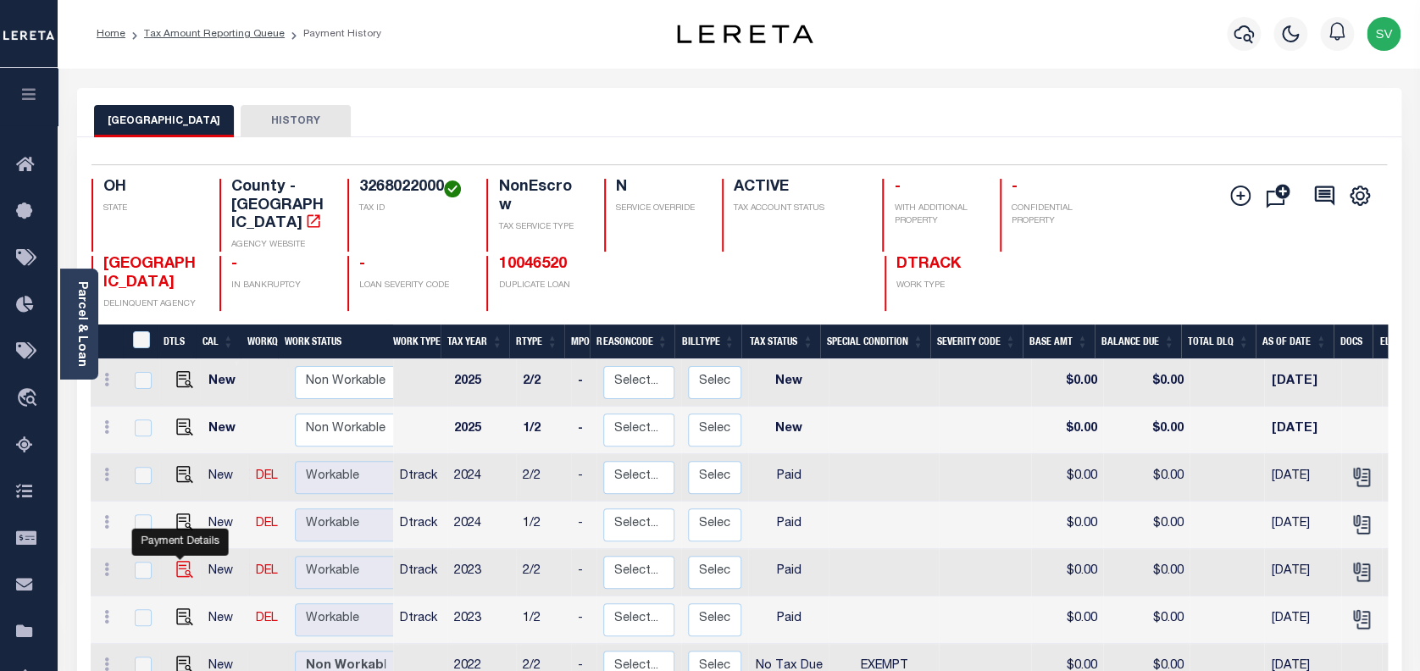
click at [181, 561] on img "" at bounding box center [184, 569] width 17 height 17
checkbox input "true"
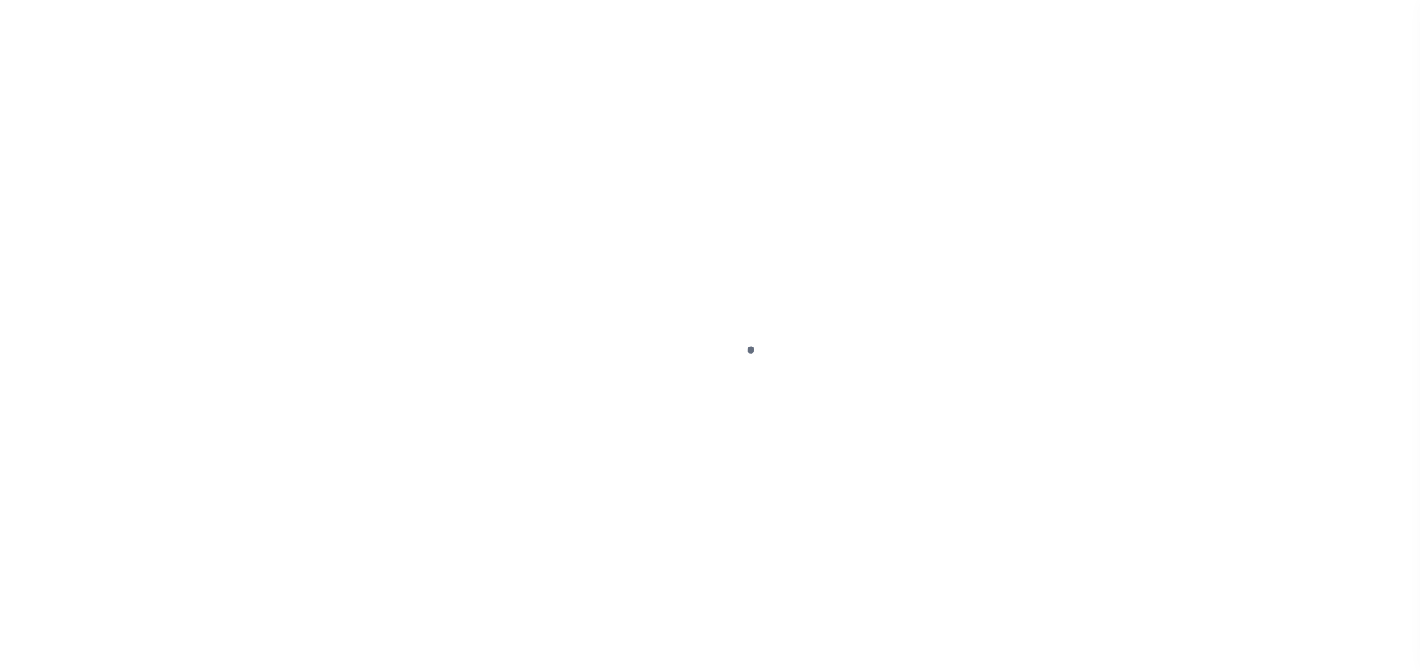
select select "PYD"
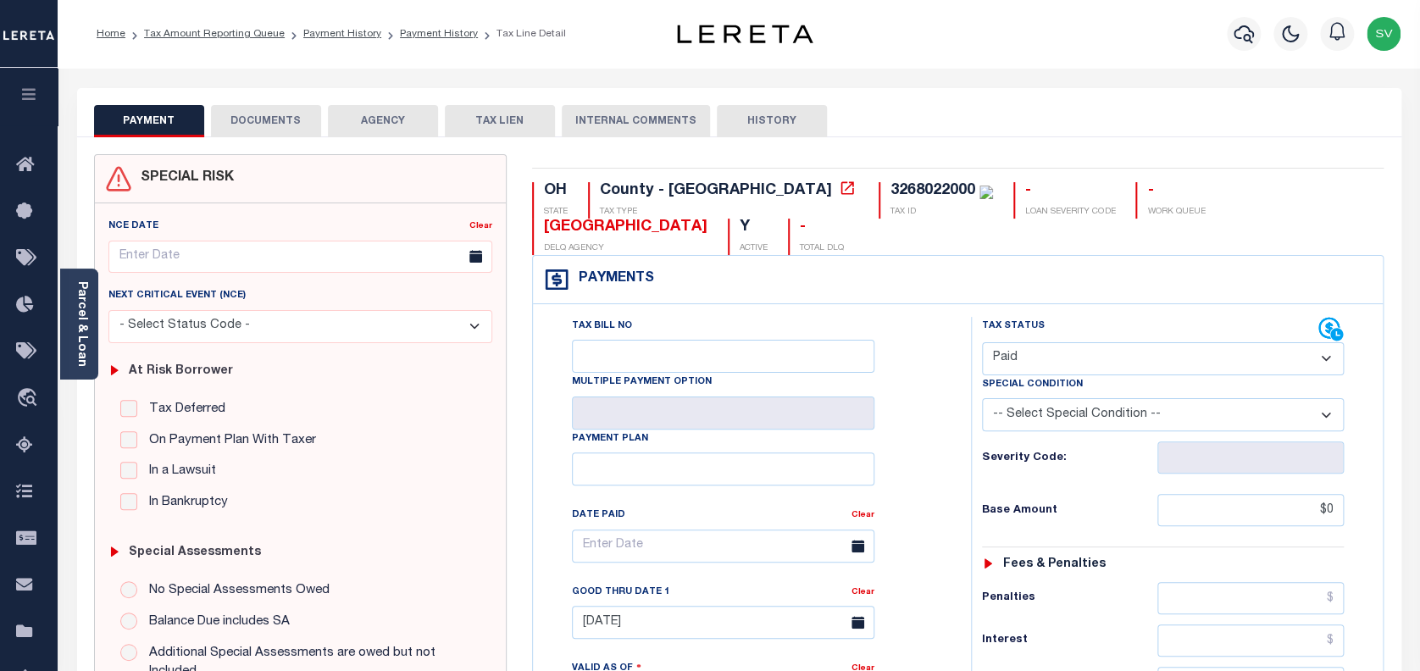
scroll to position [113, 0]
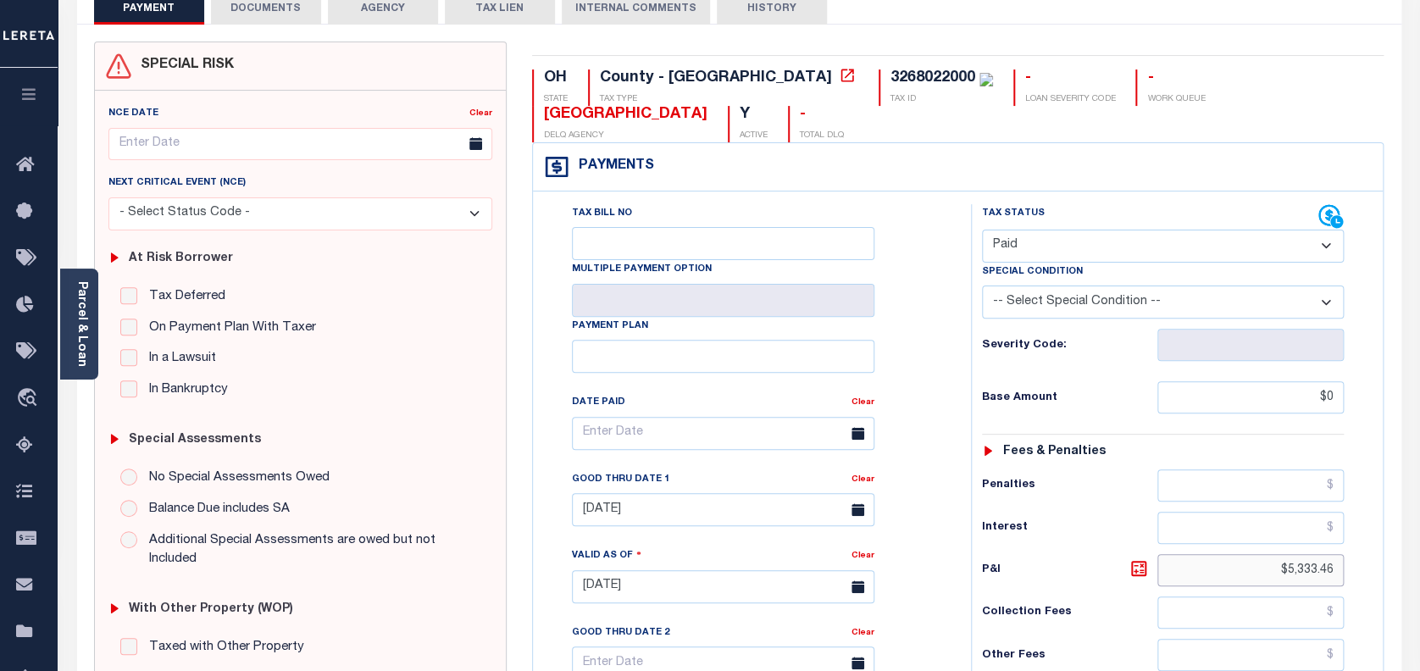
click at [1311, 554] on input "$5,333.46" at bounding box center [1251, 570] width 187 height 32
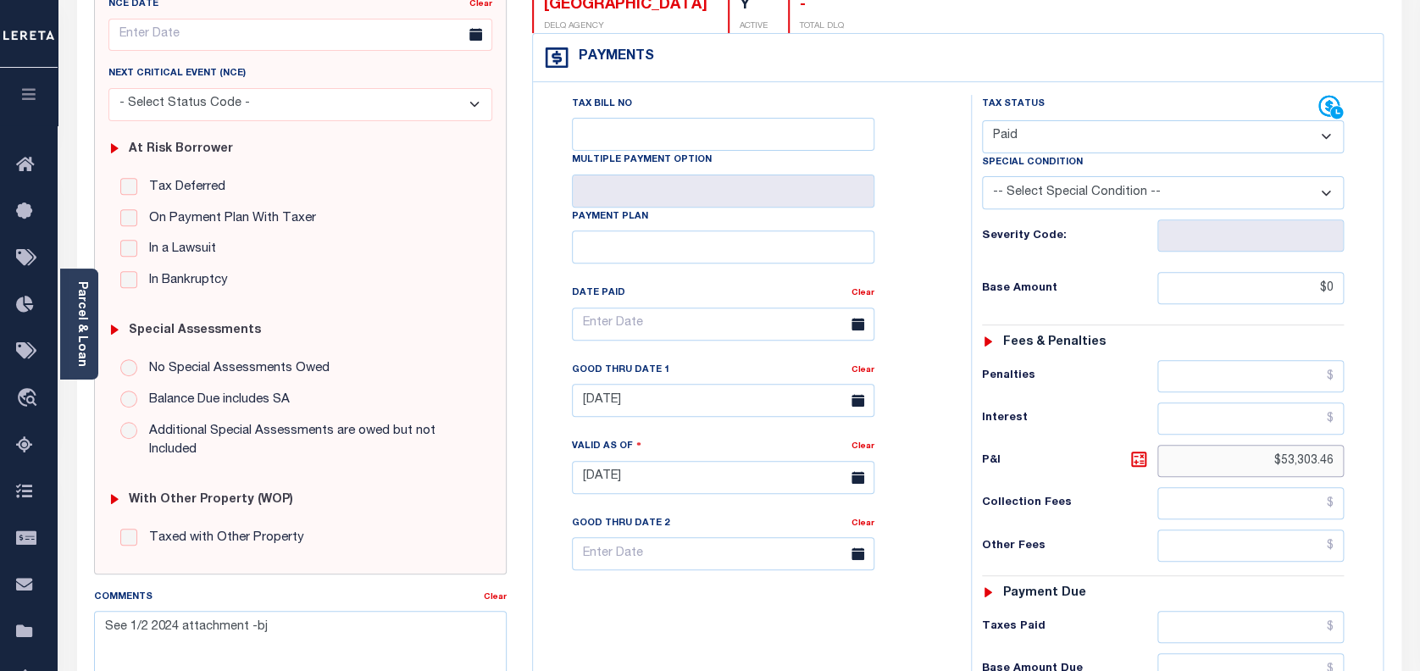
scroll to position [225, 0]
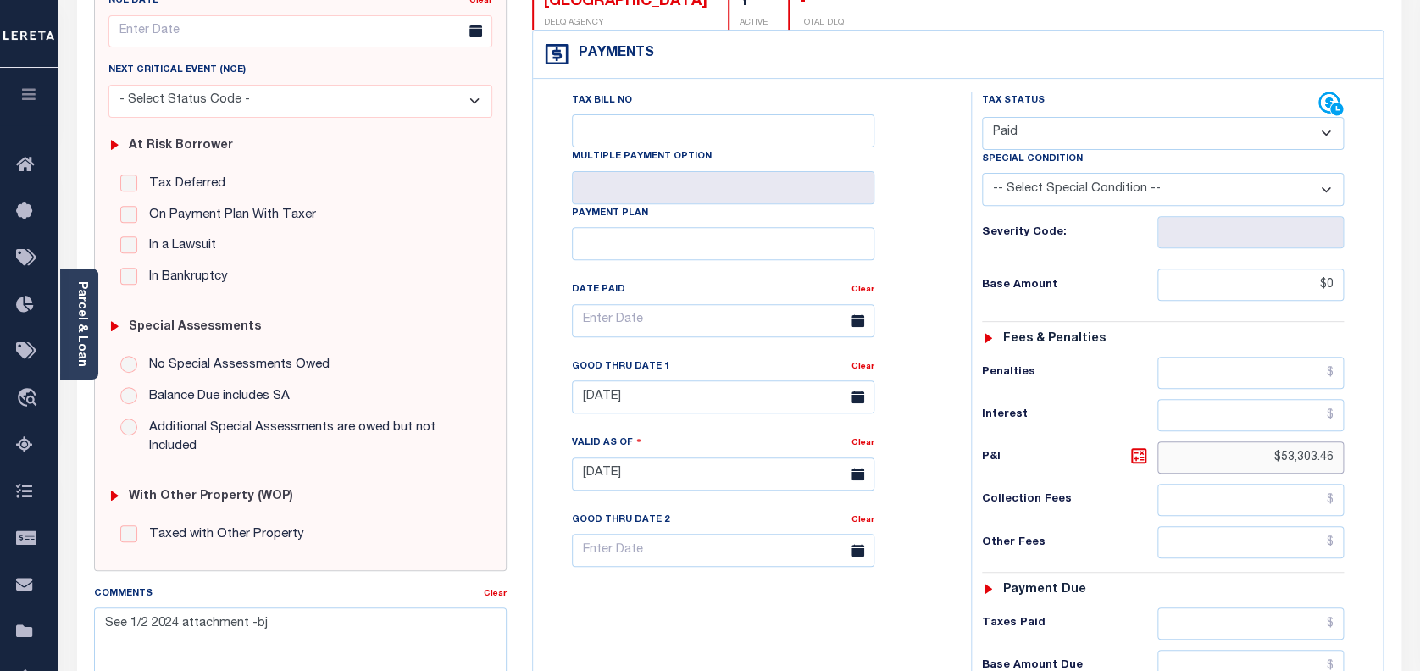
click at [1312, 442] on input "$53,303.46" at bounding box center [1251, 458] width 187 height 32
click at [1312, 442] on input "$0" at bounding box center [1251, 458] width 187 height 32
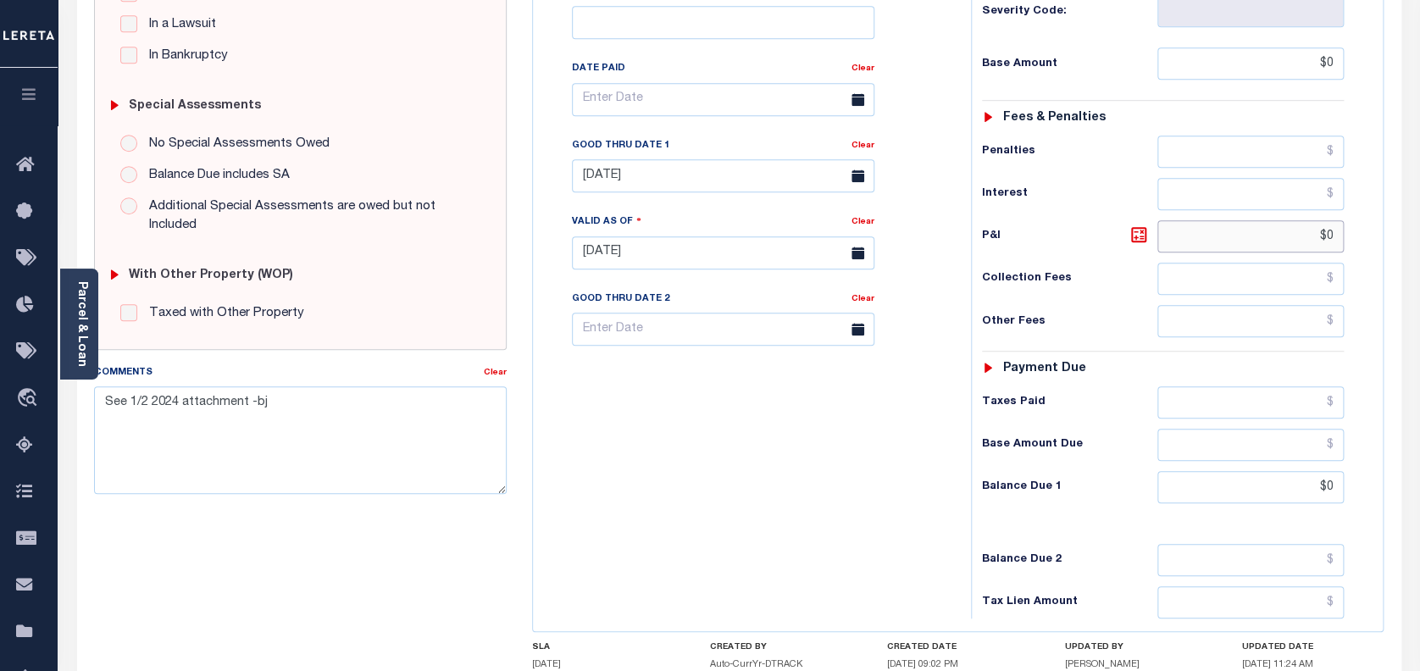
scroll to position [452, 0]
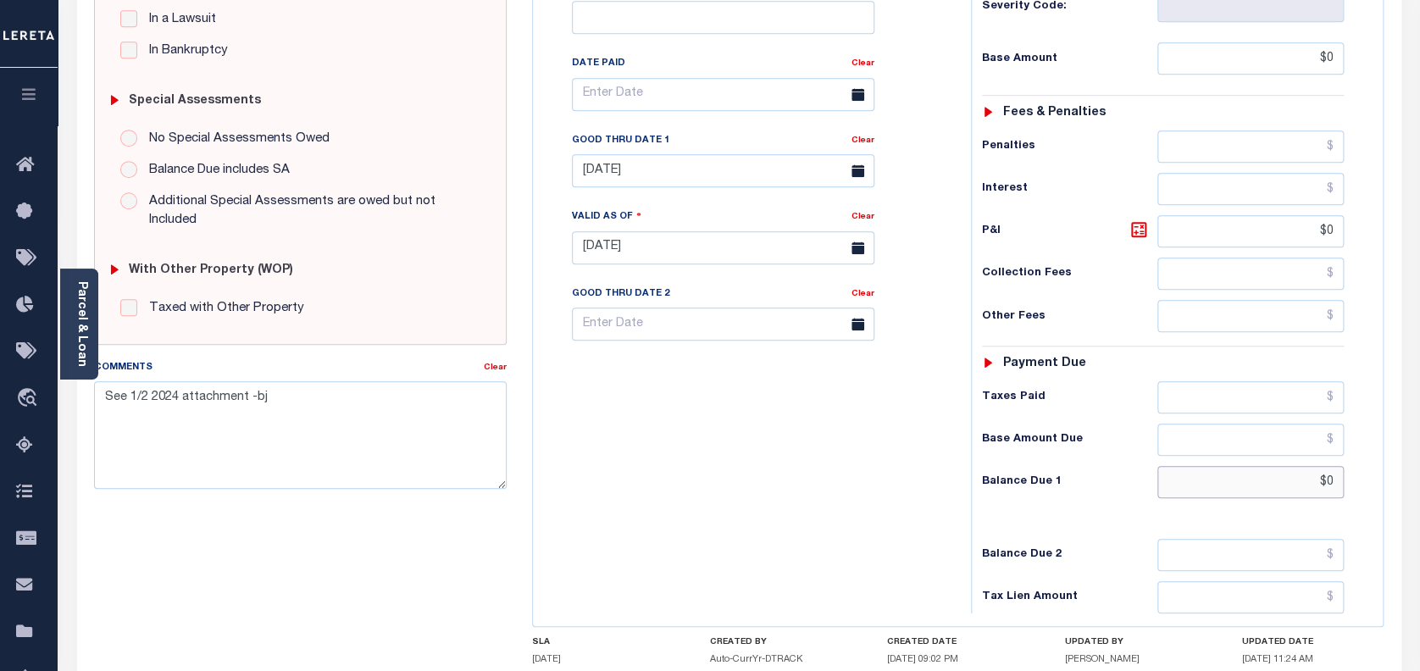
type input "$0.00"
click at [1327, 466] on input "$0" at bounding box center [1251, 482] width 187 height 32
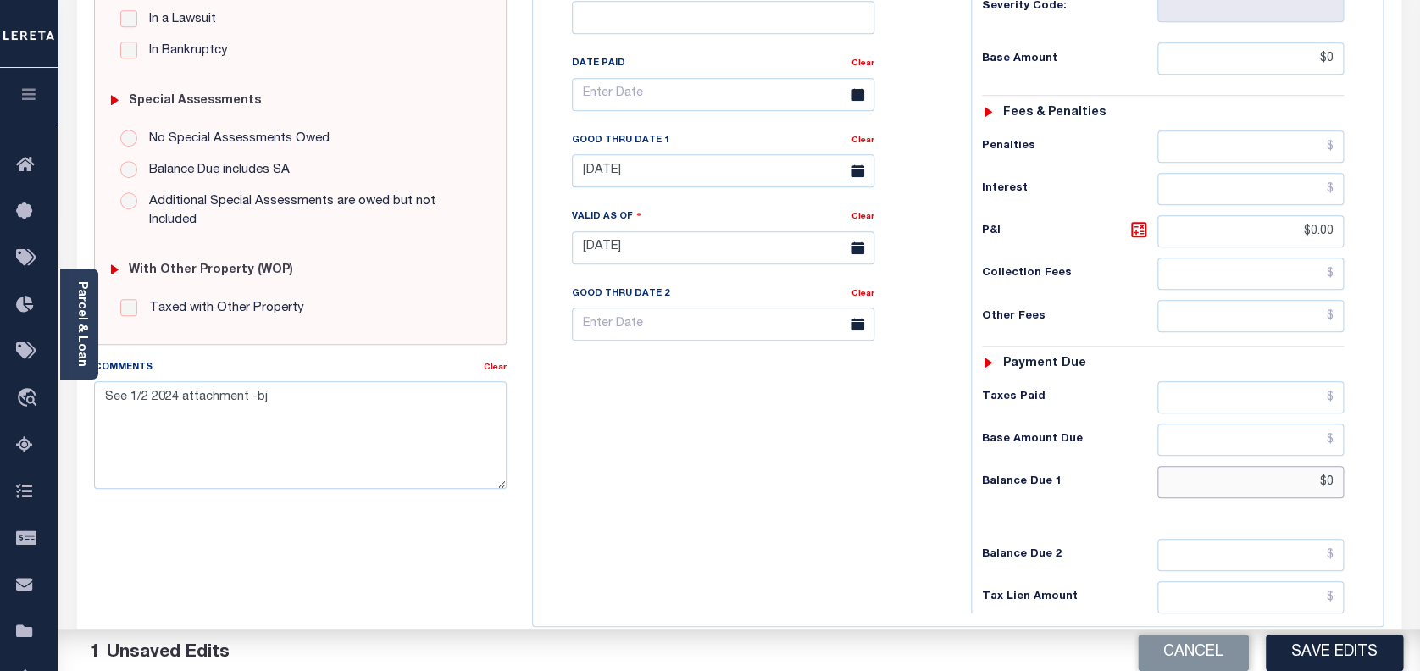
click at [1327, 466] on input "$0" at bounding box center [1251, 482] width 187 height 32
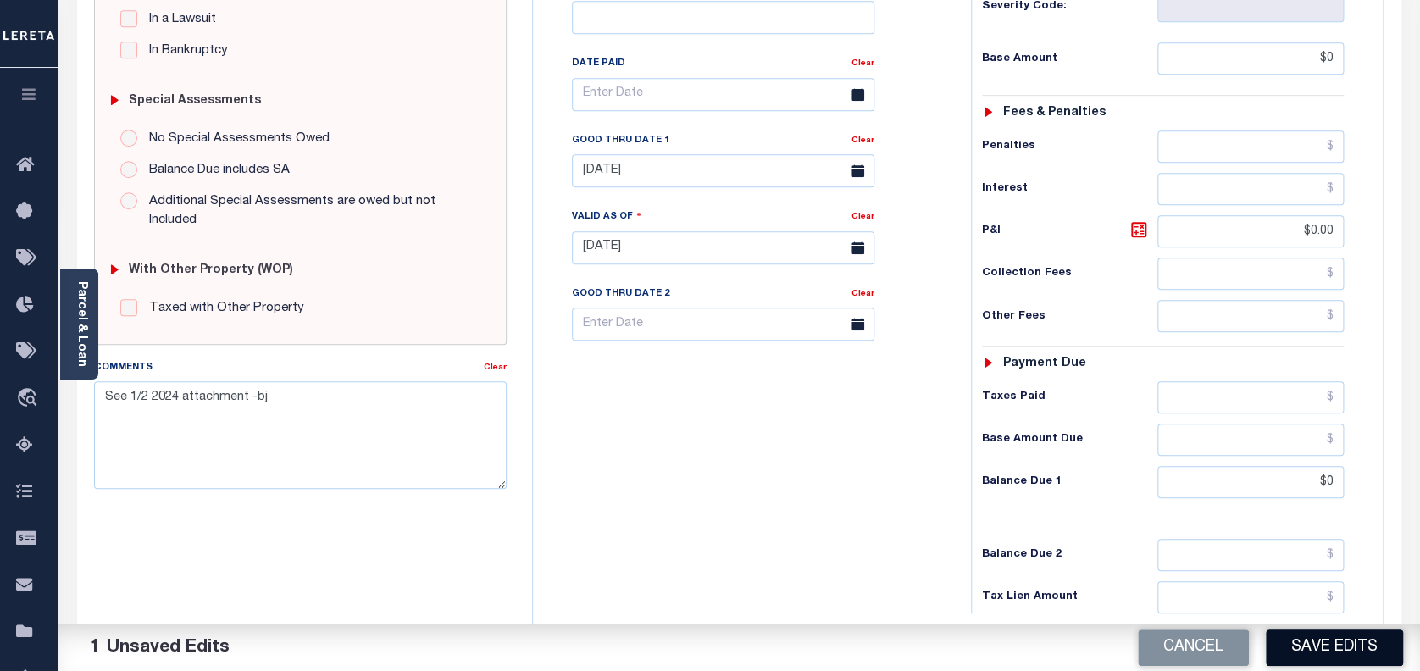
type input "$0.00"
click at [1326, 643] on button "Save Edits" at bounding box center [1334, 648] width 137 height 36
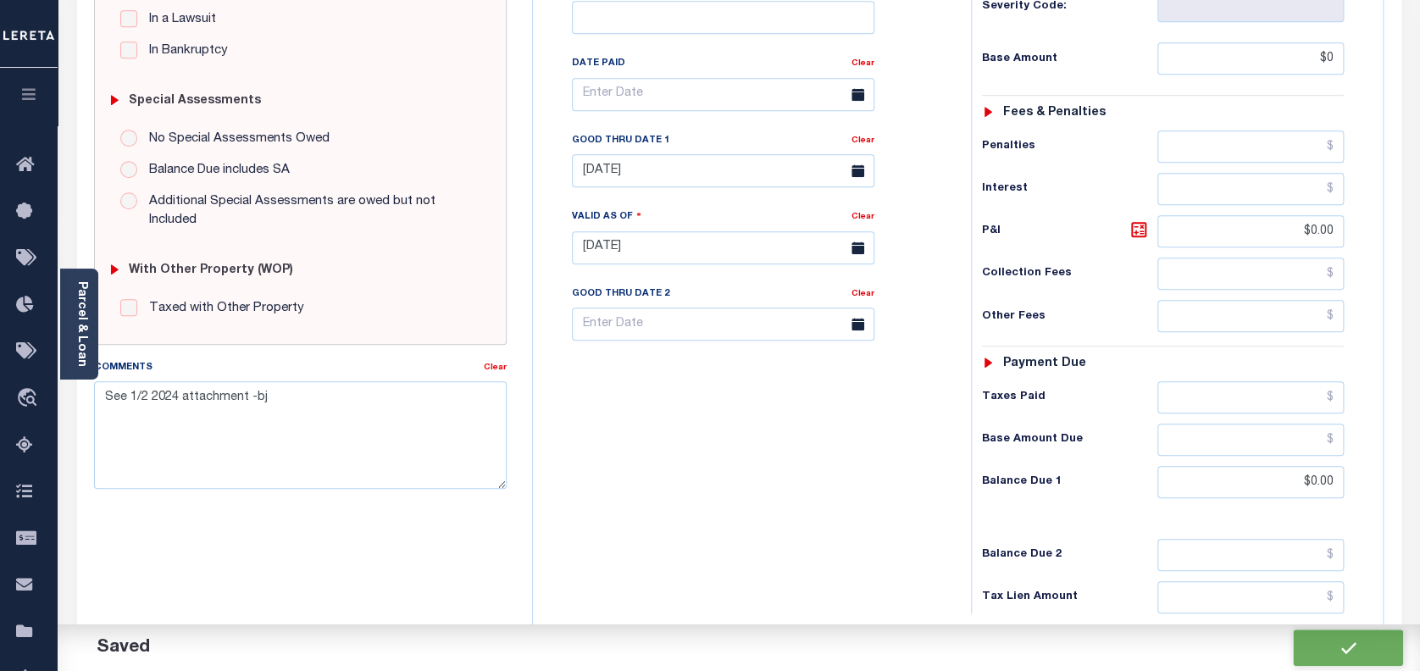
checkbox input "false"
type input "$0"
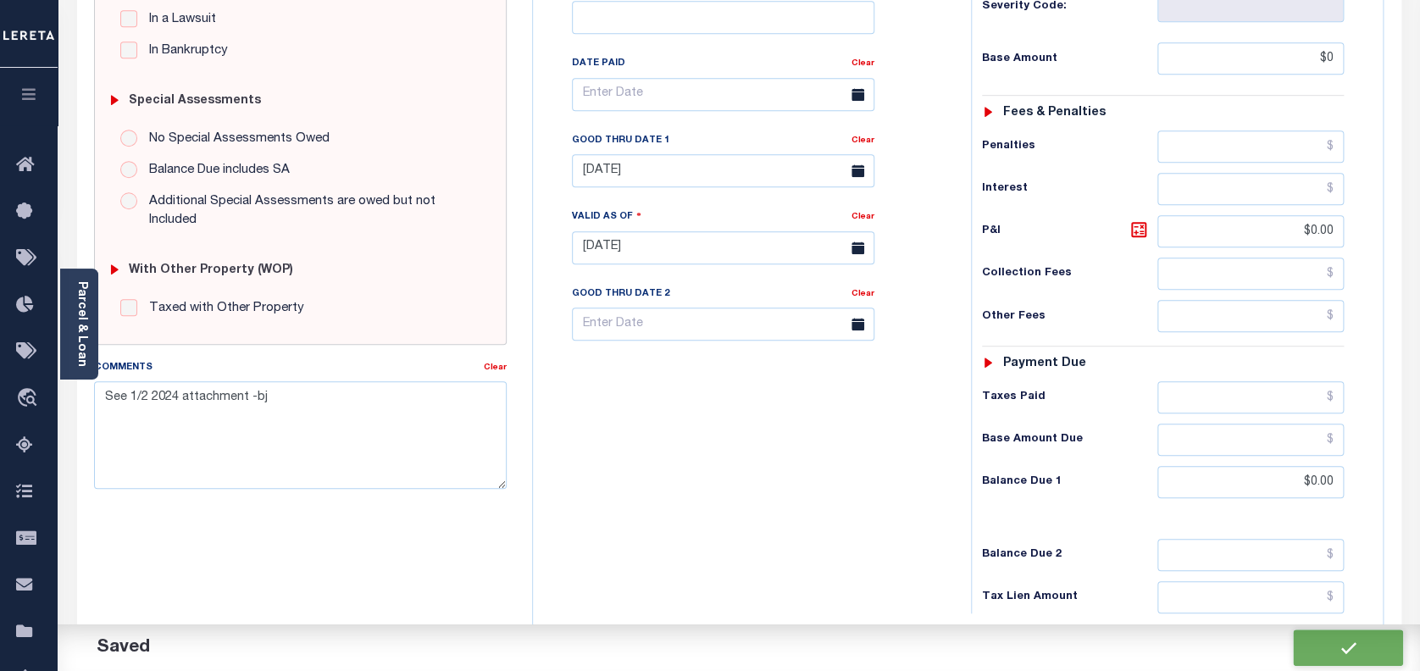
type input "$0"
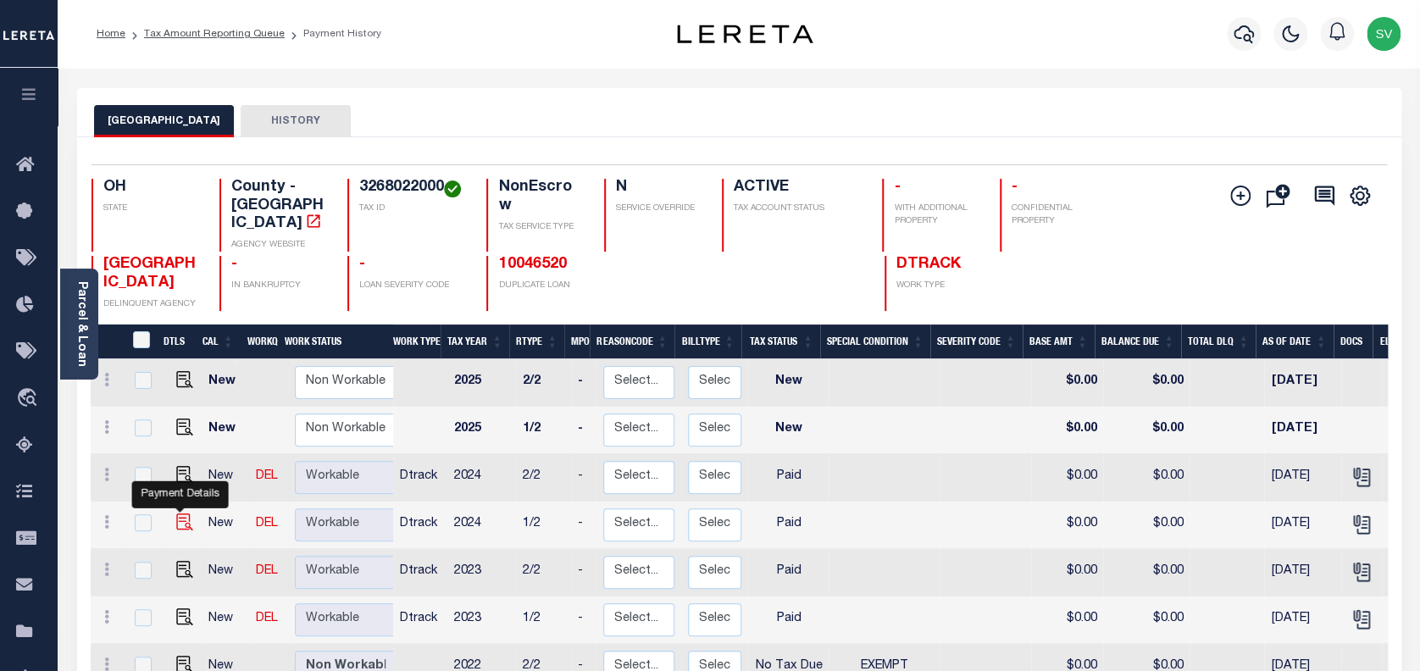
click at [180, 514] on img "" at bounding box center [184, 522] width 17 height 17
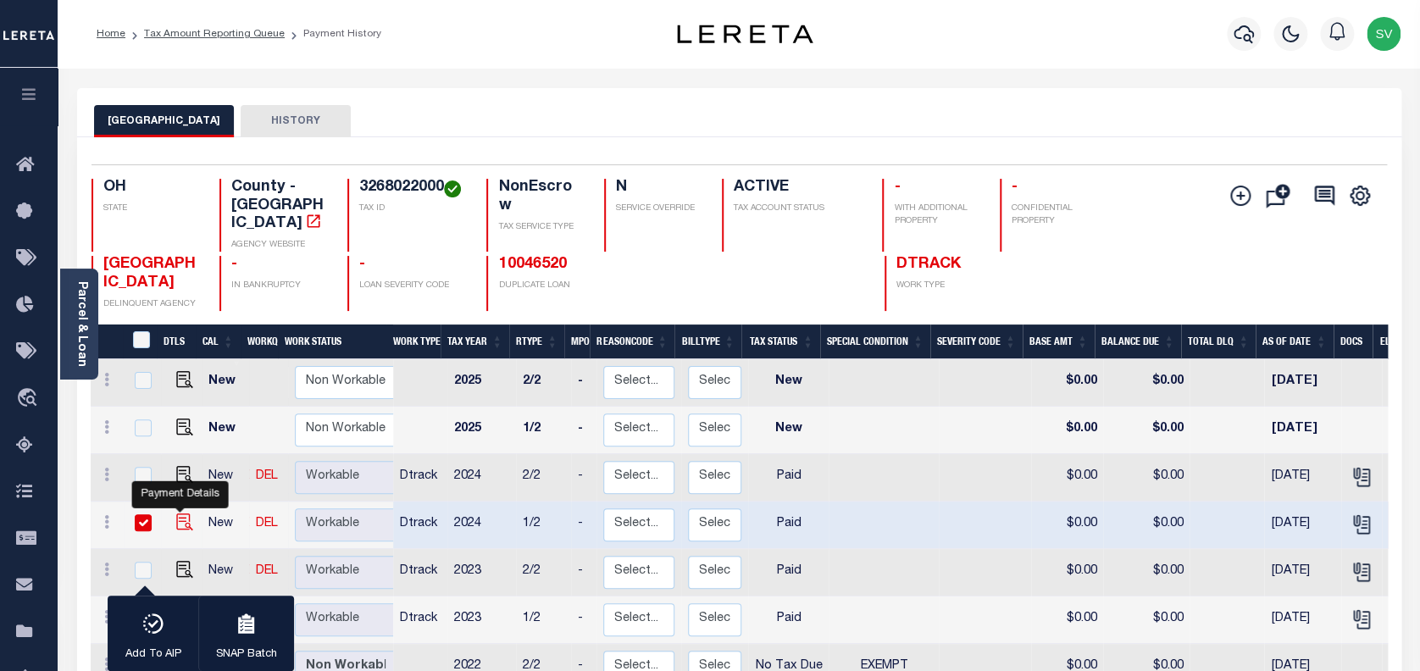
checkbox input "true"
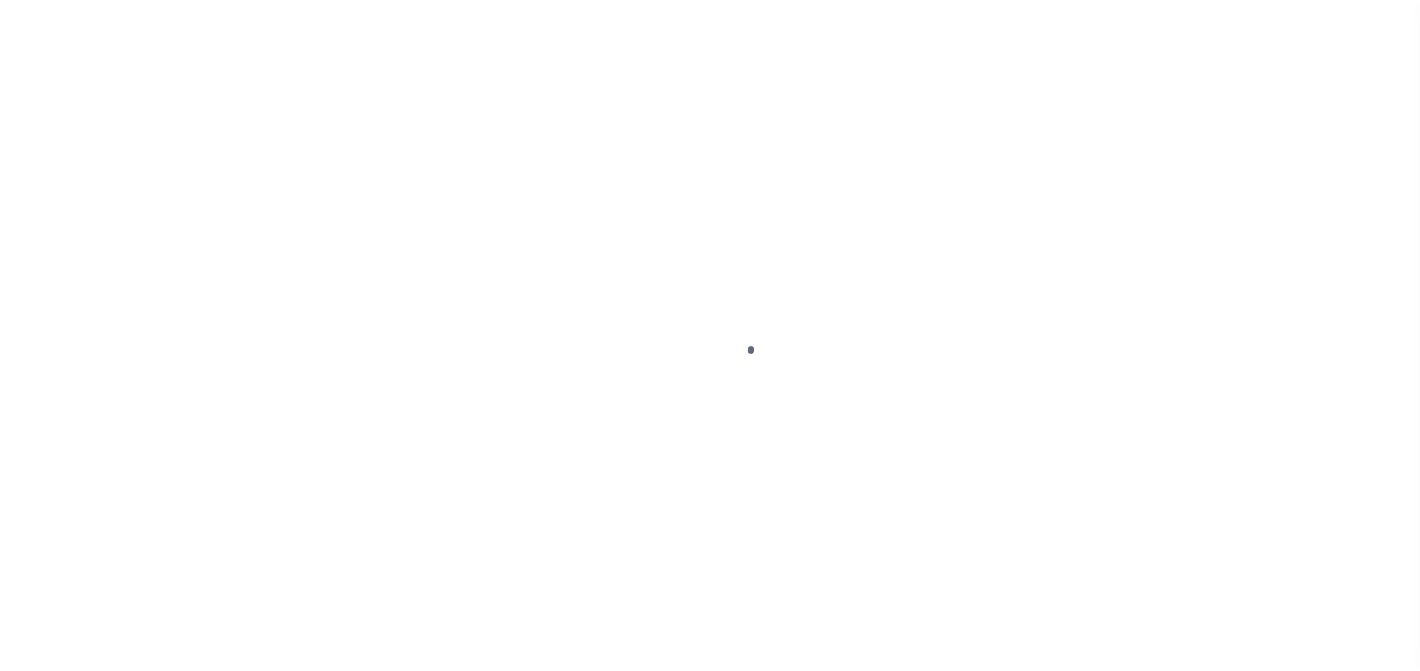
select select "PYD"
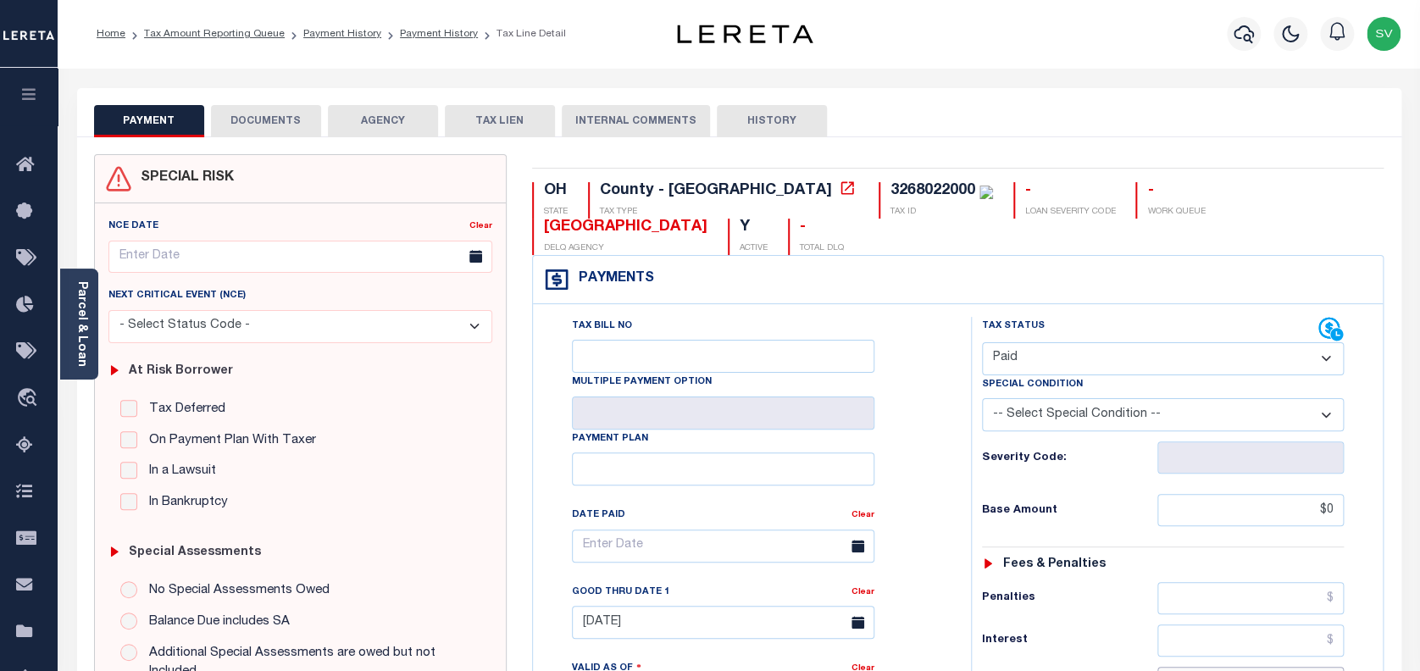
click at [1302, 667] on input "$1,856.92" at bounding box center [1251, 683] width 187 height 32
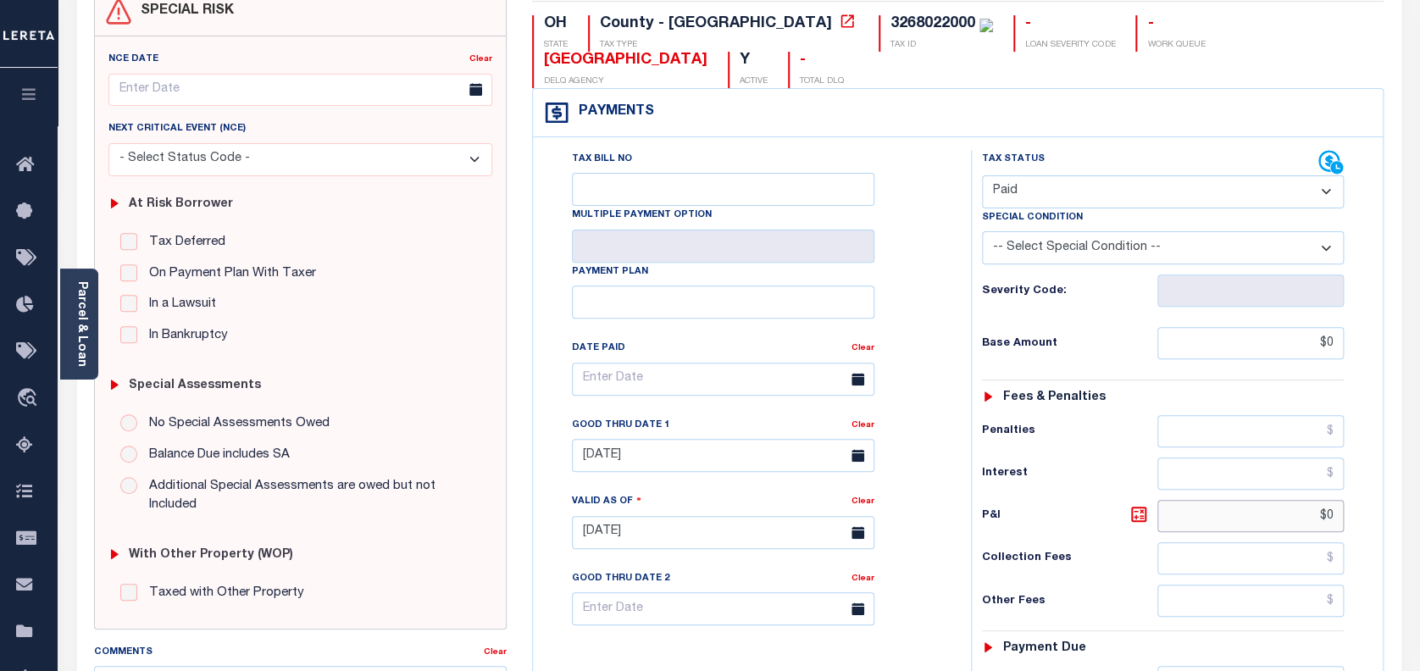
scroll to position [339, 0]
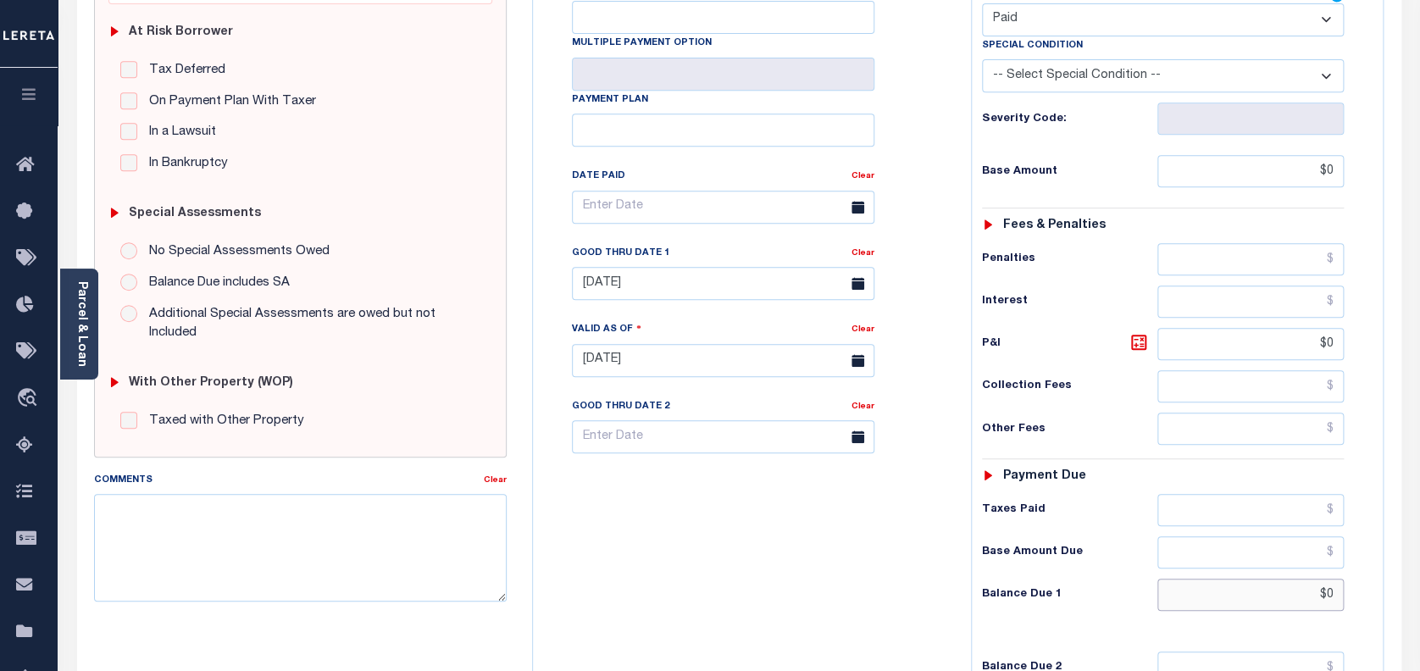
type input "$0.00"
click at [1328, 579] on input "$0" at bounding box center [1251, 595] width 187 height 32
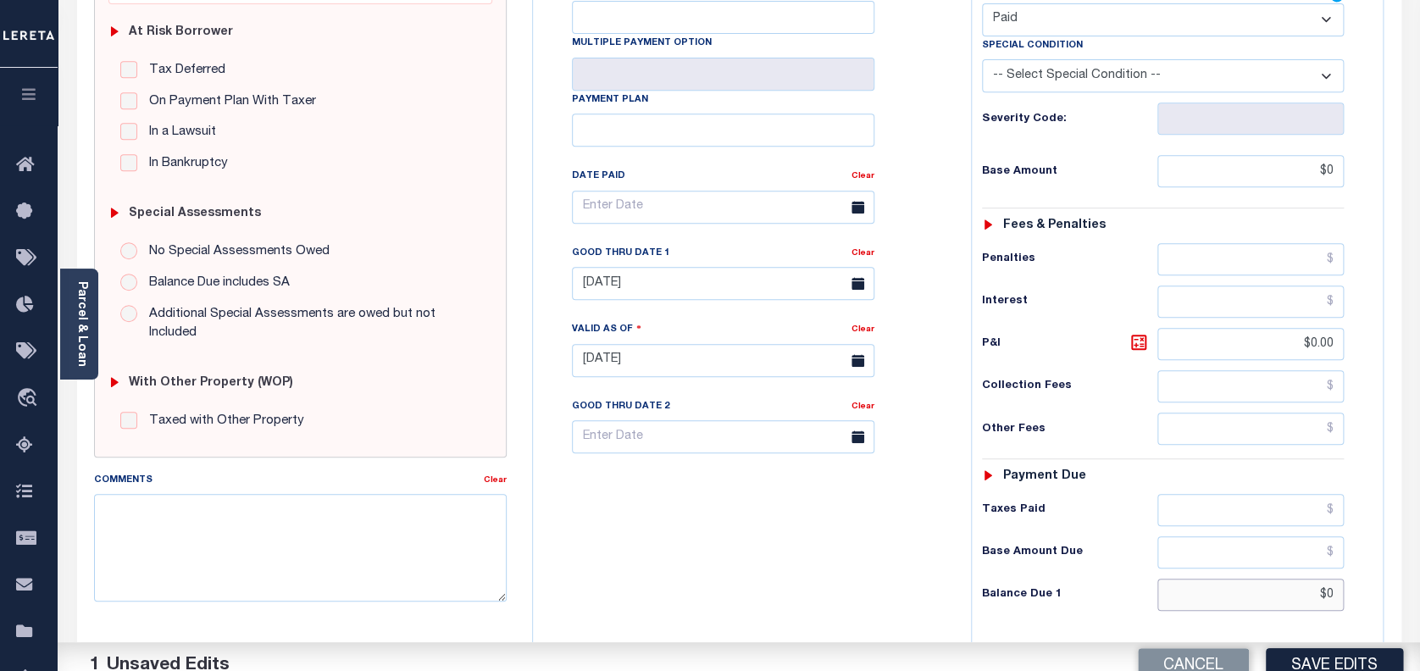
click at [1328, 579] on input "$0" at bounding box center [1251, 595] width 187 height 32
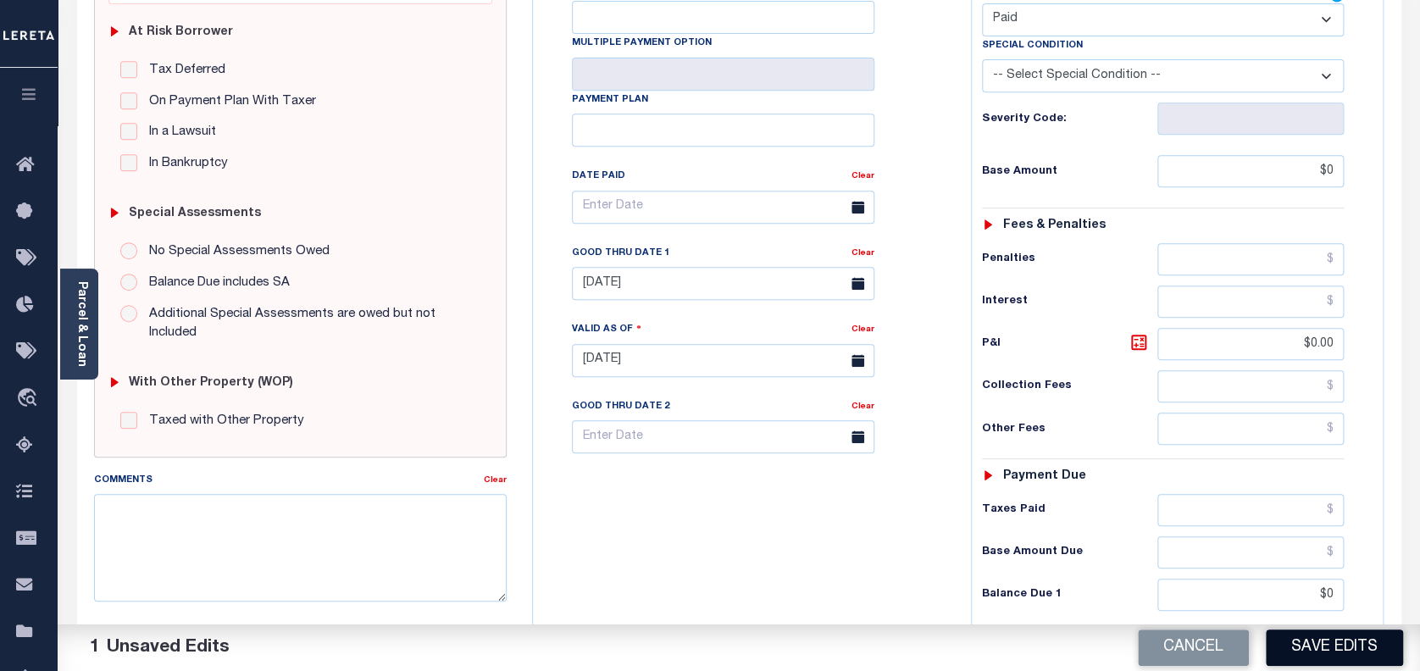
type input "$0.00"
click at [1322, 644] on button "Save Edits" at bounding box center [1334, 648] width 137 height 36
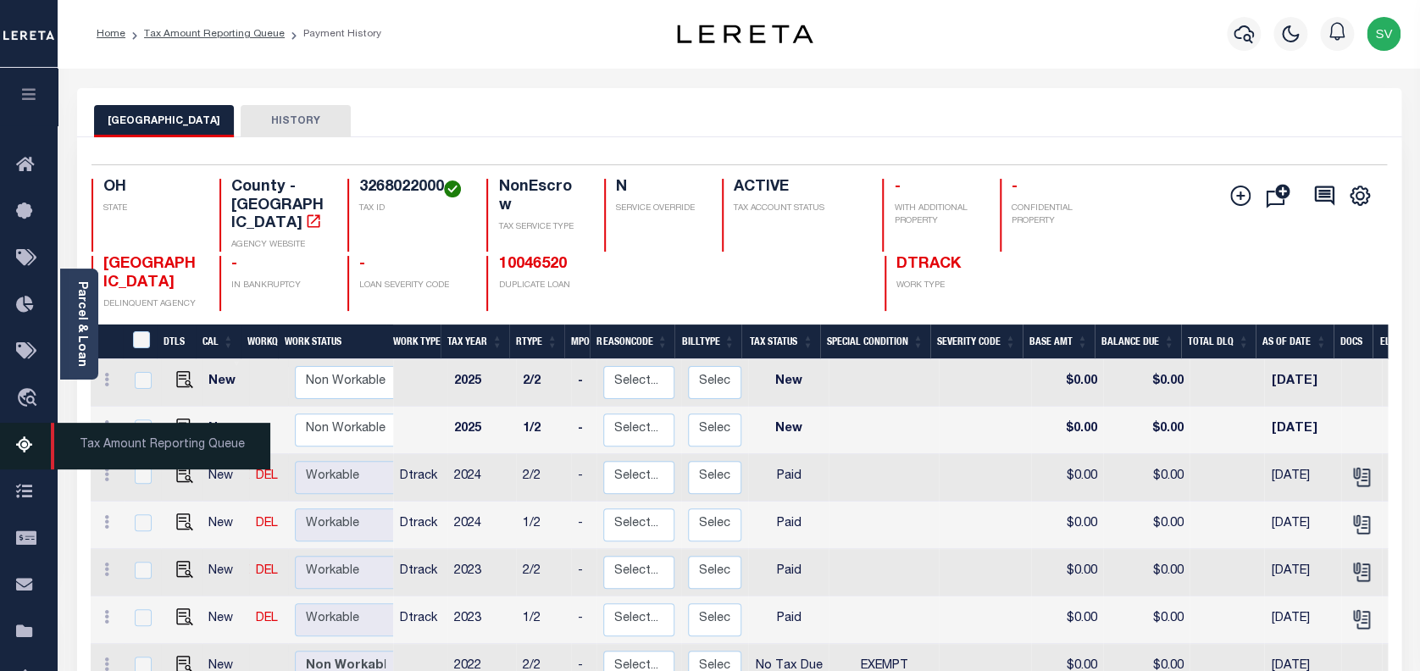
click at [25, 447] on icon at bounding box center [29, 446] width 27 height 21
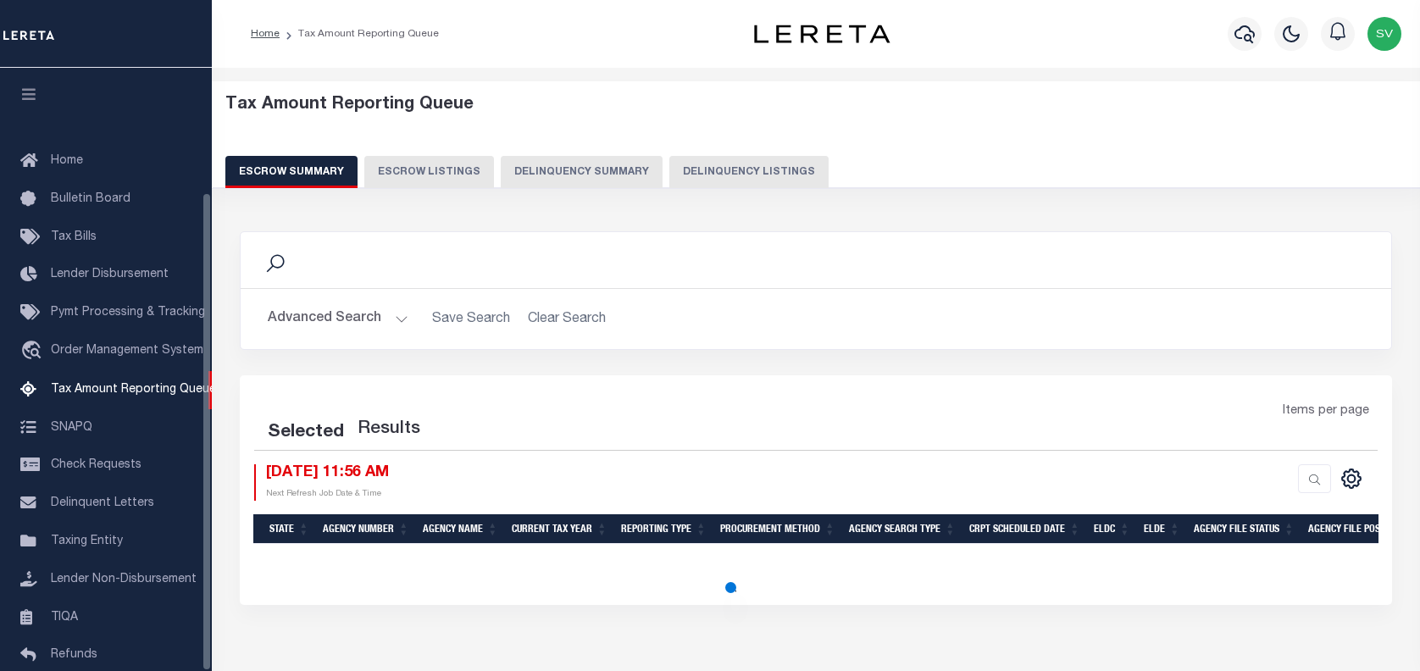
click at [725, 159] on button "Delinquency Listings" at bounding box center [749, 172] width 159 height 32
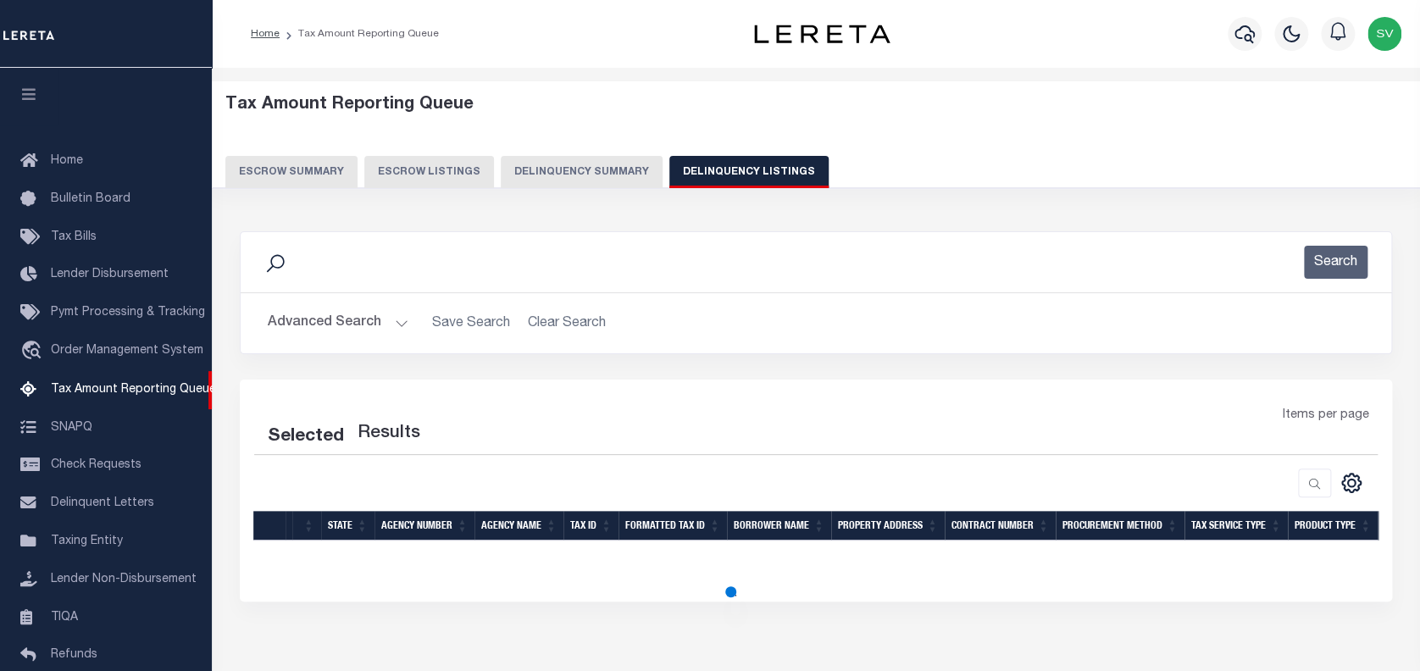
click at [736, 174] on button "Delinquency Listings" at bounding box center [749, 172] width 159 height 32
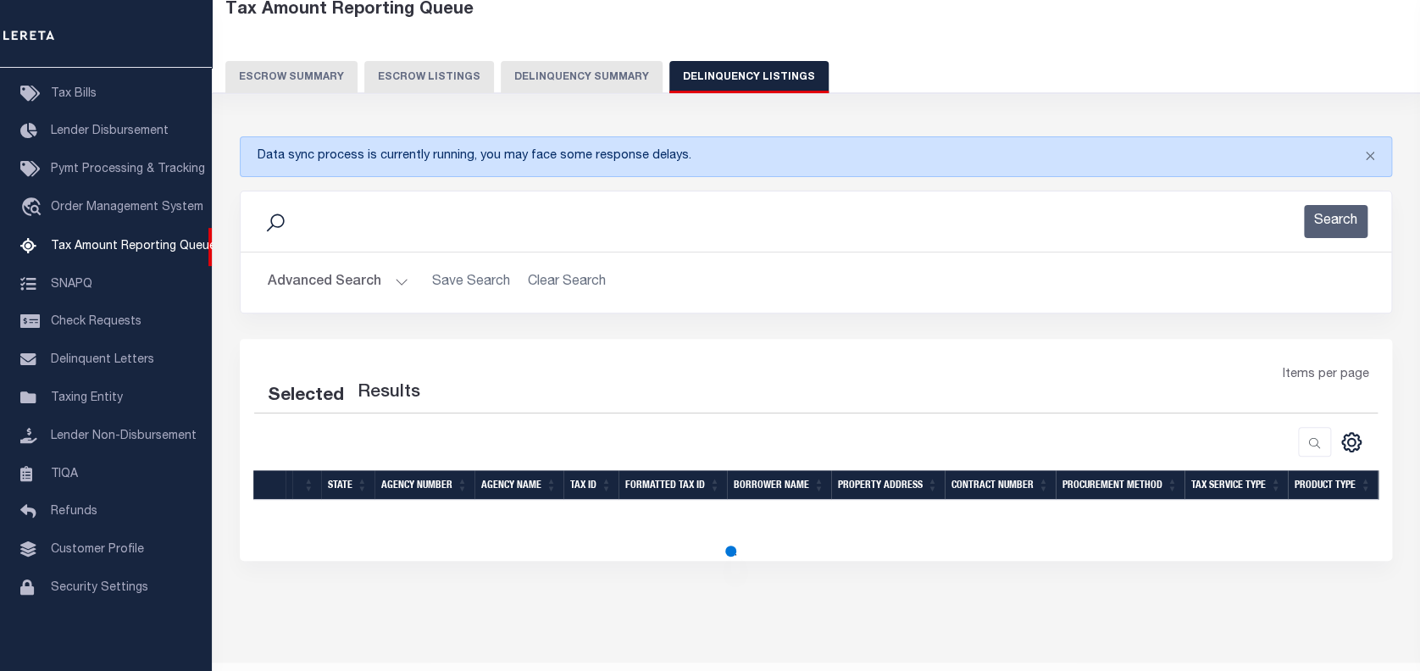
scroll to position [136, 0]
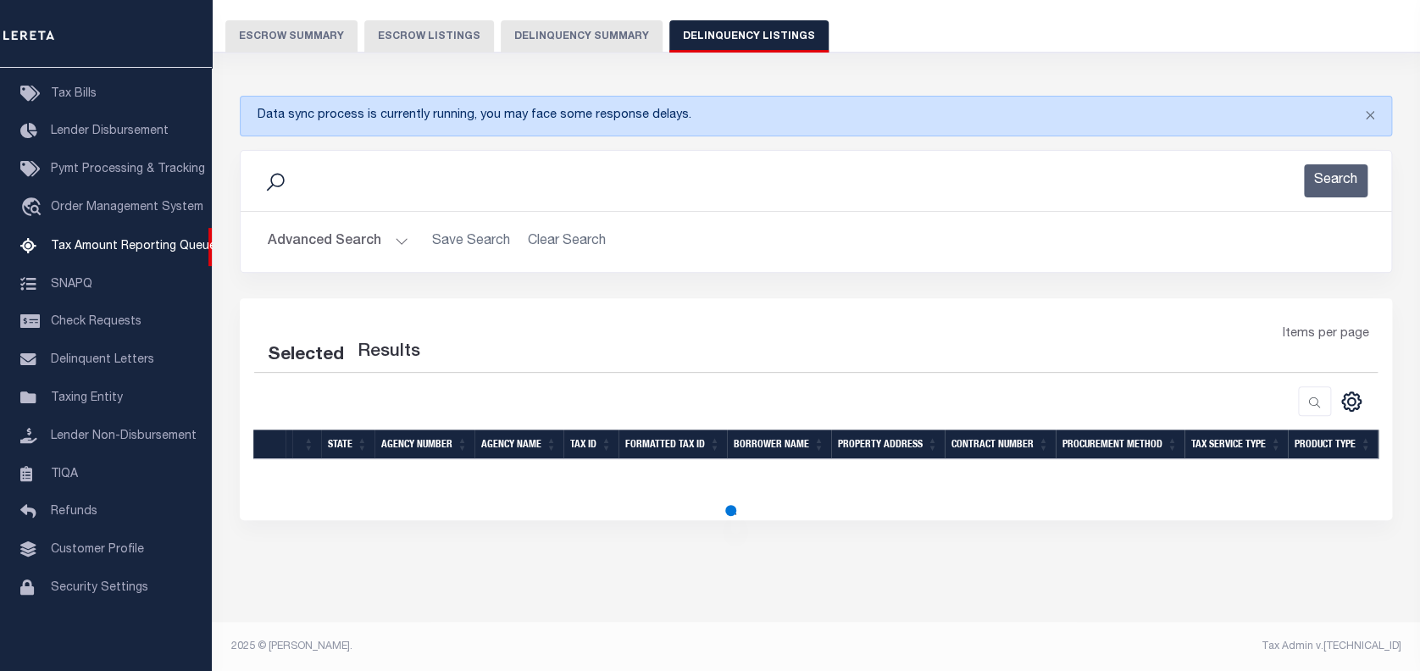
select select "100"
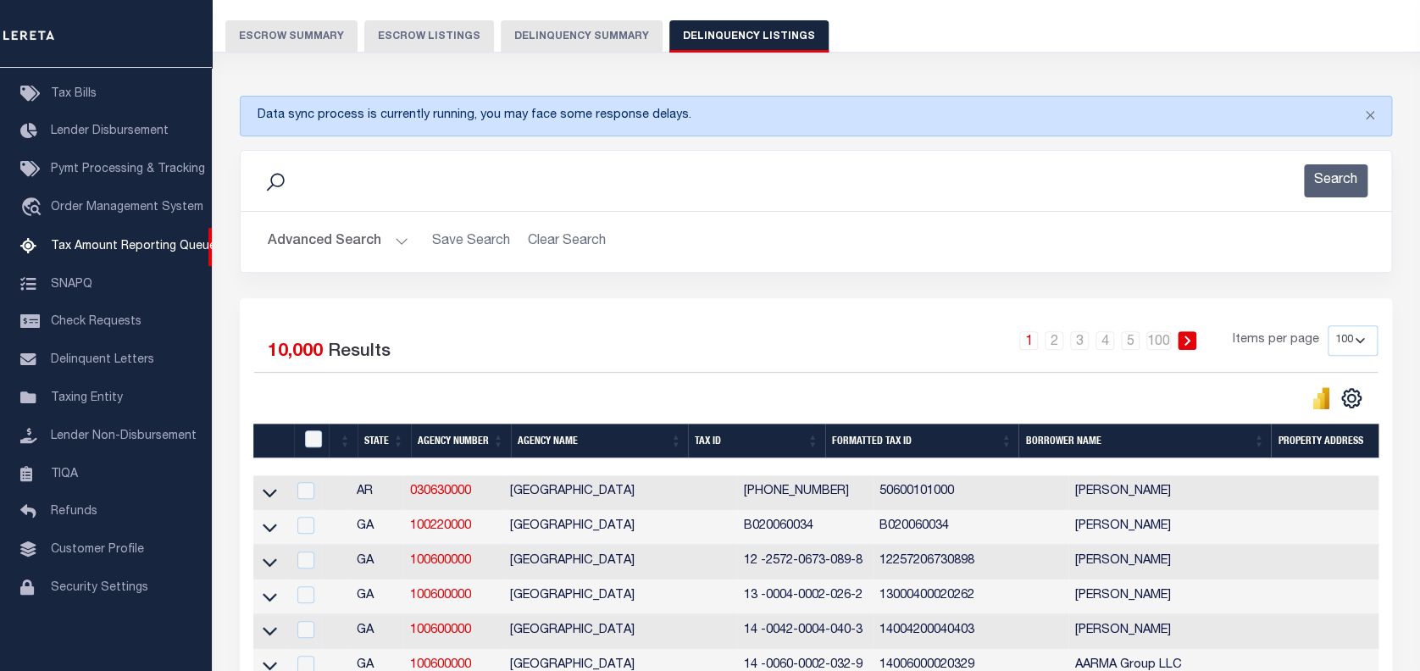
click at [727, 33] on button "Delinquency Listings" at bounding box center [749, 36] width 159 height 32
select select "100"
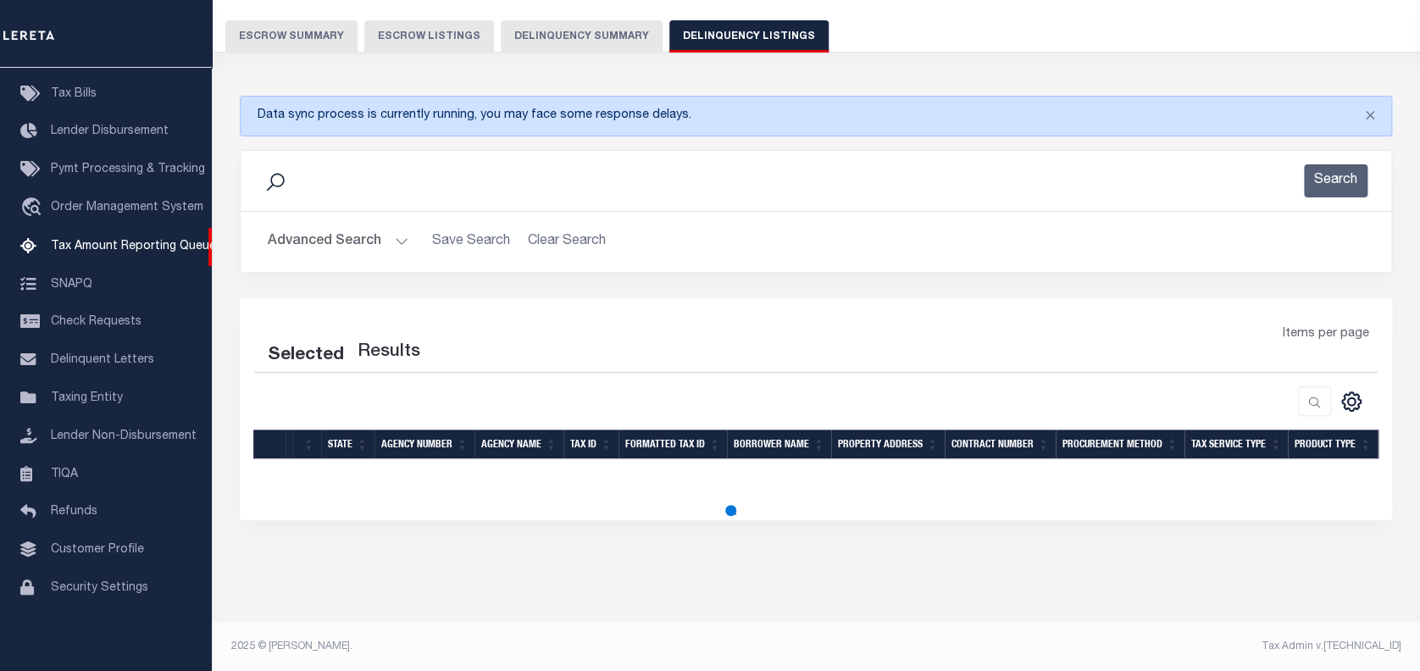
select select "100"
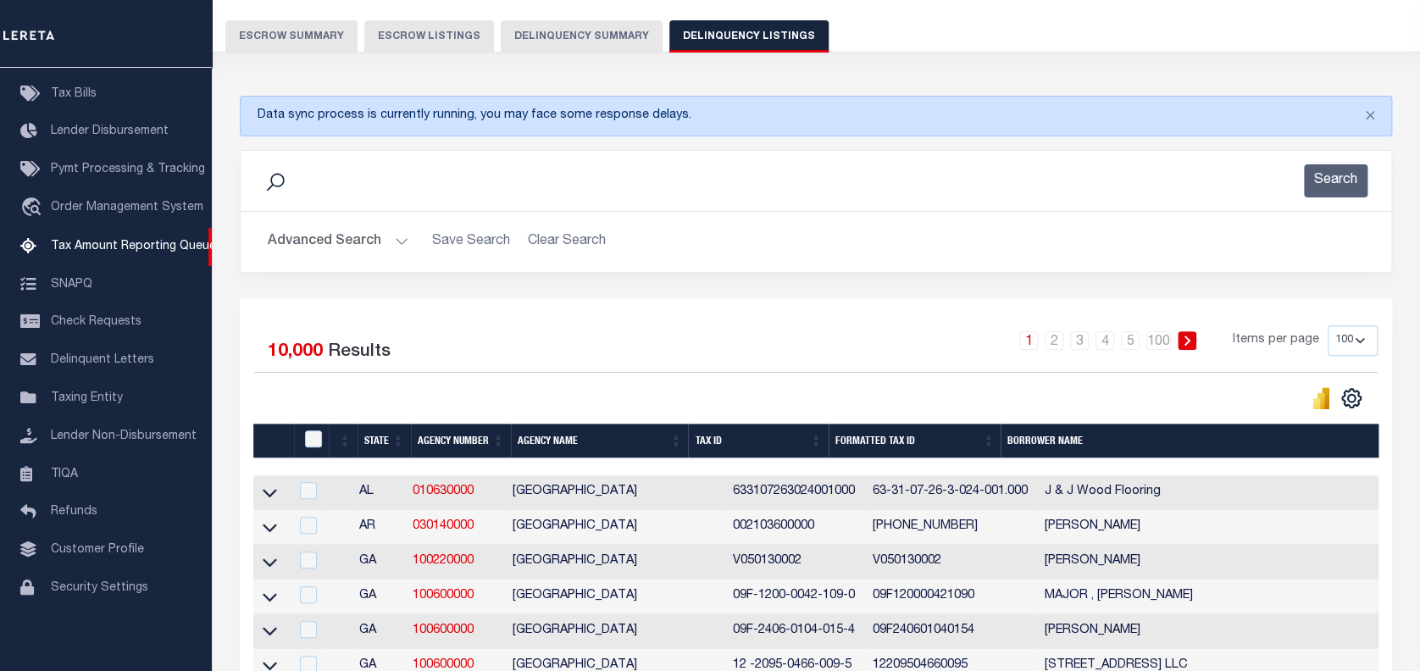
click at [305, 235] on button "Advanced Search" at bounding box center [338, 241] width 141 height 33
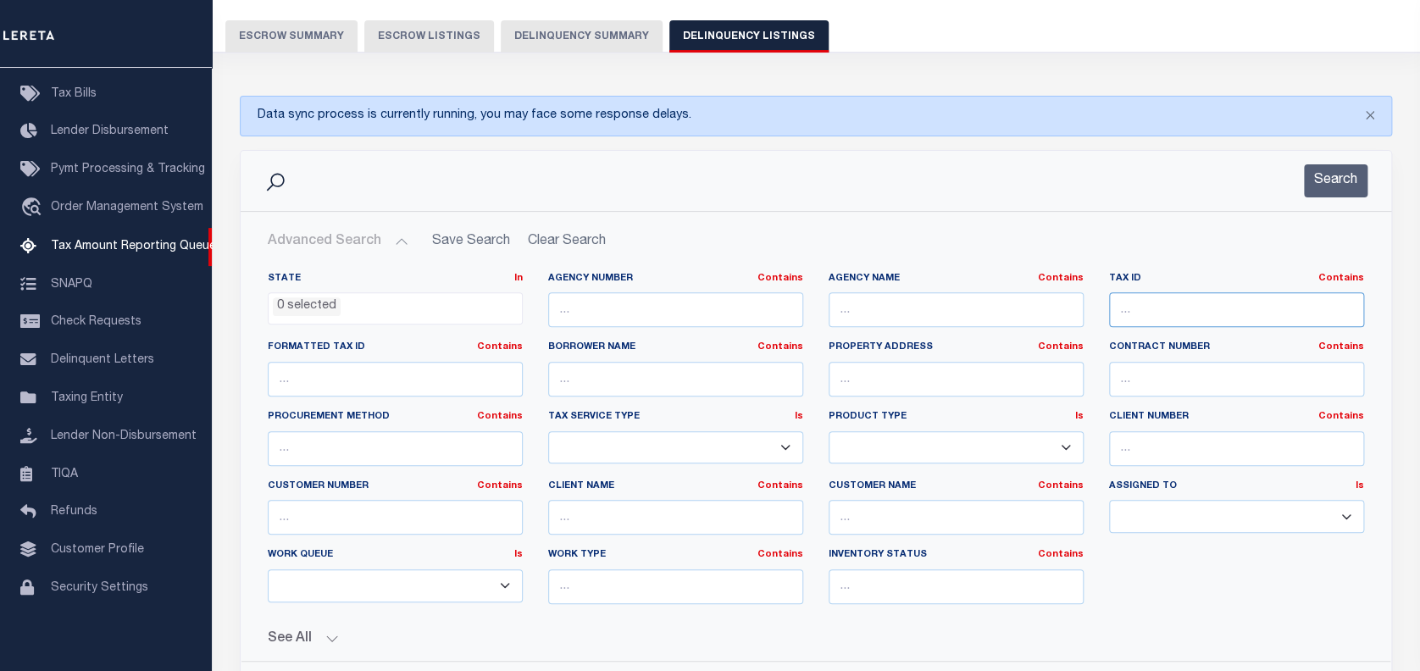
click at [1204, 314] on input "text" at bounding box center [1236, 309] width 255 height 35
paste input "3268022000"
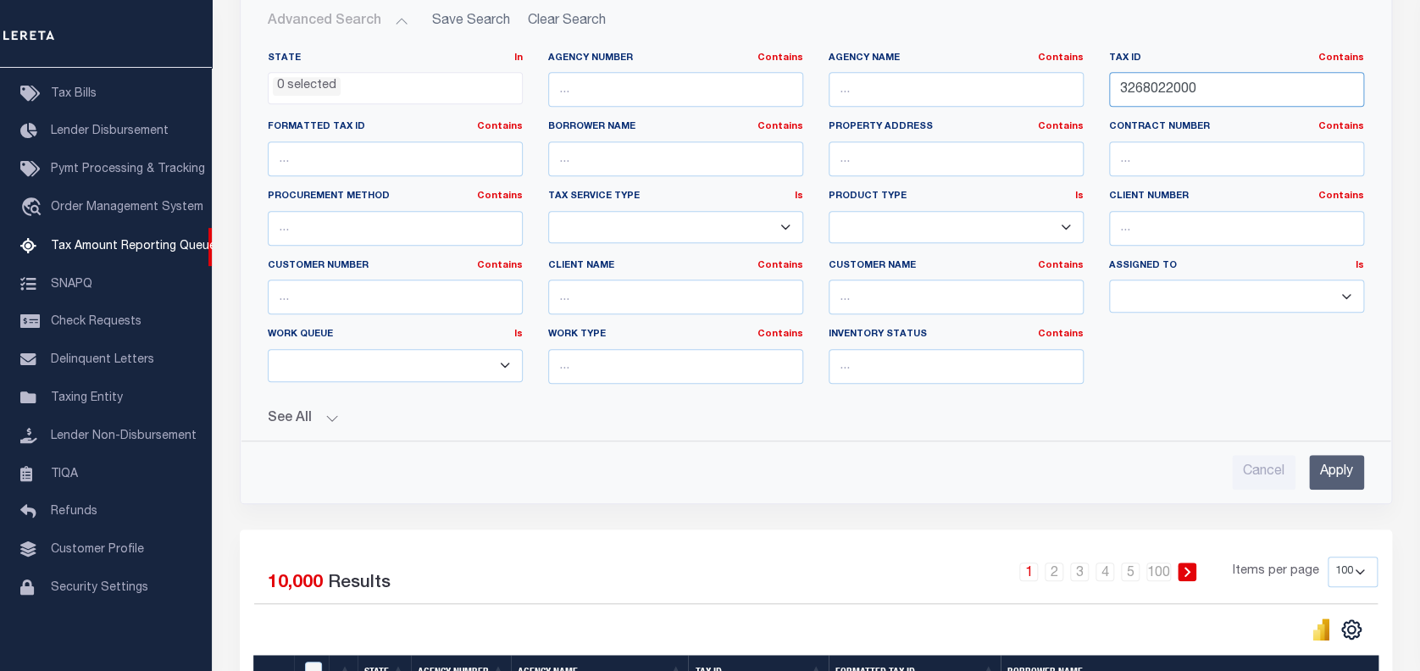
scroll to position [361, 0]
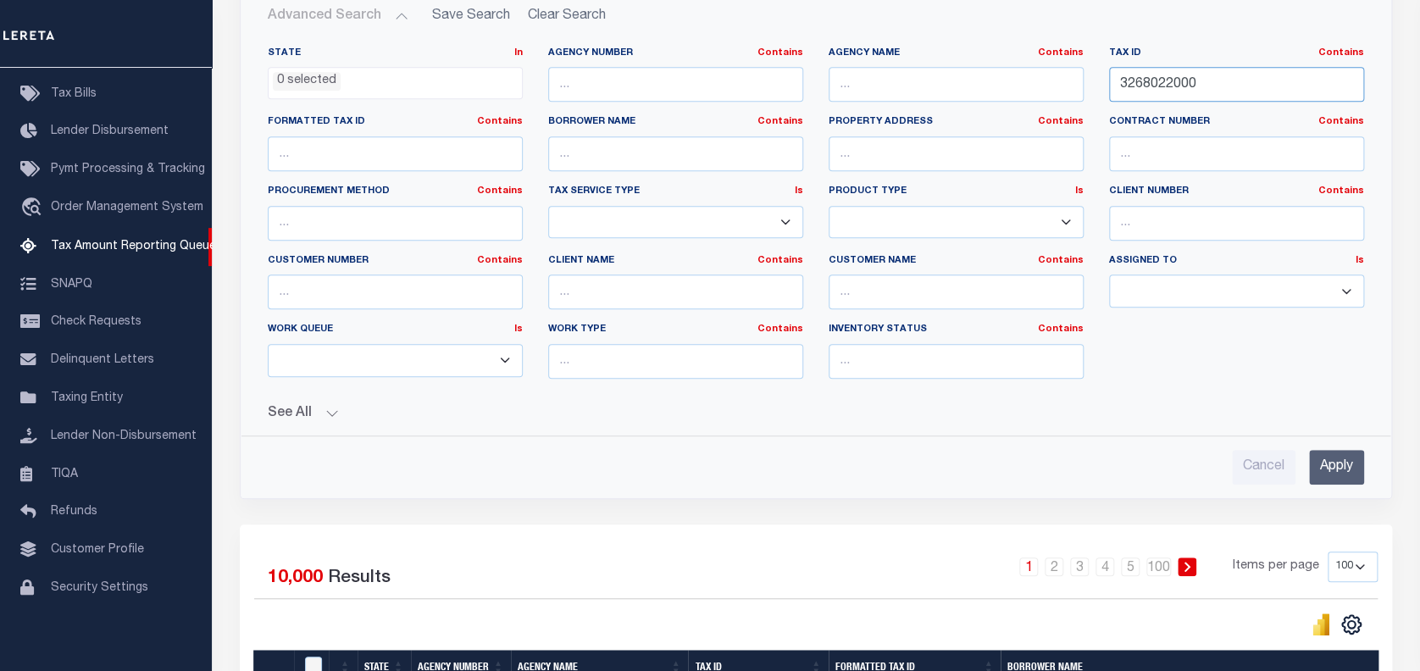
type input "3268022000"
click at [1340, 468] on input "Apply" at bounding box center [1336, 467] width 55 height 35
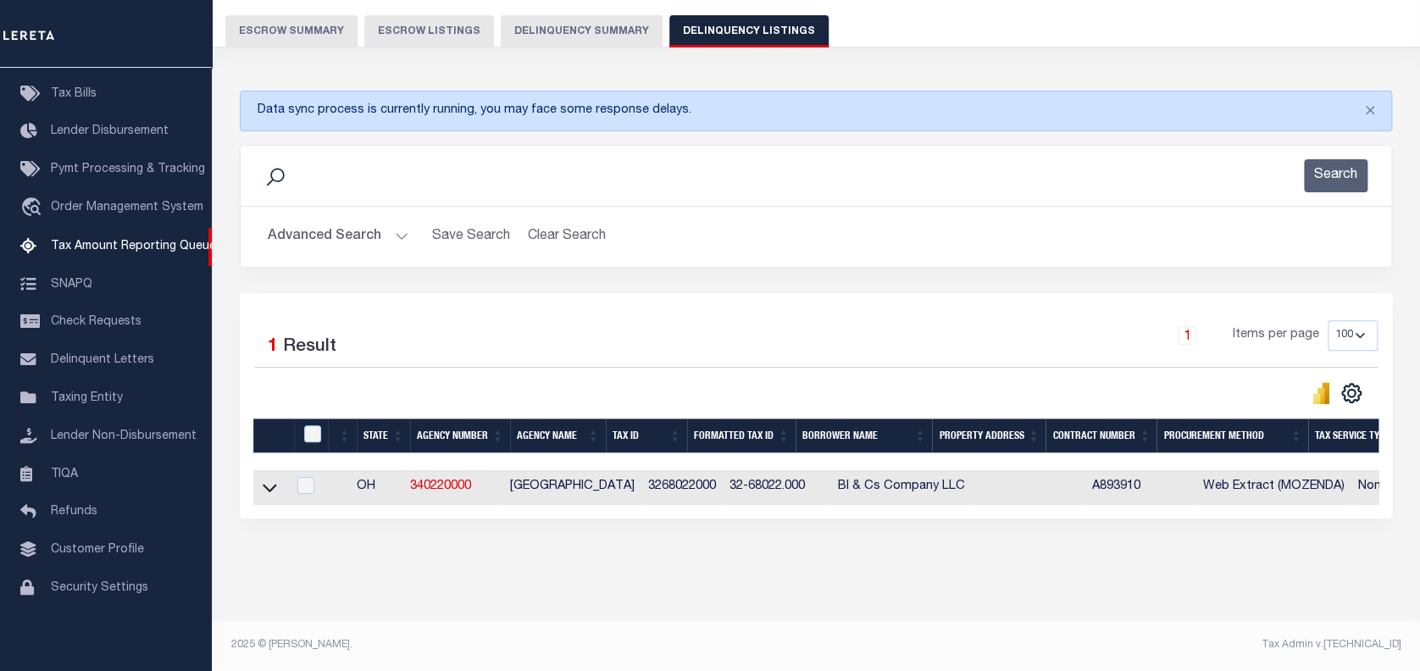
scroll to position [153, 0]
click at [270, 479] on icon at bounding box center [270, 488] width 14 height 18
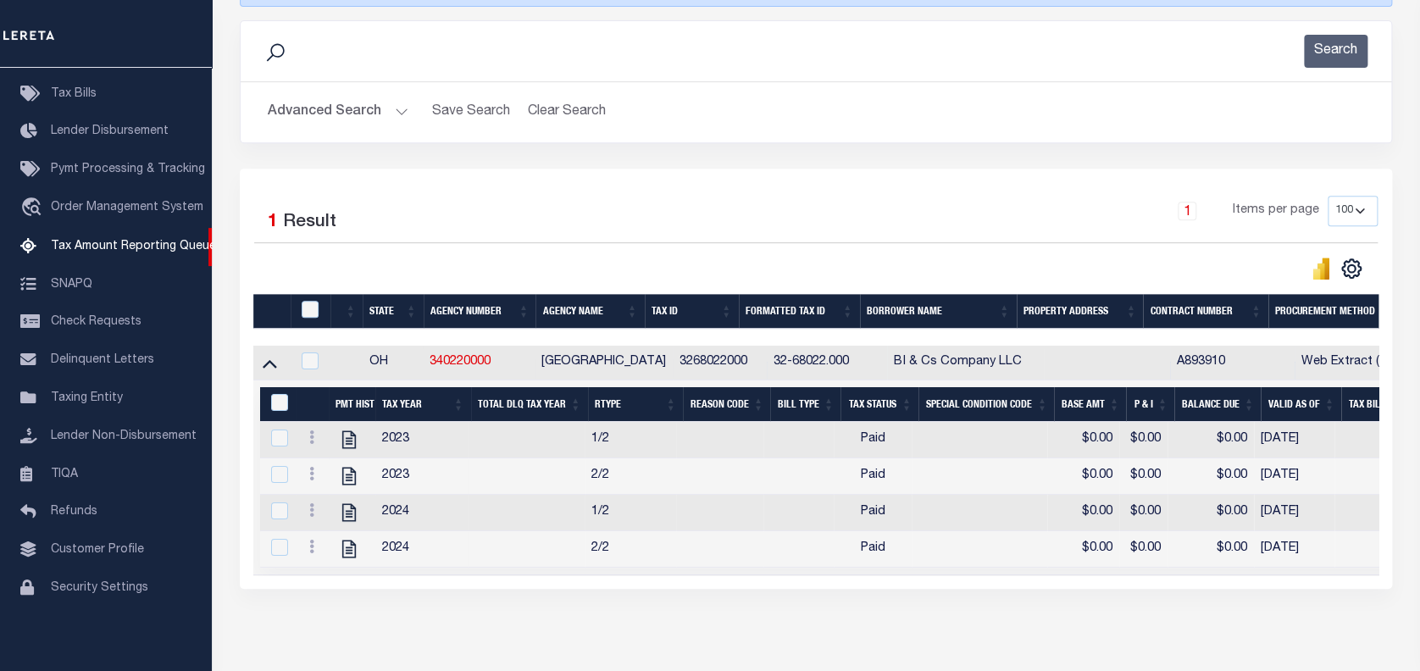
scroll to position [266, 0]
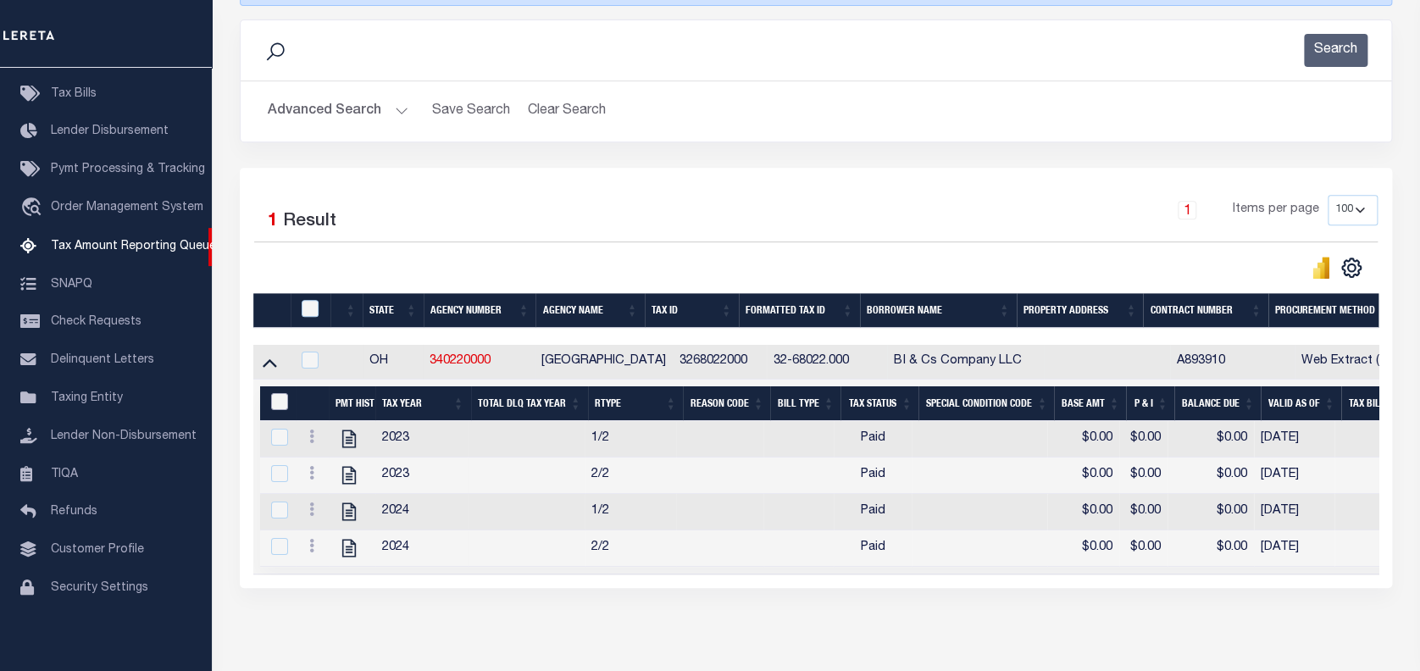
click at [279, 407] on input "&nbsp;" at bounding box center [279, 401] width 17 height 17
checkbox input "true"
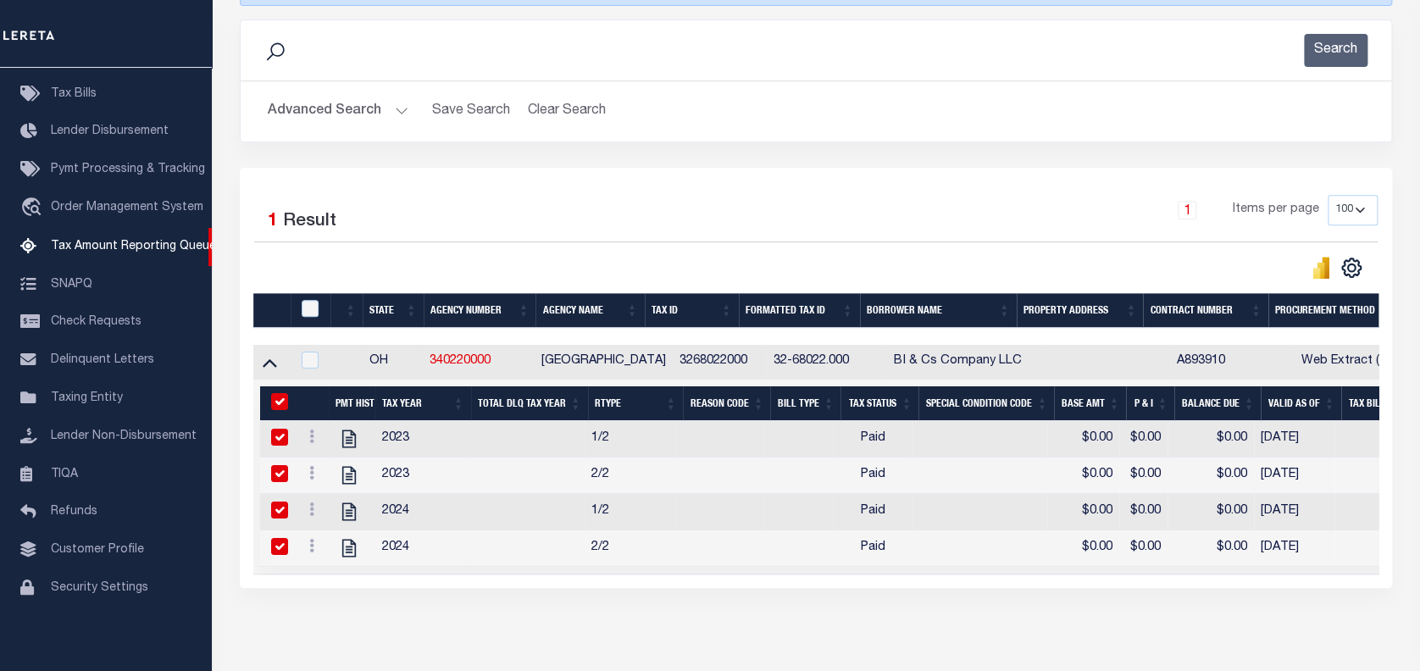
checkbox input "true"
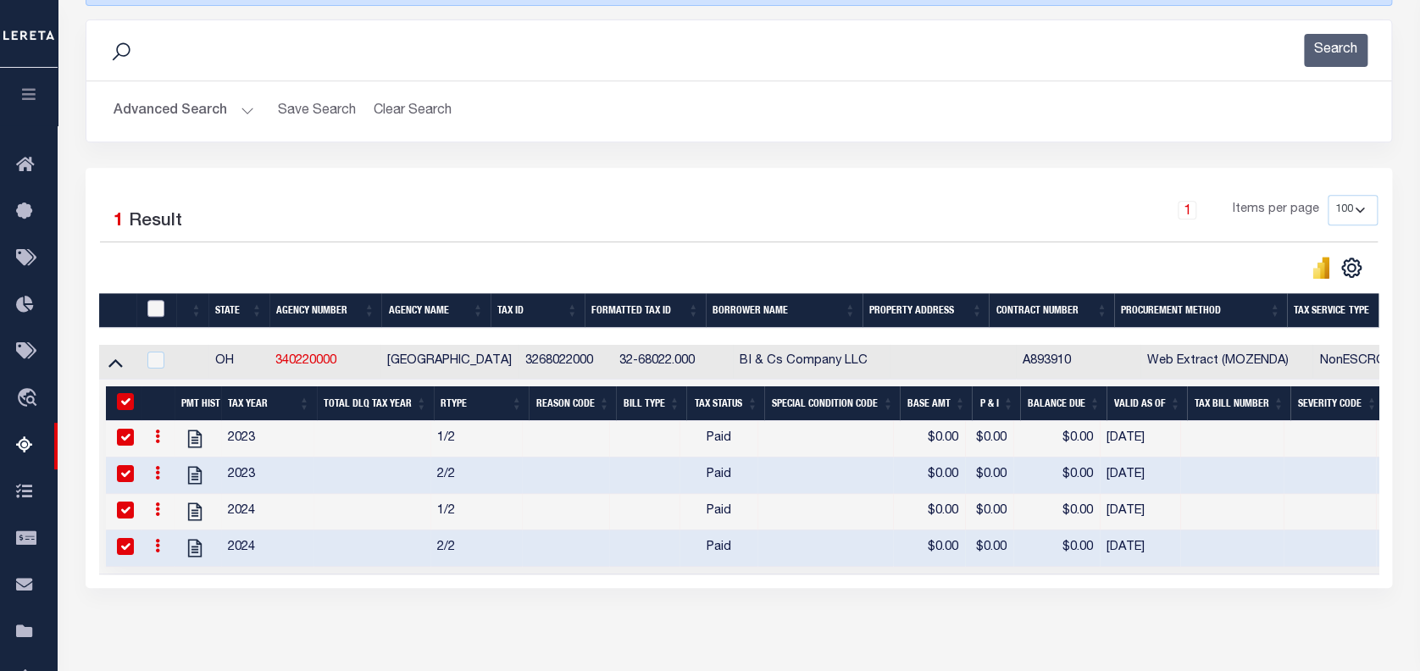
click at [154, 307] on input "checkbox" at bounding box center [155, 308] width 17 height 17
checkbox input "true"
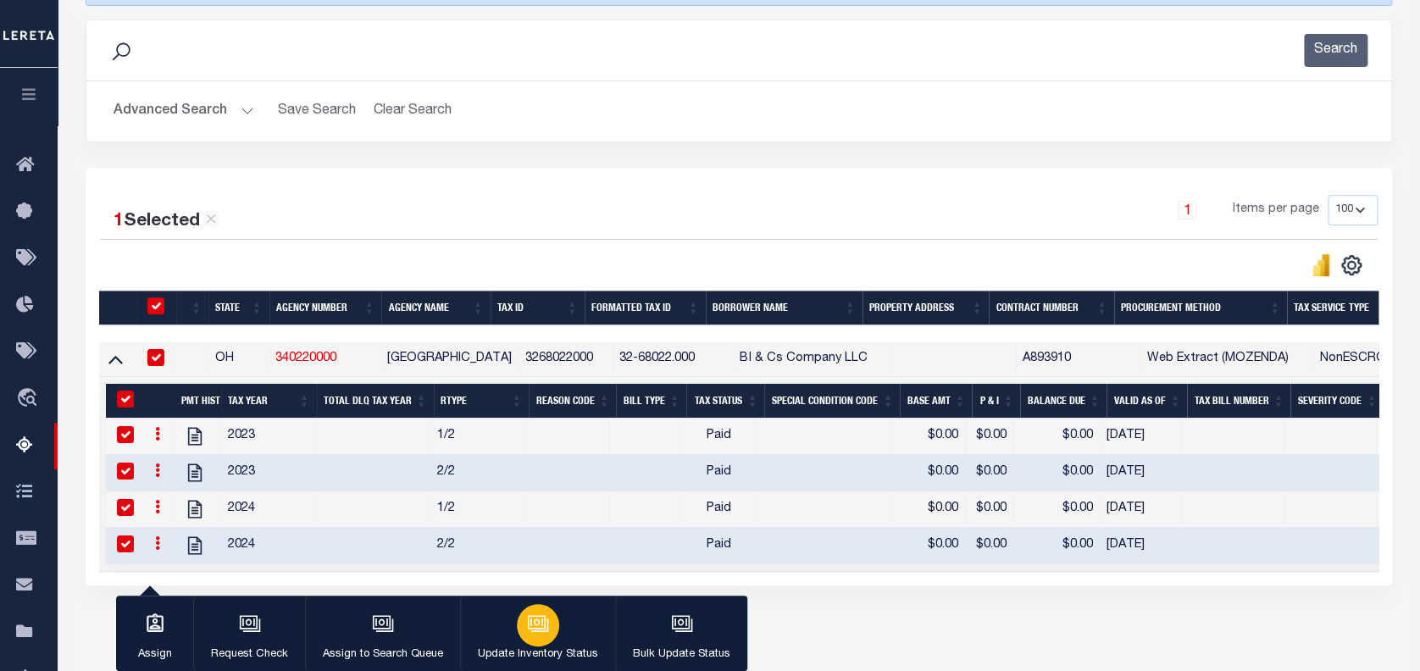
click at [539, 631] on icon "button" at bounding box center [538, 624] width 22 height 22
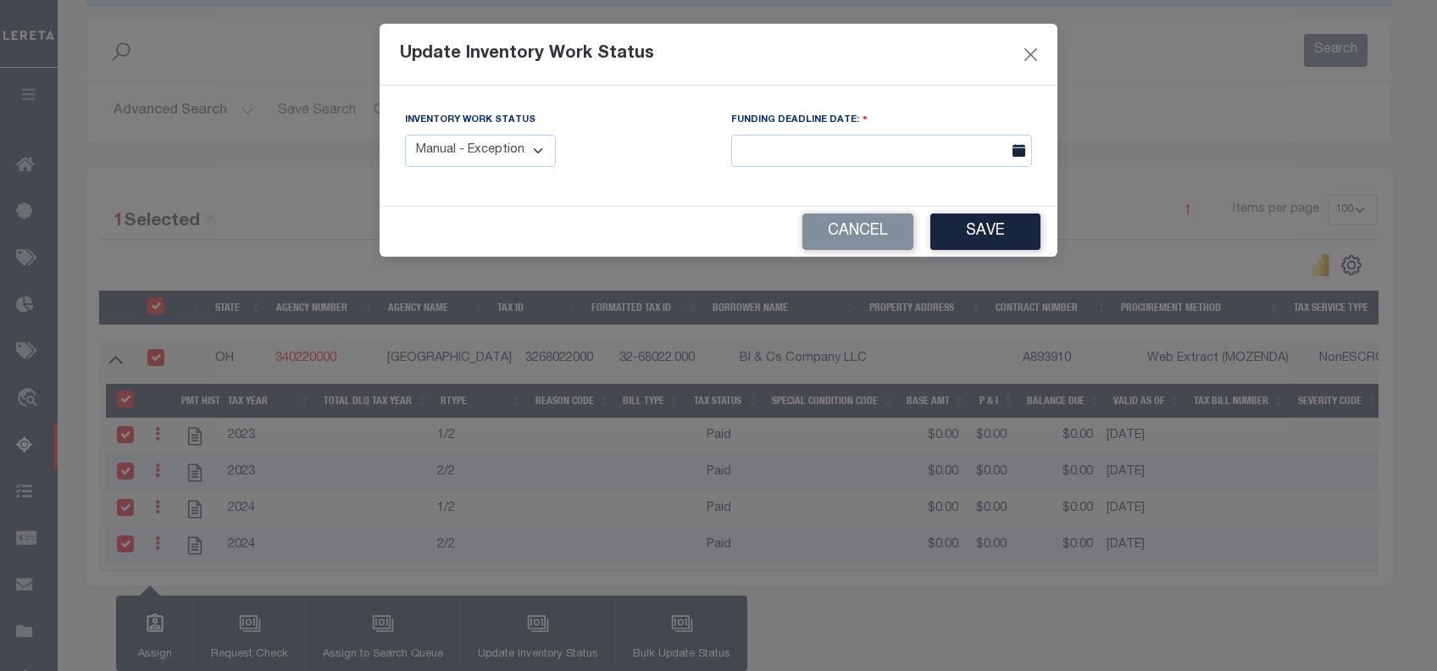
click at [469, 156] on select "Manual - Exception Pended - Awaiting Search Late Add Exception Completed" at bounding box center [480, 151] width 151 height 33
select select "4"
click at [405, 135] on select "Manual - Exception Pended - Awaiting Search Late Add Exception Completed" at bounding box center [480, 151] width 151 height 33
click at [994, 235] on button "Save" at bounding box center [986, 232] width 110 height 36
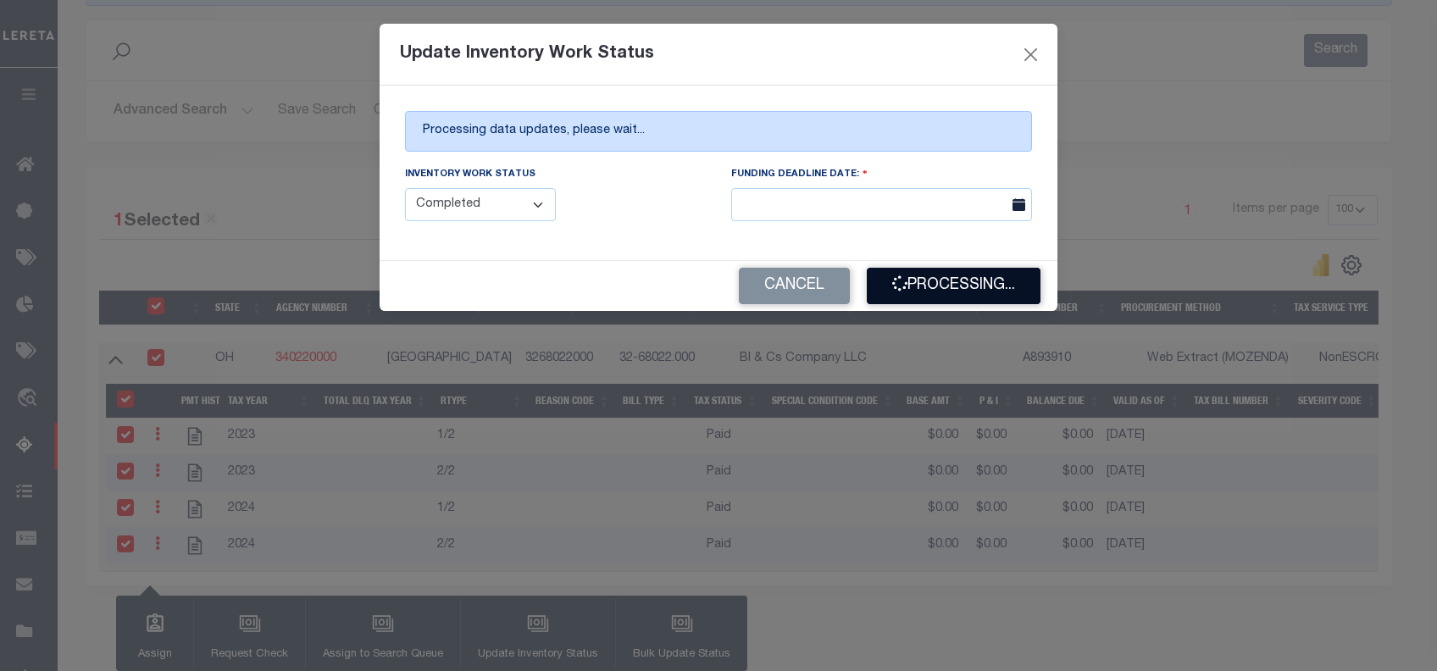
click at [943, 294] on button "Processing..." at bounding box center [954, 286] width 174 height 36
click at [965, 281] on button "Processing..." at bounding box center [954, 286] width 174 height 36
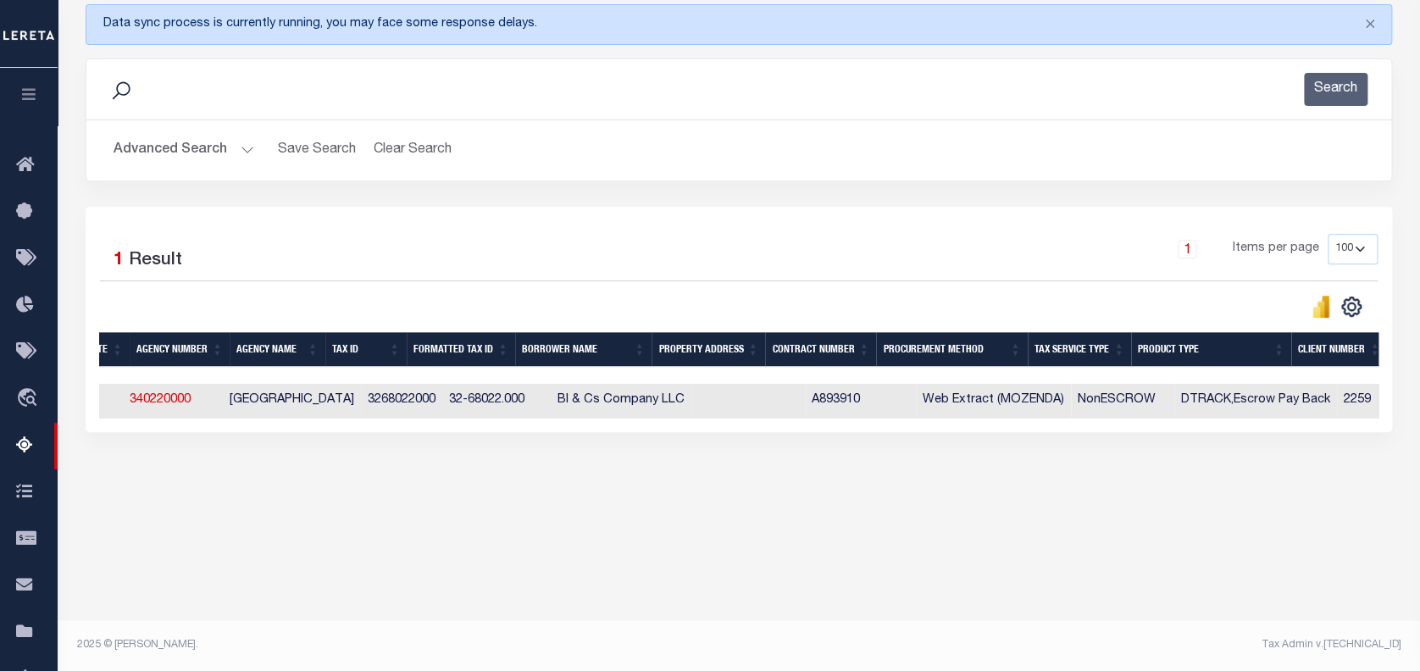
scroll to position [0, 0]
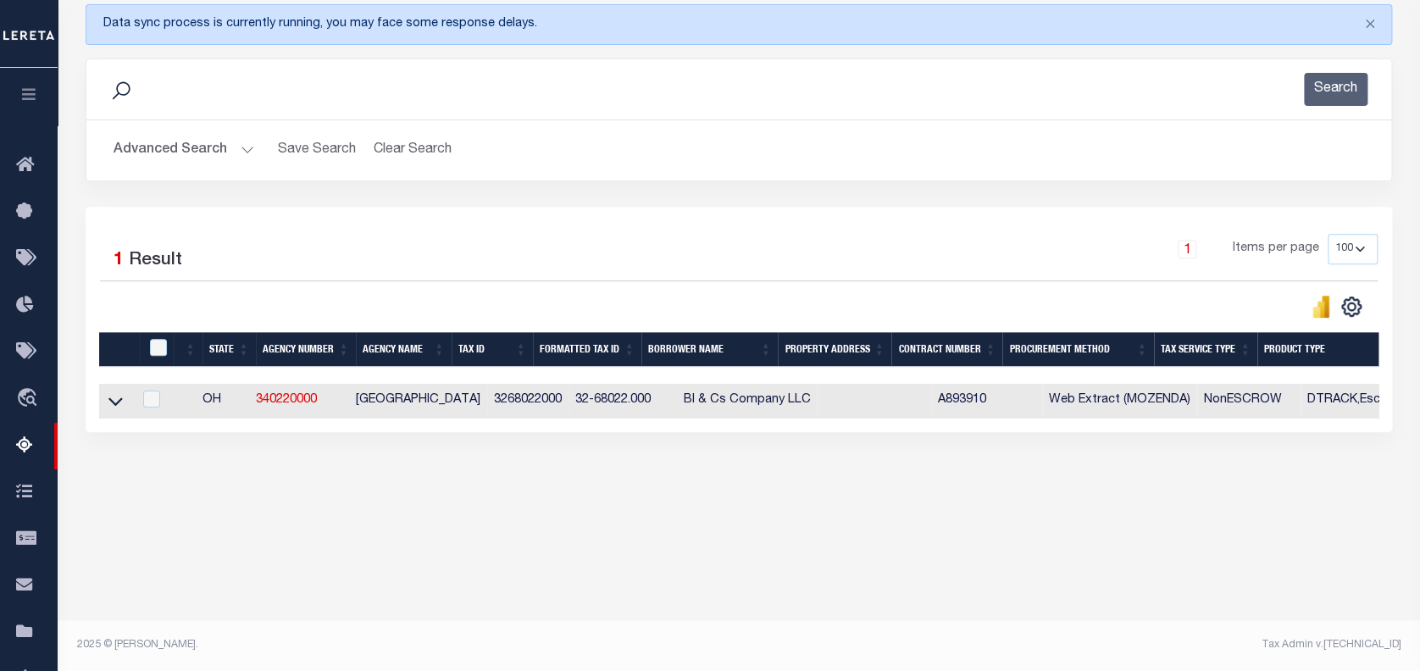
click at [179, 142] on button "Advanced Search" at bounding box center [184, 150] width 141 height 33
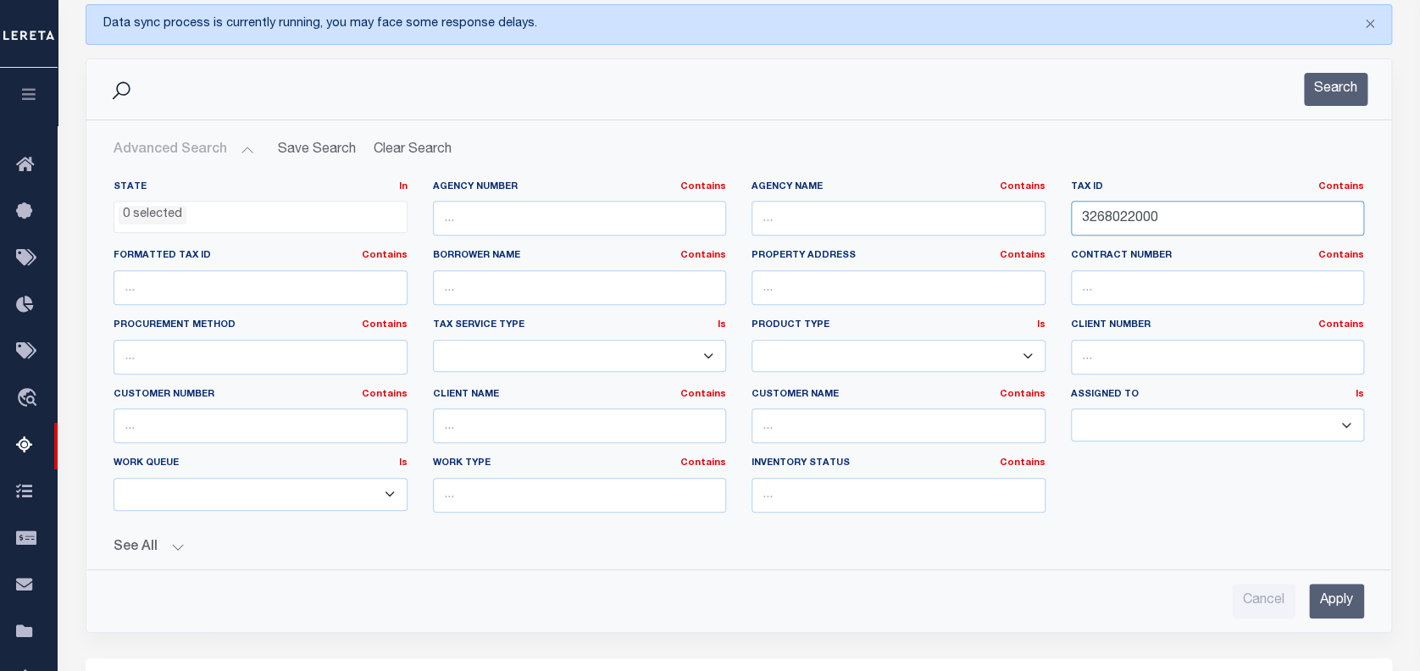
click at [1132, 217] on input "3268022000" at bounding box center [1218, 218] width 294 height 35
paste input "300003"
type input "3300003000"
click at [1340, 596] on input "Apply" at bounding box center [1336, 601] width 55 height 35
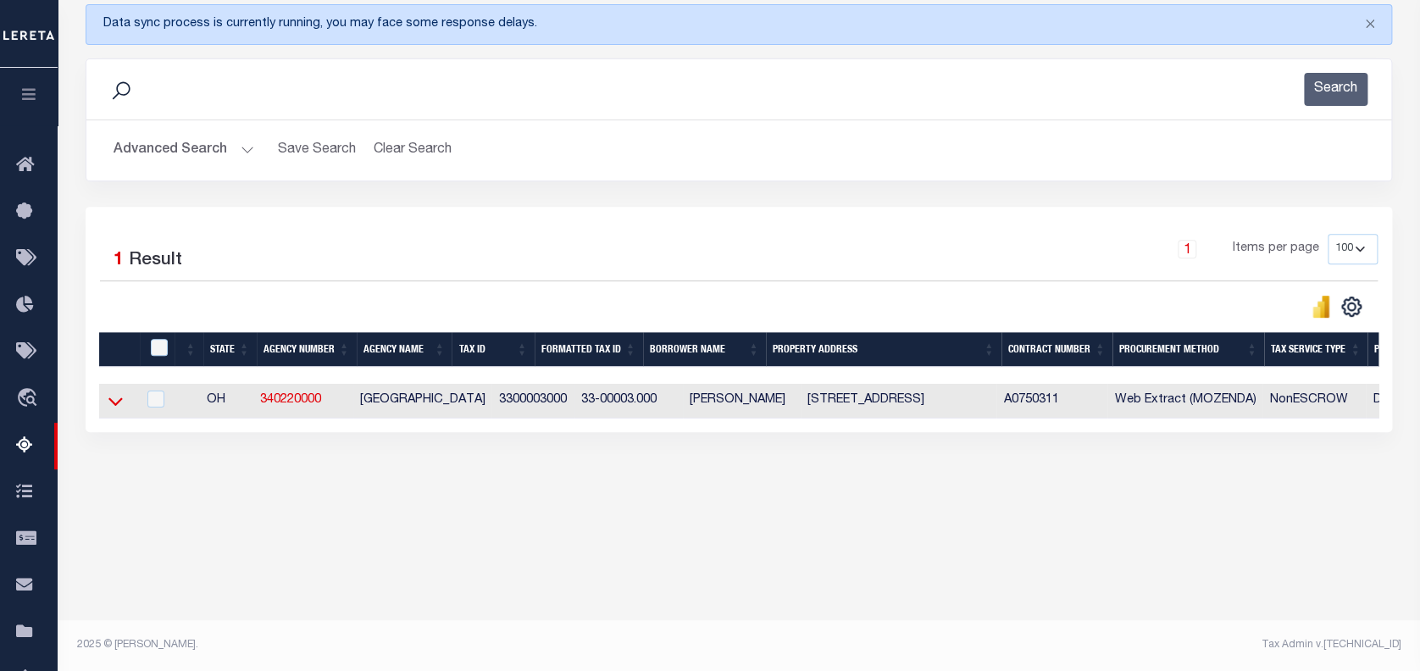
click at [120, 403] on icon at bounding box center [115, 401] width 14 height 8
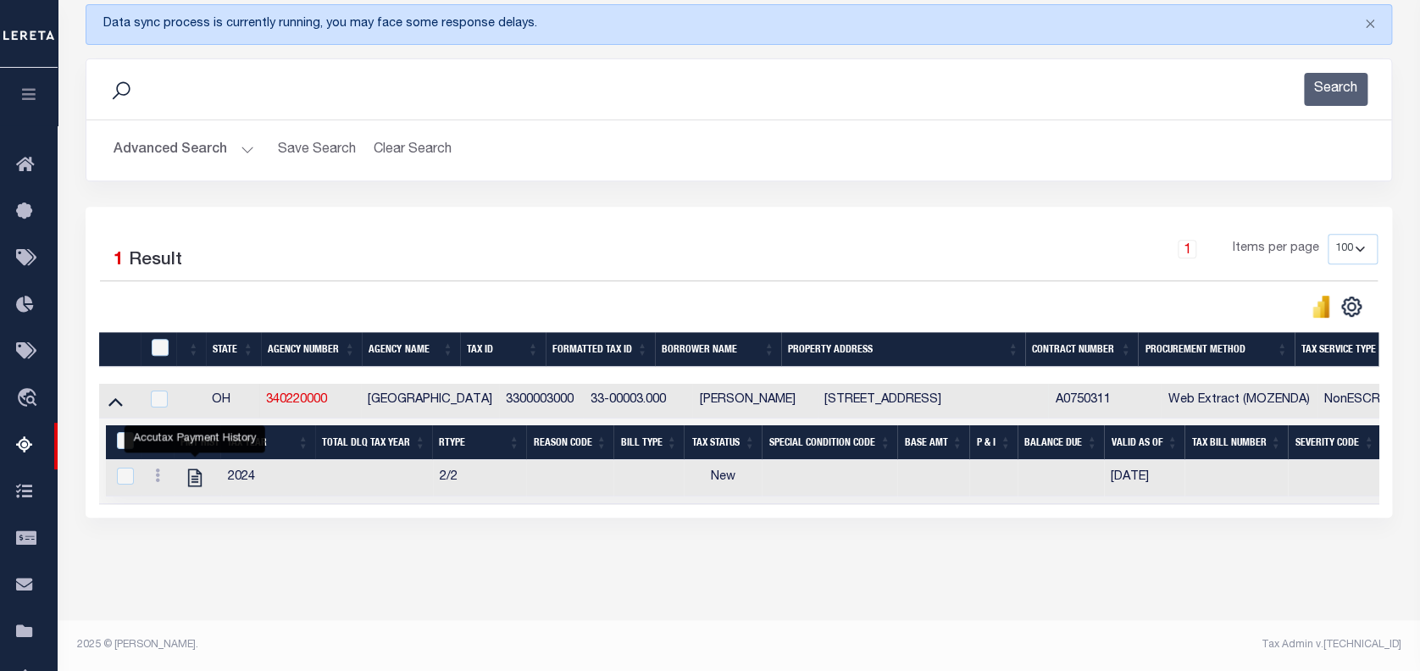
click at [195, 477] on icon "" at bounding box center [195, 478] width 22 height 22
checkbox input "true"
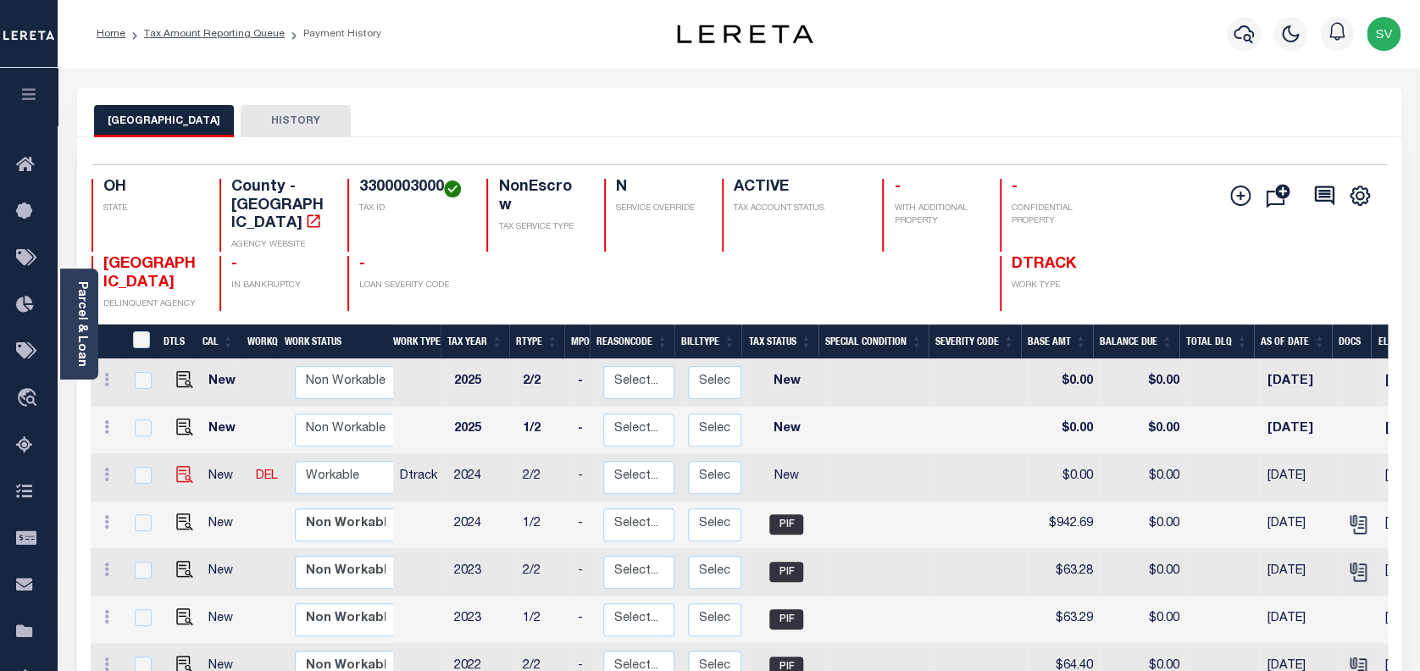
click at [178, 466] on img "" at bounding box center [184, 474] width 17 height 17
checkbox input "true"
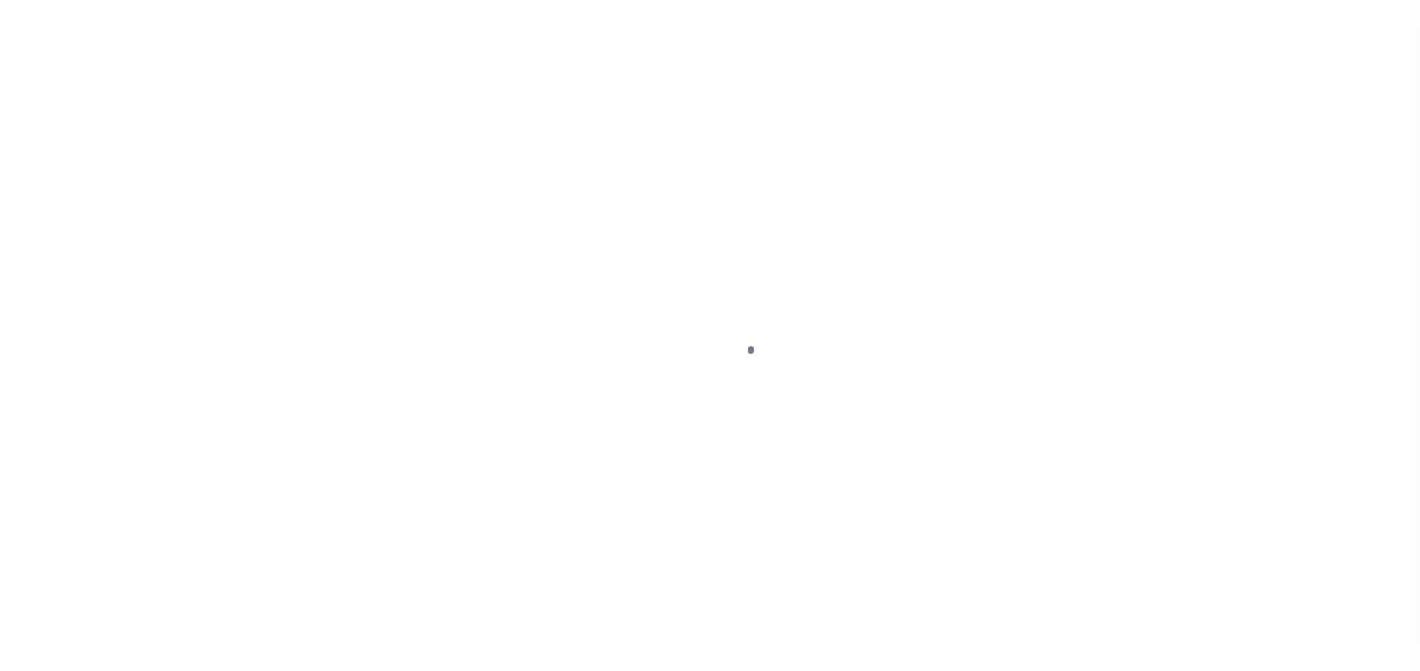
select select "NW2"
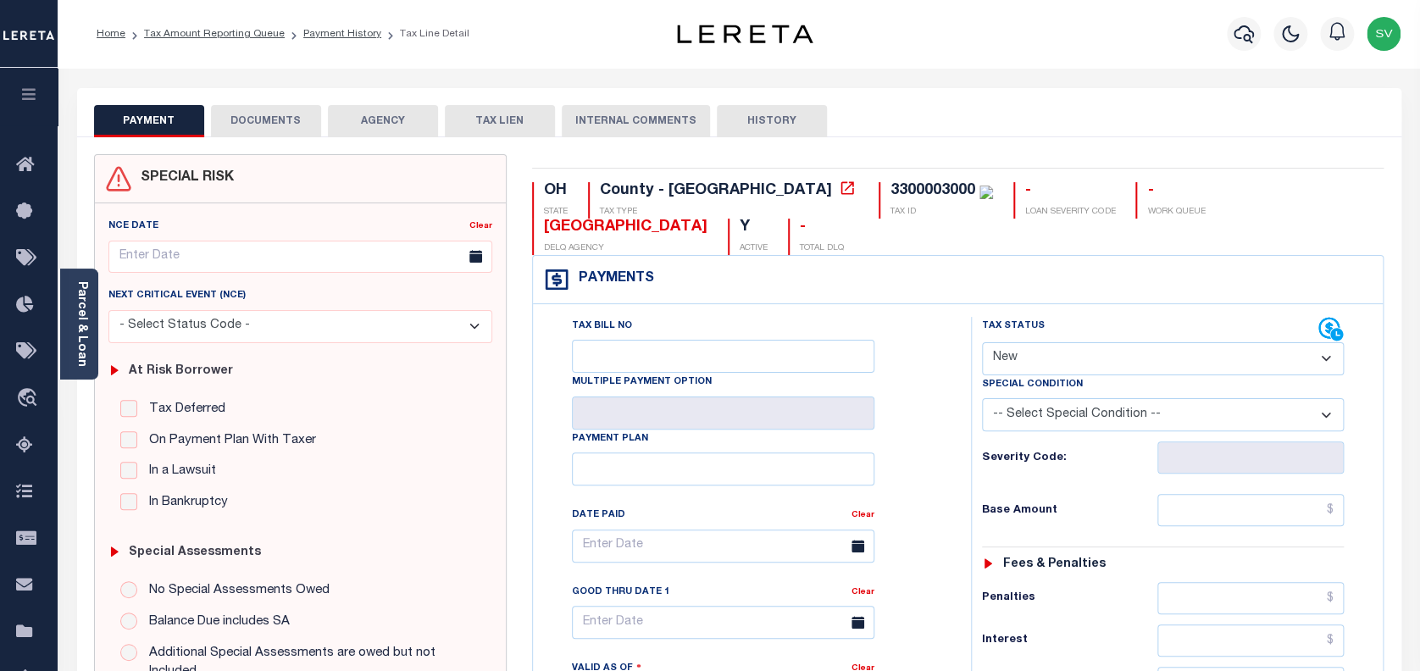
click at [283, 118] on button "DOCUMENTS" at bounding box center [266, 121] width 110 height 32
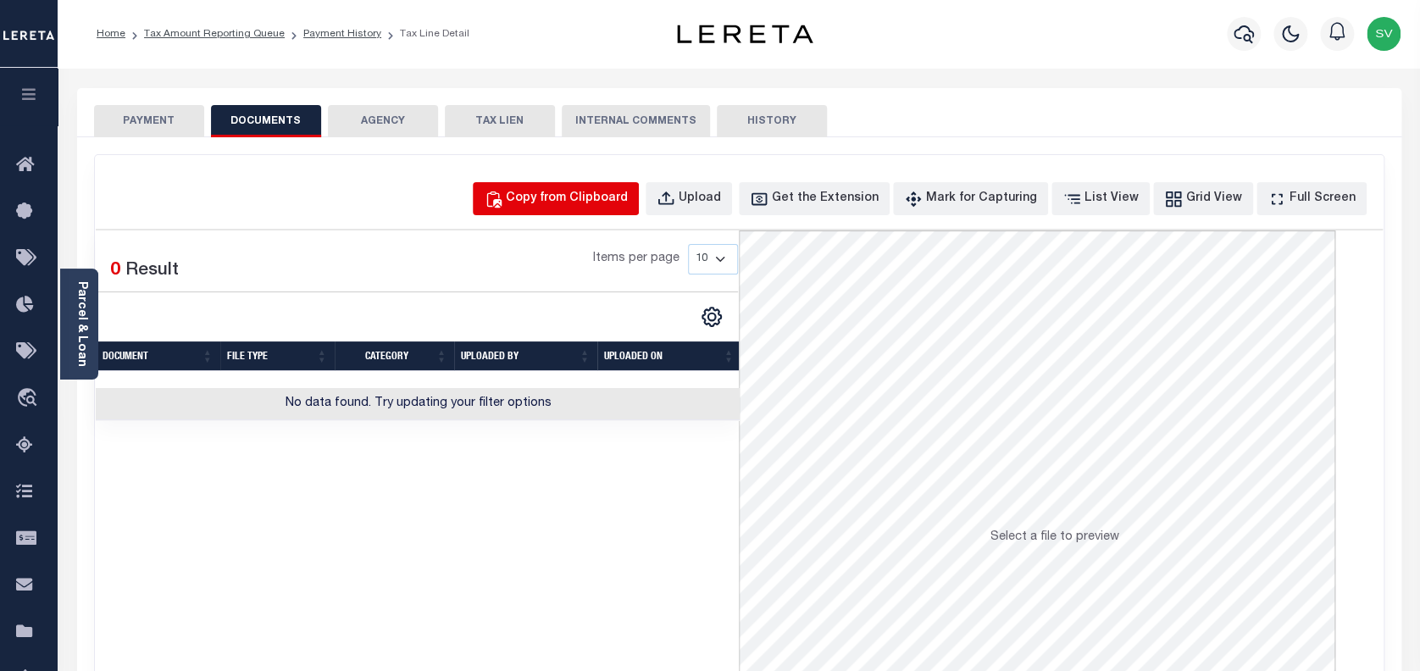
click at [587, 197] on div "Copy from Clipboard" at bounding box center [567, 199] width 122 height 19
select select "POP"
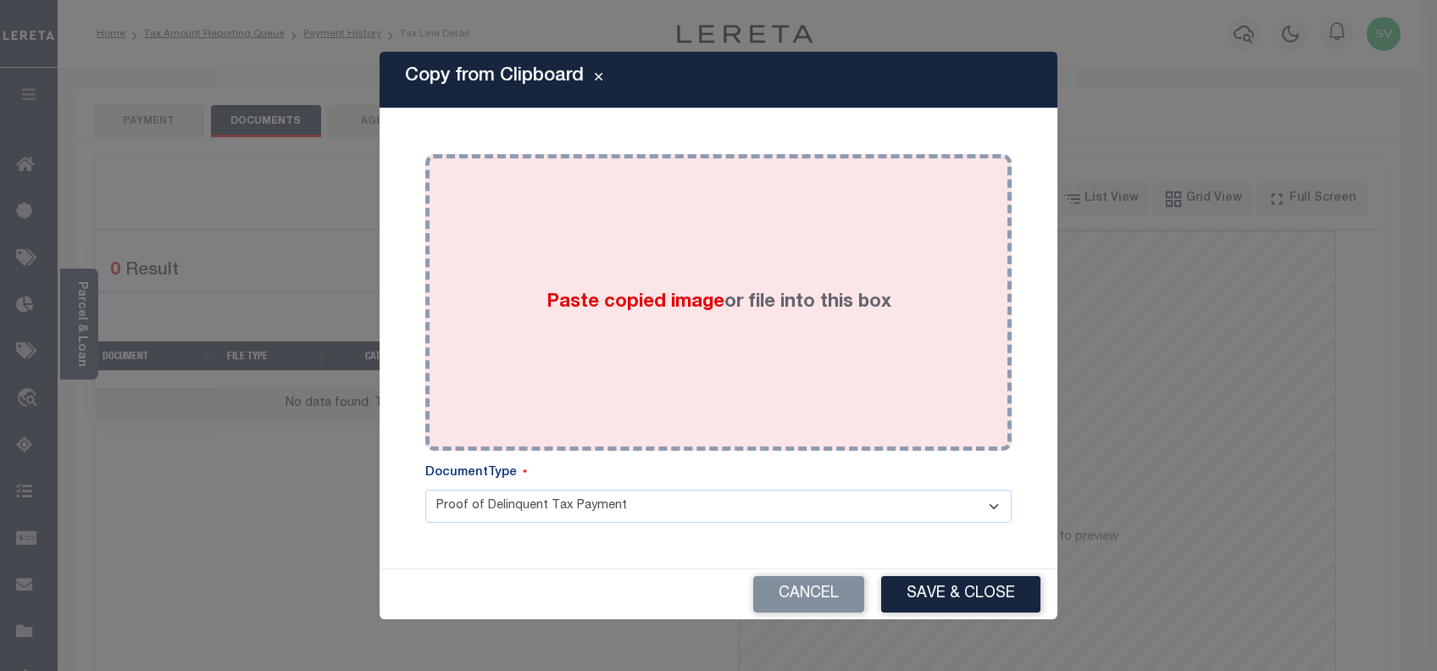
click at [783, 359] on div "Paste copied image or file into this box" at bounding box center [718, 302] width 561 height 271
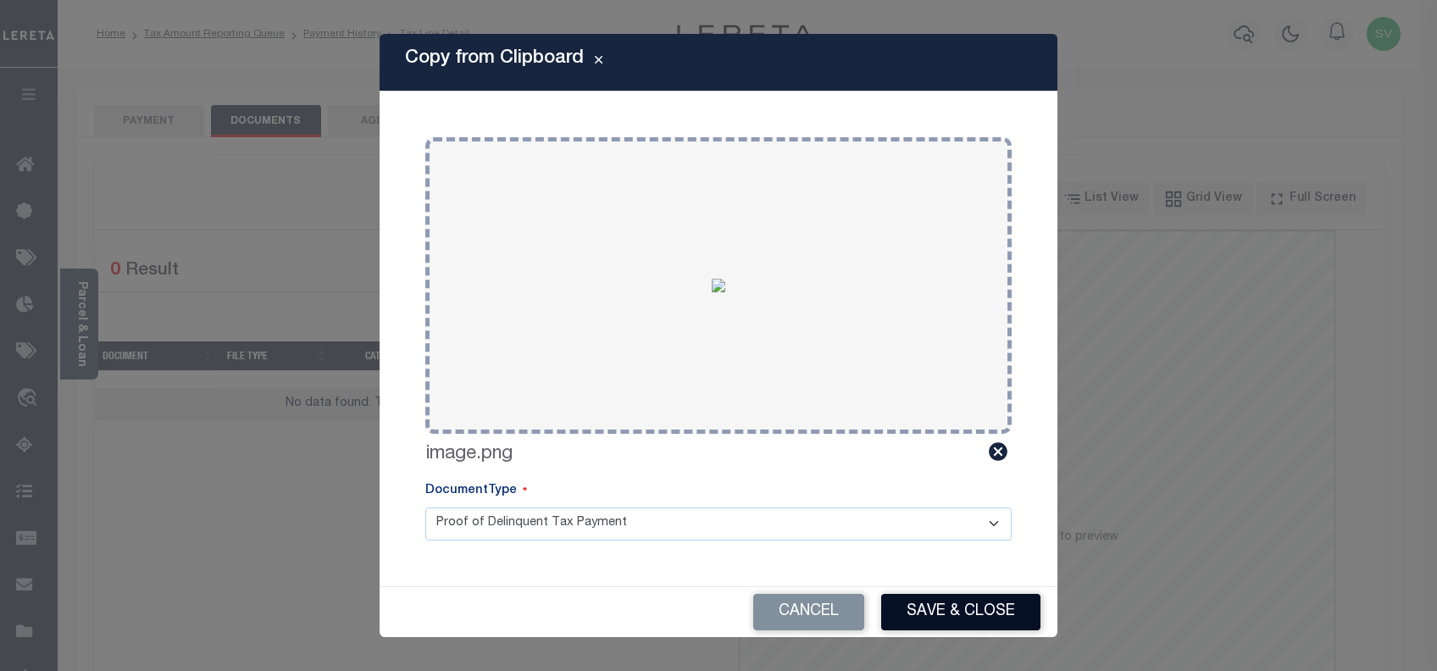
click at [947, 606] on button "Save & Close" at bounding box center [960, 612] width 159 height 36
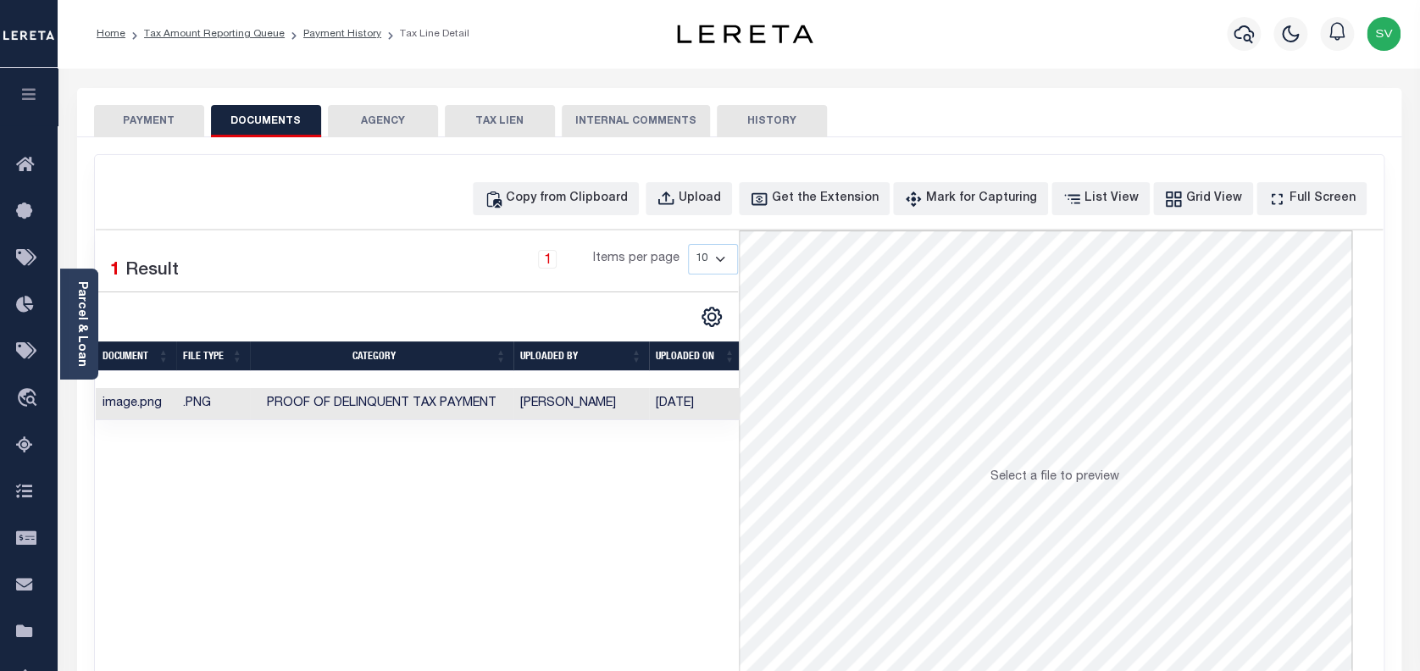
click at [152, 121] on button "PAYMENT" at bounding box center [149, 121] width 110 height 32
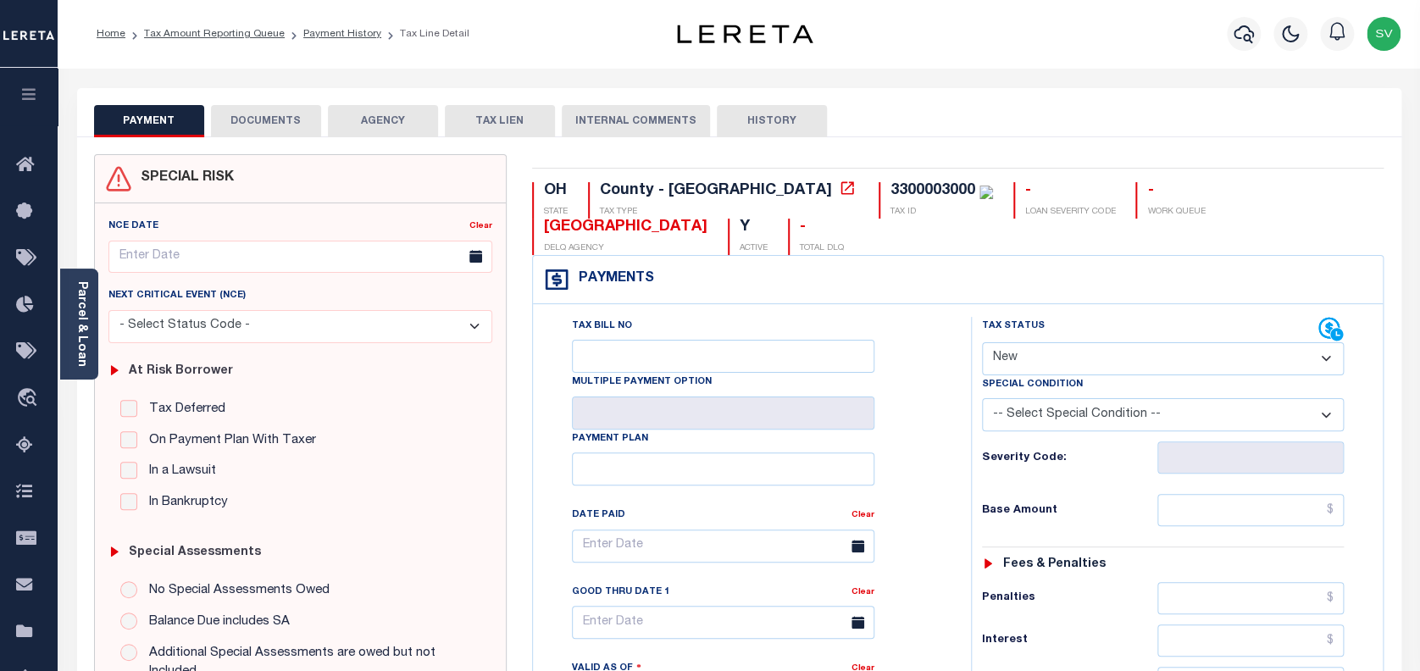
click at [1050, 342] on select "- Select Status Code - Open Due/Unpaid Paid Incomplete No Tax Due Internal Refu…" at bounding box center [1163, 358] width 363 height 33
select select "PYD"
click at [982, 342] on select "- Select Status Code - Open Due/Unpaid Paid Incomplete No Tax Due Internal Refu…" at bounding box center [1163, 358] width 363 height 33
type input "[DATE]"
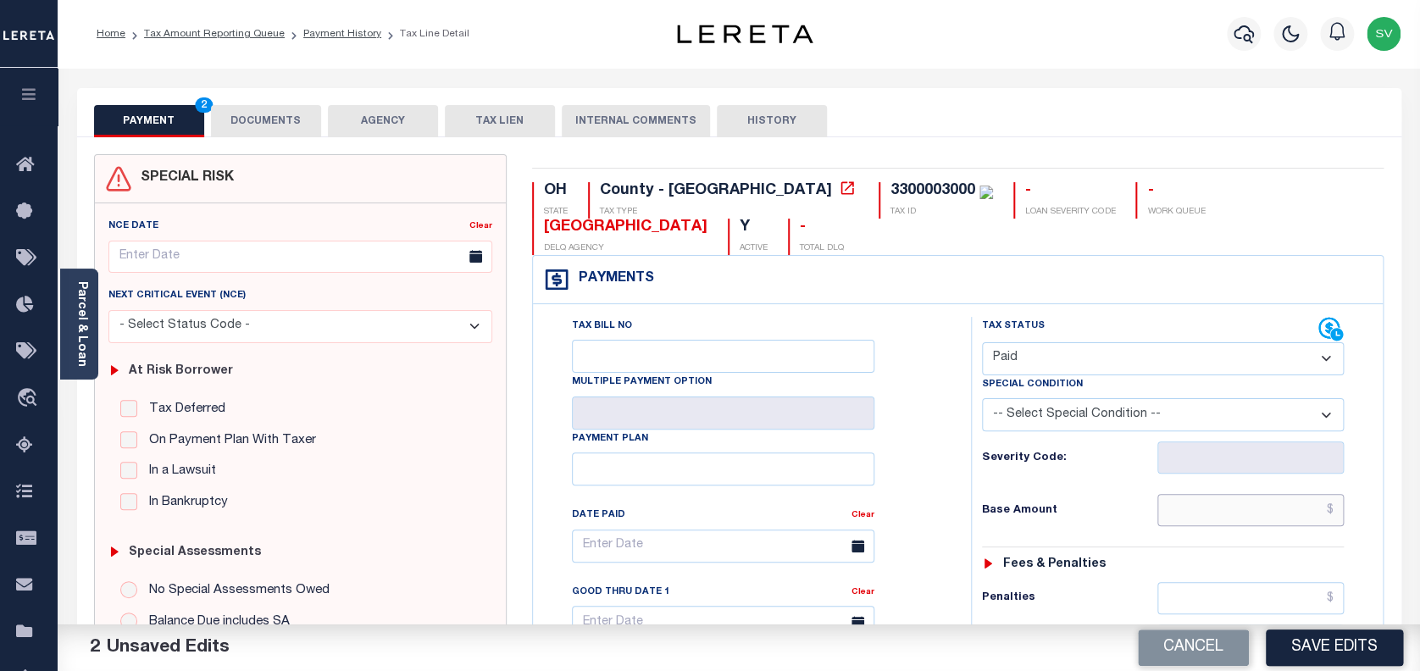
click at [1263, 494] on input "text" at bounding box center [1251, 510] width 187 height 32
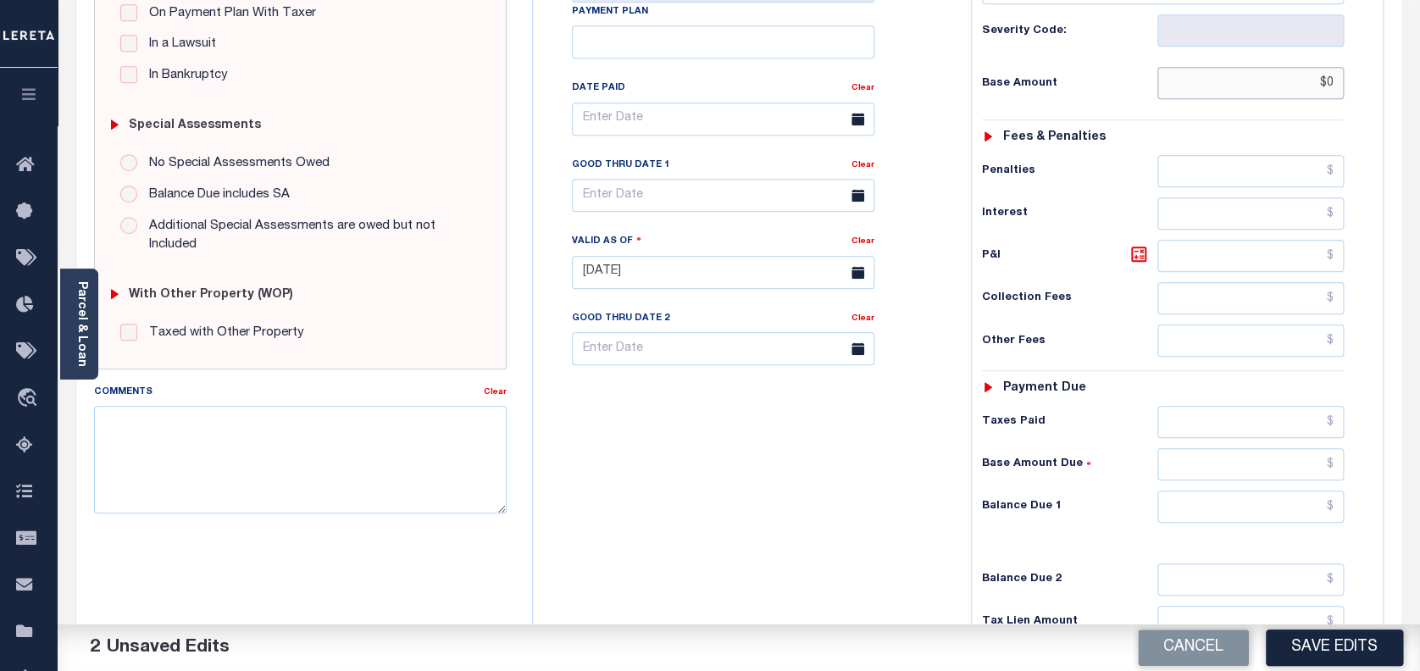
scroll to position [452, 0]
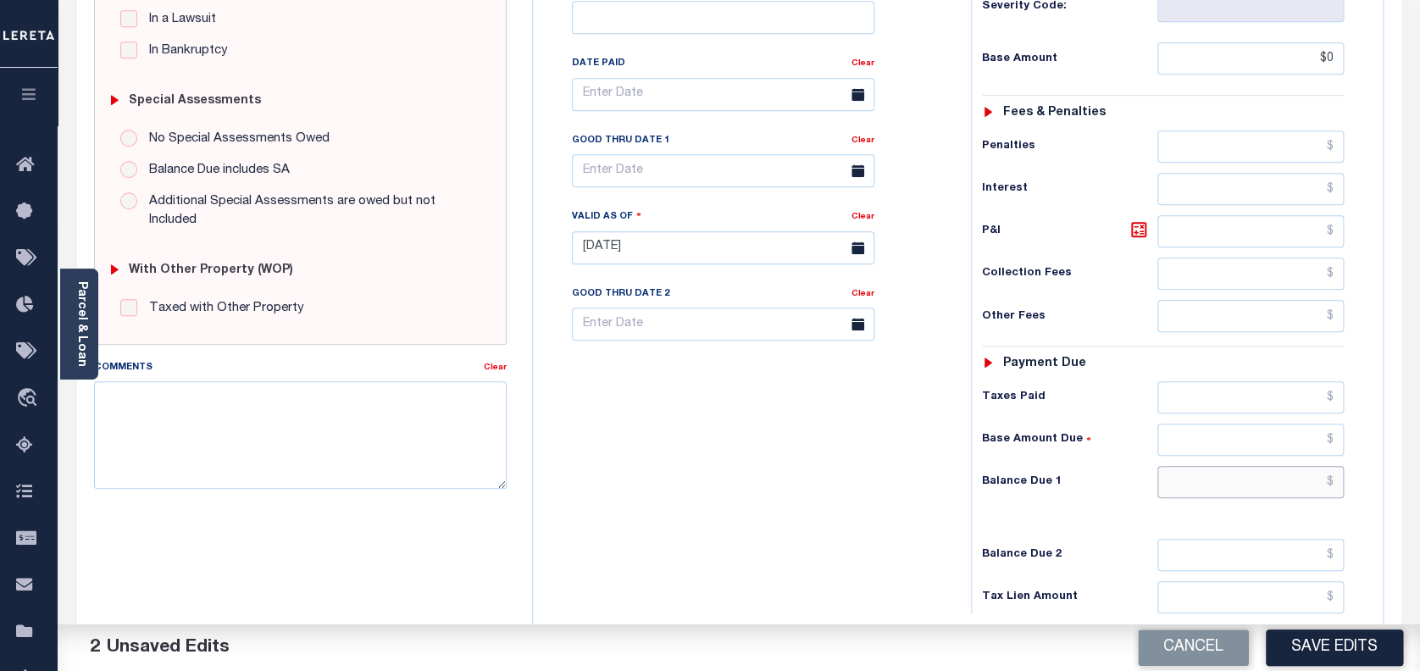
type input "$0.00"
click at [1232, 466] on input "text" at bounding box center [1251, 482] width 187 height 32
type input "$0.00"
click at [1331, 658] on button "Save Edits" at bounding box center [1334, 648] width 137 height 36
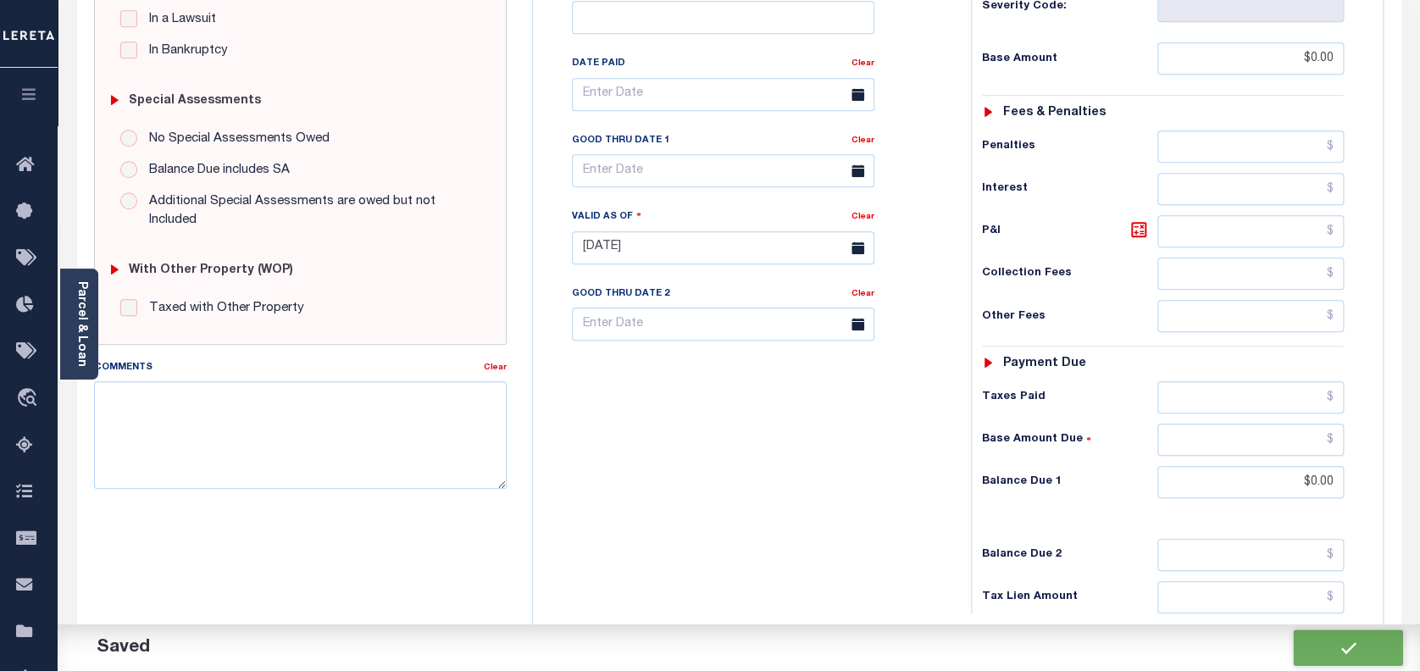
checkbox input "false"
type input "$0"
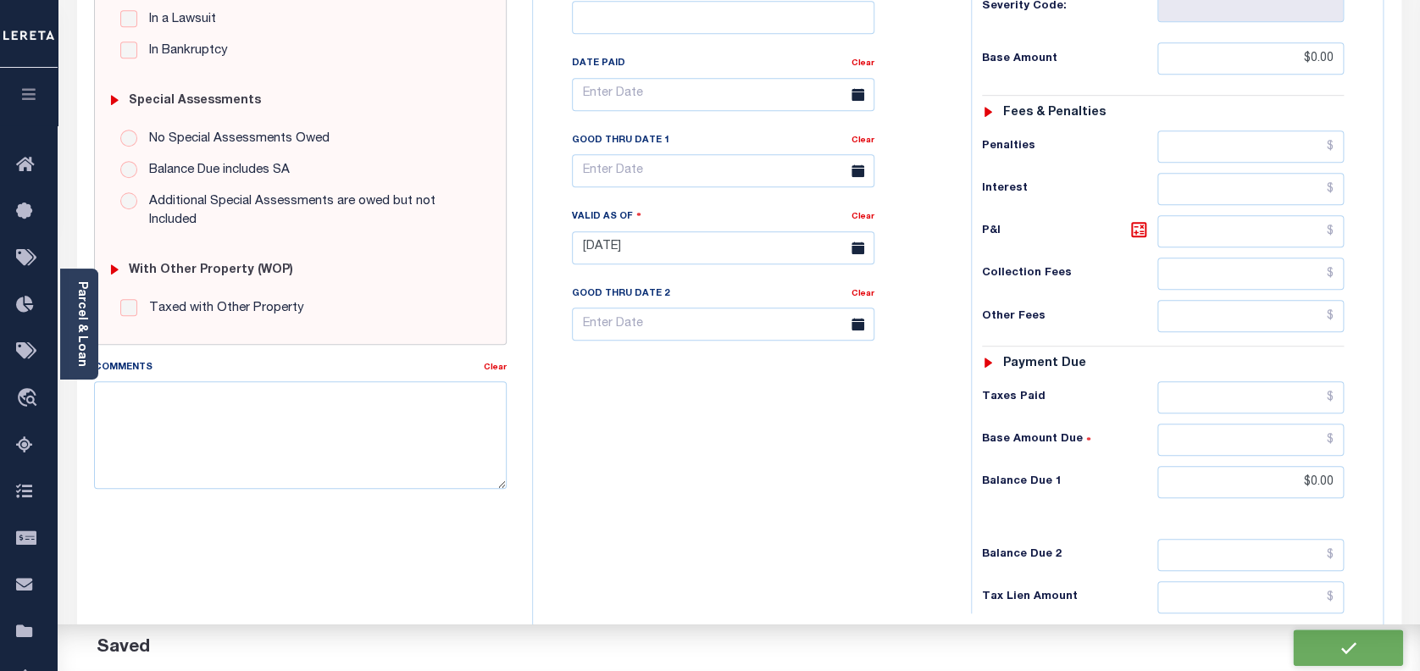
type input "$0"
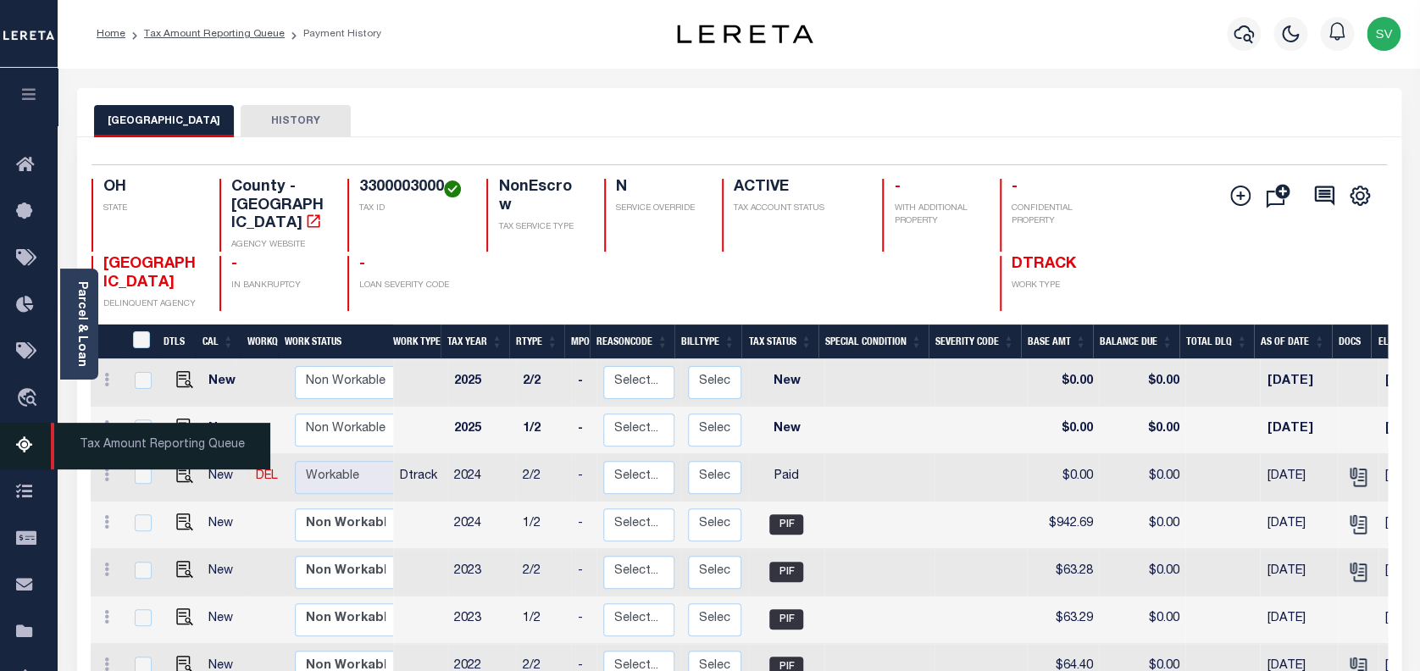
click at [27, 447] on icon at bounding box center [29, 446] width 27 height 21
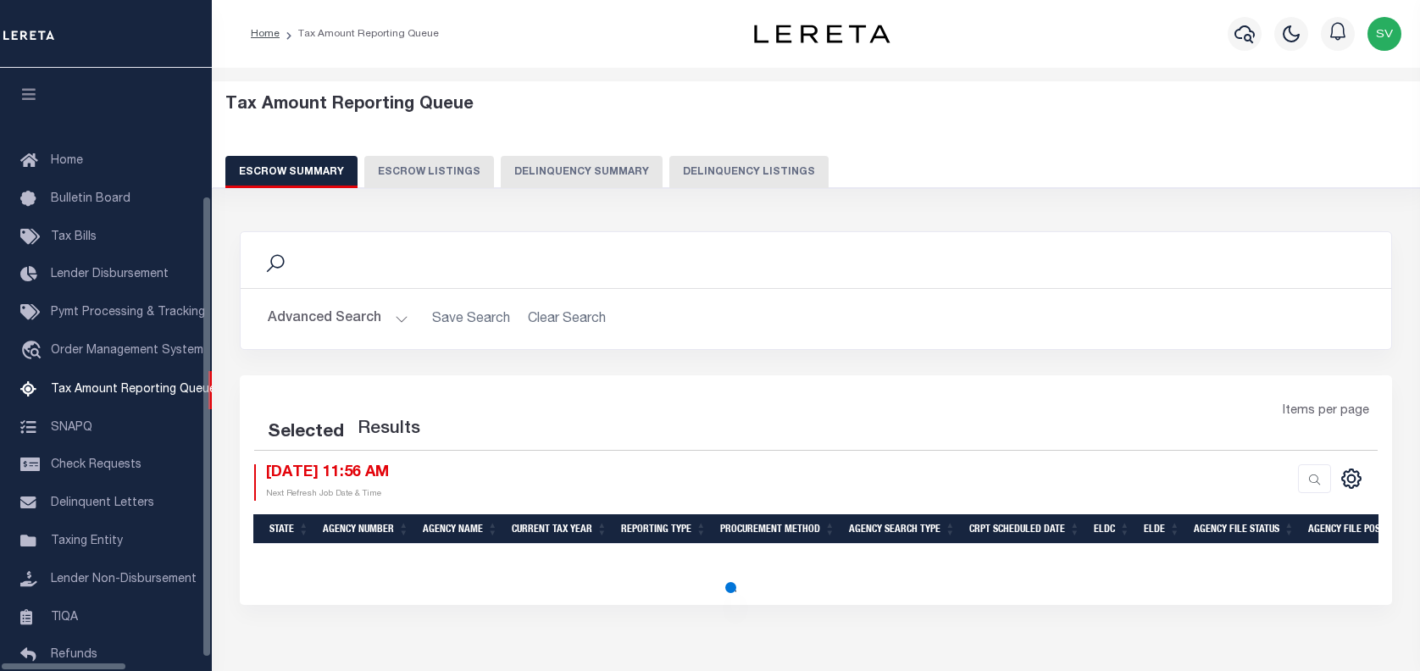
select select "100"
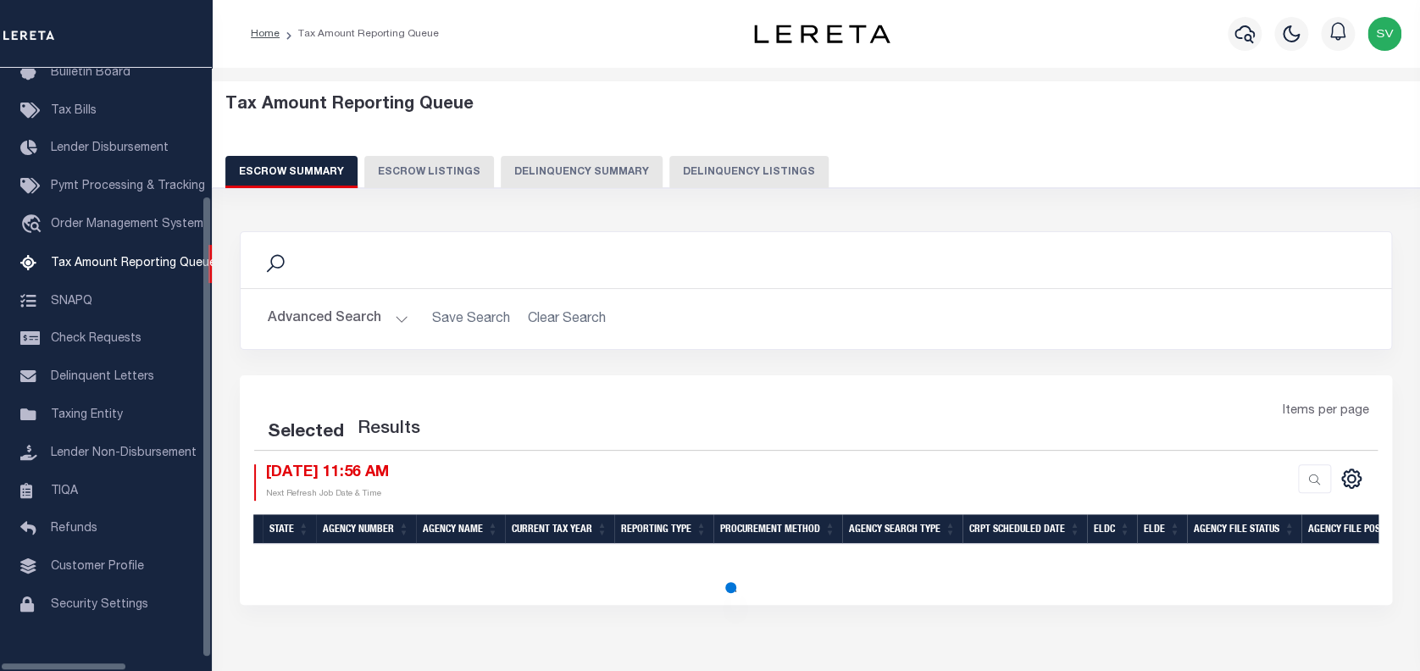
select select "100"
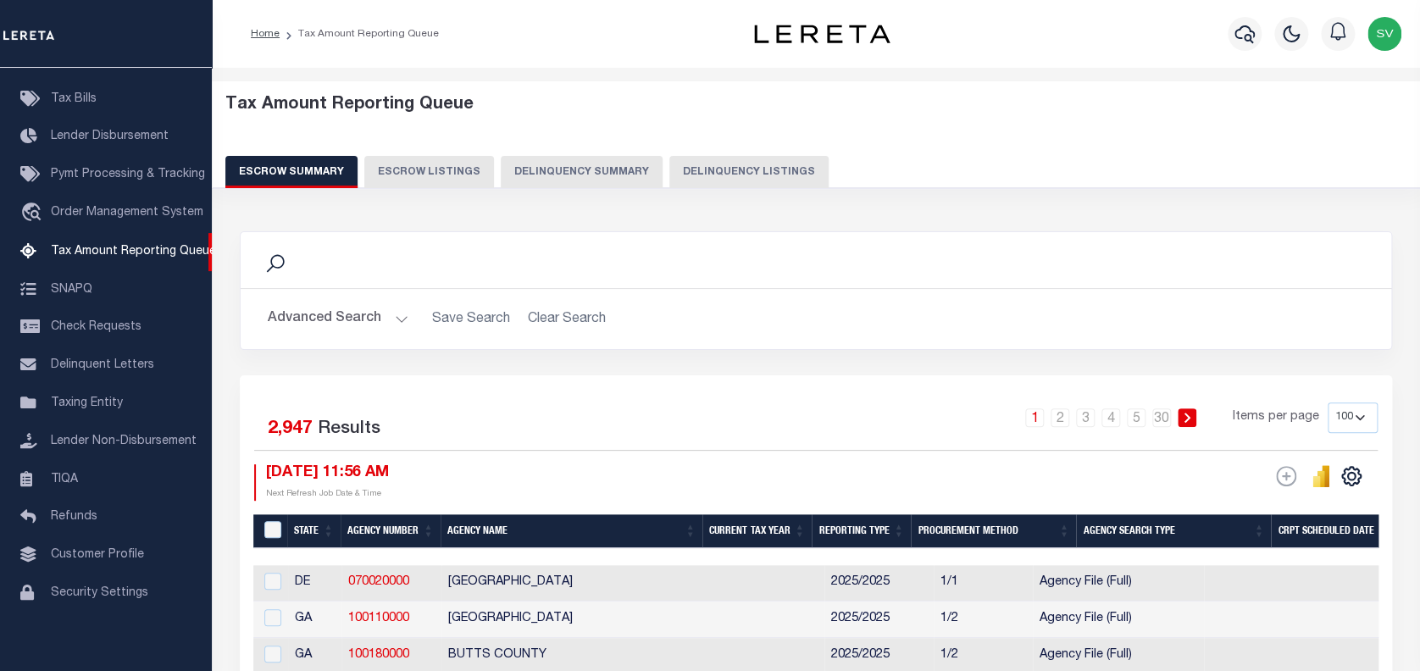
click at [712, 180] on button "Delinquency Listings" at bounding box center [749, 172] width 159 height 32
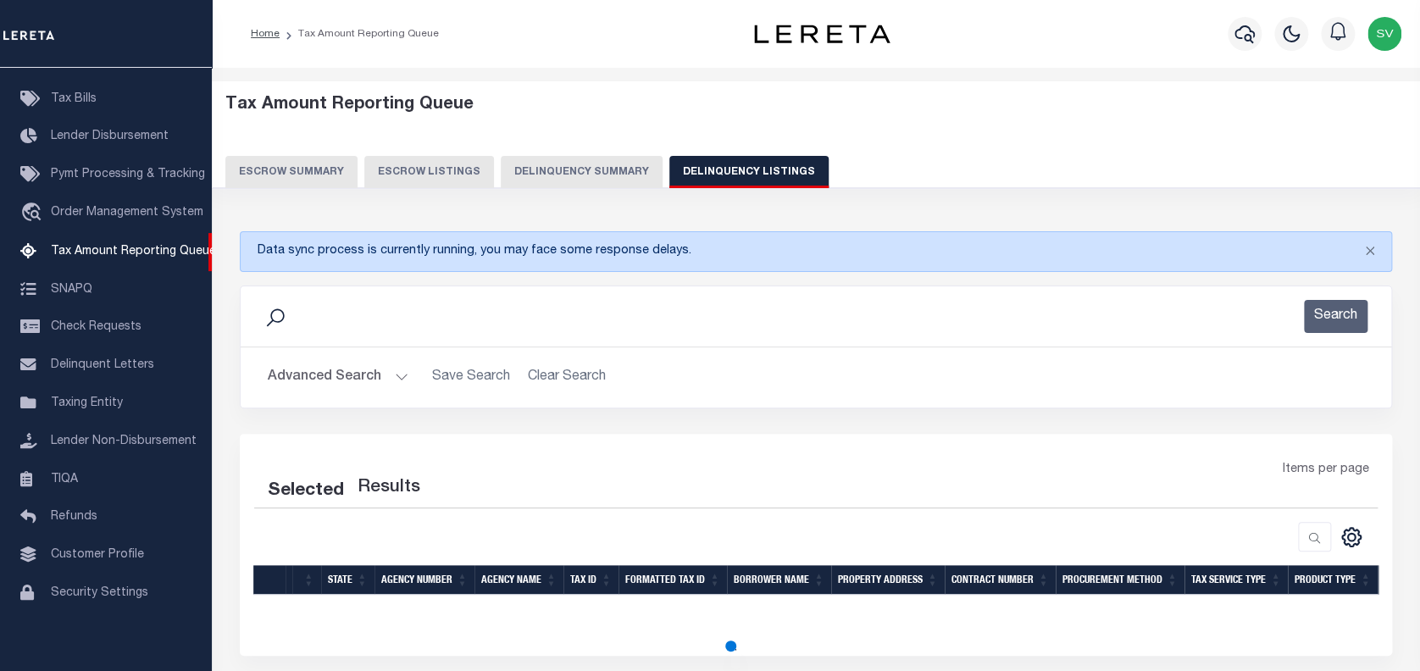
click at [712, 173] on button "Delinquency Listings" at bounding box center [749, 172] width 159 height 32
select select "100"
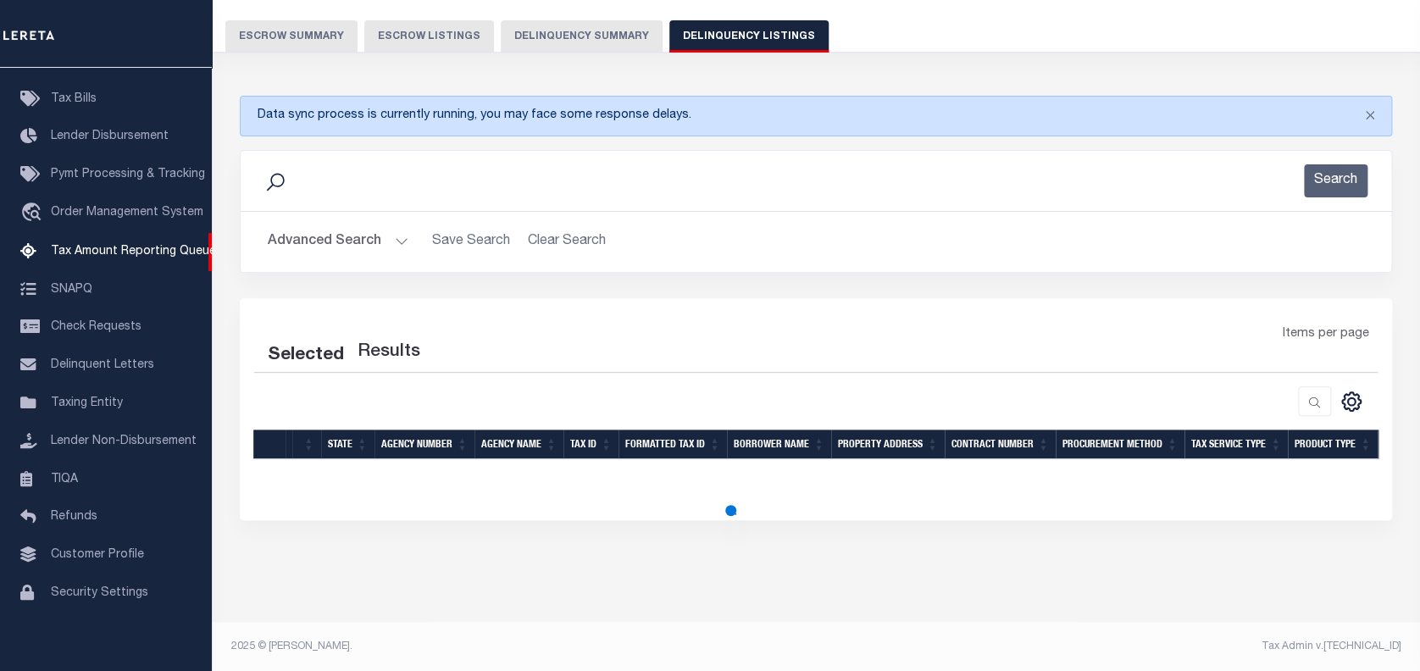
select select "100"
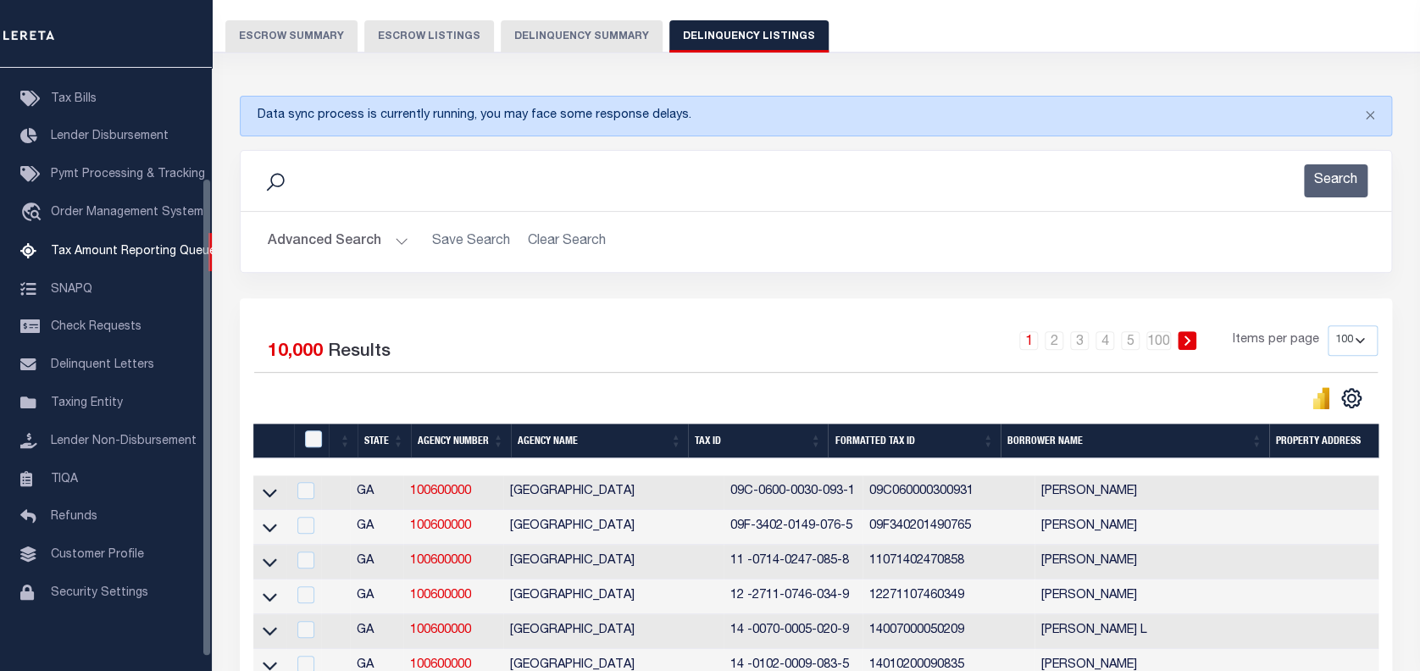
click at [312, 238] on button "Advanced Search" at bounding box center [338, 241] width 141 height 33
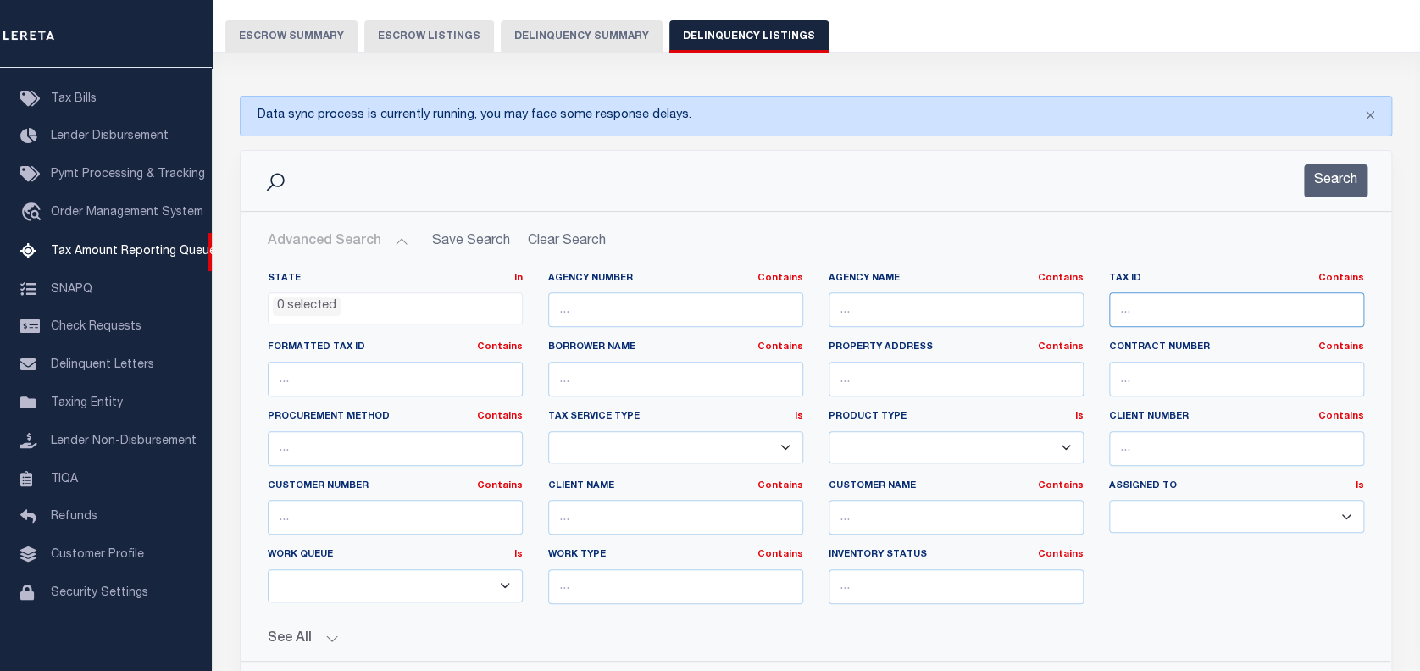
click at [1187, 314] on input "text" at bounding box center [1236, 309] width 255 height 35
paste input "3300003000"
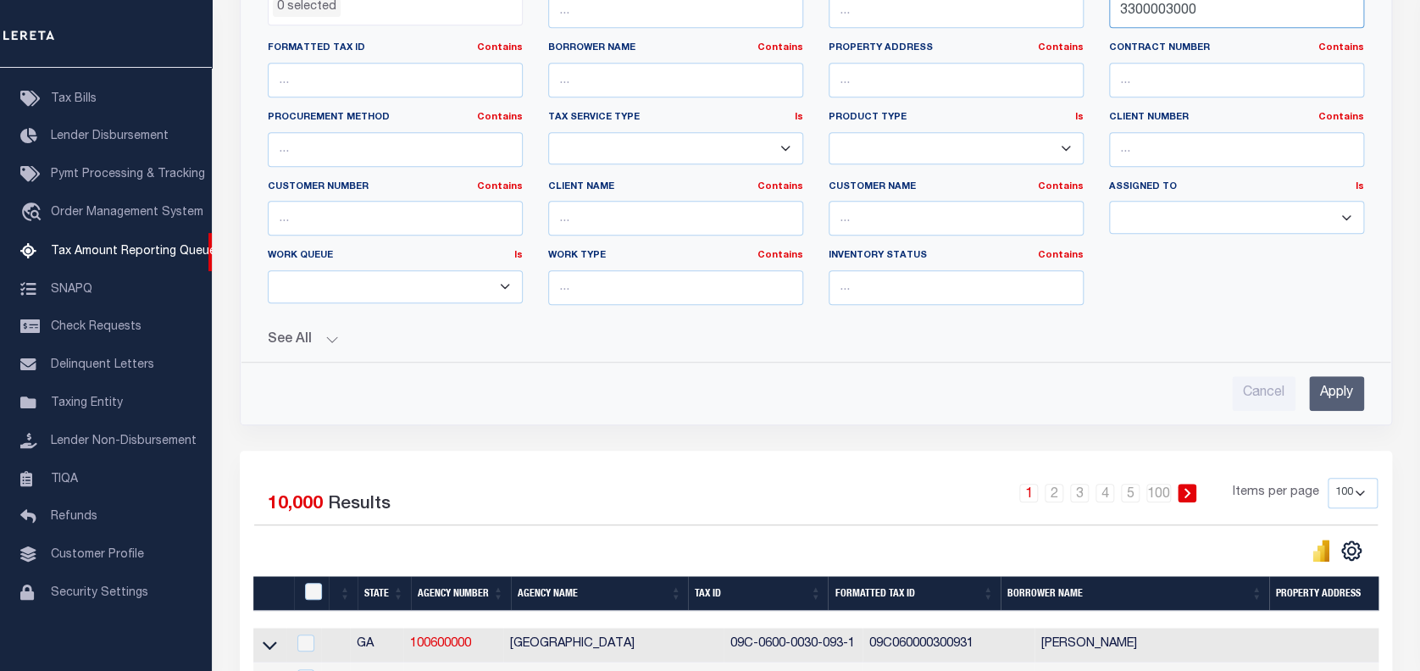
scroll to position [475, 0]
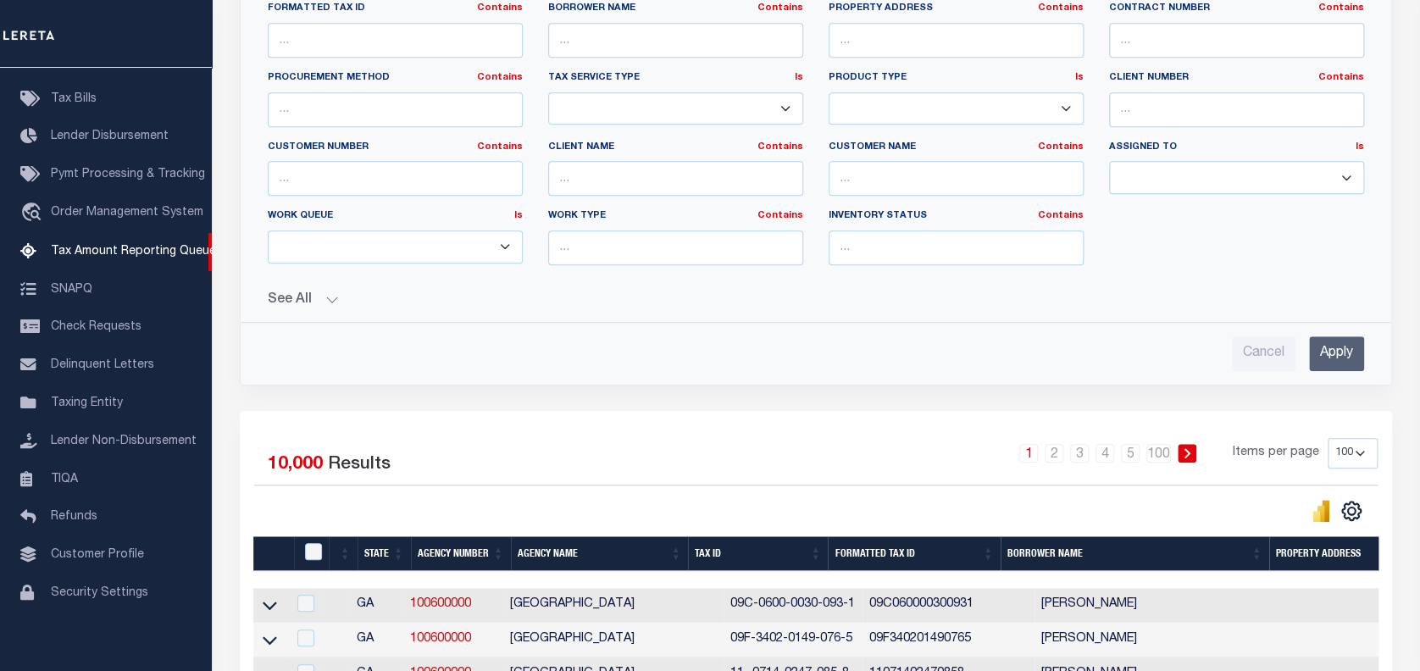
type input "3300003000"
click at [1343, 356] on input "Apply" at bounding box center [1336, 353] width 55 height 35
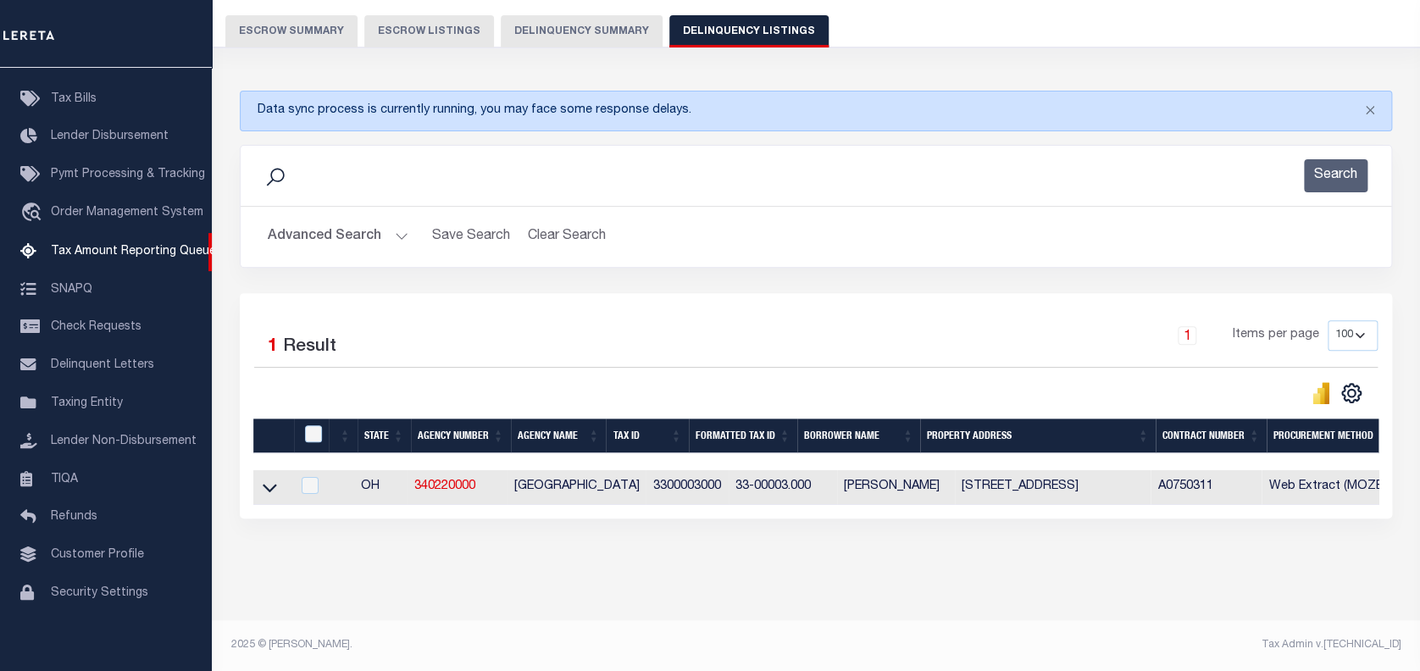
scroll to position [153, 0]
click at [273, 479] on icon at bounding box center [270, 488] width 14 height 18
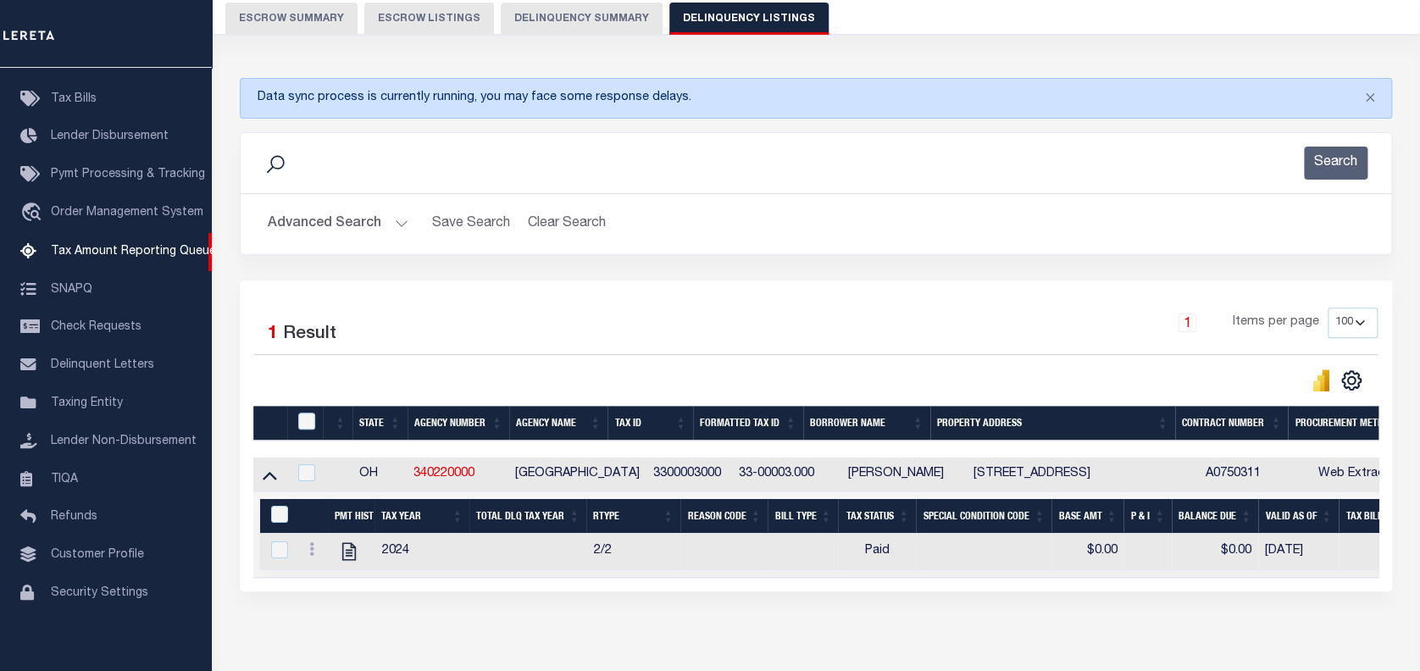
scroll to position [239, 0]
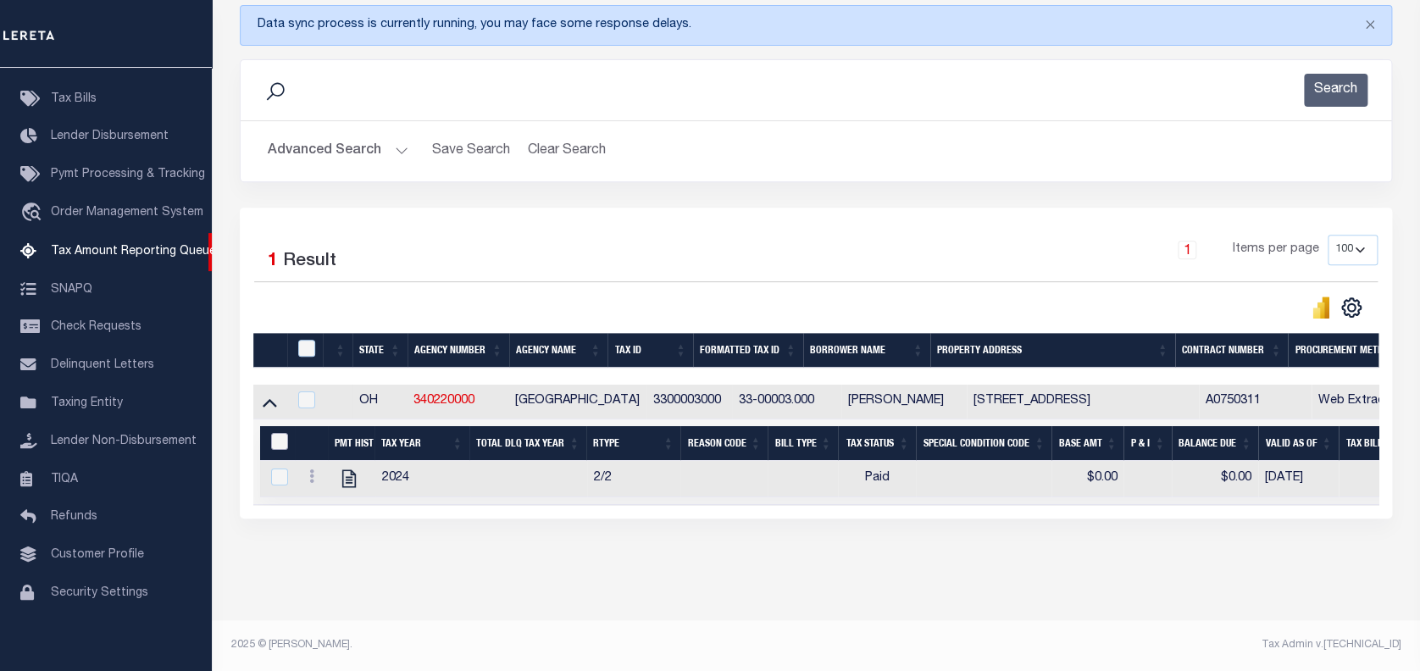
click at [278, 433] on input "&nbsp;" at bounding box center [279, 441] width 17 height 17
checkbox input "true"
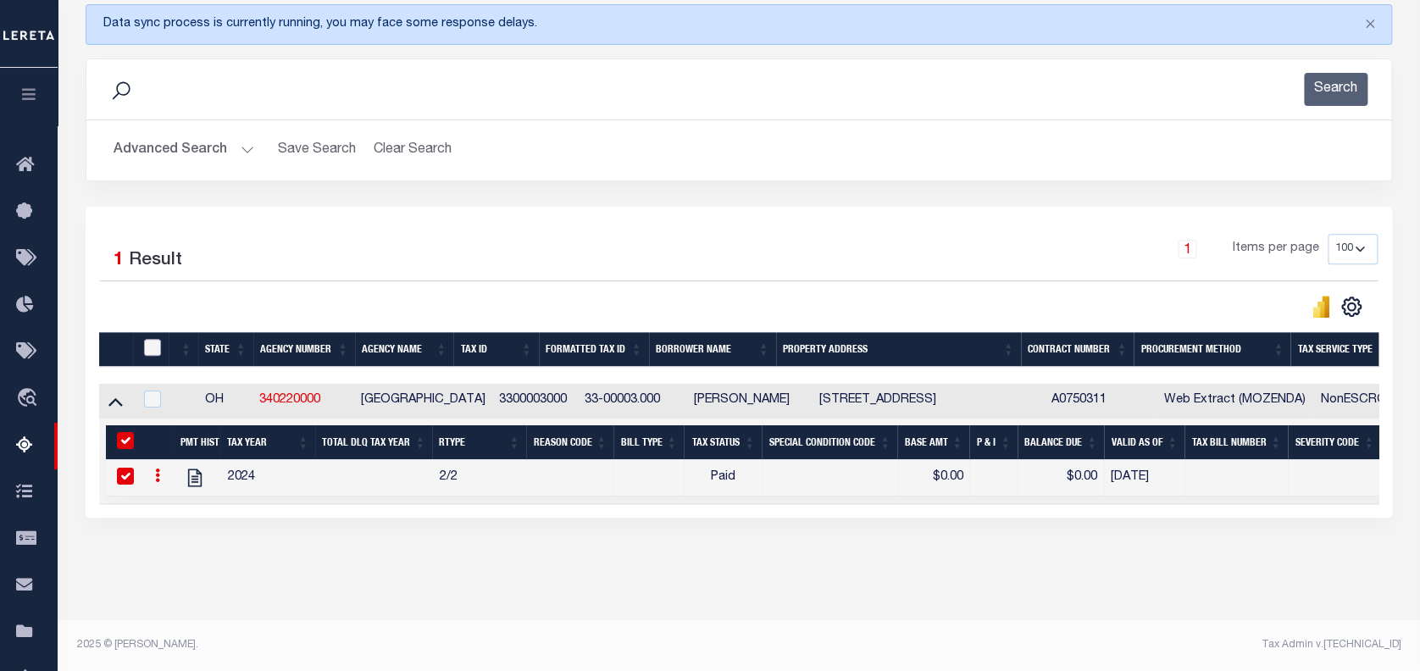
click at [157, 339] on input "checkbox" at bounding box center [152, 347] width 17 height 17
checkbox input "true"
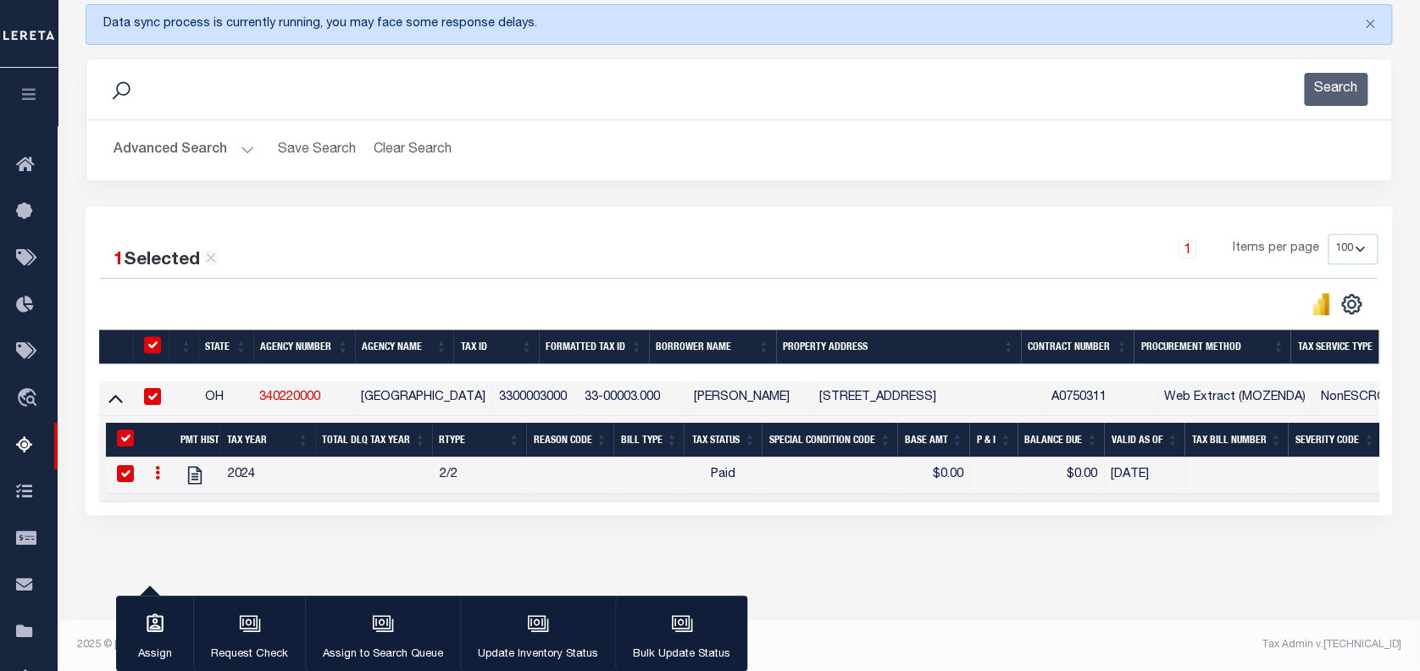
scroll to position [236, 0]
click at [534, 631] on icon "button" at bounding box center [538, 624] width 22 height 22
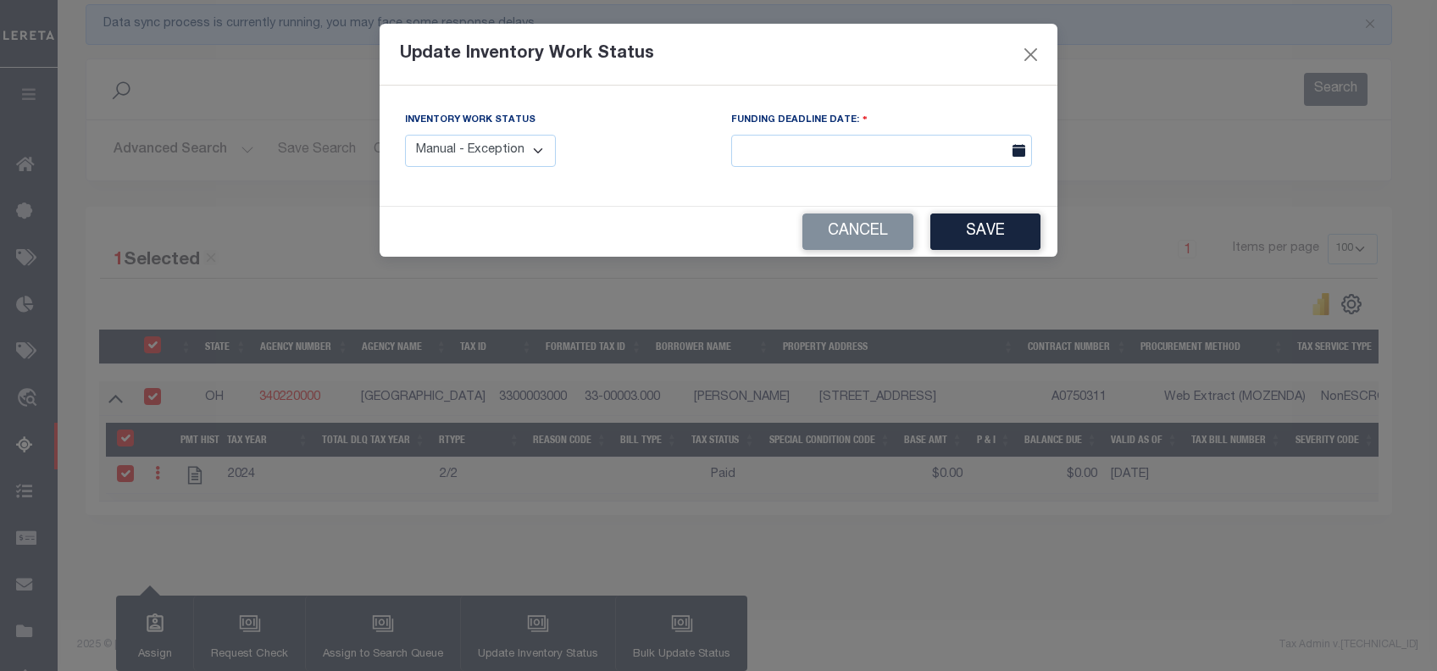
click at [456, 149] on select "Manual - Exception Pended - Awaiting Search Late Add Exception Completed" at bounding box center [480, 151] width 151 height 33
select select "4"
click at [405, 135] on select "Manual - Exception Pended - Awaiting Search Late Add Exception Completed" at bounding box center [480, 151] width 151 height 33
click at [959, 225] on button "Save" at bounding box center [986, 232] width 110 height 36
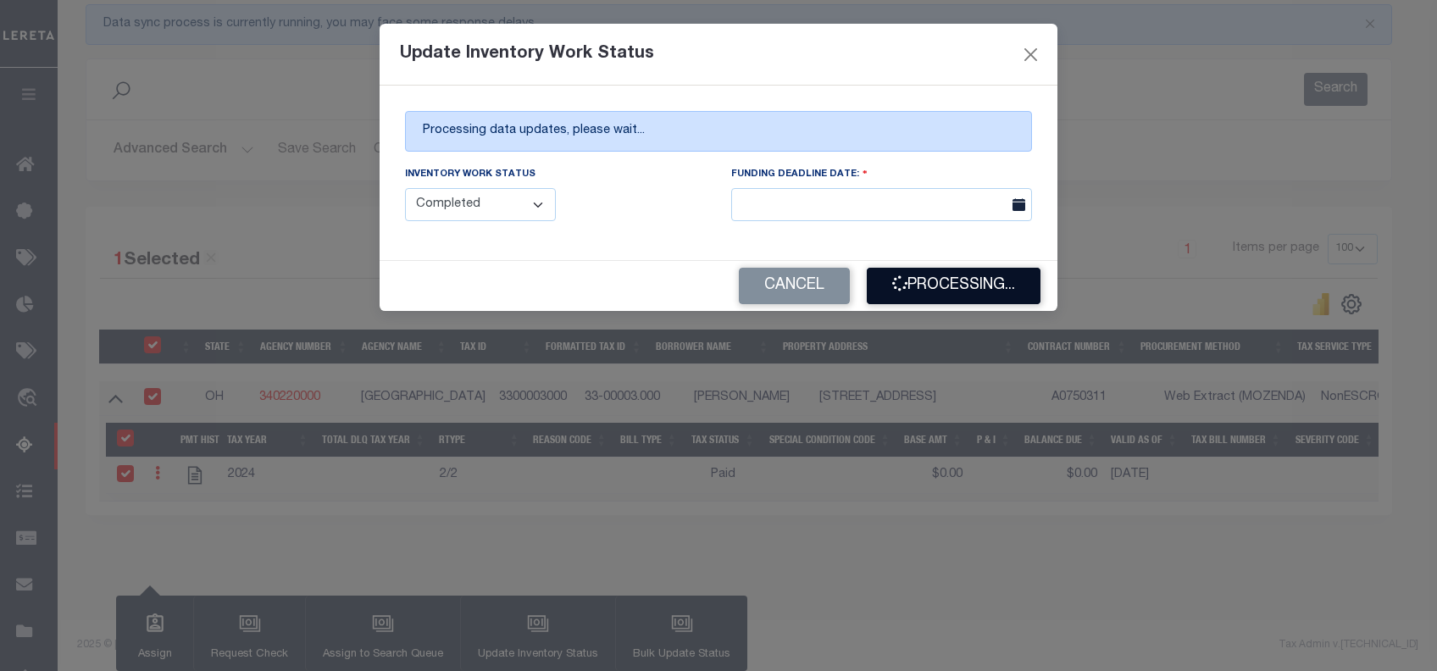
click at [964, 292] on button "Processing..." at bounding box center [954, 286] width 174 height 36
click at [960, 289] on button "Processing..." at bounding box center [954, 286] width 174 height 36
click at [960, 289] on div "Cancel Processing..." at bounding box center [719, 286] width 678 height 50
click at [949, 291] on button "Processing..." at bounding box center [954, 286] width 174 height 36
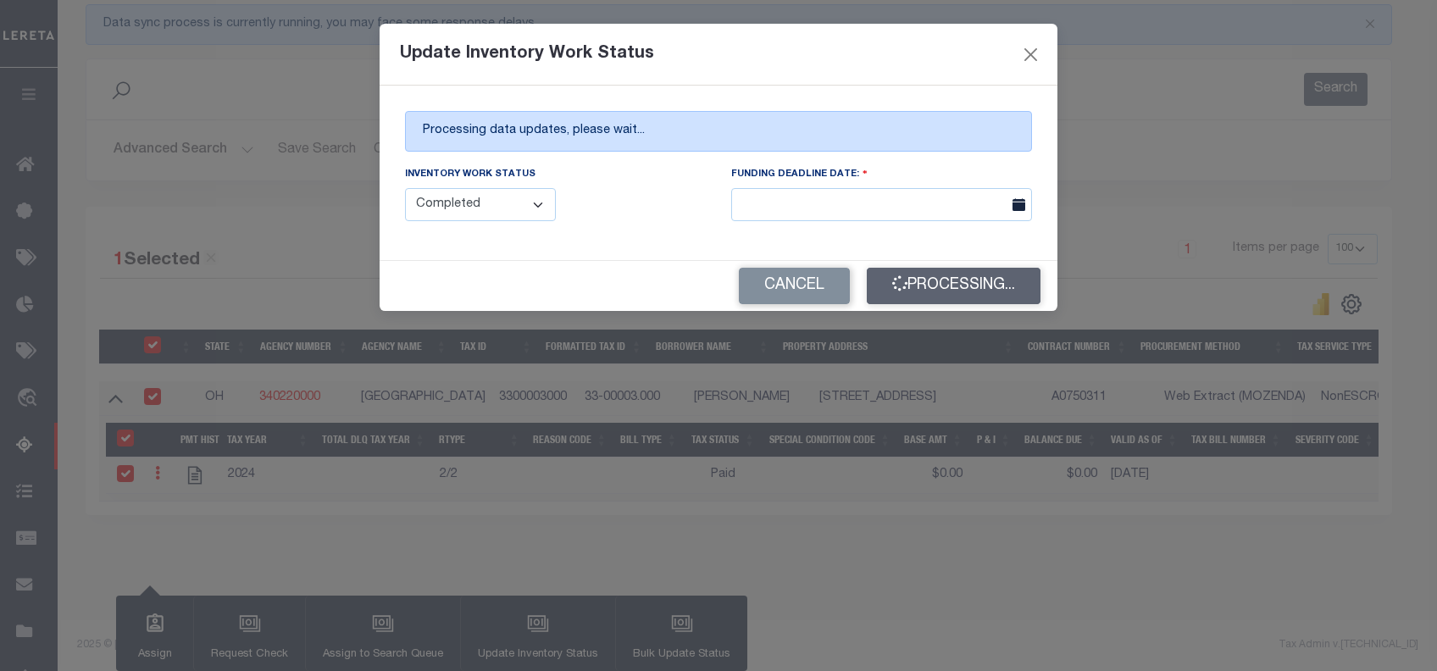
click at [949, 291] on div "Cancel Processing..." at bounding box center [719, 286] width 678 height 50
click at [976, 285] on button "Processing..." at bounding box center [954, 286] width 174 height 36
click at [976, 285] on div "Cancel Processing..." at bounding box center [719, 286] width 678 height 50
click at [963, 293] on button "Processing..." at bounding box center [954, 286] width 174 height 36
click at [964, 286] on button "Processing..." at bounding box center [954, 286] width 174 height 36
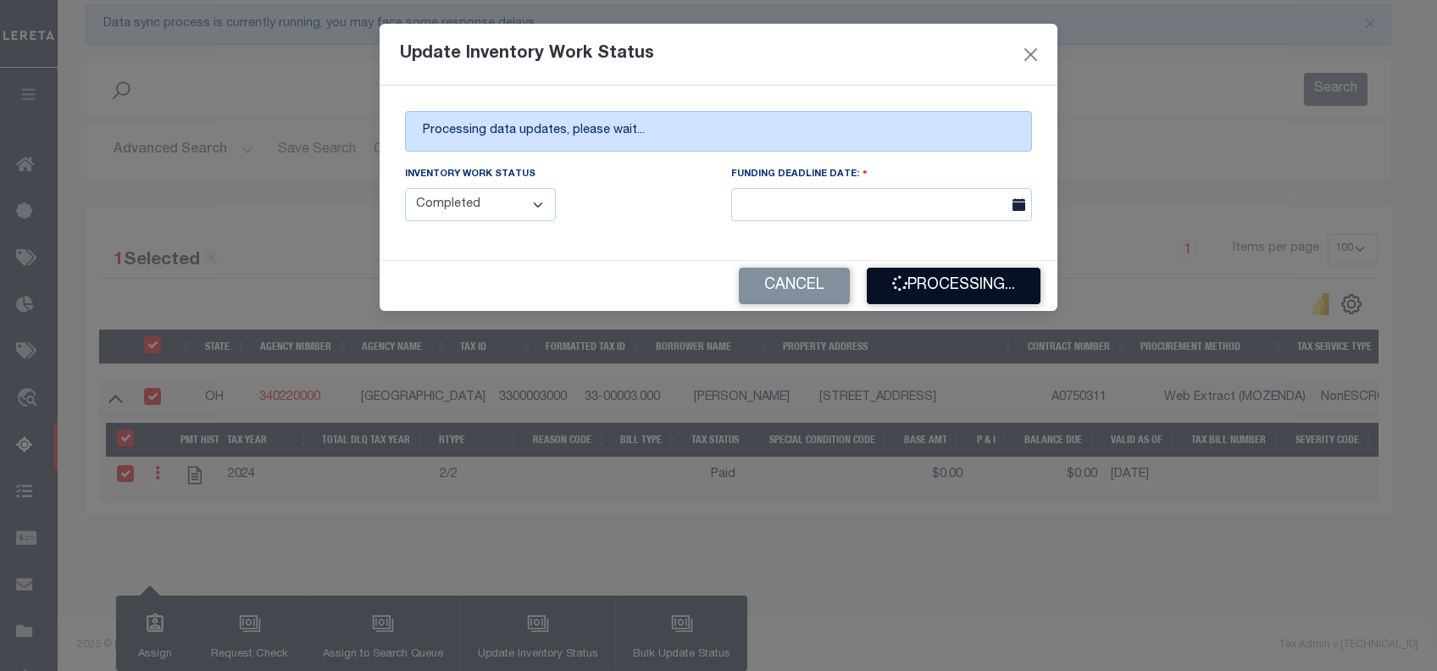
click at [963, 289] on button "Processing..." at bounding box center [954, 286] width 174 height 36
click at [970, 286] on button "Processing..." at bounding box center [954, 286] width 174 height 36
click at [942, 288] on button "Processing..." at bounding box center [954, 286] width 174 height 36
click at [937, 284] on button "Processing..." at bounding box center [954, 286] width 174 height 36
click at [942, 284] on button "Processing..." at bounding box center [954, 286] width 174 height 36
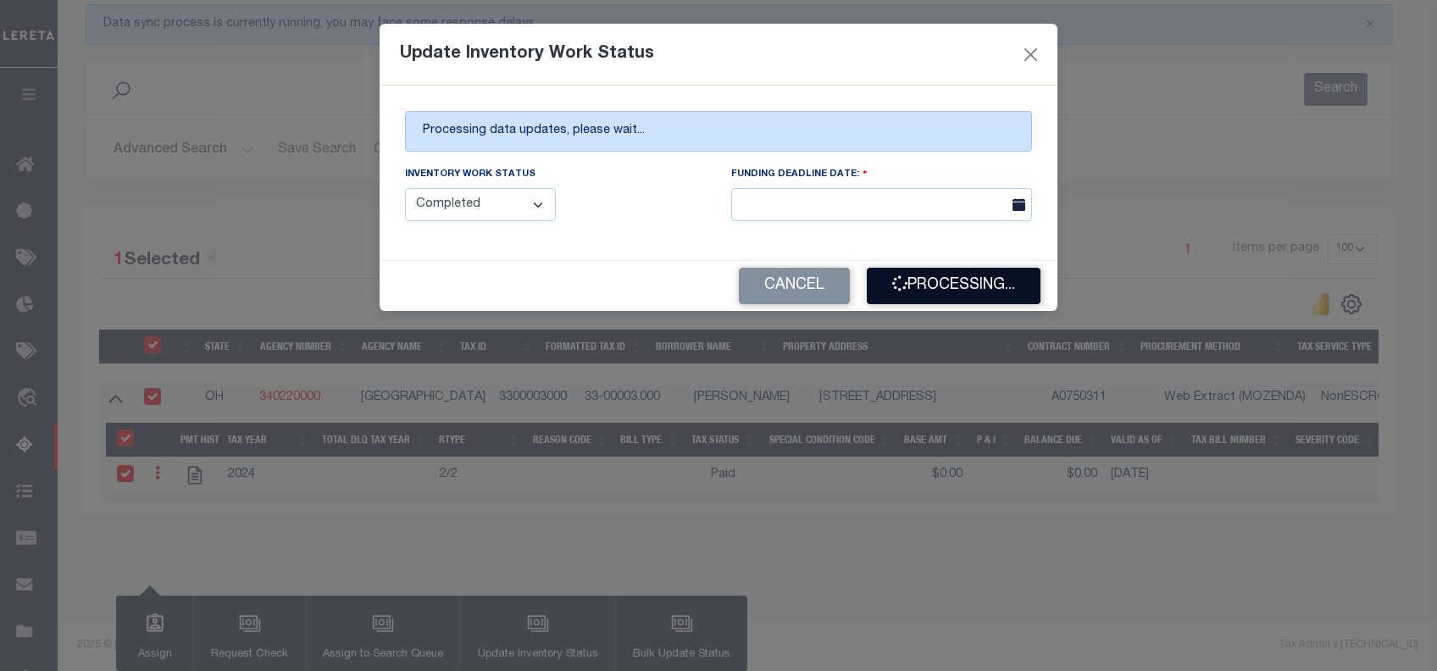
click at [957, 287] on button "Processing..." at bounding box center [954, 286] width 174 height 36
click at [938, 283] on button "Processing..." at bounding box center [954, 286] width 174 height 36
click at [939, 284] on button "Processing..." at bounding box center [954, 286] width 174 height 36
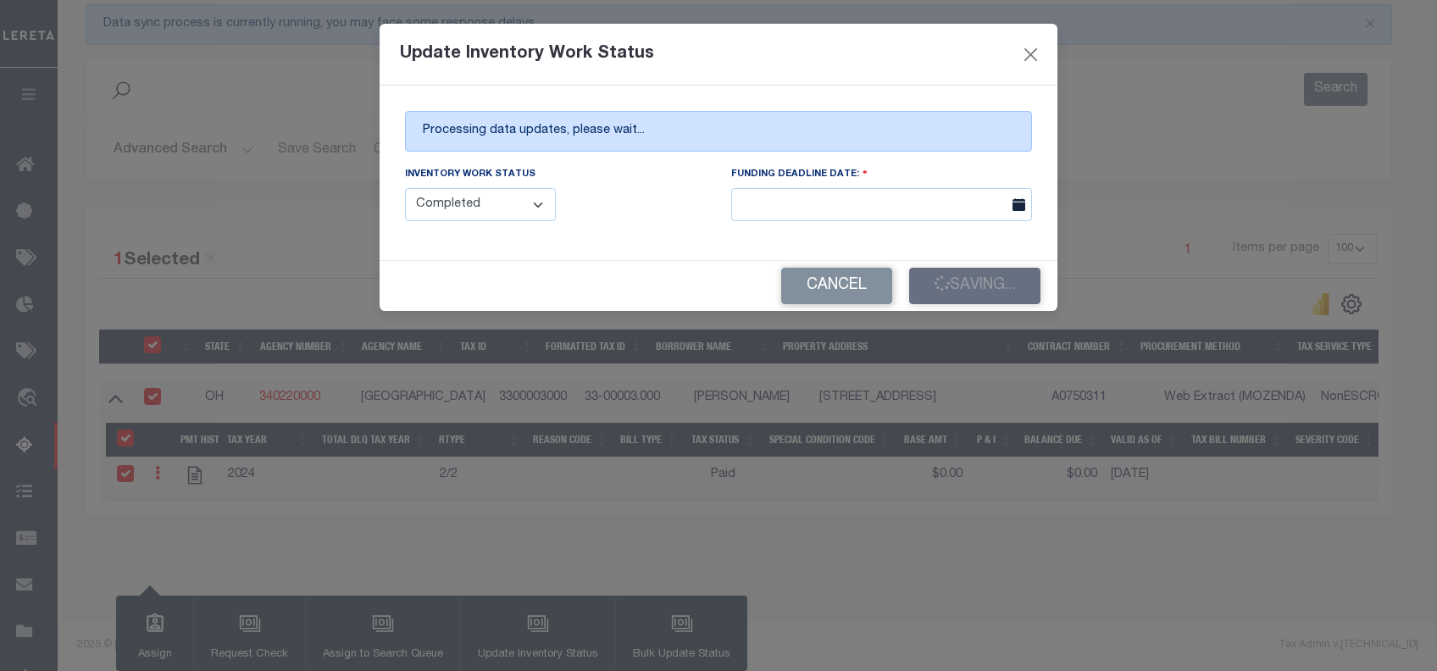
click at [977, 285] on div "Cancel Saving..." at bounding box center [719, 286] width 678 height 50
click at [970, 298] on div "Cancel Saving..." at bounding box center [719, 286] width 678 height 50
click at [974, 292] on div "Cancel Saving..." at bounding box center [719, 286] width 678 height 50
click at [959, 282] on div "Cancel Saving..." at bounding box center [719, 286] width 678 height 50
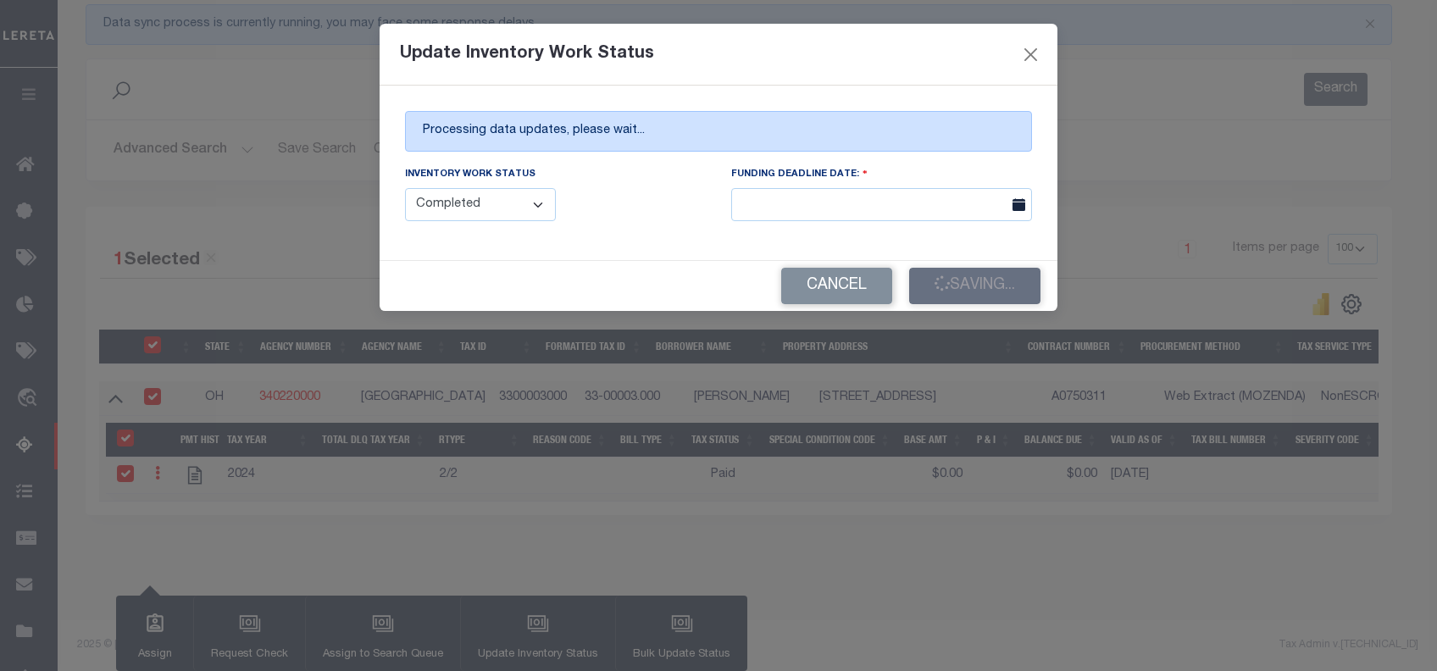
click at [939, 285] on div "Cancel Saving..." at bounding box center [719, 286] width 678 height 50
click at [999, 295] on div "Cancel Saving..." at bounding box center [719, 286] width 678 height 50
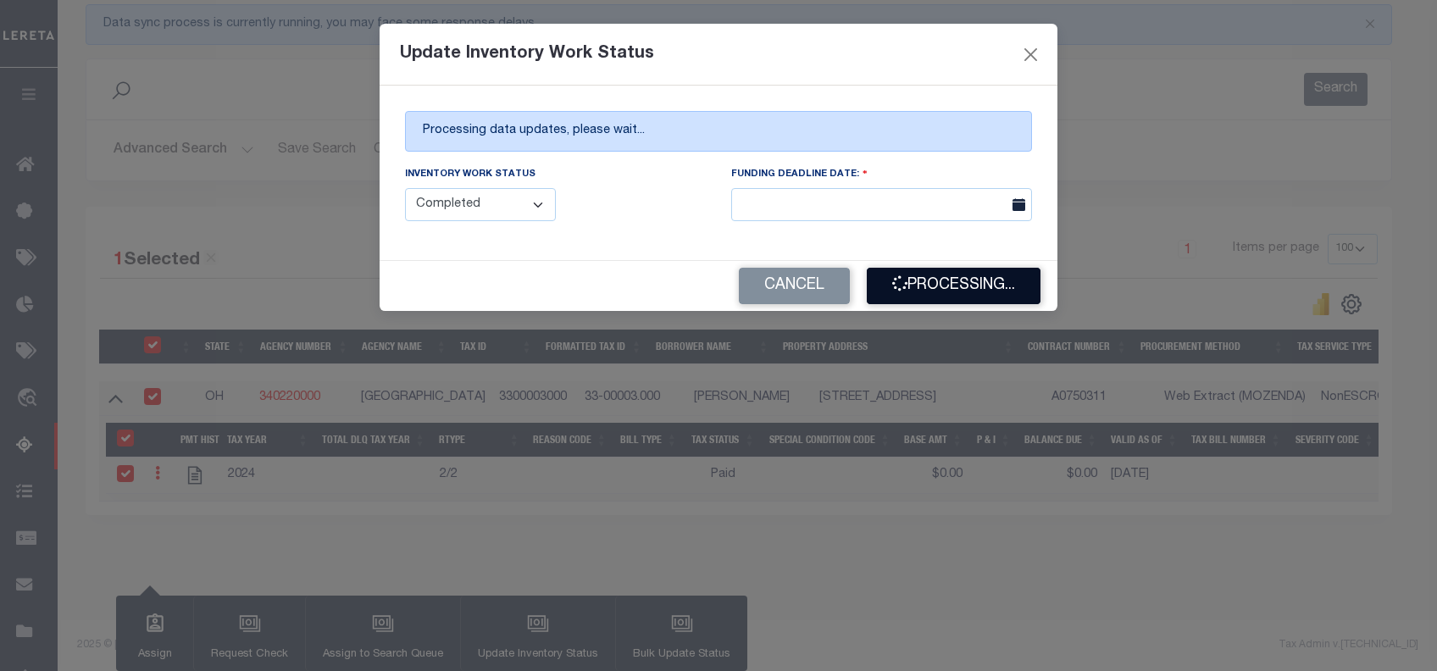
click at [953, 295] on button "Processing..." at bounding box center [954, 286] width 174 height 36
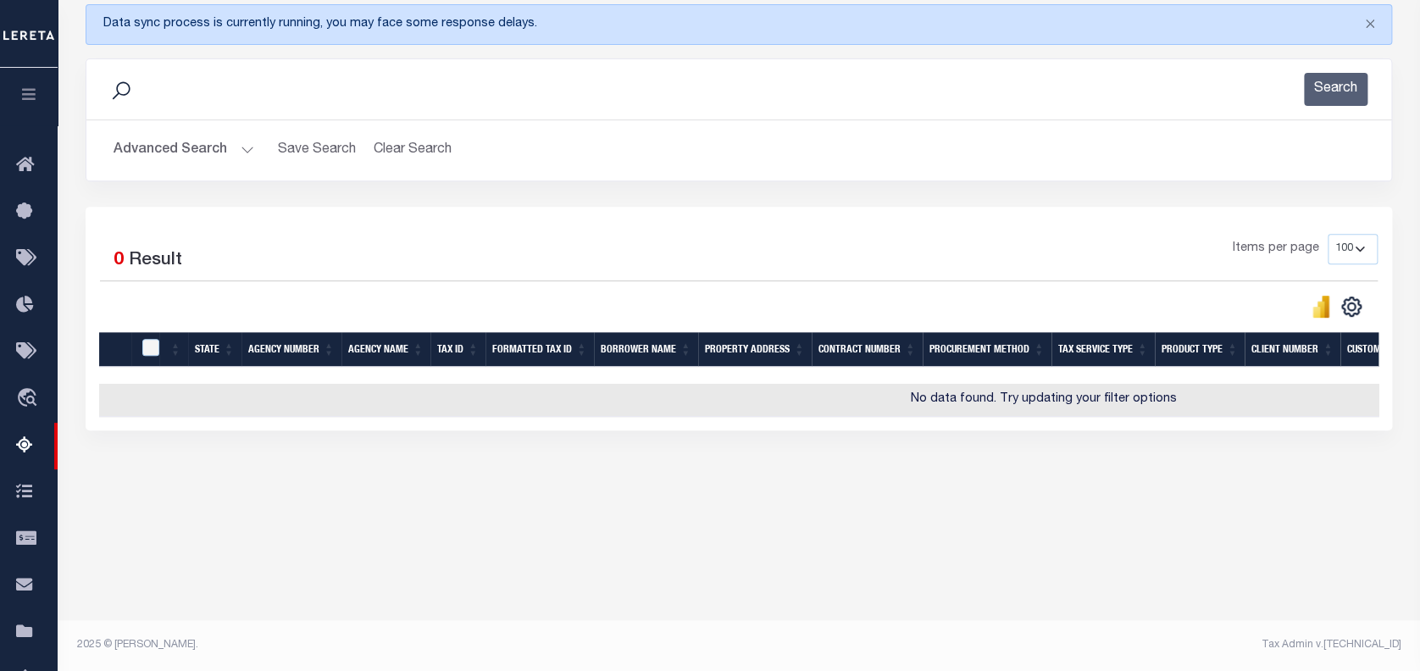
scroll to position [227, 0]
click at [184, 141] on button "Advanced Search" at bounding box center [184, 150] width 141 height 33
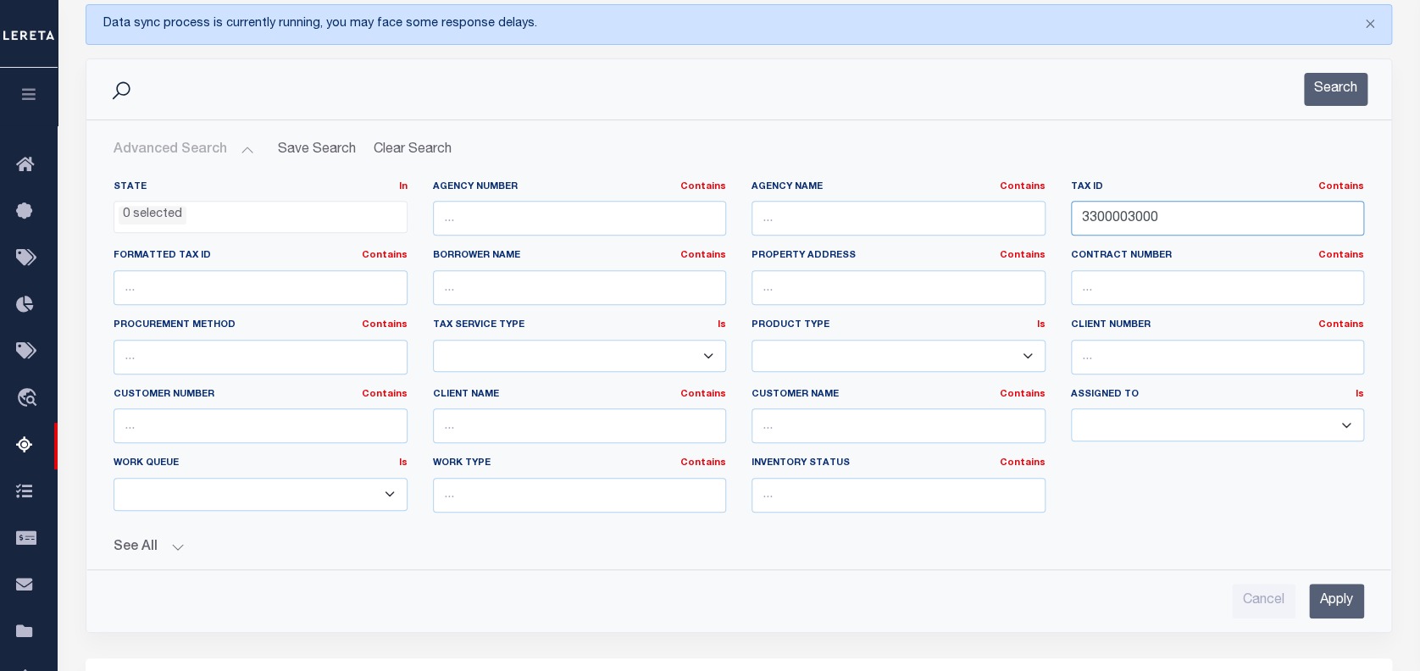
click at [1113, 222] on input "3300003000" at bounding box center [1218, 218] width 294 height 35
paste input "100"
type input "3300100000"
click at [1348, 598] on input "Apply" at bounding box center [1336, 601] width 55 height 35
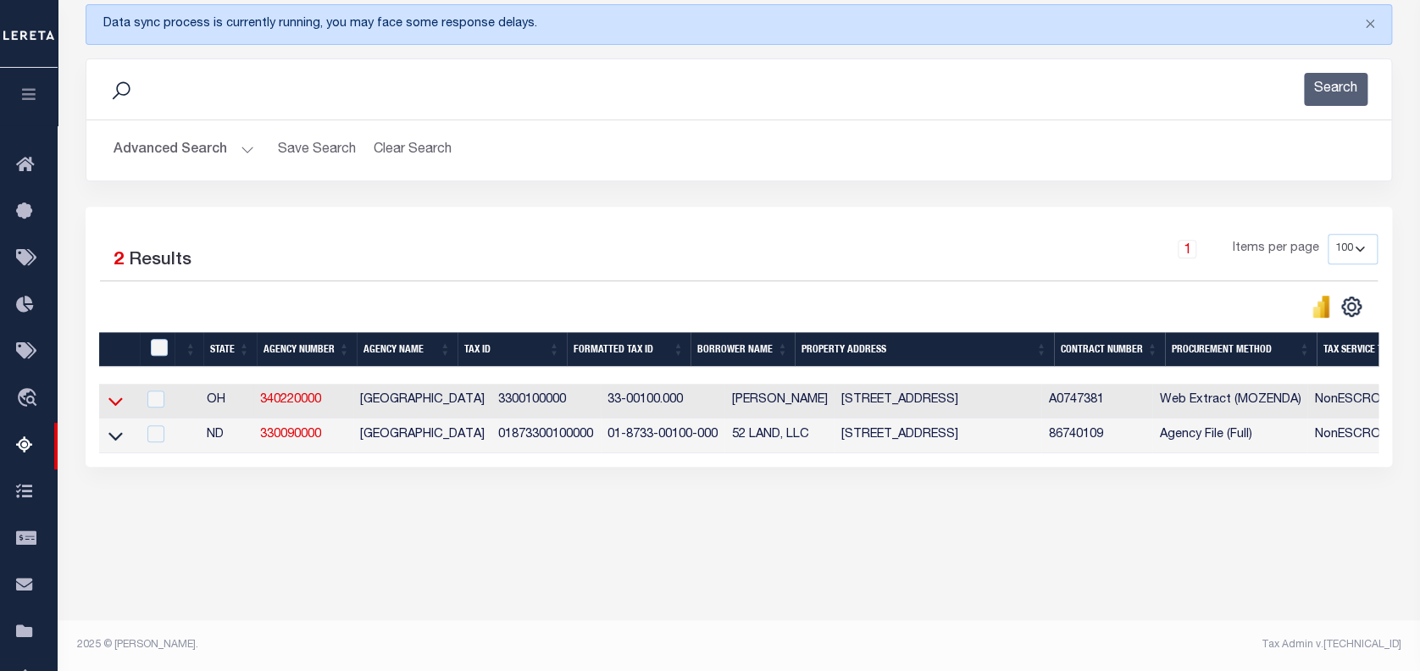
click at [109, 400] on icon at bounding box center [115, 401] width 14 height 8
click at [120, 437] on icon at bounding box center [115, 436] width 14 height 8
click at [116, 438] on icon at bounding box center [115, 436] width 14 height 18
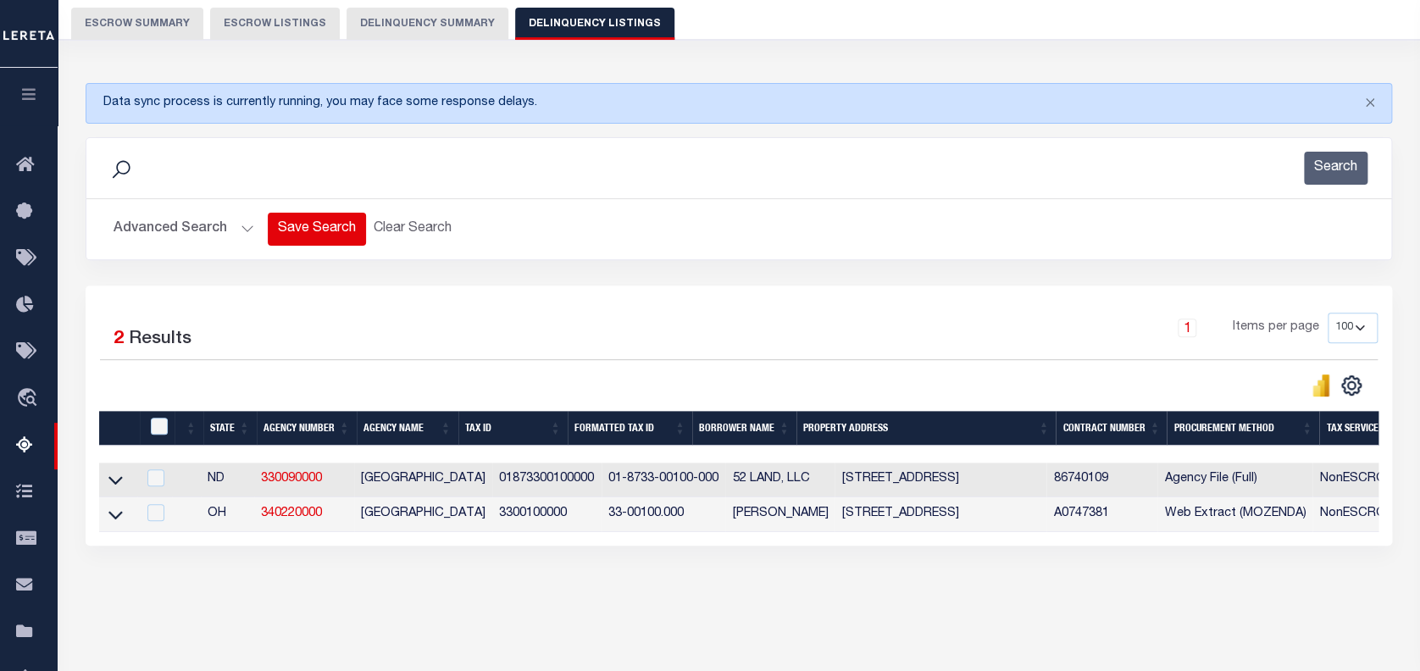
scroll to position [225, 0]
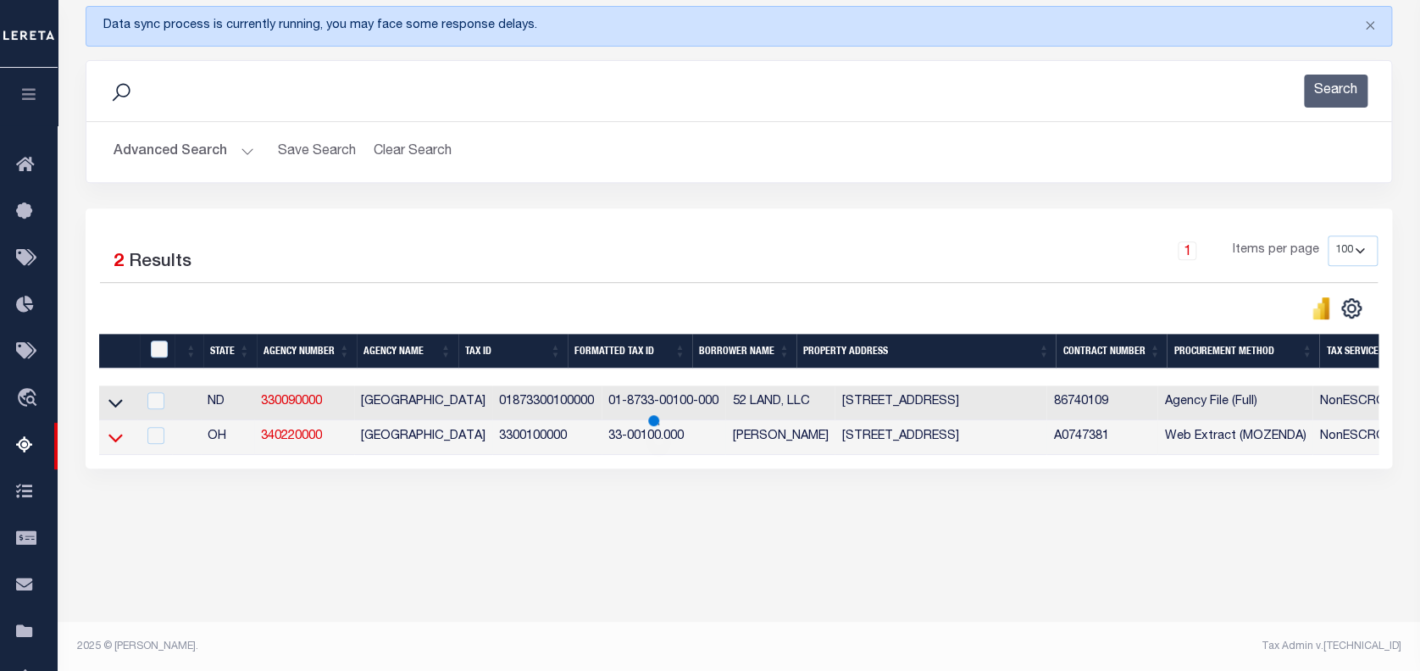
click at [117, 442] on icon at bounding box center [115, 438] width 14 height 8
click at [156, 450] on td at bounding box center [154, 437] width 35 height 35
checkbox input "true"
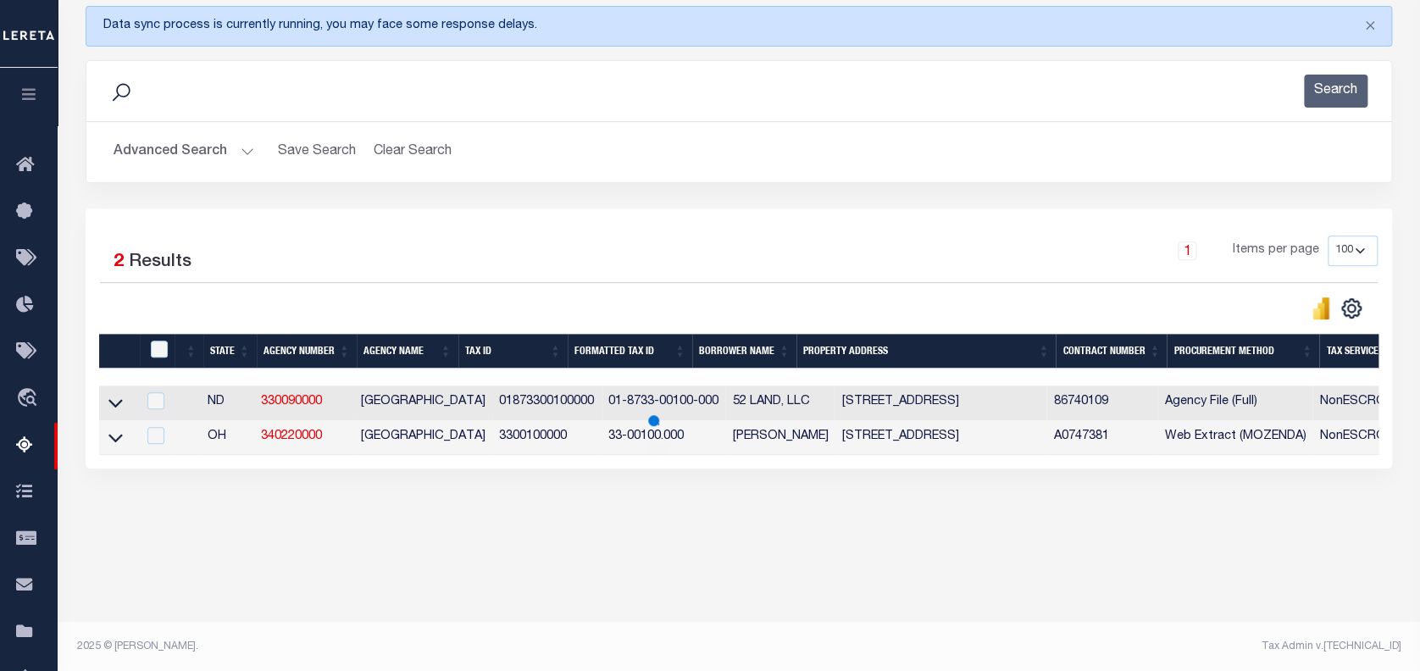
click at [219, 434] on td "OH" at bounding box center [227, 437] width 53 height 35
checkbox input "true"
click at [117, 438] on icon at bounding box center [115, 438] width 14 height 18
click at [112, 444] on icon at bounding box center [115, 438] width 14 height 18
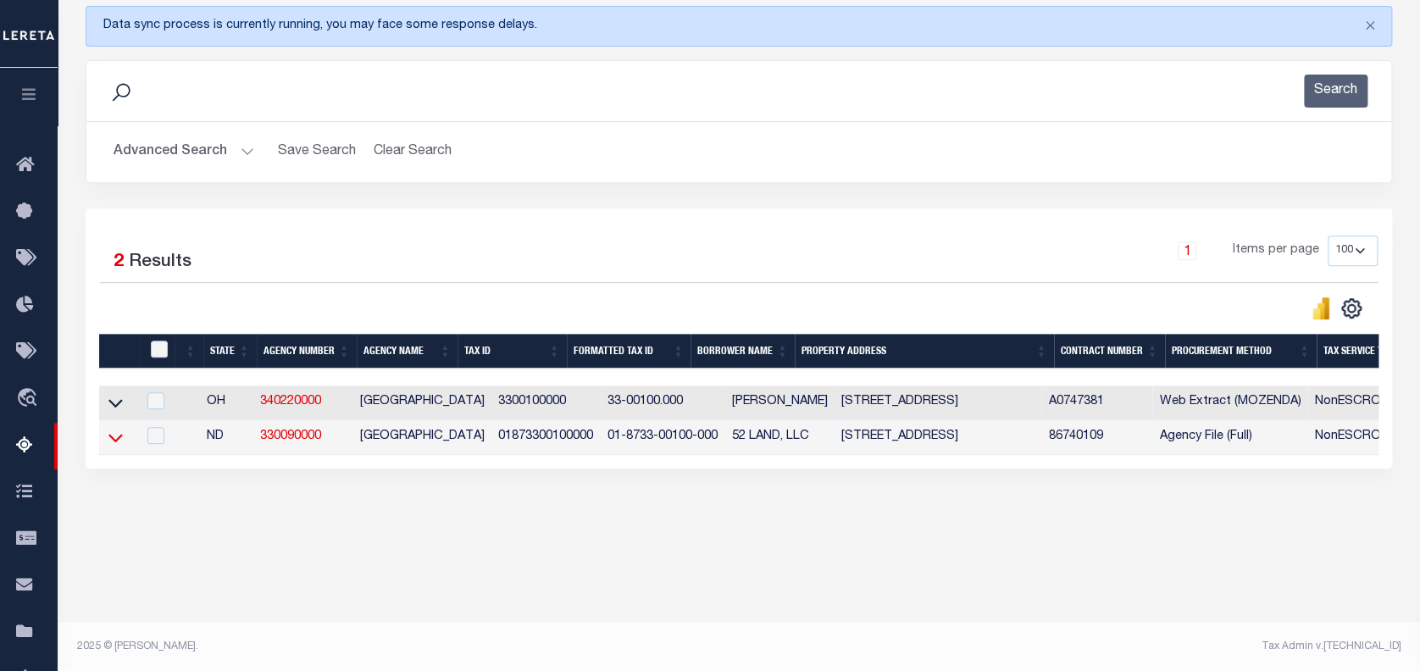
click at [121, 439] on icon at bounding box center [115, 438] width 14 height 8
click at [190, 511] on div "Data sync process is currently running, you may face some response delays. Sear…" at bounding box center [740, 254] width 1330 height 531
click at [192, 512] on div "Data sync process is currently running, you may face some response delays. Sear…" at bounding box center [740, 254] width 1330 height 531
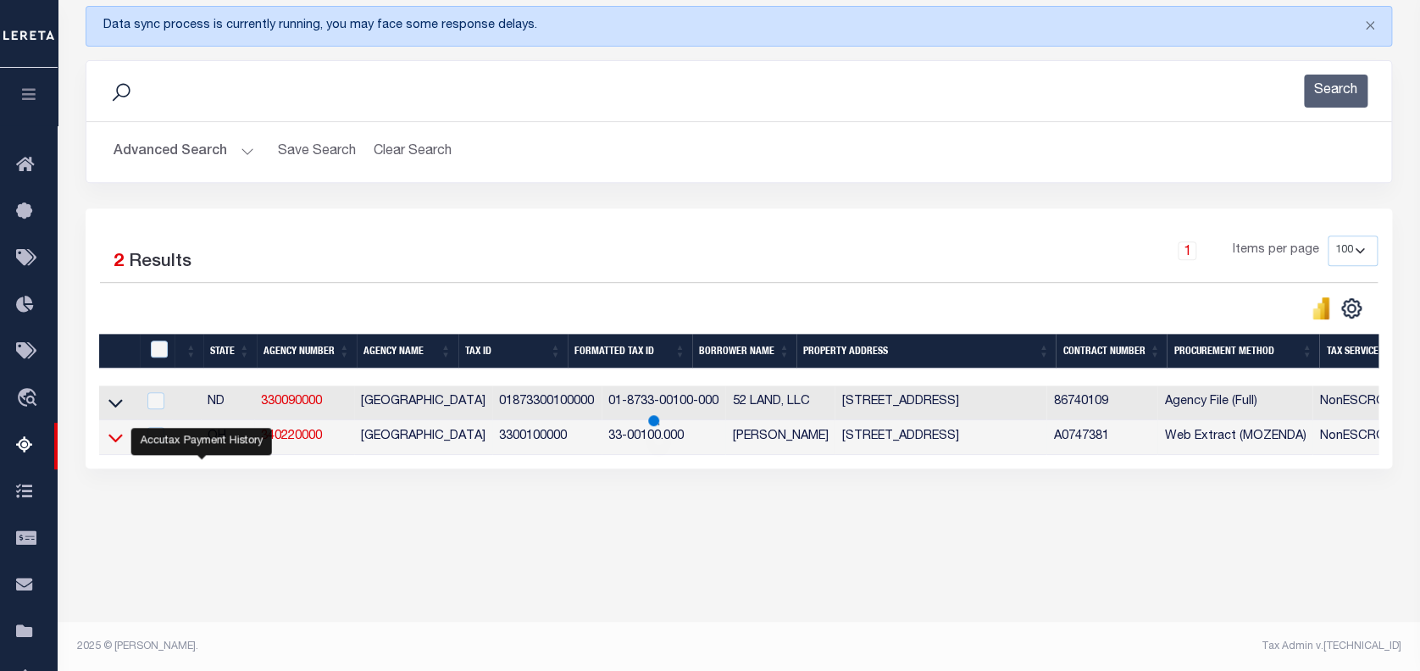
click at [114, 436] on icon at bounding box center [115, 438] width 14 height 18
click at [204, 494] on div "Data sync process is currently running, you may face some response delays. Sear…" at bounding box center [740, 254] width 1330 height 531
click at [188, 486] on div "Data sync process is currently running, you may face some response delays. Sear…" at bounding box center [740, 254] width 1330 height 531
click at [118, 447] on icon at bounding box center [115, 438] width 14 height 18
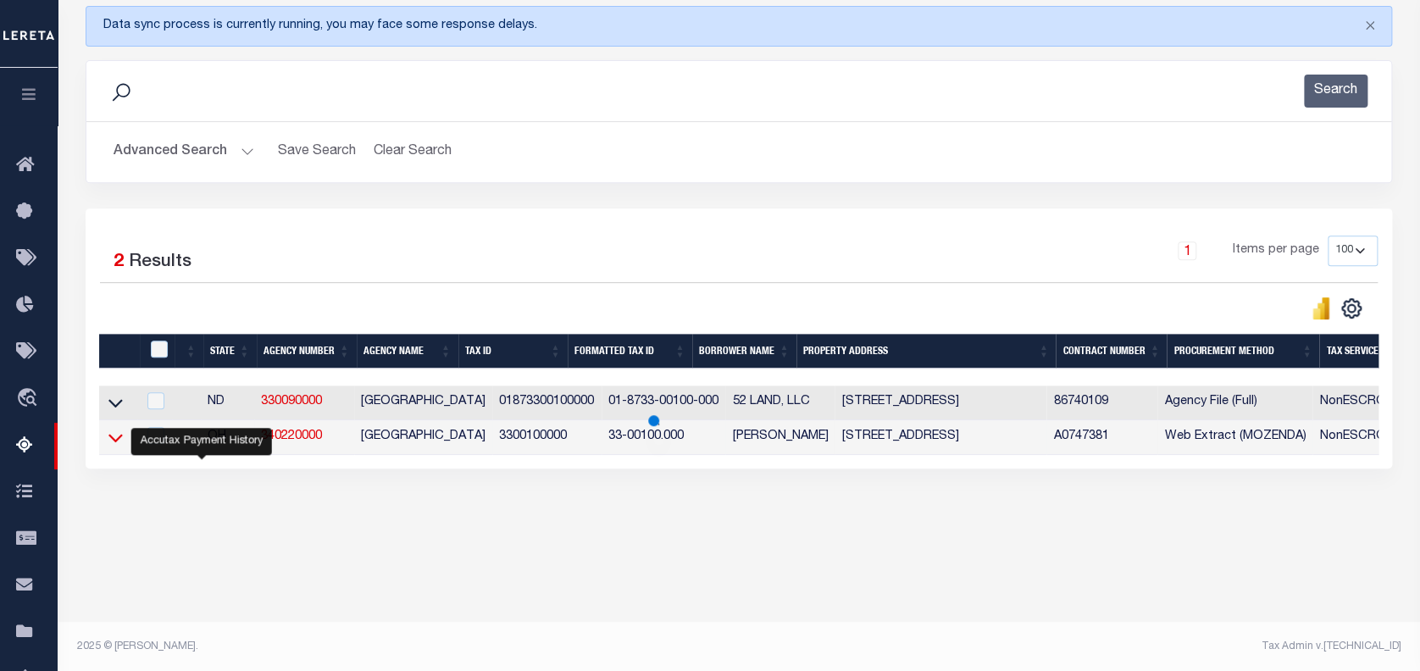
click at [112, 447] on icon at bounding box center [115, 438] width 14 height 18
click at [116, 438] on icon at bounding box center [115, 438] width 14 height 18
click at [114, 436] on icon at bounding box center [115, 438] width 14 height 18
click at [114, 436] on td at bounding box center [117, 437] width 37 height 35
checkbox input "true"
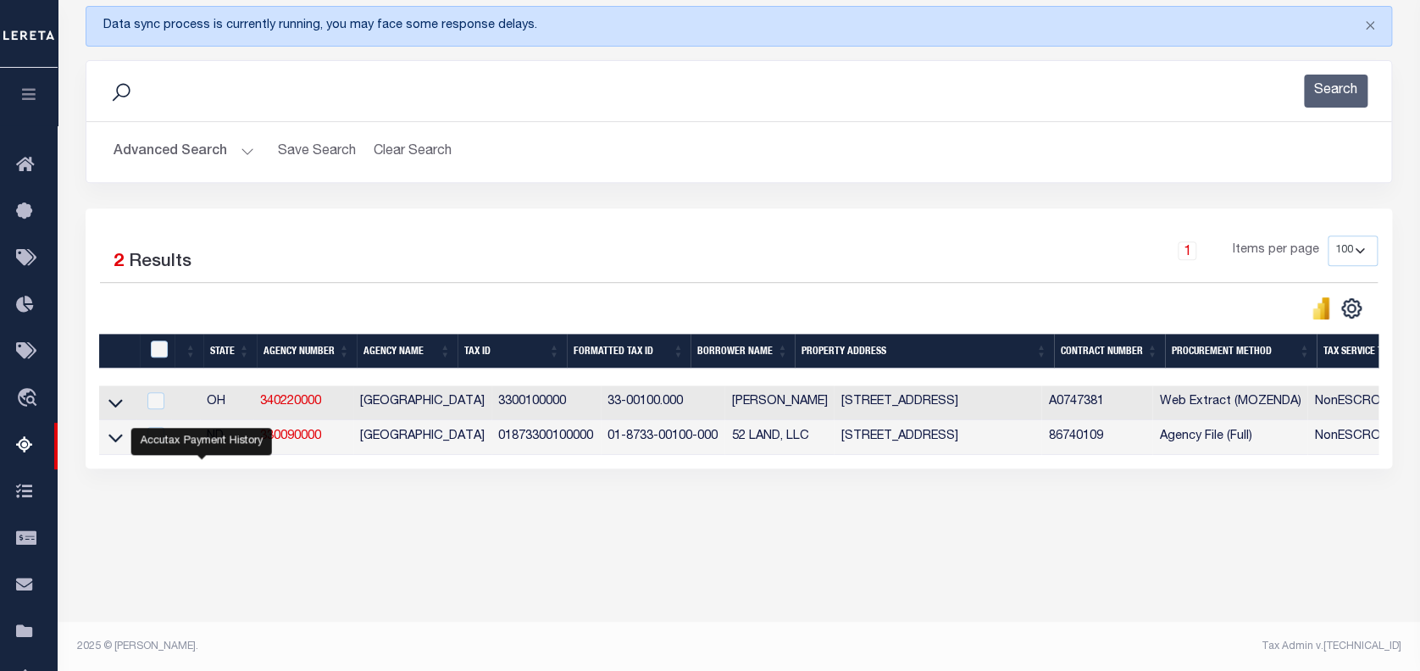
click at [202, 520] on div "Data sync process is currently running, you may face some response delays. Sear…" at bounding box center [740, 254] width 1330 height 531
click at [114, 441] on icon at bounding box center [115, 438] width 14 height 18
click at [119, 441] on icon at bounding box center [115, 438] width 14 height 8
click at [410, 447] on td "[GEOGRAPHIC_DATA]" at bounding box center [423, 437] width 138 height 35
checkbox input "true"
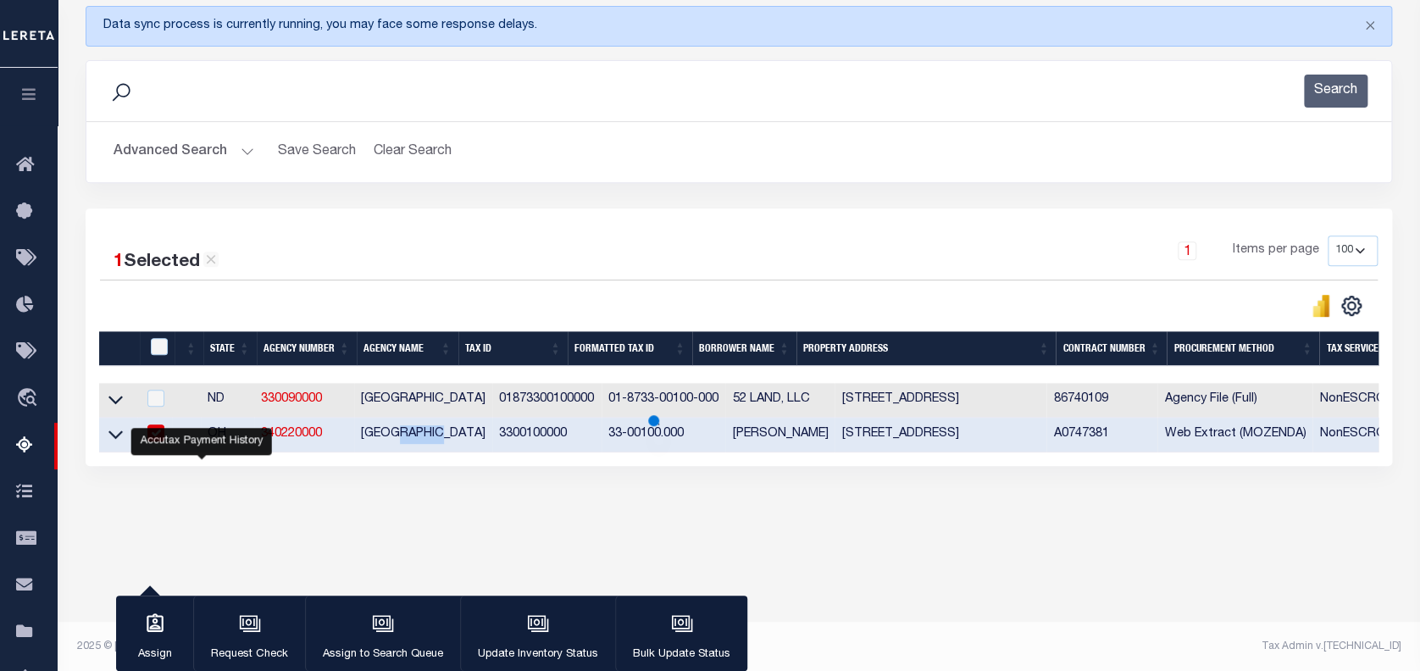
click at [410, 447] on td "[GEOGRAPHIC_DATA]" at bounding box center [423, 435] width 138 height 35
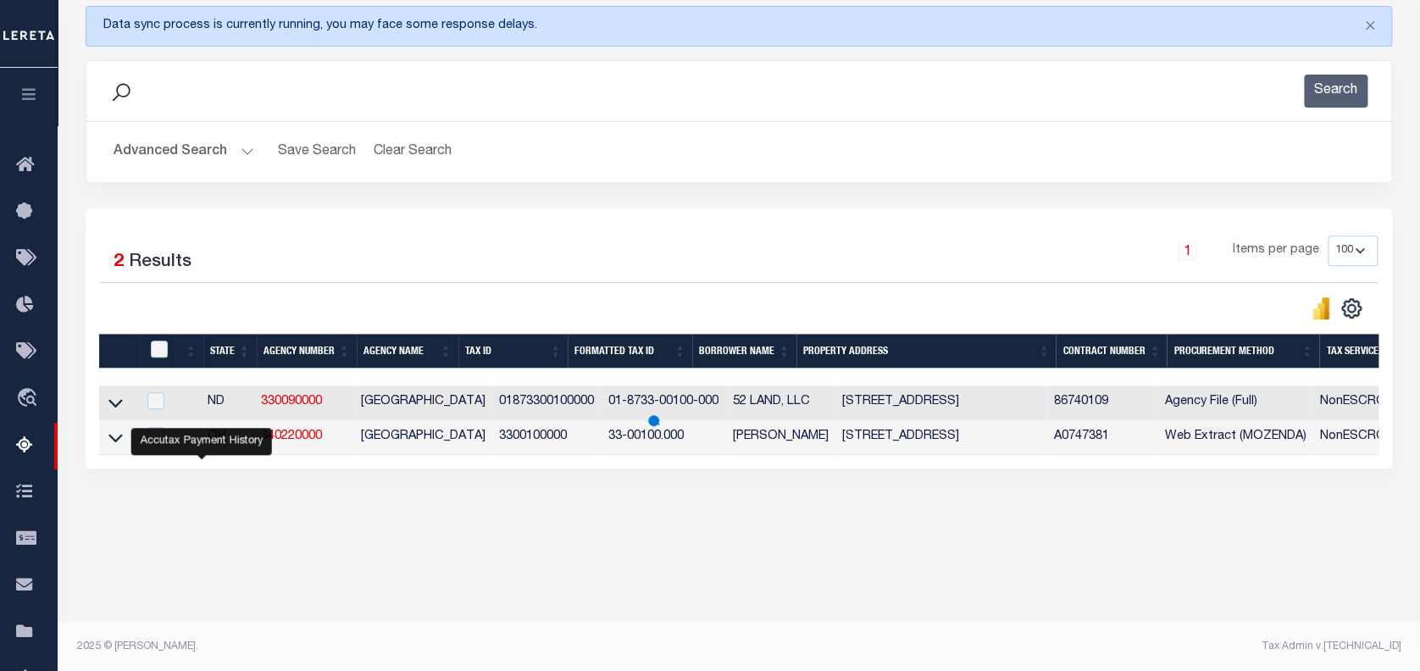
click at [103, 444] on td at bounding box center [118, 437] width 38 height 35
checkbox input "true"
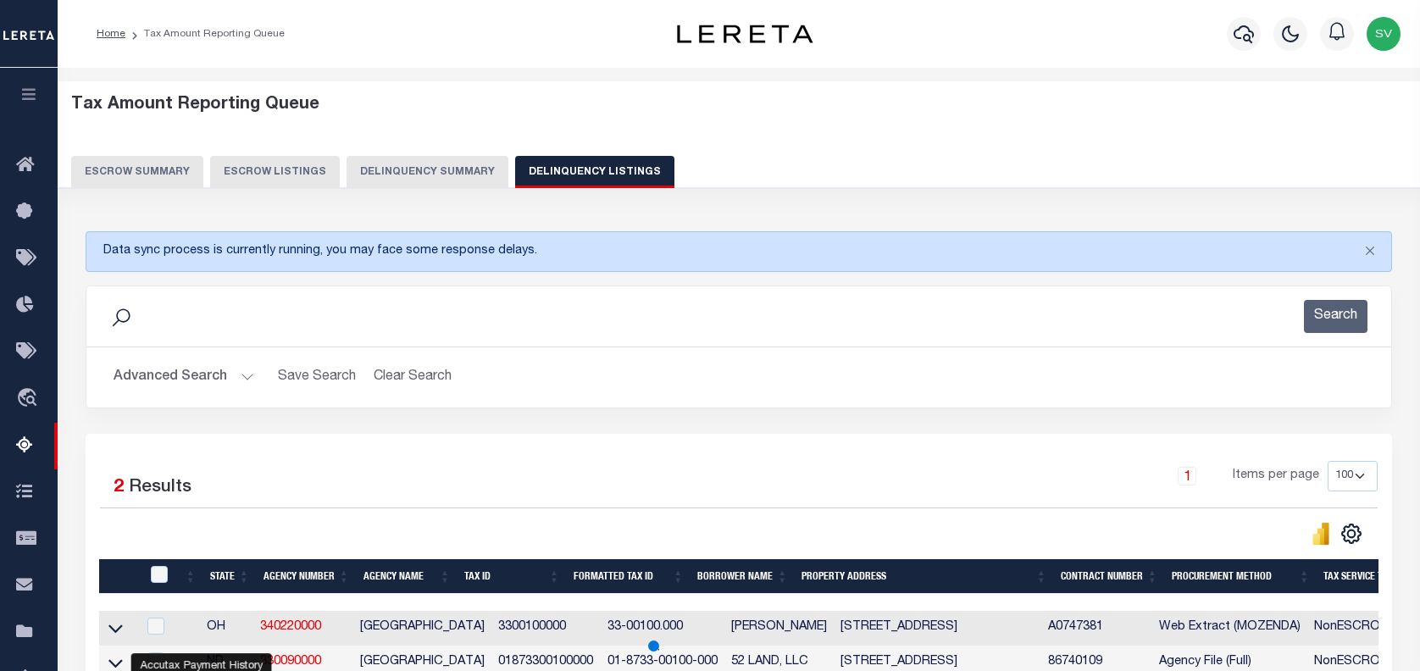
select select "100"
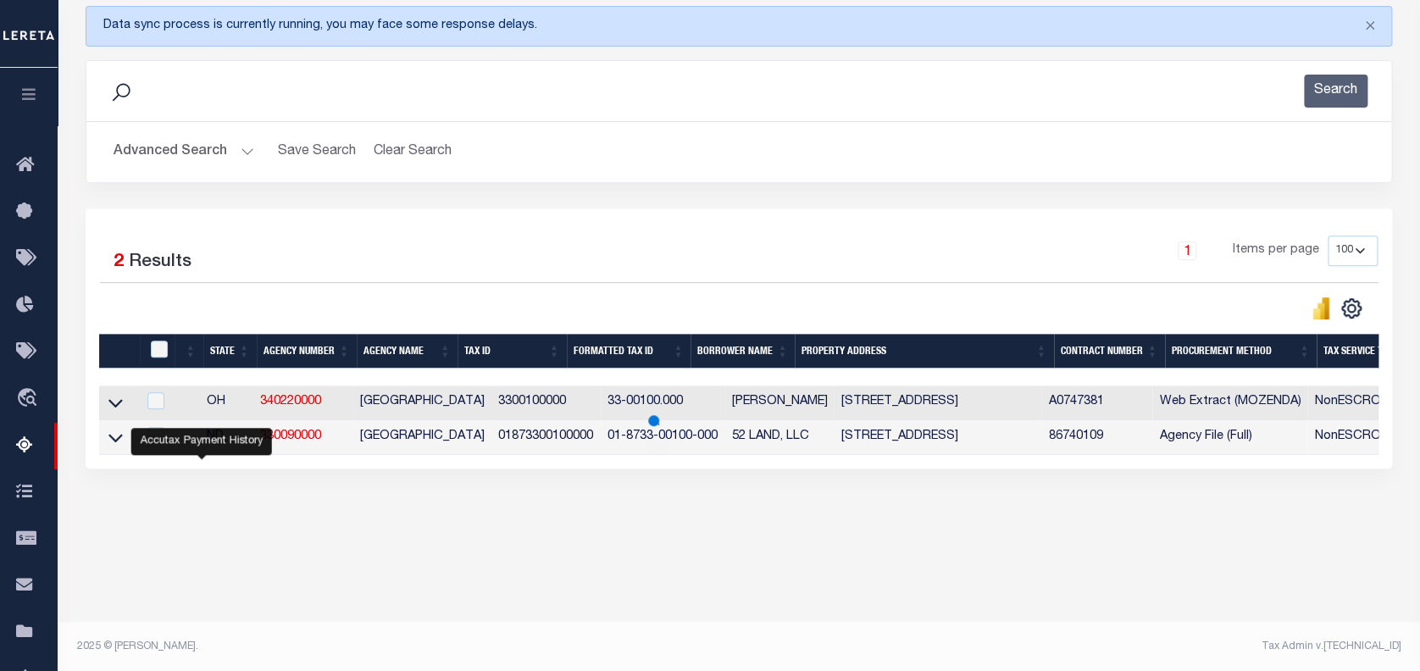
scroll to position [225, 0]
click at [116, 438] on icon at bounding box center [115, 438] width 14 height 18
click at [118, 440] on icon at bounding box center [115, 438] width 14 height 18
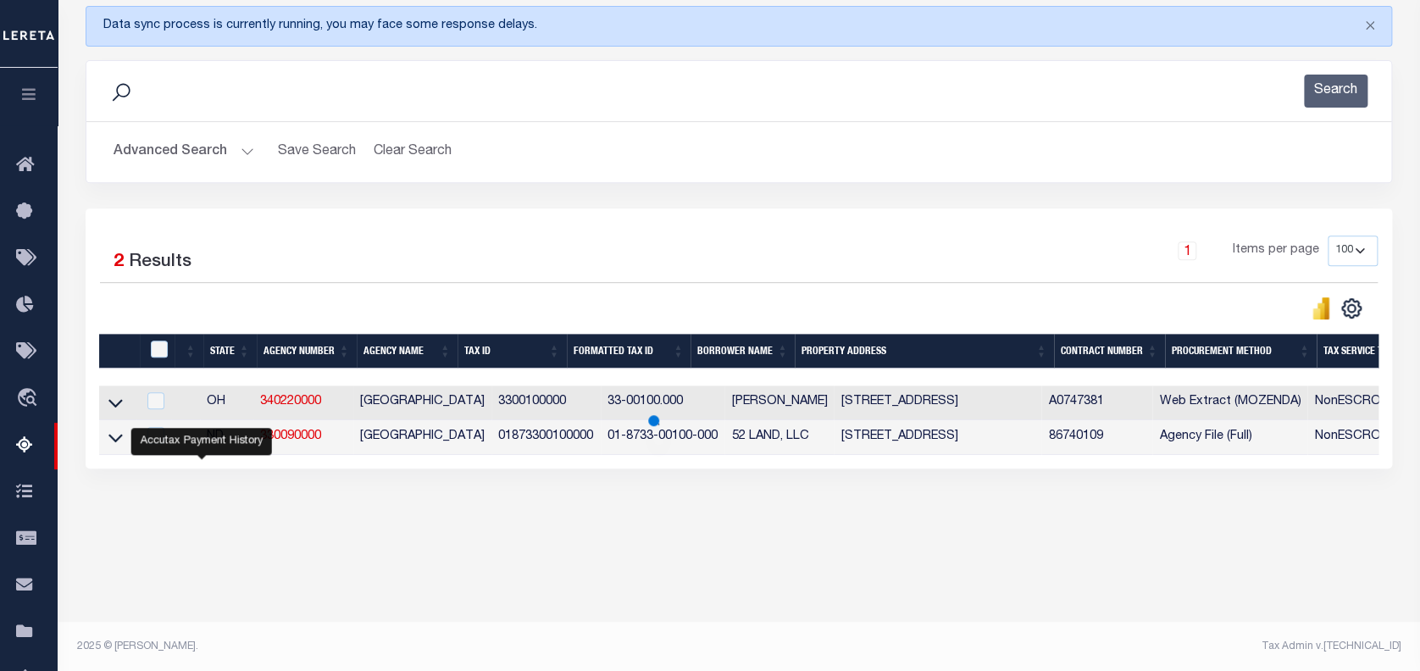
click at [118, 440] on icon at bounding box center [115, 438] width 14 height 18
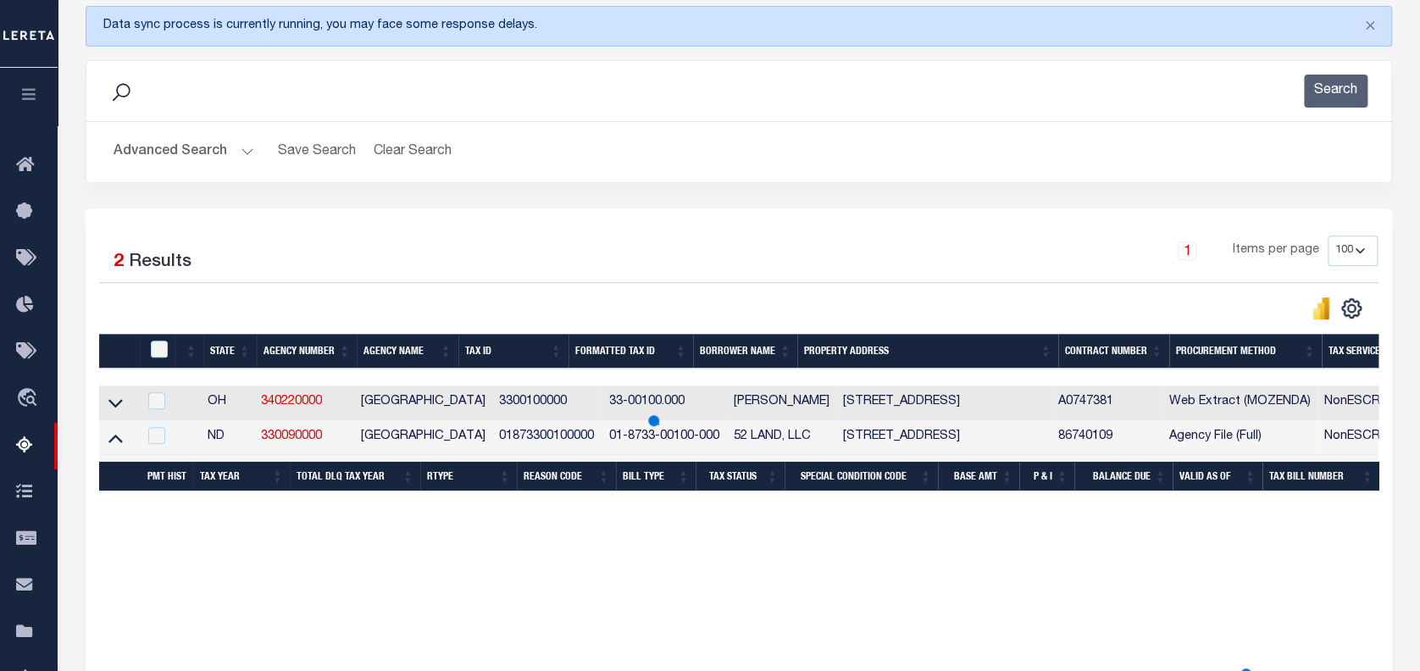
drag, startPoint x: 133, startPoint y: 454, endPoint x: 241, endPoint y: 525, distance: 129.1
click at [241, 525] on div "Data sync process is currently running, you may face some response delays. Sear…" at bounding box center [740, 618] width 1330 height 1258
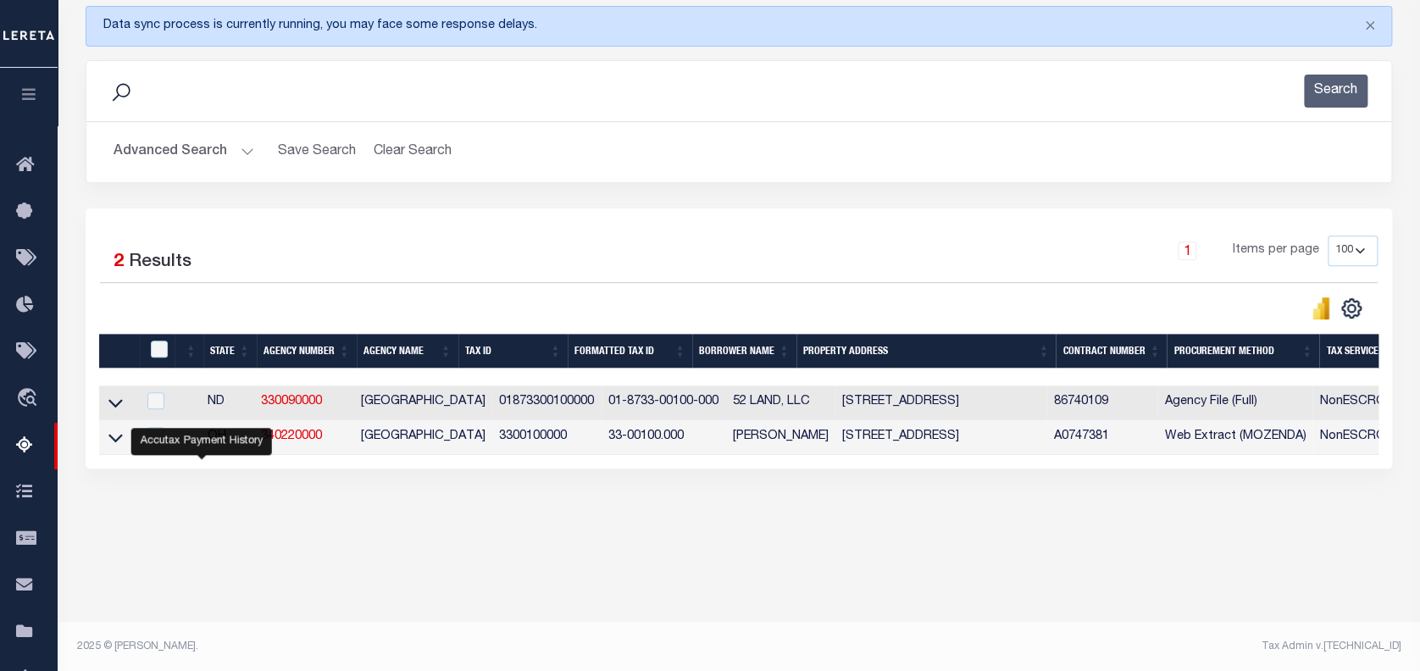
click at [112, 441] on icon at bounding box center [115, 438] width 14 height 8
click at [122, 442] on icon at bounding box center [115, 438] width 14 height 18
click at [114, 445] on icon at bounding box center [115, 438] width 14 height 18
click at [120, 436] on icon at bounding box center [115, 438] width 14 height 18
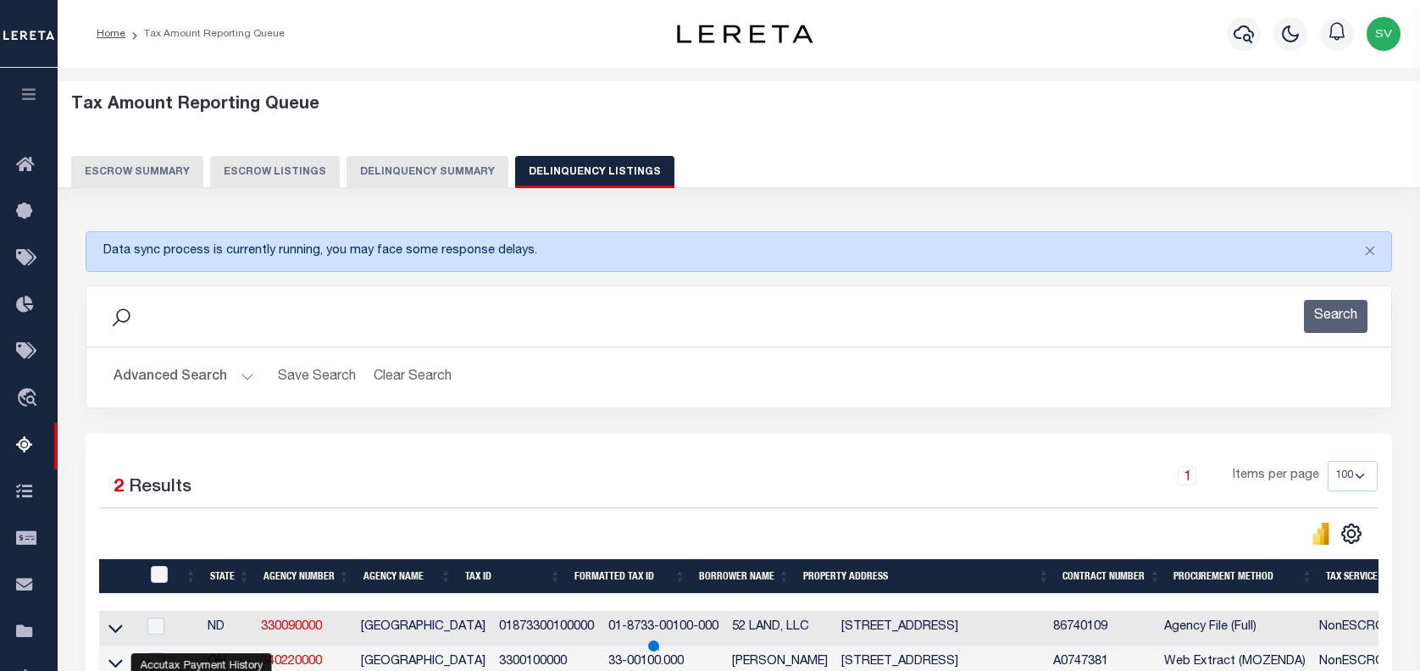
select select "100"
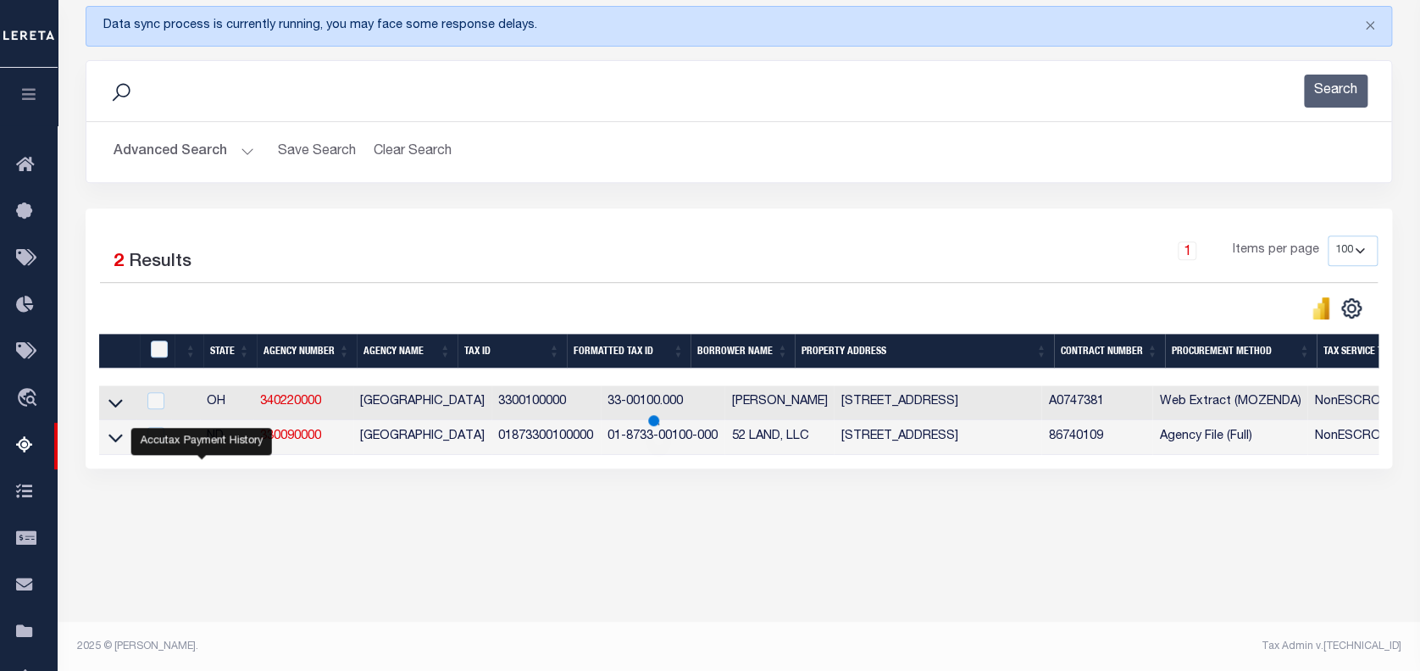
scroll to position [225, 0]
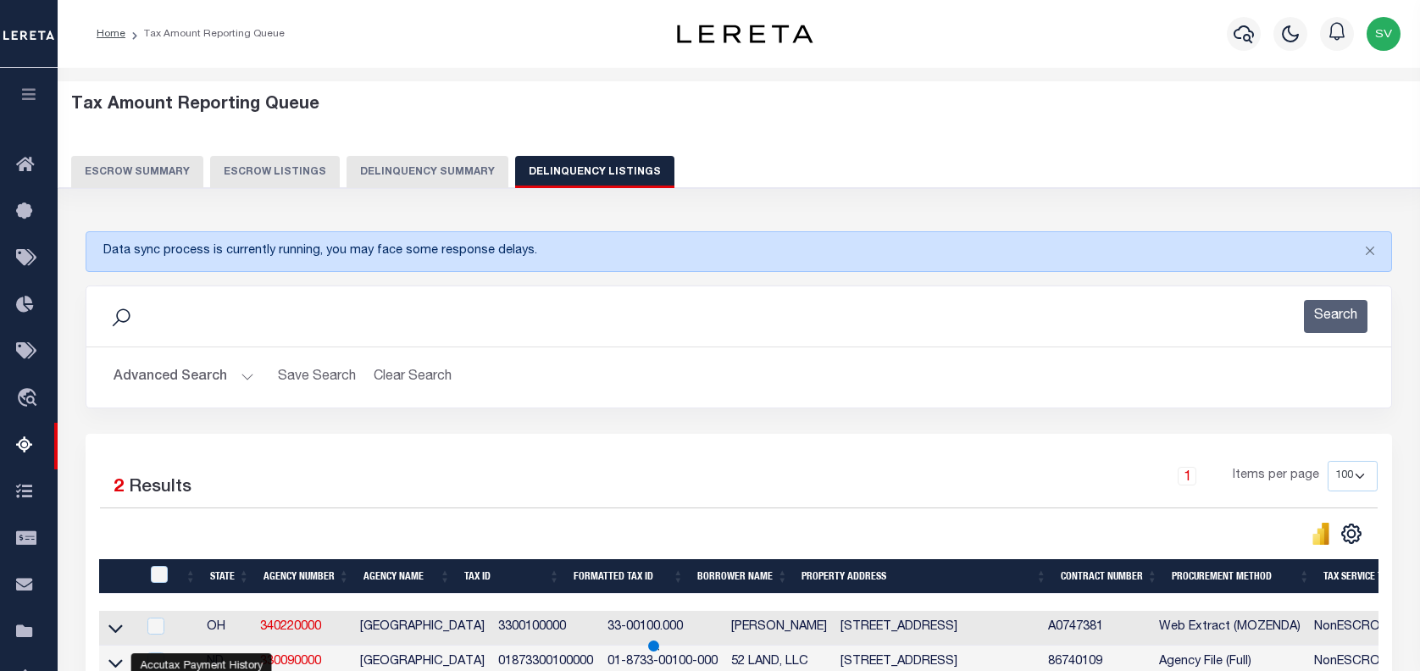
select select "100"
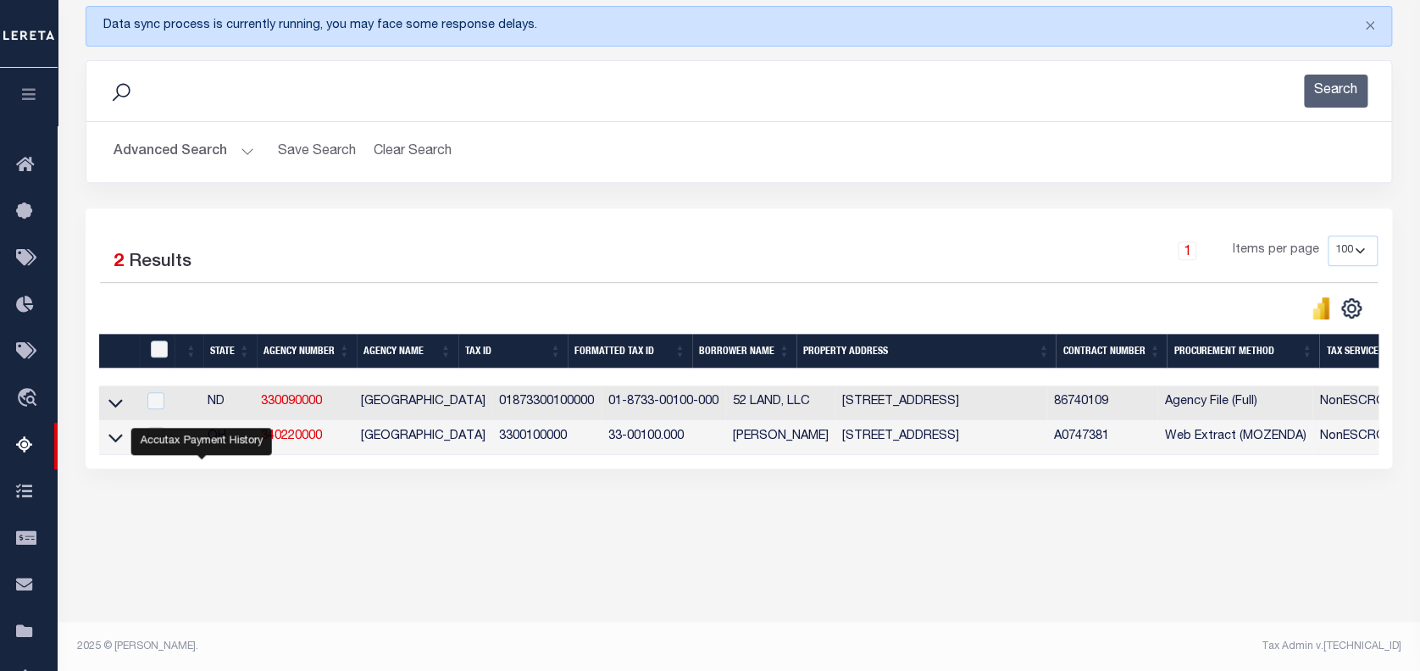
scroll to position [225, 0]
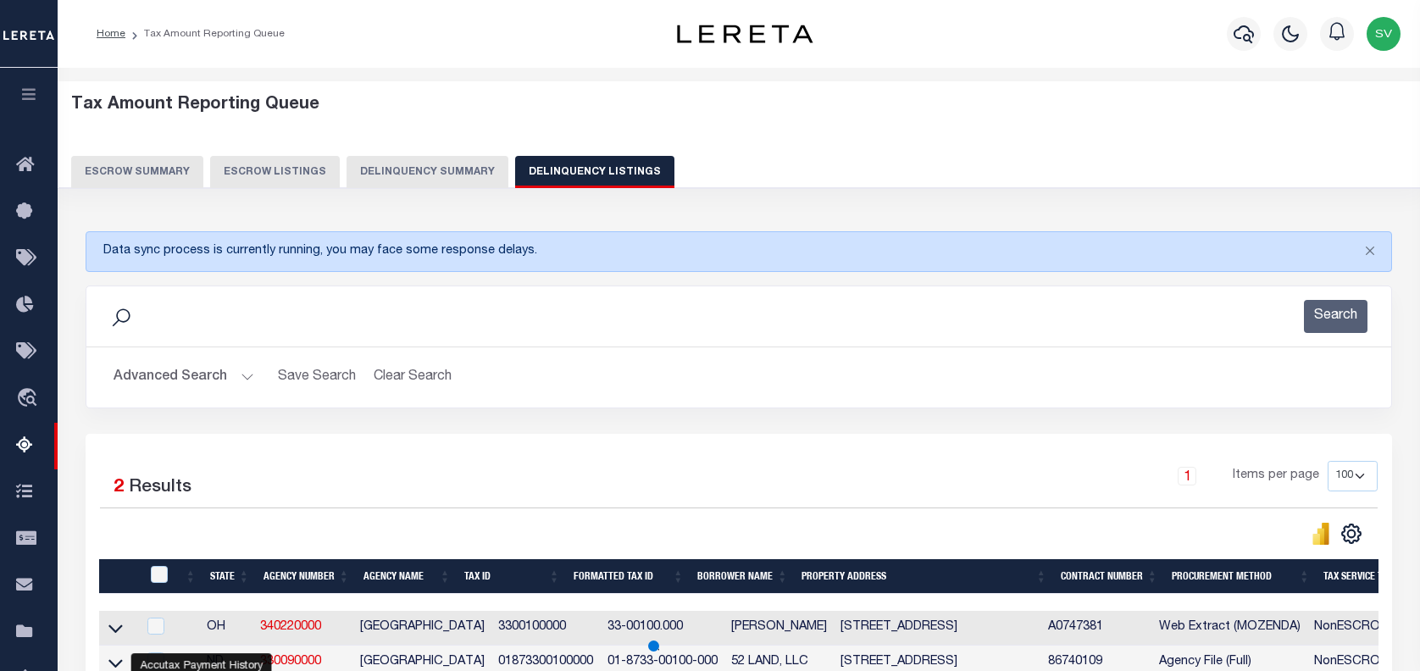
select select "100"
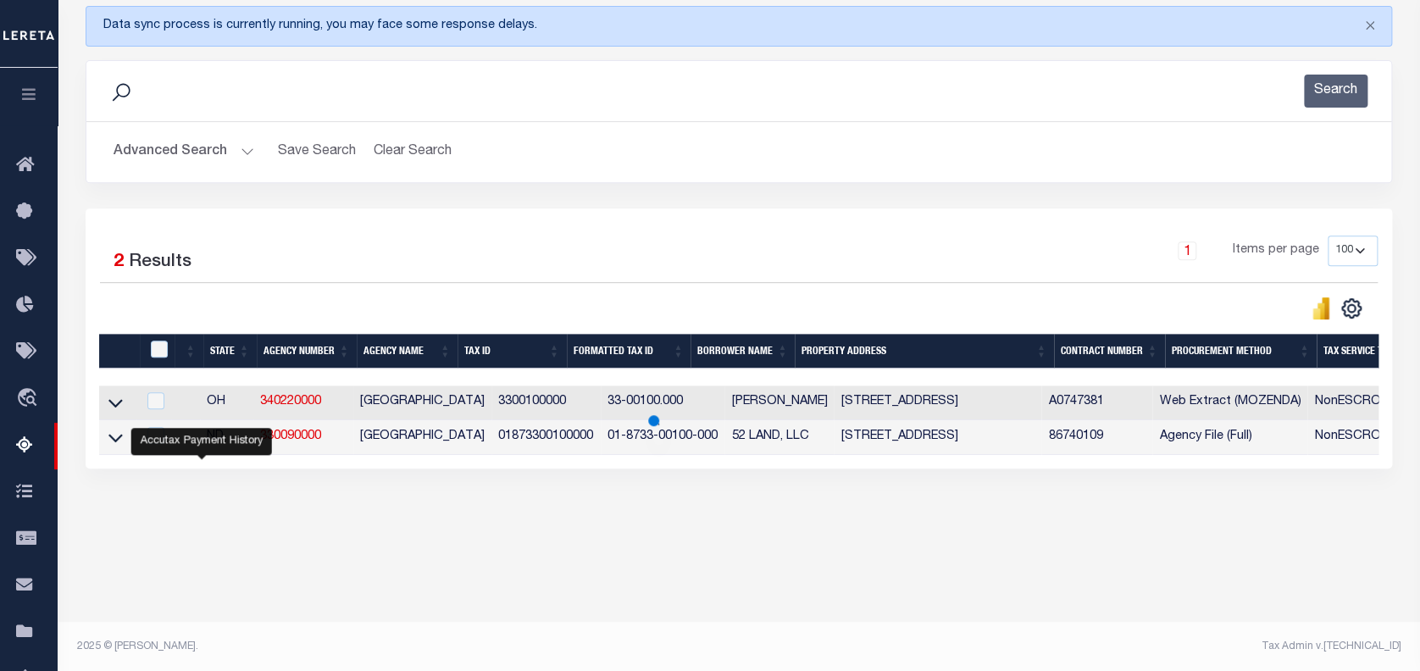
scroll to position [225, 0]
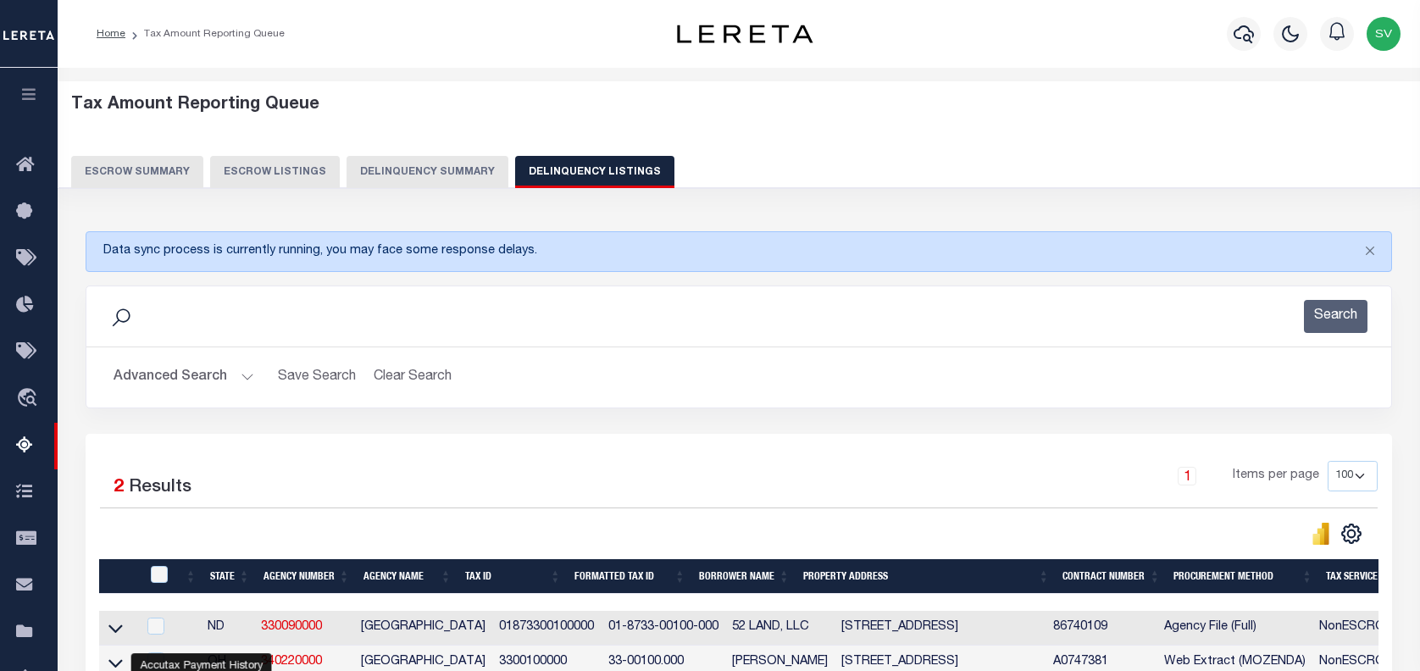
select select "100"
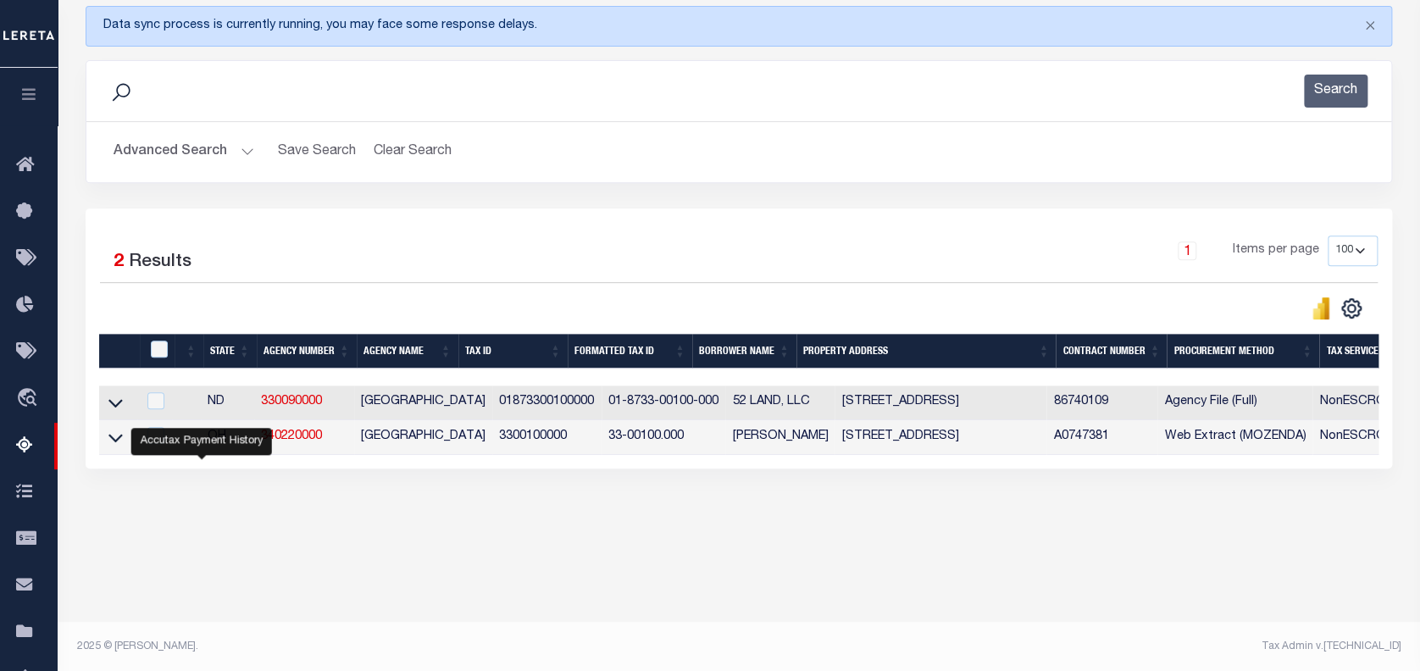
scroll to position [225, 0]
